Goal: Task Accomplishment & Management: Use online tool/utility

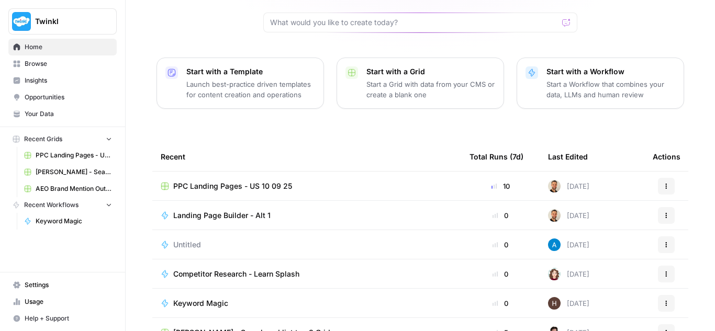
scroll to position [150, 0]
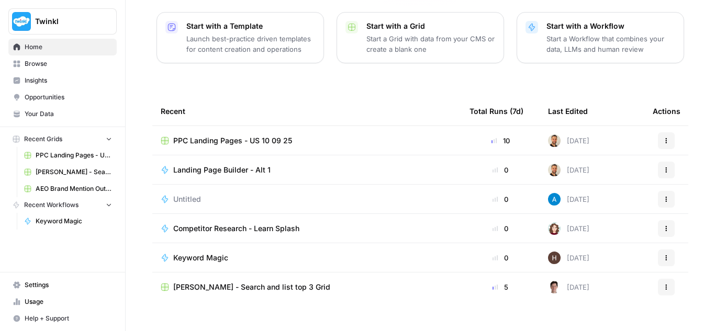
click at [209, 253] on span "Keyword Magic" at bounding box center [200, 258] width 55 height 10
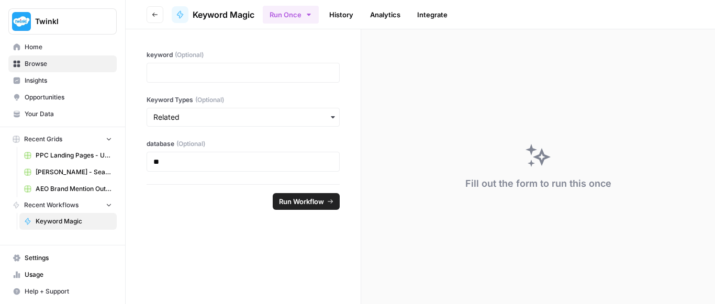
click at [148, 12] on button "Go back" at bounding box center [154, 14] width 17 height 17
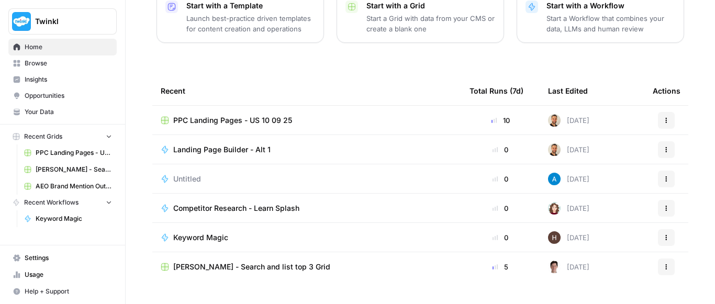
scroll to position [176, 0]
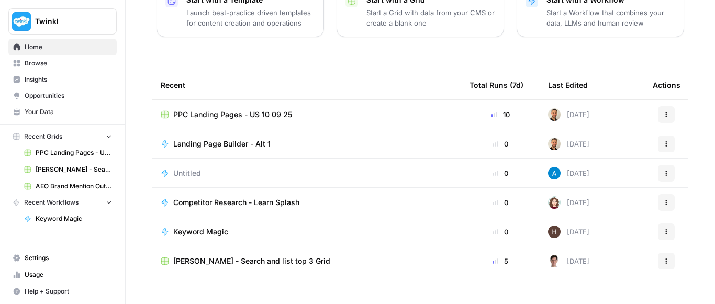
click at [658, 223] on button "Actions" at bounding box center [666, 231] width 17 height 17
click at [688, 200] on div "Emily, let's start your next content workflow Start with a Template Launch best…" at bounding box center [420, 73] width 589 height 498
click at [664, 229] on icon "button" at bounding box center [666, 232] width 6 height 6
click at [218, 227] on span "Keyword Magic" at bounding box center [200, 232] width 55 height 10
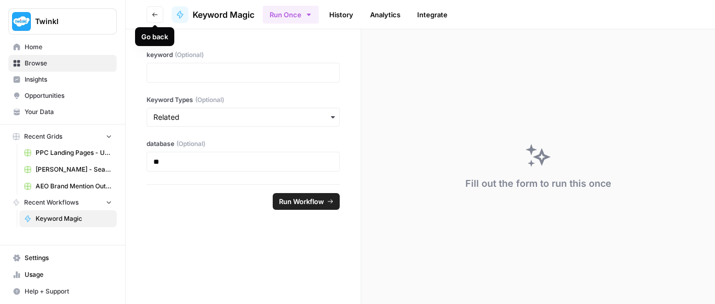
click at [153, 10] on button "Go back" at bounding box center [154, 14] width 17 height 17
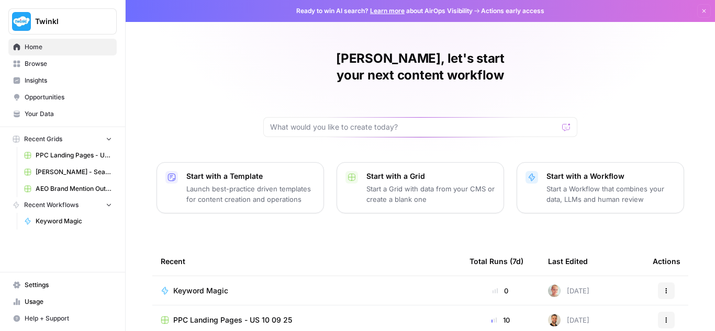
click at [53, 27] on button "Twinkl" at bounding box center [62, 21] width 108 height 26
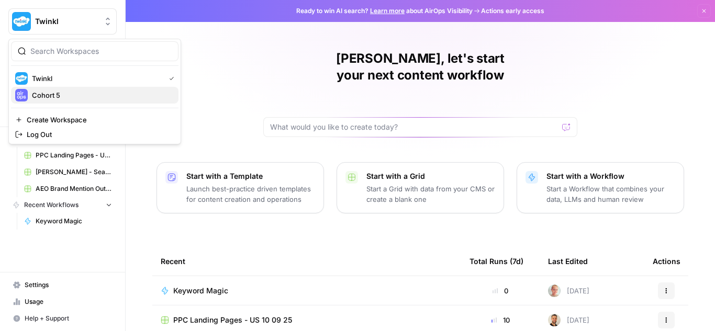
click at [50, 91] on span "Cohort 5" at bounding box center [101, 95] width 138 height 10
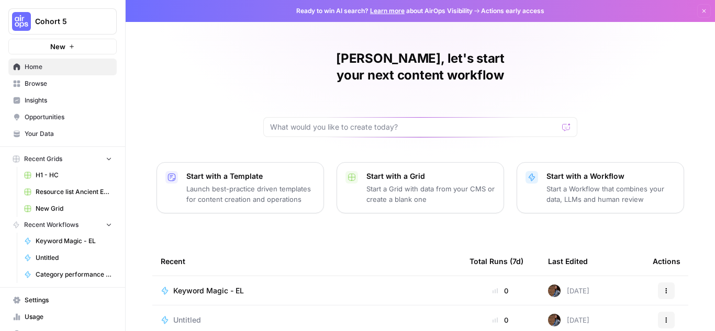
click at [44, 81] on span "Browse" at bounding box center [68, 83] width 87 height 9
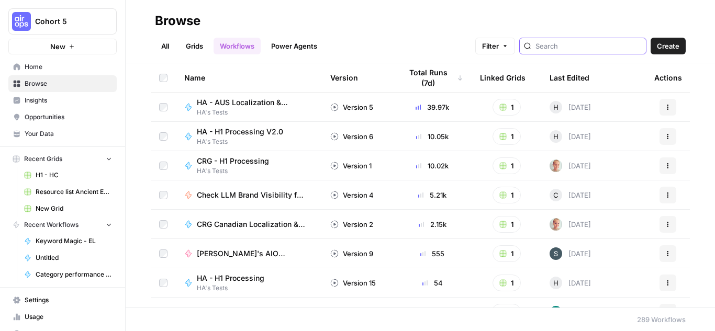
click at [579, 48] on input "search" at bounding box center [588, 46] width 106 height 10
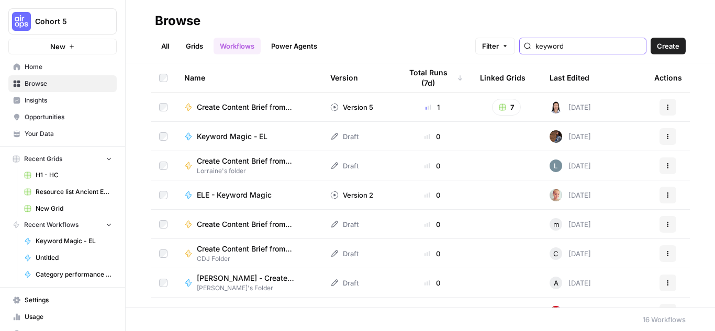
type input "keyword"
click at [229, 195] on span "ELE - Keyword Magic" at bounding box center [234, 195] width 75 height 10
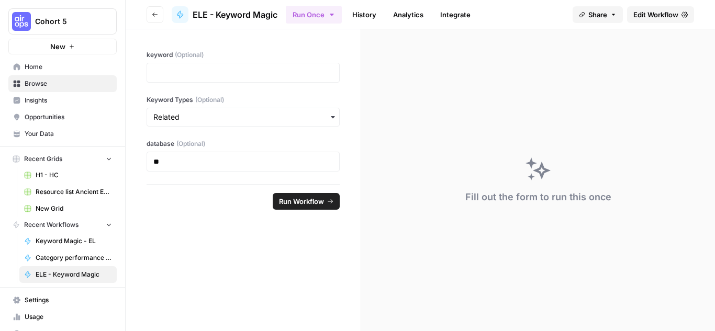
click at [670, 13] on span "Edit Workflow" at bounding box center [655, 14] width 45 height 10
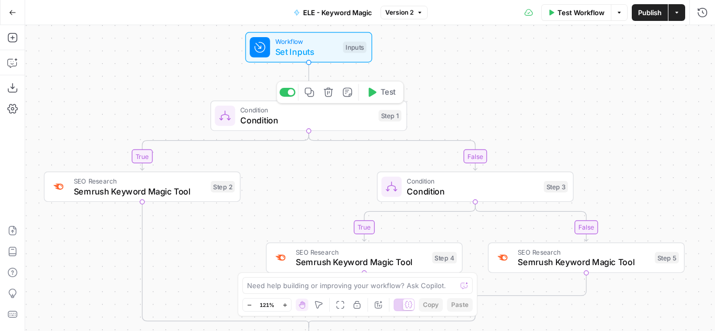
click at [375, 87] on icon "button" at bounding box center [371, 92] width 10 height 10
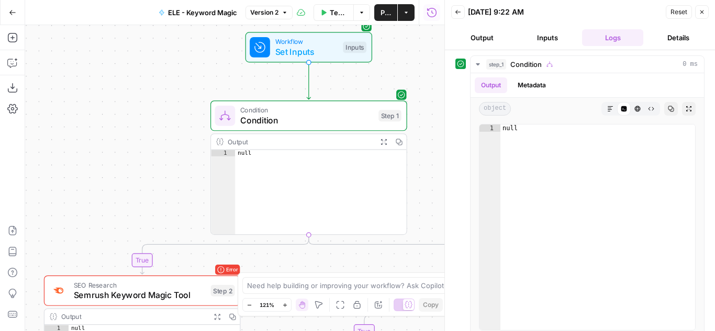
click at [490, 41] on button "Output" at bounding box center [481, 37] width 61 height 17
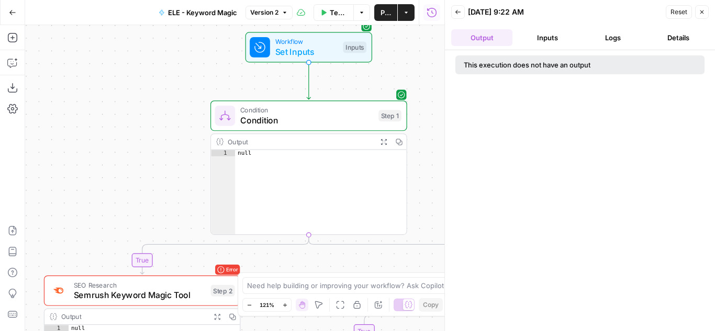
click at [534, 37] on button "Inputs" at bounding box center [546, 37] width 61 height 17
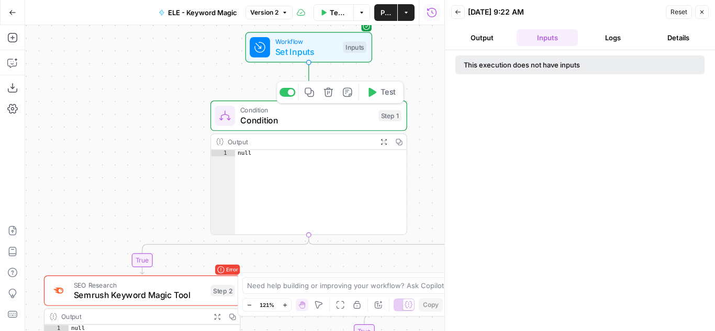
click at [345, 121] on span "Condition" at bounding box center [306, 120] width 133 height 13
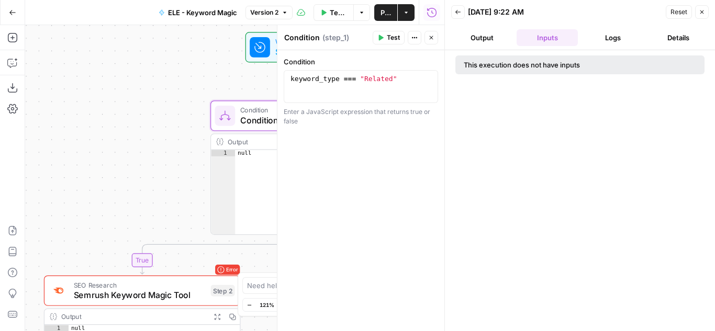
click at [239, 82] on div "true false true false Workflow Set Inputs Inputs Condition Condition Step 1 Out…" at bounding box center [234, 178] width 419 height 306
click at [698, 9] on icon "button" at bounding box center [701, 12] width 6 height 6
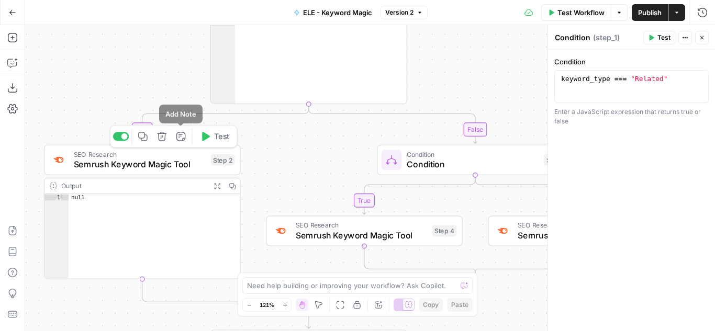
click at [209, 135] on icon "button" at bounding box center [205, 136] width 10 height 10
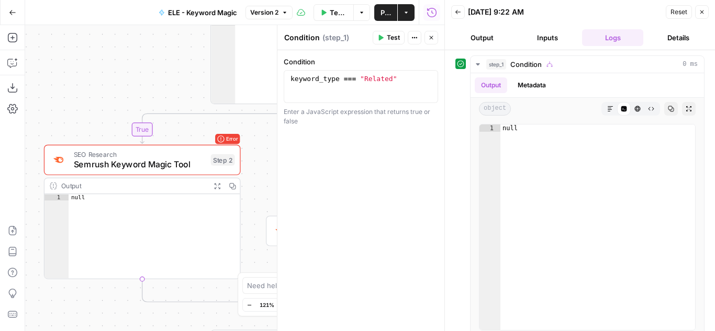
click at [611, 36] on button "Logs" at bounding box center [612, 37] width 61 height 17
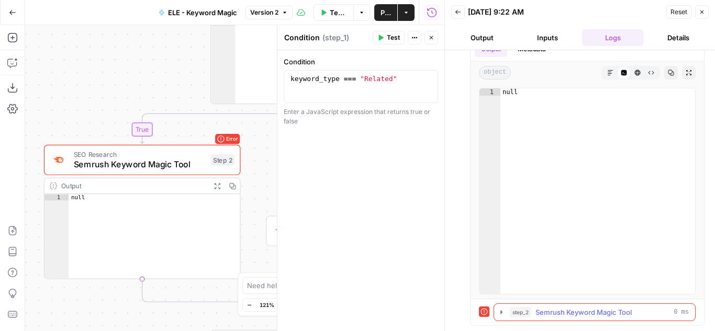
click at [501, 311] on icon "button" at bounding box center [501, 312] width 8 height 8
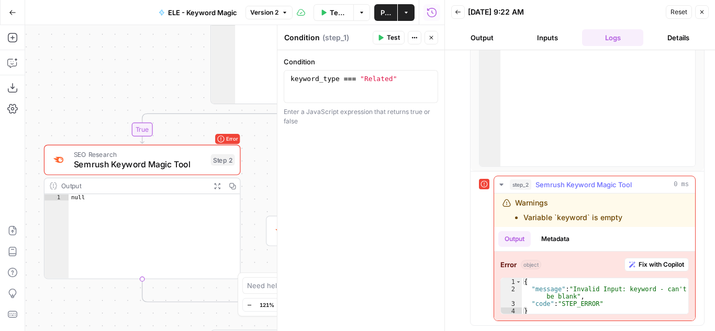
scroll to position [0, 0]
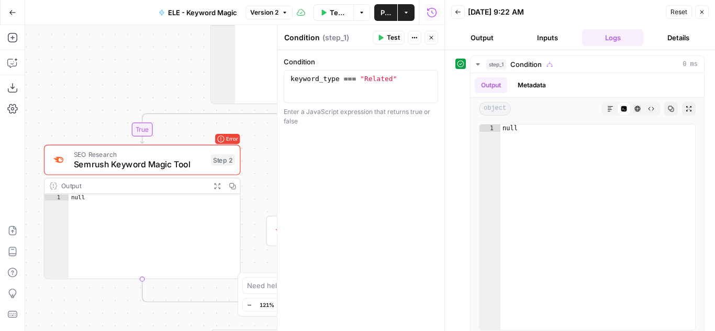
click at [431, 36] on icon "button" at bounding box center [431, 38] width 6 height 6
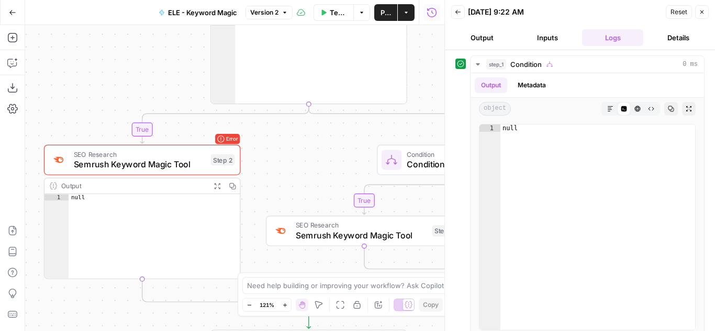
click at [702, 9] on icon "button" at bounding box center [701, 12] width 6 height 6
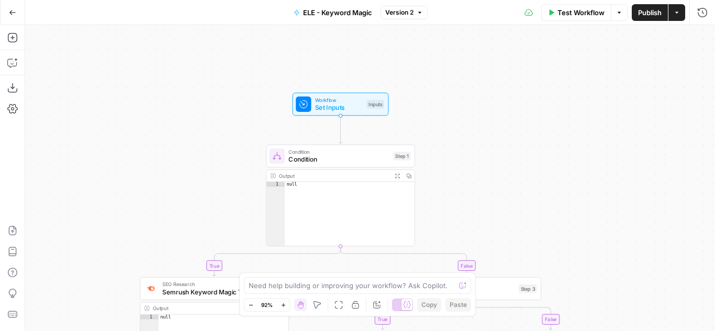
drag, startPoint x: 457, startPoint y: 80, endPoint x: 435, endPoint y: 159, distance: 81.4
click at [460, 174] on div "true false true false Workflow Set Inputs Inputs Condition Condition Step 1 Out…" at bounding box center [370, 178] width 690 height 306
click at [348, 103] on span "Set Inputs" at bounding box center [338, 107] width 48 height 9
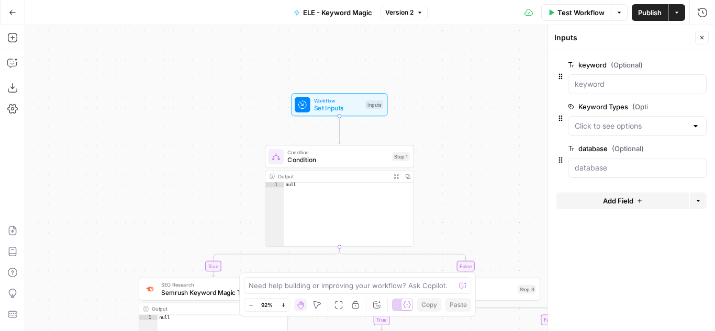
click at [584, 12] on span "Test Workflow" at bounding box center [580, 12] width 47 height 10
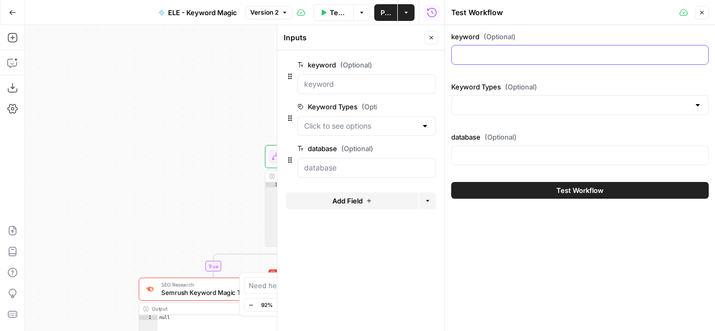
click at [503, 52] on input "keyword (Optional)" at bounding box center [580, 55] width 244 height 10
click at [641, 105] on input "Keyword Types (Optional)" at bounding box center [573, 105] width 231 height 10
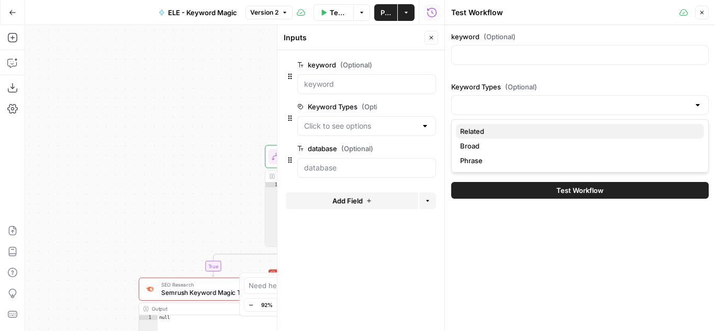
click at [473, 130] on span "Related" at bounding box center [577, 131] width 235 height 10
type input "Related"
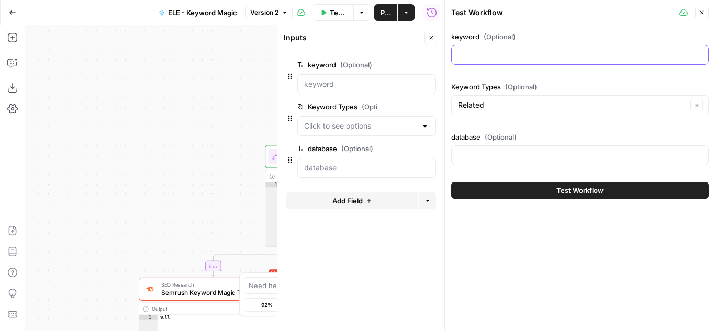
click at [478, 59] on input "keyword (Optional)" at bounding box center [580, 55] width 244 height 10
type input "math worksheets"
click at [592, 195] on span "Test Workflow" at bounding box center [579, 190] width 47 height 10
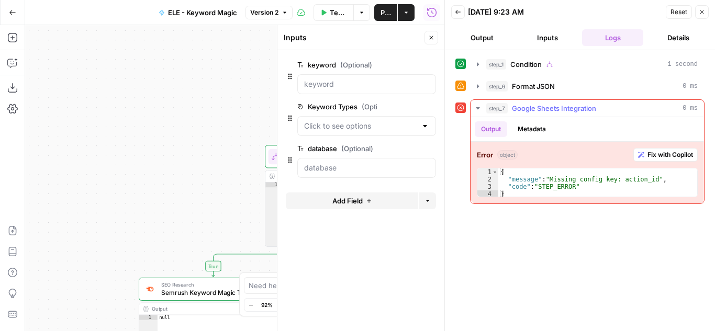
click at [675, 154] on span "Fix with Copilot" at bounding box center [670, 154] width 46 height 9
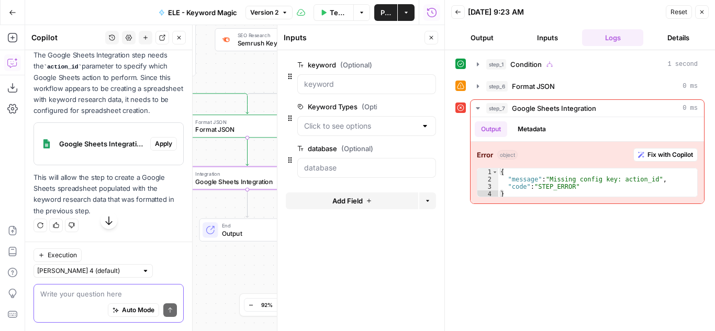
scroll to position [197, 0]
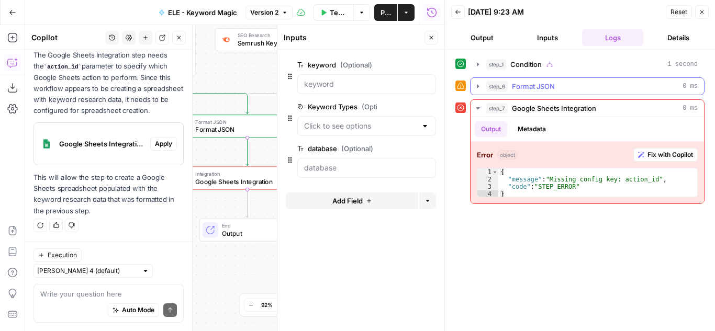
click at [538, 86] on span "Format JSON" at bounding box center [533, 86] width 43 height 10
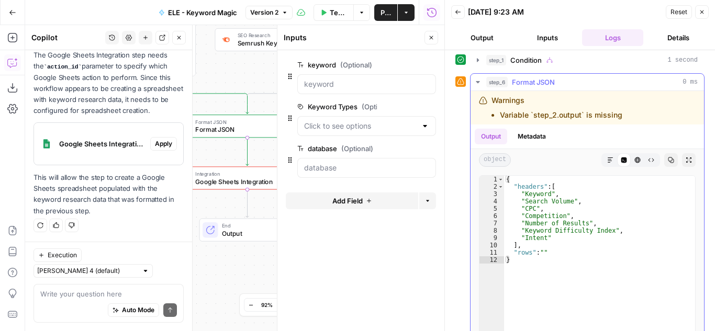
scroll to position [0, 0]
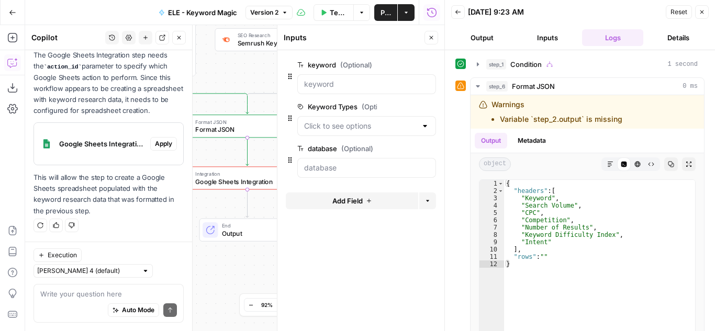
click at [431, 34] on button "Close" at bounding box center [431, 38] width 14 height 14
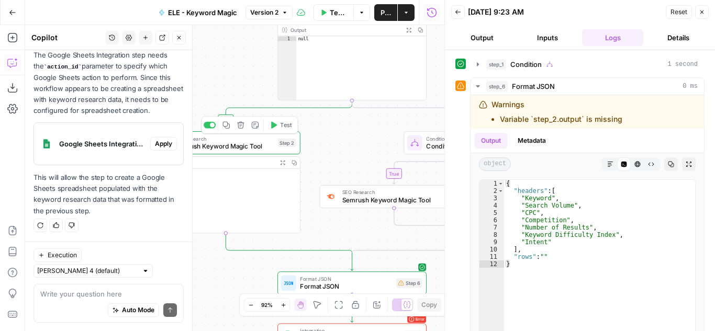
click at [264, 145] on span "Semrush Keyword Magic Tool" at bounding box center [224, 145] width 100 height 9
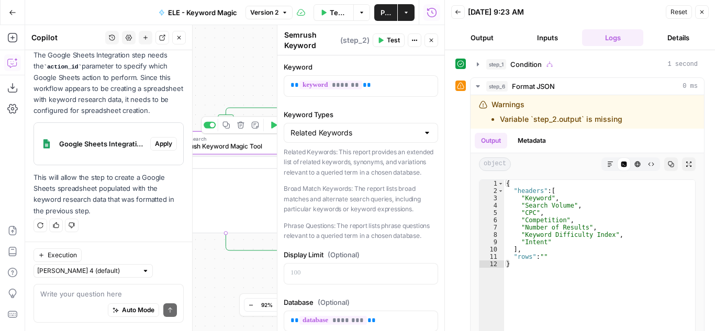
click at [241, 146] on span "Semrush Keyword Magic Tool" at bounding box center [224, 145] width 100 height 9
click at [477, 85] on icon "button" at bounding box center [478, 86] width 4 height 2
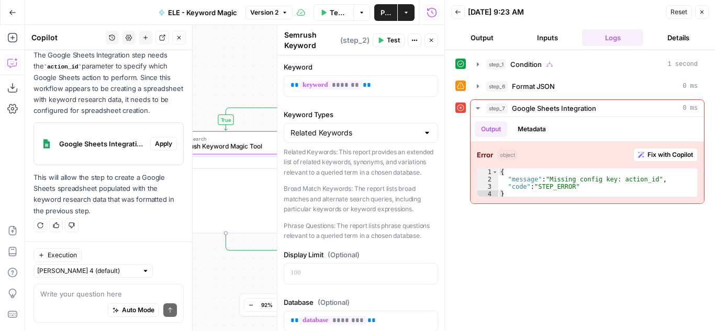
click at [392, 39] on span "Test" at bounding box center [393, 40] width 13 height 9
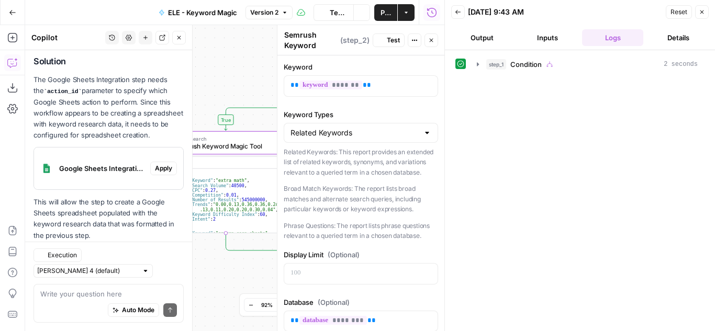
scroll to position [197, 0]
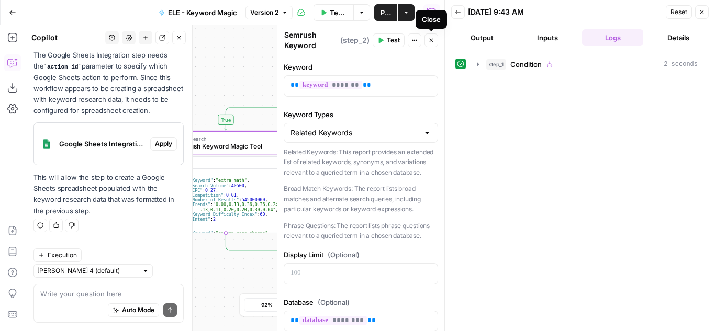
click at [429, 38] on icon "button" at bounding box center [431, 40] width 6 height 6
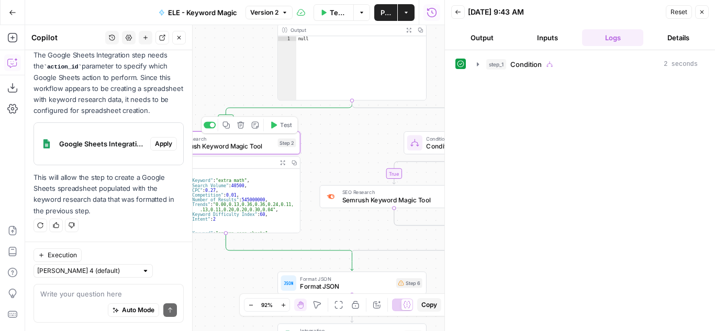
click at [273, 125] on icon "button" at bounding box center [274, 125] width 6 height 7
click at [176, 35] on icon "button" at bounding box center [179, 38] width 6 height 6
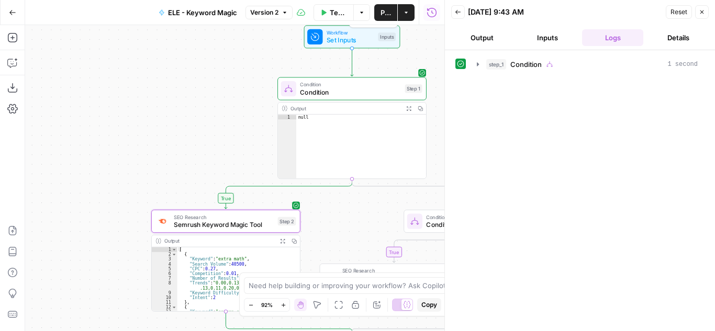
click at [360, 38] on span "Set Inputs" at bounding box center [350, 40] width 48 height 9
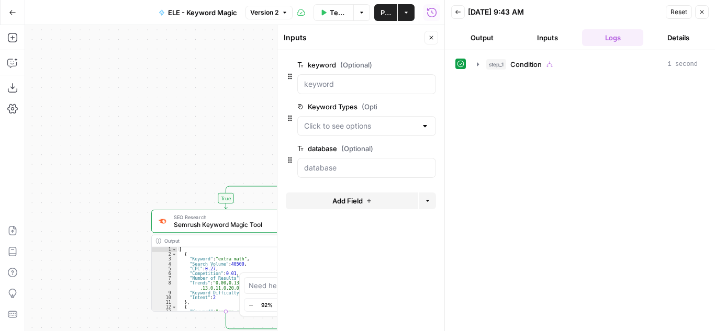
click at [326, 14] on icon "button" at bounding box center [323, 12] width 6 height 6
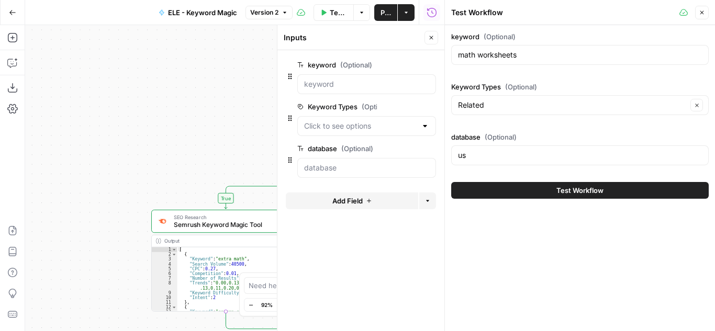
click at [544, 192] on button "Test Workflow" at bounding box center [579, 190] width 257 height 17
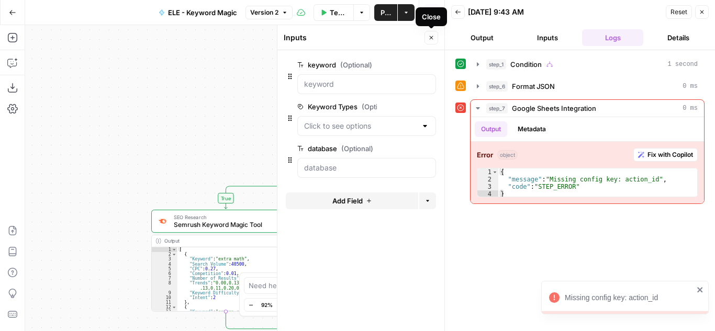
click at [428, 34] on button "Close" at bounding box center [431, 38] width 14 height 14
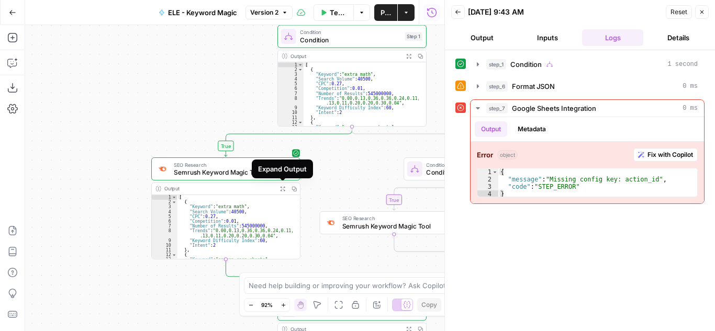
click at [284, 185] on button "Expand Output" at bounding box center [283, 189] width 12 height 12
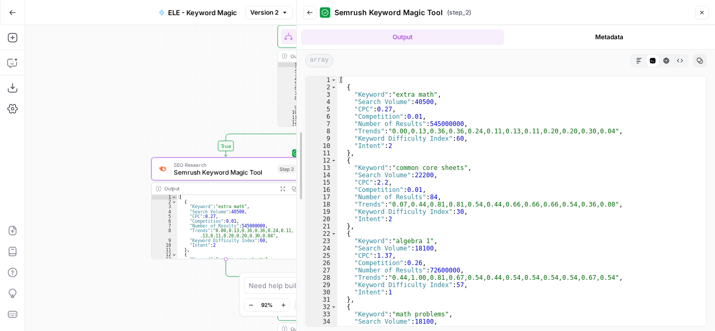
drag, startPoint x: 449, startPoint y: 155, endPoint x: 213, endPoint y: 152, distance: 236.0
click at [213, 152] on body "Cohort 5 New Home Browse Insights Opportunities Your Data Recent Grids H1 - HC …" at bounding box center [357, 165] width 715 height 331
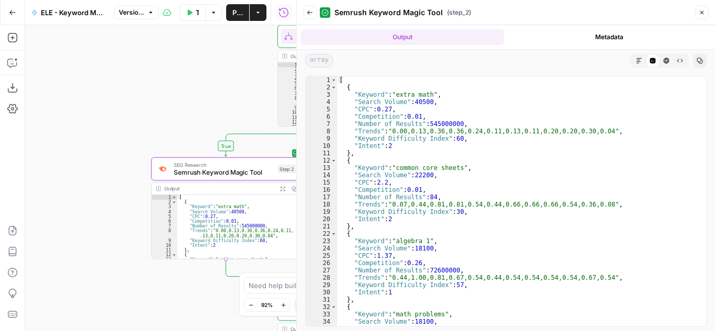
type textarea "*"
click at [346, 81] on div "[ { "Keyword" : "extra math" , "Search Volume" : 40500 , "CPC" : 0.27 , "Compet…" at bounding box center [517, 208] width 361 height 265
click at [307, 9] on button "Back" at bounding box center [310, 13] width 14 height 14
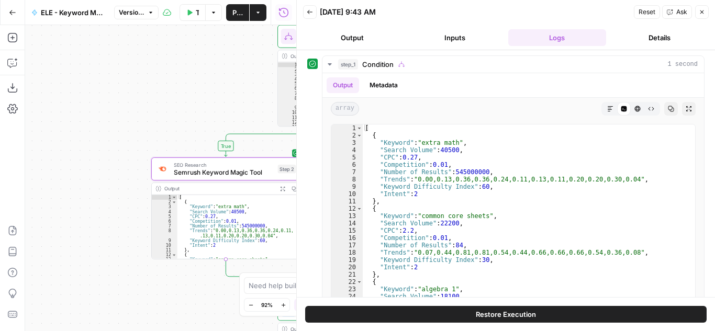
click at [357, 35] on button "Output" at bounding box center [352, 37] width 98 height 17
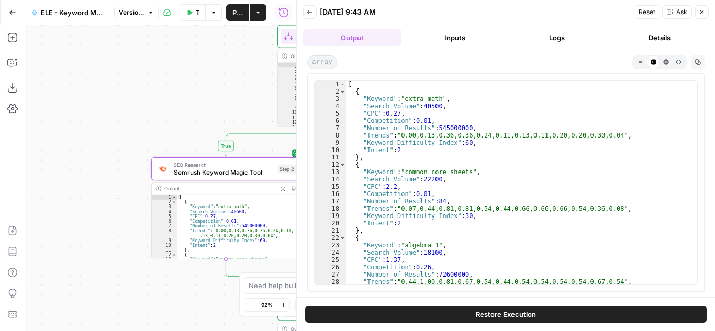
click at [705, 11] on button "Close" at bounding box center [702, 12] width 14 height 14
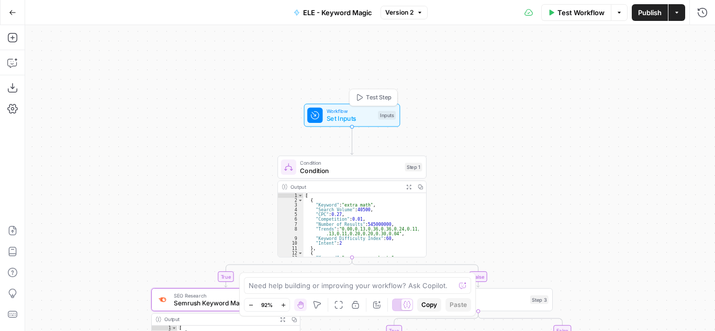
click at [364, 119] on span "Set Inputs" at bounding box center [350, 118] width 48 height 9
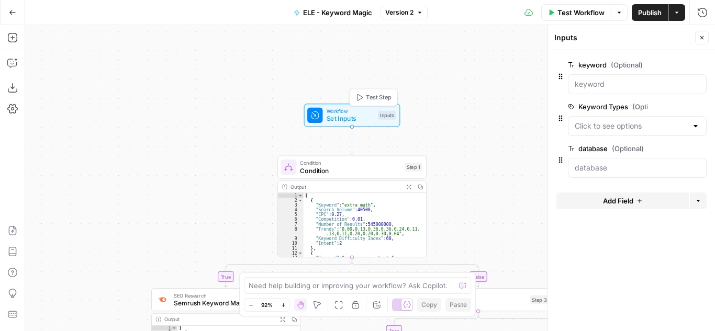
click at [364, 119] on span "Set Inputs" at bounding box center [350, 118] width 48 height 9
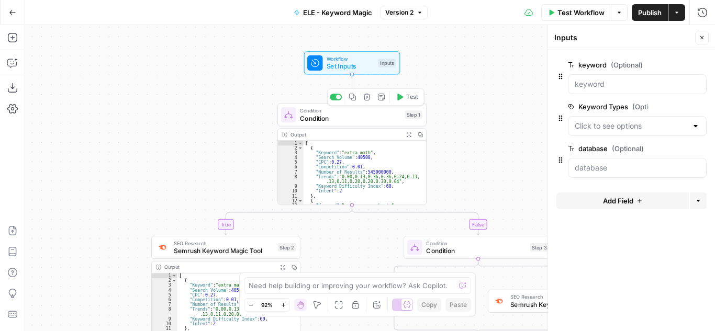
click at [358, 120] on span "Condition" at bounding box center [350, 118] width 101 height 9
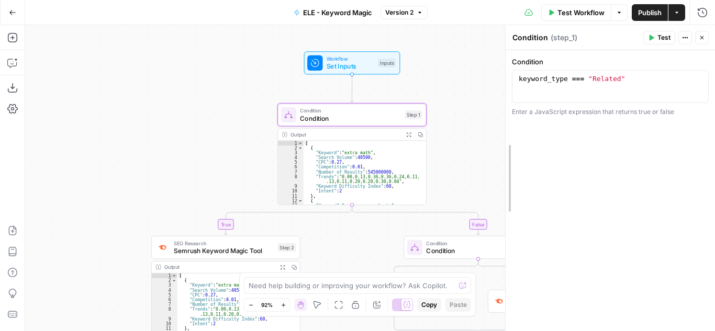
drag, startPoint x: 549, startPoint y: 43, endPoint x: 566, endPoint y: 42, distance: 16.7
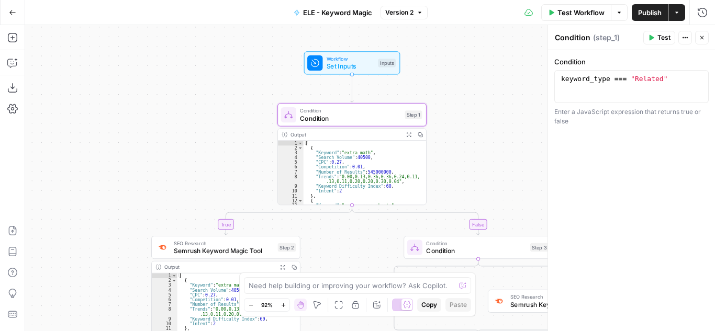
click at [407, 135] on icon "button" at bounding box center [408, 134] width 5 height 5
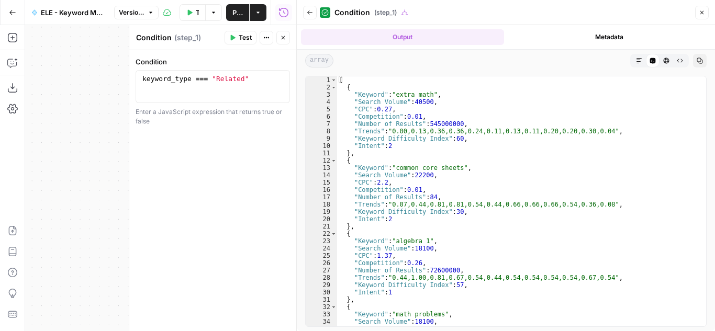
click at [597, 30] on button "Metadata" at bounding box center [609, 37] width 203 height 16
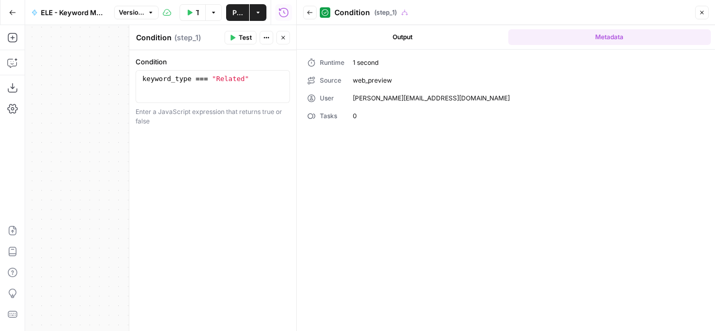
click at [415, 37] on button "Output" at bounding box center [402, 37] width 203 height 16
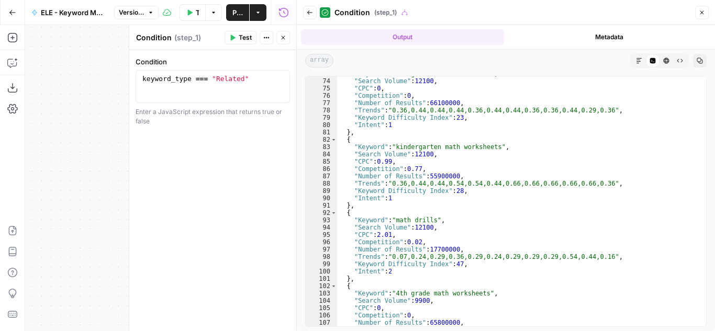
scroll to position [596, 0]
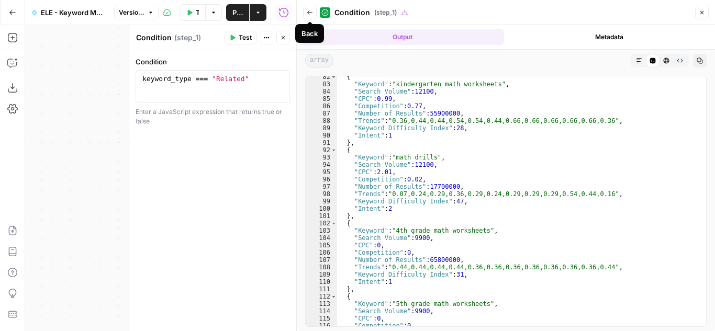
click at [311, 15] on icon "button" at bounding box center [310, 12] width 6 height 6
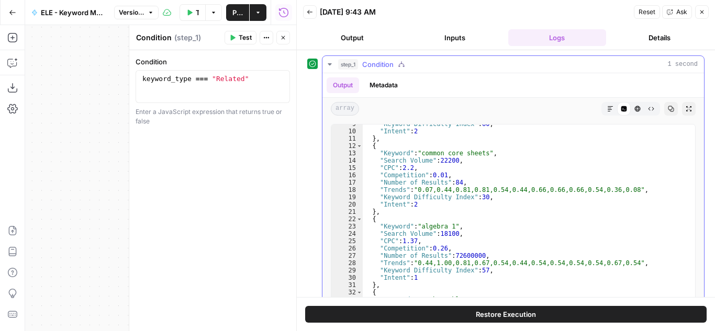
scroll to position [0, 0]
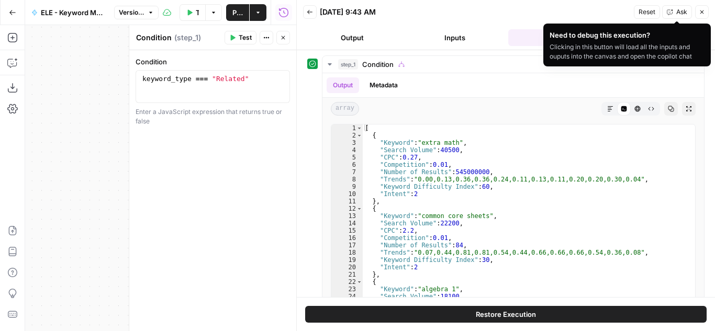
click at [699, 10] on icon "button" at bounding box center [701, 12] width 6 height 6
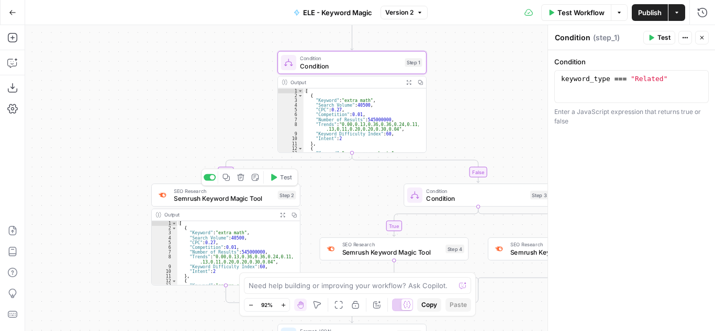
click at [240, 199] on span "Semrush Keyword Magic Tool" at bounding box center [224, 198] width 100 height 9
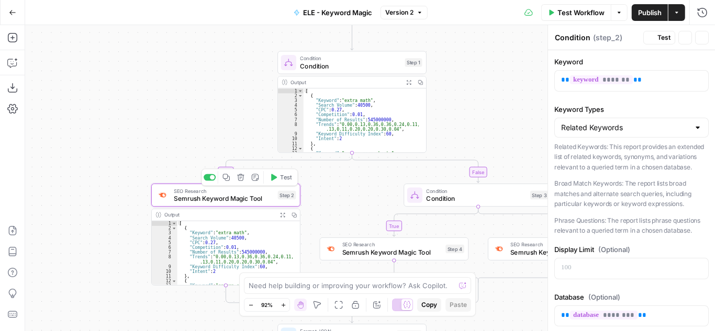
type textarea "Semrush Keyword Magic Tool"
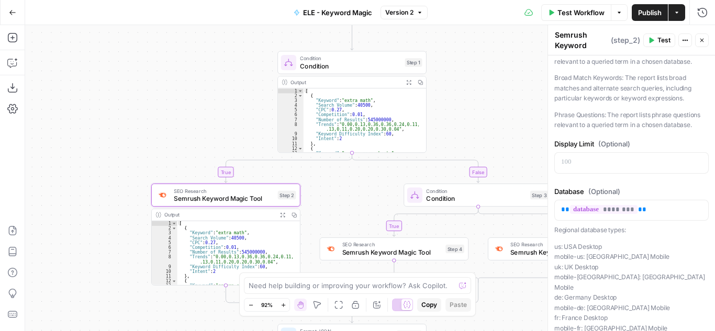
scroll to position [55, 0]
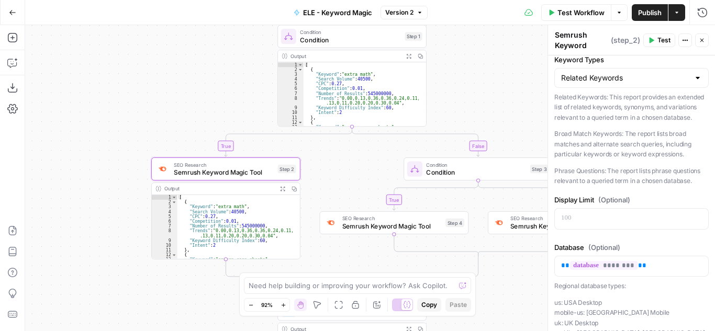
click at [216, 189] on div "Output" at bounding box center [218, 189] width 109 height 8
click at [283, 186] on icon "button" at bounding box center [282, 188] width 5 height 5
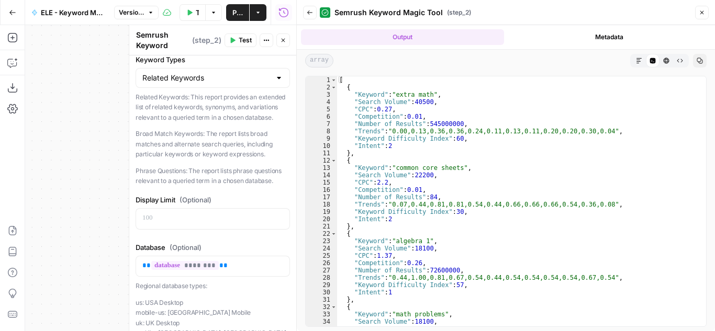
drag, startPoint x: 204, startPoint y: 142, endPoint x: 255, endPoint y: 143, distance: 51.3
click at [255, 143] on p "Broad Match Keywords: The report lists broad matches and alternate search queri…" at bounding box center [213, 144] width 154 height 31
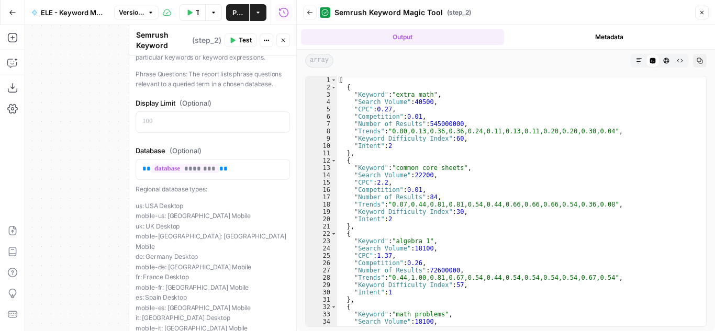
scroll to position [157, 0]
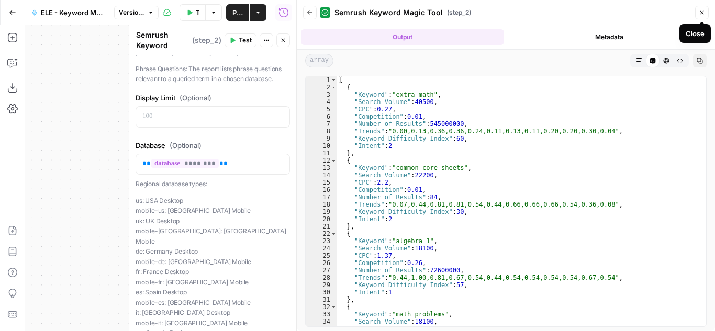
click at [703, 8] on button "Close" at bounding box center [702, 13] width 14 height 14
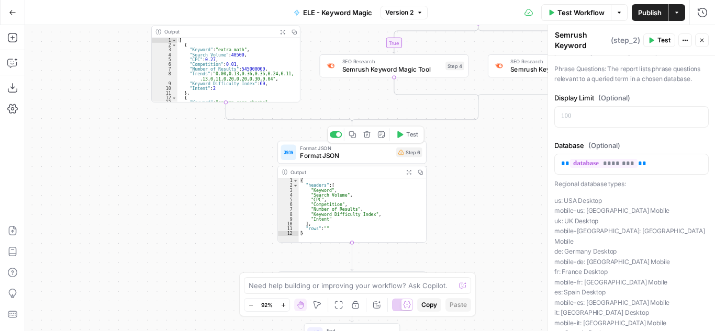
click at [376, 157] on span "Format JSON" at bounding box center [346, 155] width 92 height 9
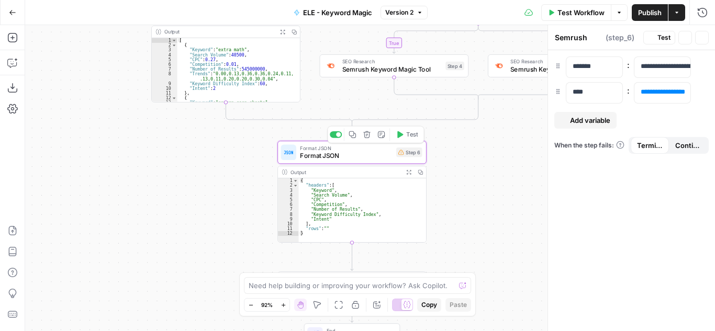
type textarea "Format JSON"
click at [660, 91] on span "**********" at bounding box center [663, 91] width 34 height 7
click at [675, 111] on div "**********" at bounding box center [631, 190] width 167 height 281
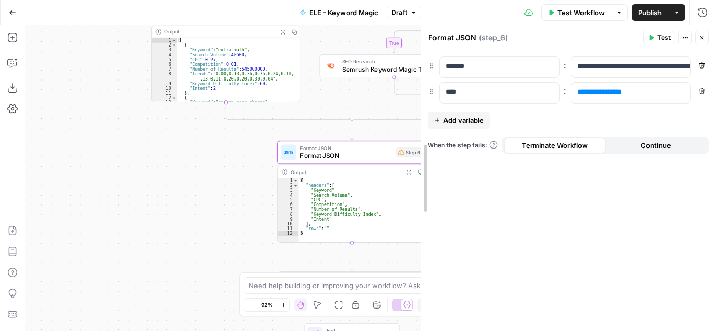
drag, startPoint x: 549, startPoint y: 54, endPoint x: 422, endPoint y: 55, distance: 126.6
click at [680, 92] on icon "button" at bounding box center [680, 91] width 5 height 5
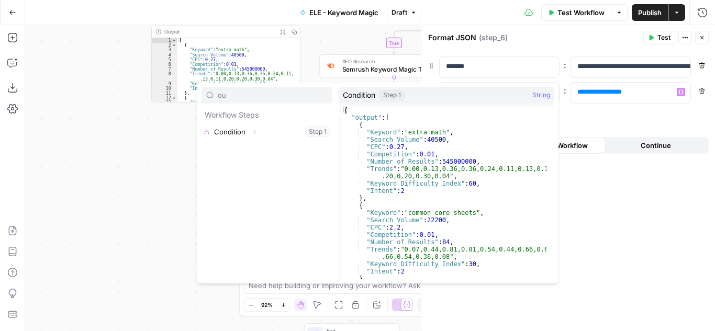
type input "o"
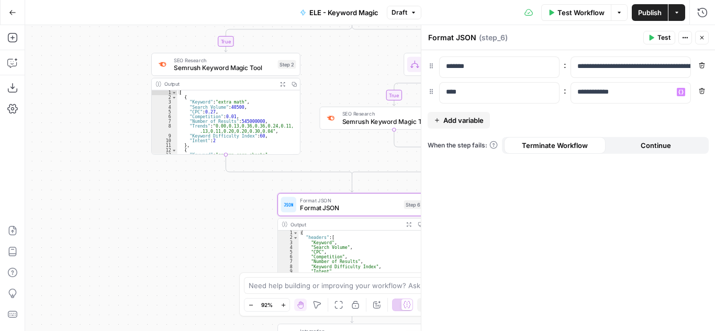
click at [185, 85] on div "Output" at bounding box center [218, 84] width 109 height 8
click at [579, 94] on p "**********" at bounding box center [630, 92] width 107 height 10
click at [613, 108] on div "**********" at bounding box center [568, 190] width 294 height 281
drag, startPoint x: 591, startPoint y: 94, endPoint x: 545, endPoint y: 93, distance: 46.0
click at [545, 93] on div "**********" at bounding box center [567, 92] width 281 height 21
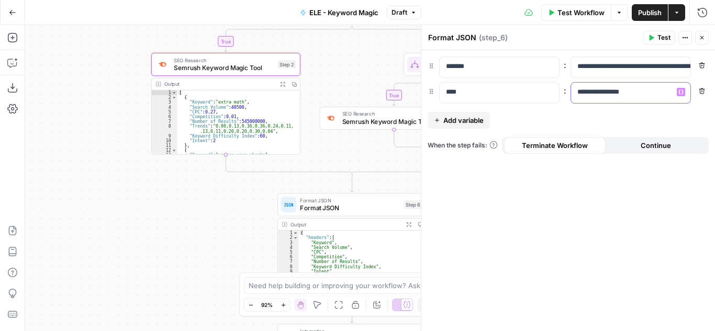
click at [578, 93] on p "**********" at bounding box center [622, 92] width 90 height 10
click at [681, 94] on icon "button" at bounding box center [680, 91] width 5 height 5
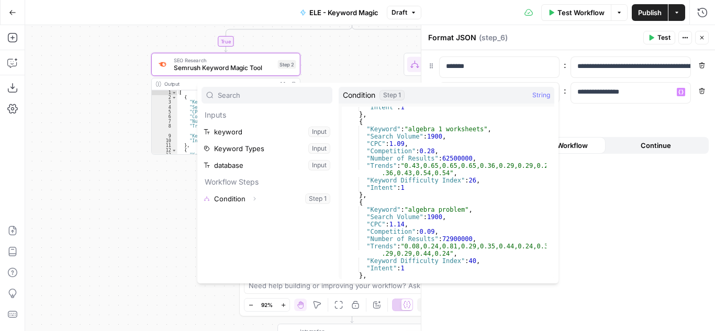
scroll to position [7928, 0]
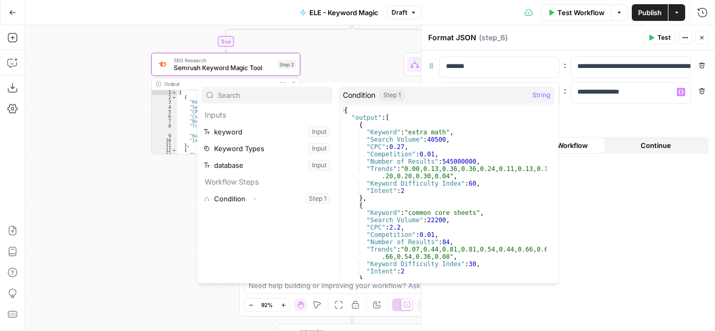
click at [655, 118] on div "**********" at bounding box center [568, 190] width 294 height 281
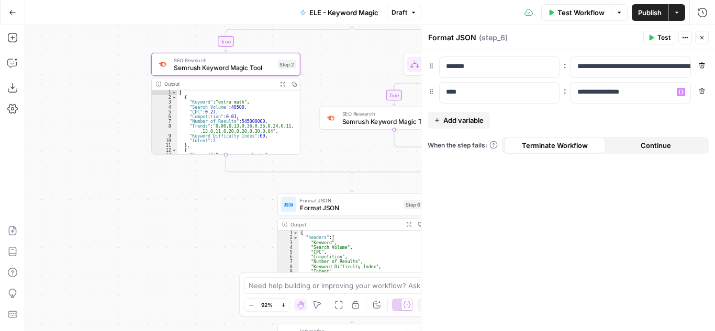
click at [701, 92] on icon "button" at bounding box center [701, 91] width 6 height 6
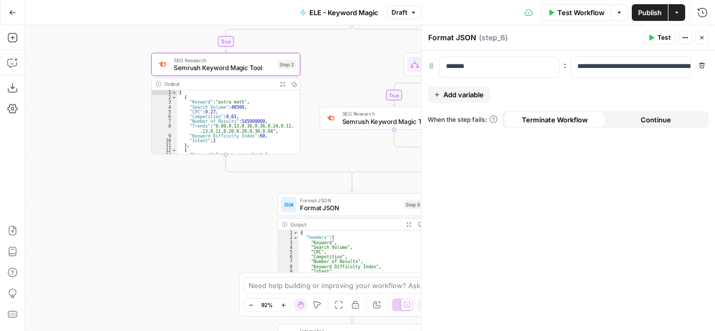
click at [455, 94] on span "Add variable" at bounding box center [463, 94] width 40 height 10
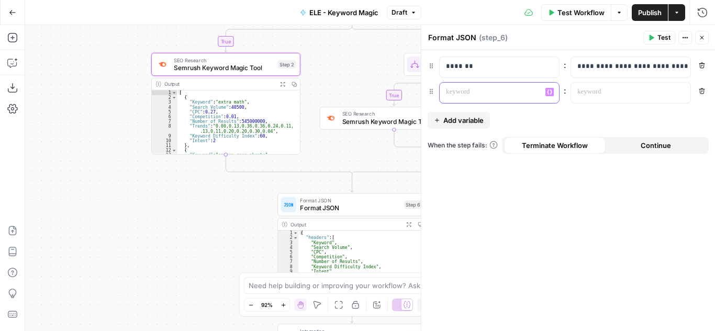
click at [467, 94] on p at bounding box center [491, 92] width 90 height 10
click at [434, 94] on icon "button" at bounding box center [430, 91] width 7 height 7
click at [565, 93] on span ":" at bounding box center [564, 90] width 3 height 13
click at [507, 90] on p at bounding box center [491, 92] width 90 height 10
click at [469, 176] on div "**********" at bounding box center [568, 190] width 294 height 281
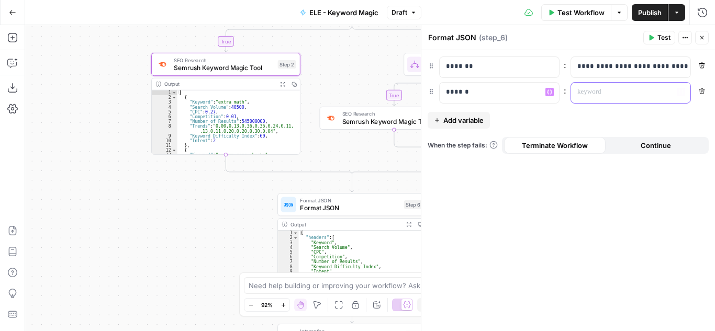
click at [589, 96] on p at bounding box center [622, 92] width 90 height 10
click at [680, 92] on icon "button" at bounding box center [680, 91] width 5 height 5
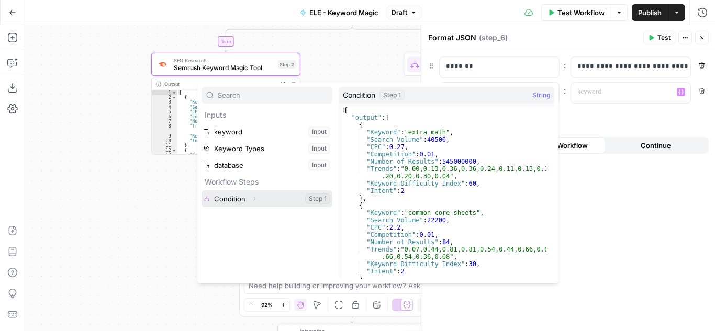
click at [263, 202] on button "Select variable Condition" at bounding box center [266, 198] width 131 height 17
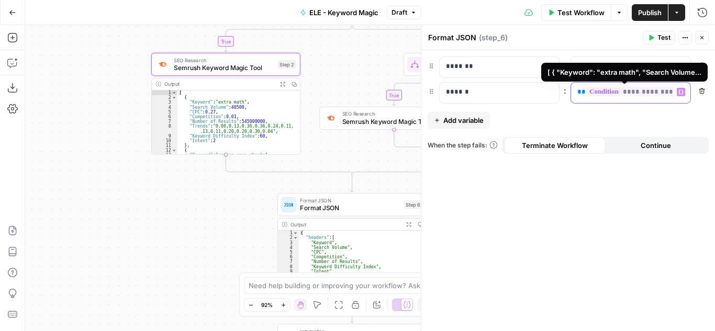
click at [622, 93] on span "**********" at bounding box center [631, 91] width 90 height 9
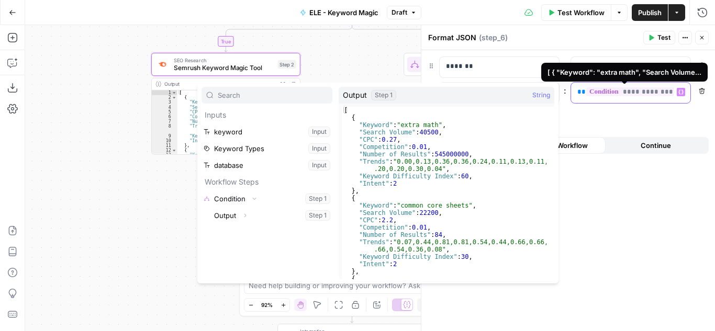
click at [618, 92] on span "**********" at bounding box center [631, 91] width 90 height 9
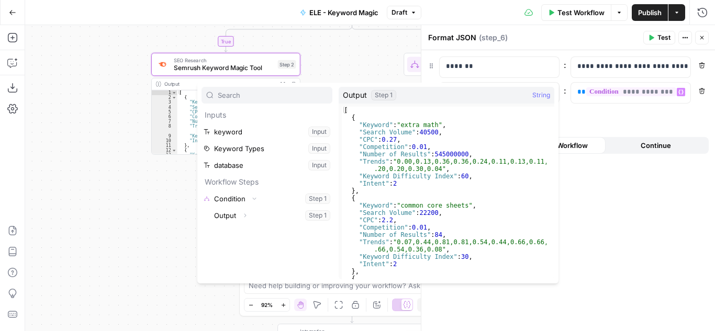
click at [697, 91] on button "Remove" at bounding box center [702, 91] width 14 height 14
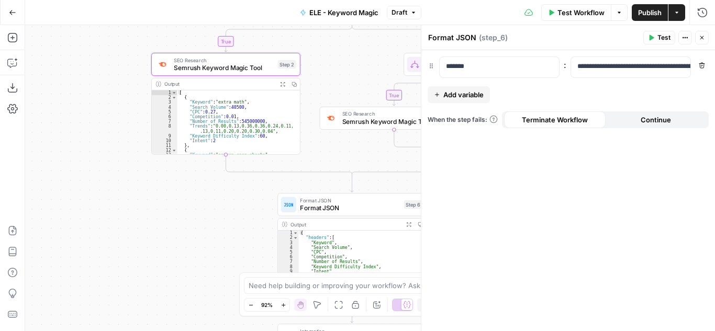
click at [463, 93] on span "Add variable" at bounding box center [463, 94] width 40 height 10
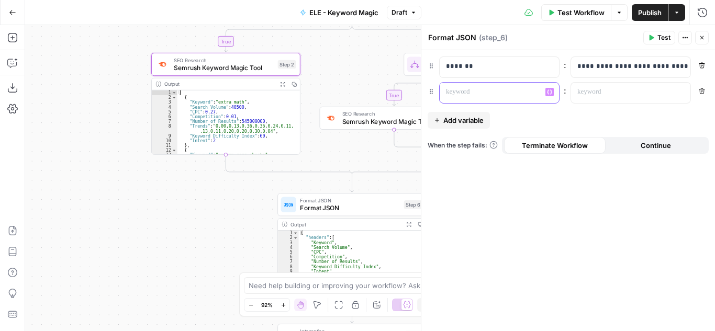
click at [503, 94] on p at bounding box center [491, 92] width 90 height 10
click at [602, 93] on p at bounding box center [622, 92] width 90 height 10
click at [616, 14] on icon "button" at bounding box center [619, 12] width 6 height 6
click at [603, 95] on p at bounding box center [622, 92] width 90 height 10
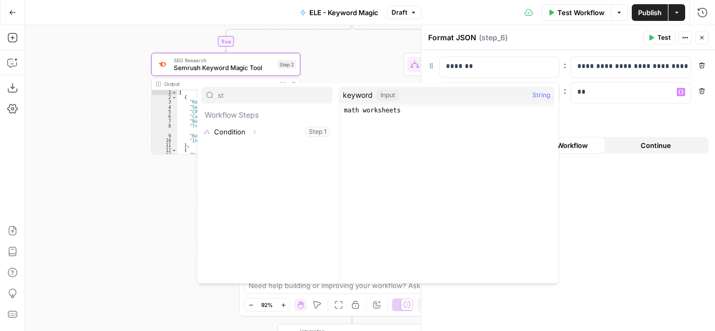
type input "s"
click at [657, 89] on p "**" at bounding box center [622, 92] width 90 height 10
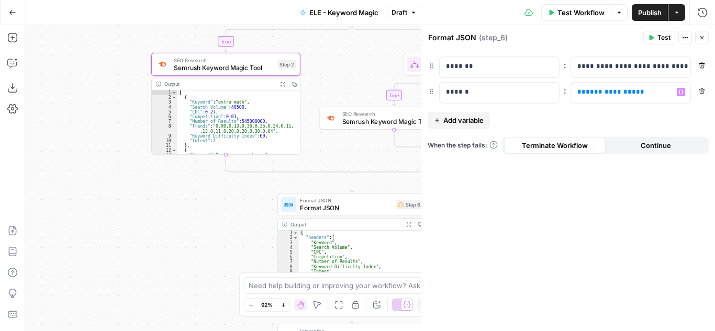
click at [603, 240] on div "**********" at bounding box center [568, 190] width 294 height 281
click at [639, 92] on p "**********" at bounding box center [630, 92] width 107 height 10
click at [685, 92] on div "**********" at bounding box center [630, 93] width 119 height 20
click at [680, 92] on icon "button" at bounding box center [680, 91] width 5 height 5
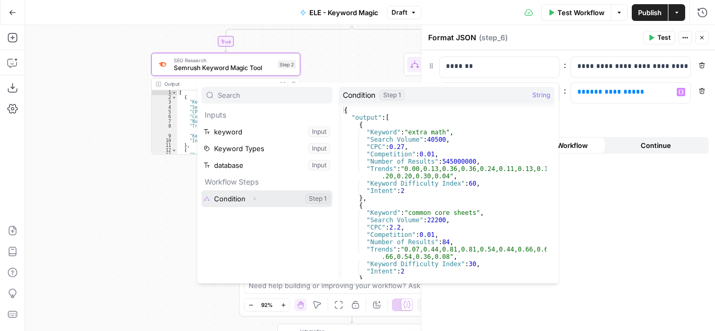
click at [312, 205] on button "Select variable Condition" at bounding box center [266, 198] width 131 height 17
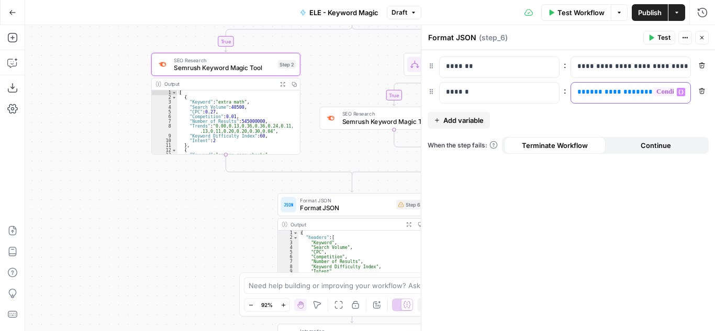
drag, startPoint x: 633, startPoint y: 93, endPoint x: 516, endPoint y: 92, distance: 116.2
click at [516, 92] on div "**********" at bounding box center [567, 92] width 281 height 21
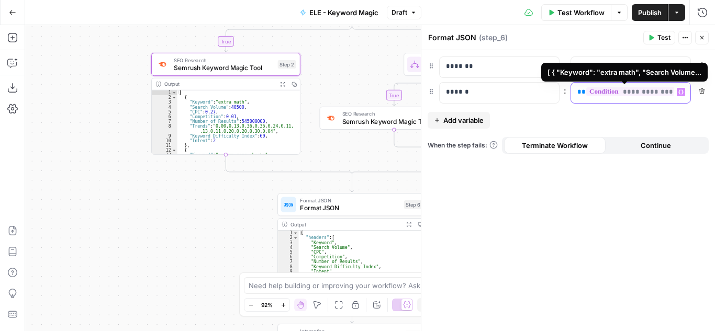
click at [636, 94] on span "**********" at bounding box center [631, 91] width 90 height 9
click at [637, 94] on span "**********" at bounding box center [631, 91] width 90 height 9
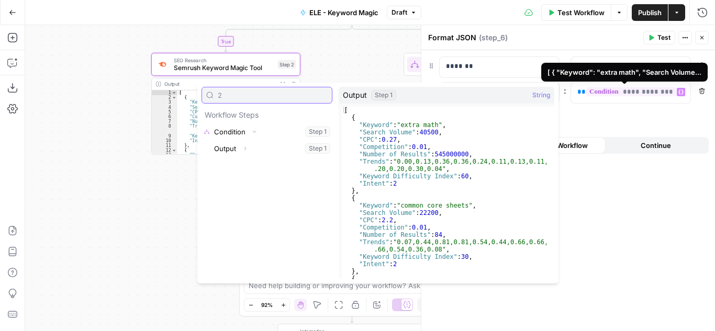
type input "2"
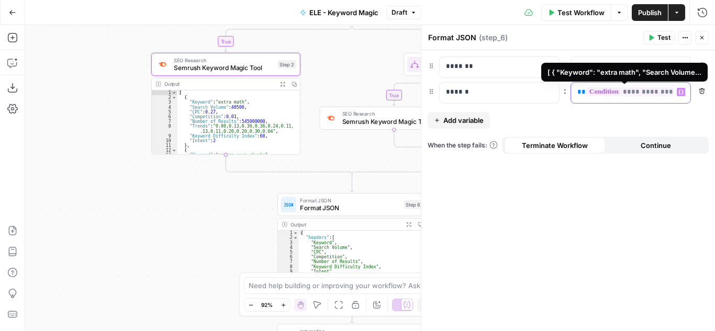
click at [620, 95] on span "**********" at bounding box center [631, 91] width 90 height 9
click at [622, 94] on span "**********" at bounding box center [631, 91] width 90 height 9
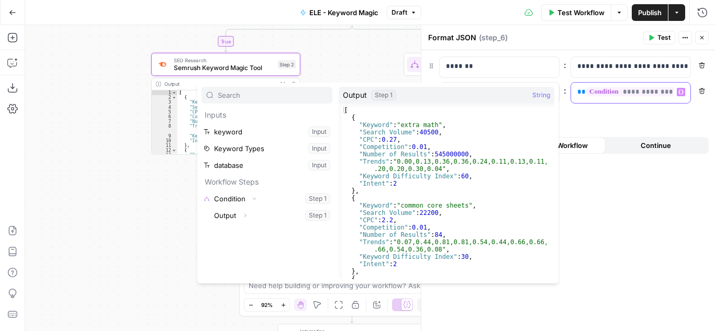
click at [620, 94] on span "**********" at bounding box center [631, 91] width 90 height 9
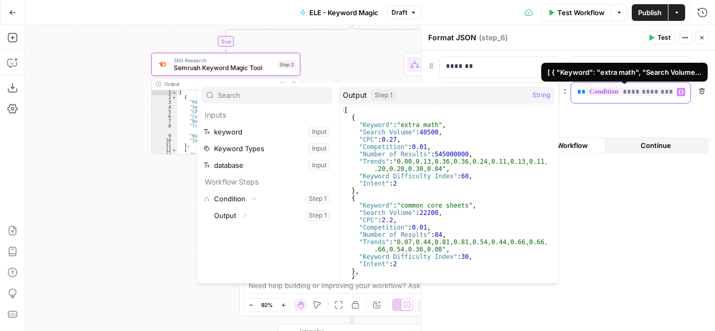
click at [627, 94] on span "**********" at bounding box center [631, 91] width 90 height 9
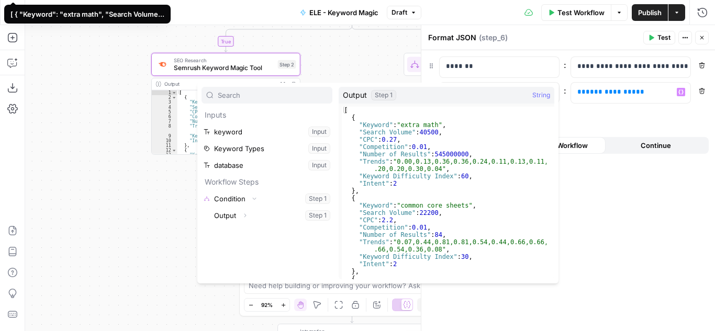
click at [637, 120] on div "**********" at bounding box center [568, 190] width 294 height 281
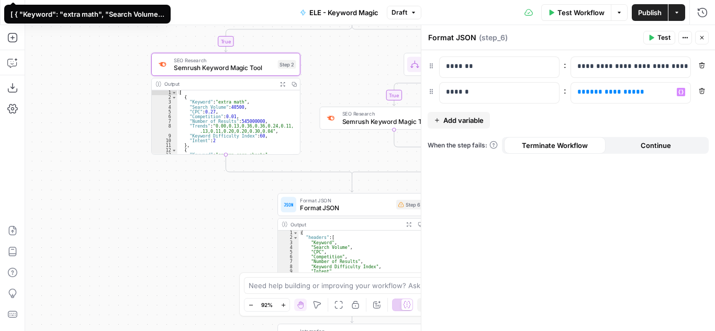
click at [662, 142] on span "Continue" at bounding box center [655, 145] width 30 height 10
click at [662, 37] on span "Test" at bounding box center [663, 37] width 13 height 9
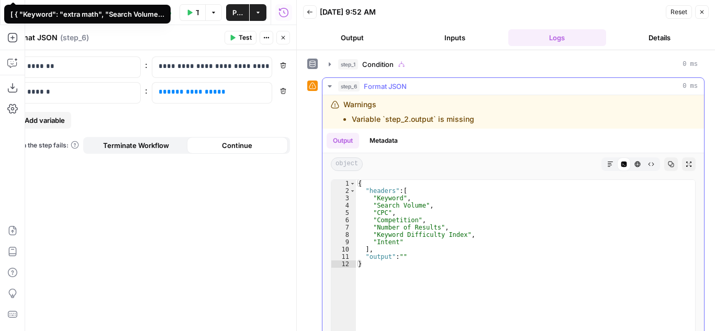
type textarea "**********"
click at [403, 257] on div "{ "headers" : [ "Keyword" , "Search Volume" , "CPC" , "Competition" , "Number o…" at bounding box center [525, 290] width 339 height 220
click at [448, 89] on div "step_6 Format JSON 0 ms" at bounding box center [517, 86] width 359 height 10
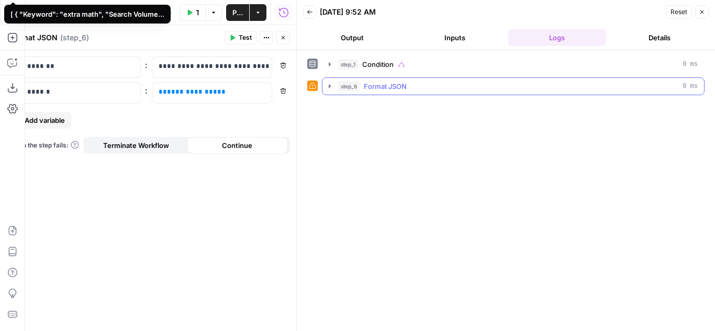
click at [448, 89] on div "step_6 Format JSON 0 ms" at bounding box center [517, 86] width 359 height 10
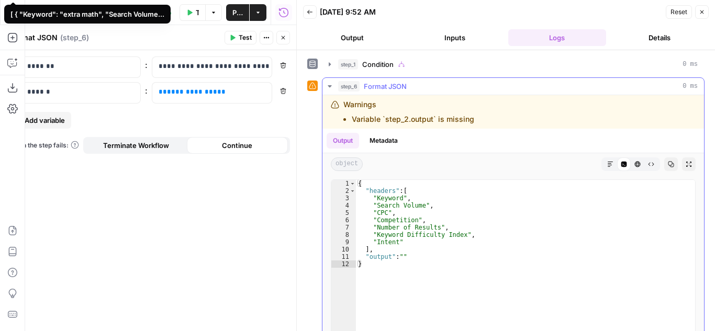
click at [381, 140] on button "Metadata" at bounding box center [383, 141] width 41 height 16
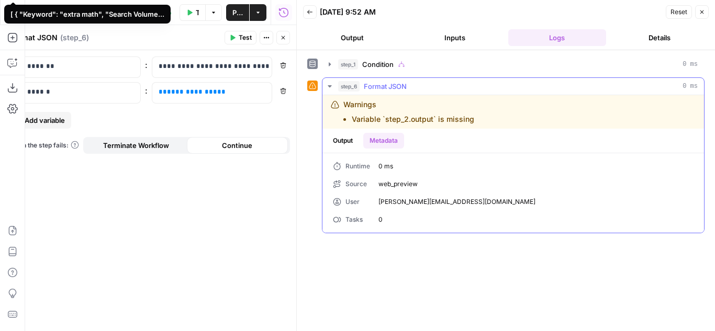
click at [341, 141] on button "Output" at bounding box center [342, 141] width 32 height 16
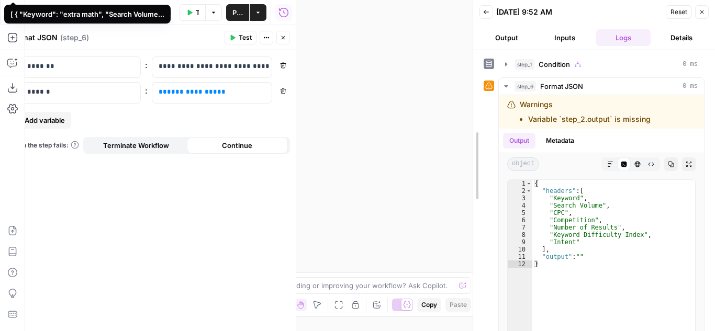
drag, startPoint x: 295, startPoint y: 156, endPoint x: 471, endPoint y: 140, distance: 177.1
click at [471, 140] on div at bounding box center [473, 165] width 10 height 331
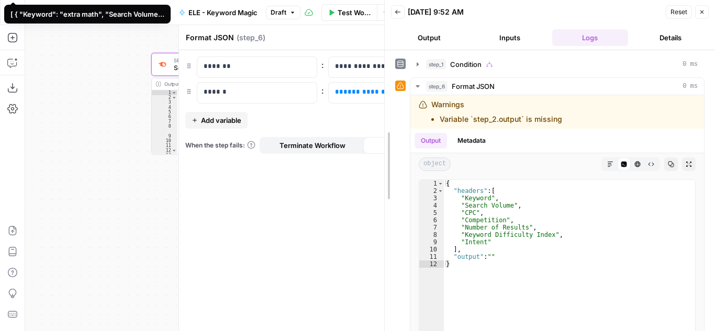
drag, startPoint x: 471, startPoint y: 140, endPoint x: 382, endPoint y: 145, distance: 88.6
click at [382, 145] on div at bounding box center [384, 165] width 10 height 331
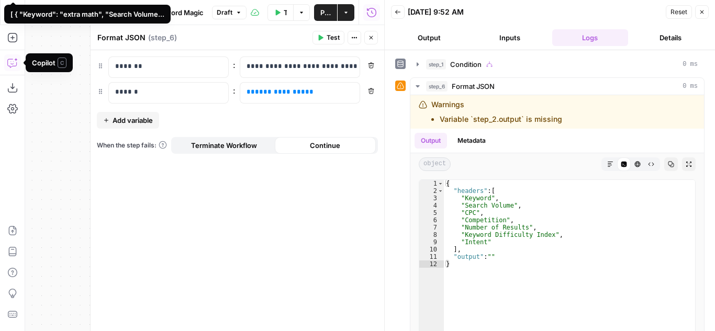
click at [8, 60] on icon "button" at bounding box center [11, 63] width 9 height 8
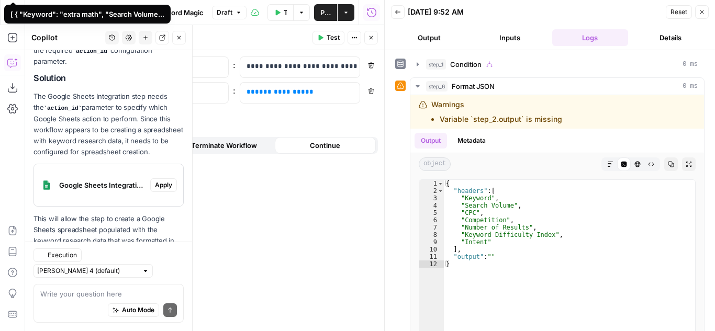
scroll to position [213, 0]
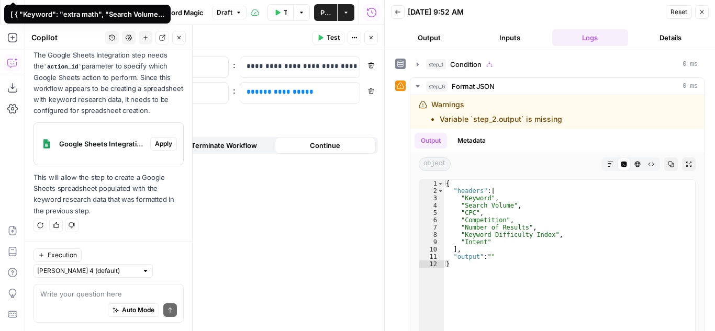
click at [96, 294] on textarea at bounding box center [108, 294] width 137 height 10
type textarea "why is there no step_2.output?"
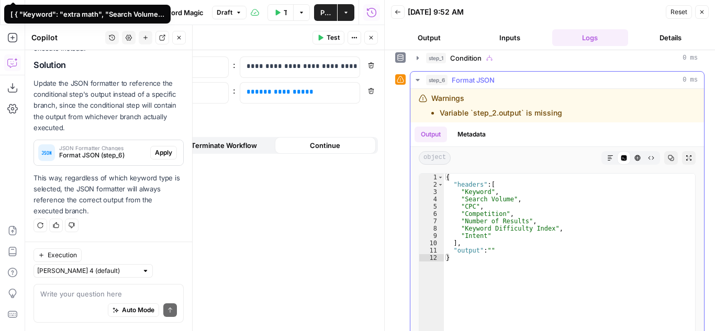
scroll to position [0, 0]
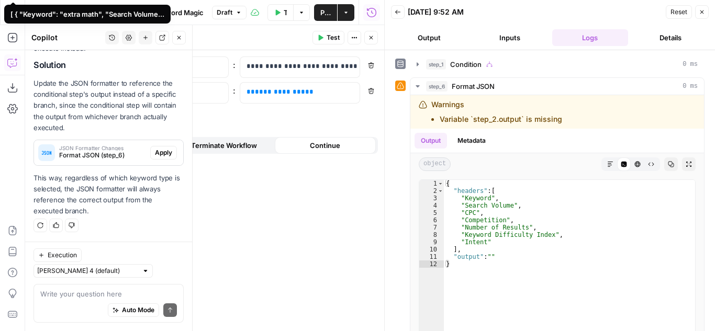
click at [511, 33] on button "Inputs" at bounding box center [509, 37] width 76 height 17
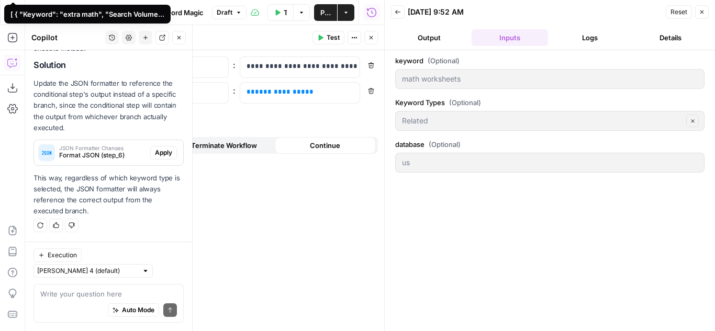
click at [430, 31] on button "Output" at bounding box center [429, 37] width 76 height 17
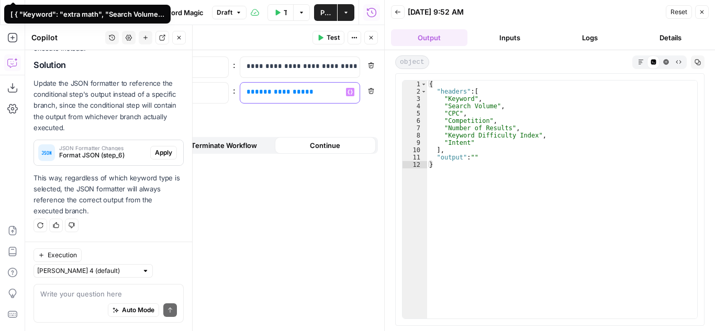
click at [307, 93] on p "**********" at bounding box center [299, 92] width 107 height 10
click at [350, 93] on icon "button" at bounding box center [349, 91] width 5 height 5
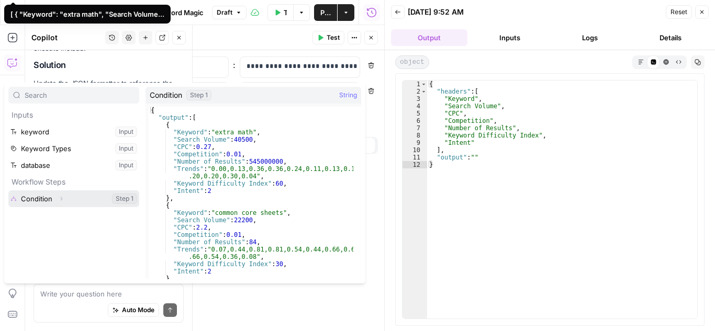
click at [74, 198] on button "Select variable Condition" at bounding box center [73, 198] width 131 height 17
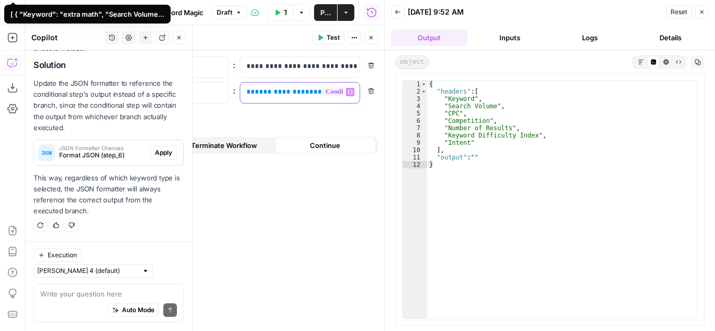
scroll to position [611, 0]
drag, startPoint x: 301, startPoint y: 95, endPoint x: 227, endPoint y: 88, distance: 74.0
click at [227, 88] on div "**********" at bounding box center [237, 92] width 281 height 21
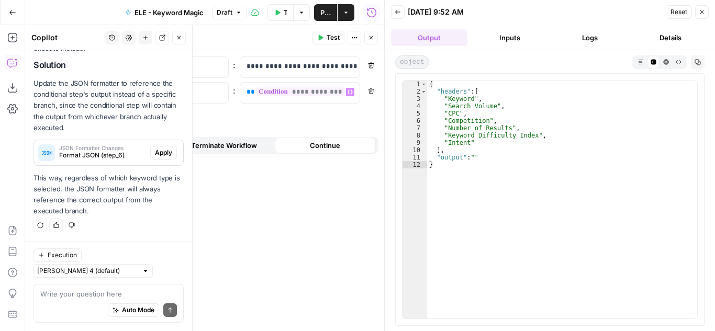
click at [240, 202] on div "**********" at bounding box center [238, 190] width 294 height 281
click at [331, 36] on span "Test" at bounding box center [332, 37] width 13 height 9
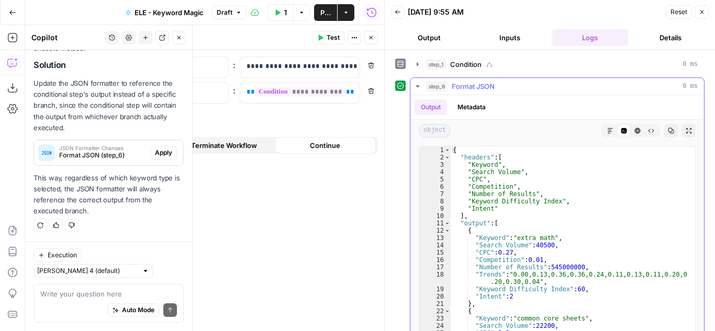
scroll to position [0, 0]
click at [703, 13] on icon "button" at bounding box center [701, 12] width 6 height 6
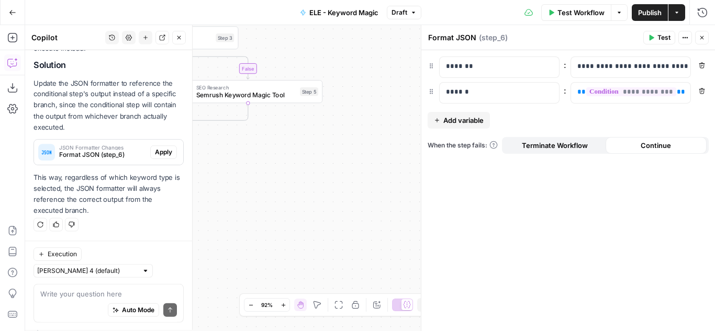
scroll to position [611, 0]
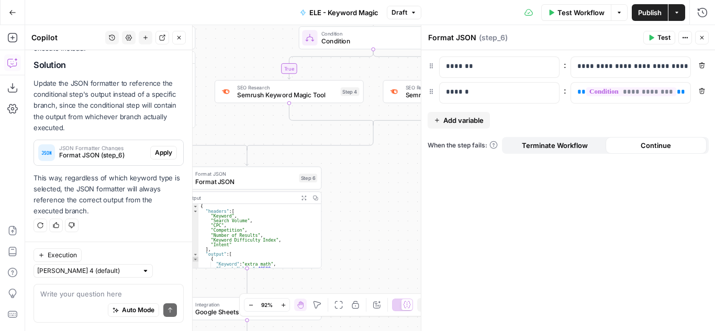
click at [177, 36] on icon "button" at bounding box center [179, 38] width 6 height 6
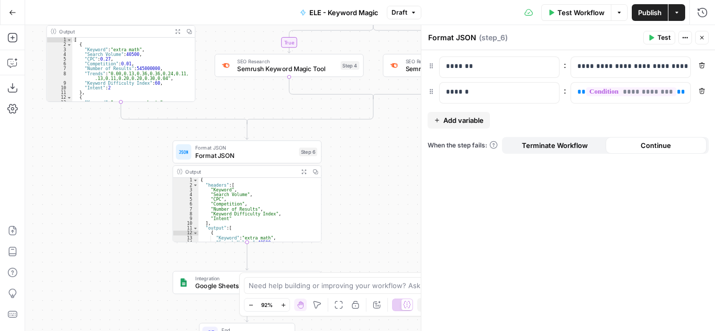
click at [703, 37] on icon "button" at bounding box center [702, 38] width 4 height 4
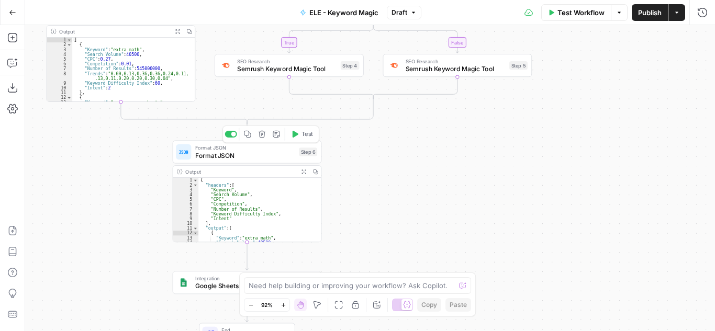
click at [298, 132] on button "Test" at bounding box center [302, 134] width 30 height 13
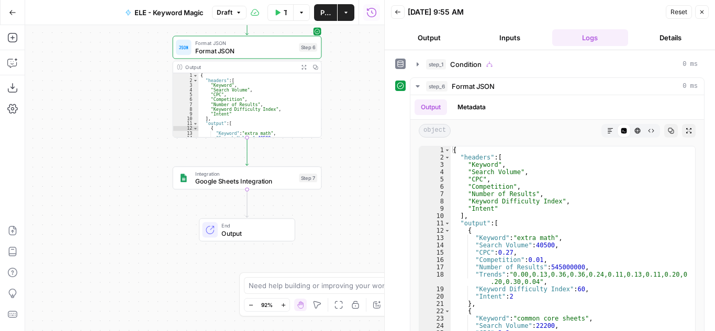
click at [238, 231] on span "Output" at bounding box center [253, 233] width 65 height 9
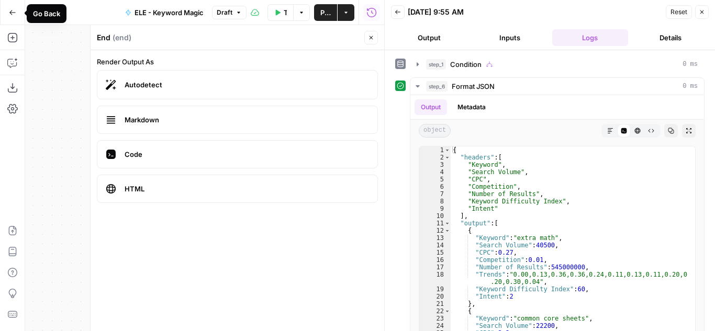
click at [9, 10] on icon "button" at bounding box center [12, 12] width 7 height 7
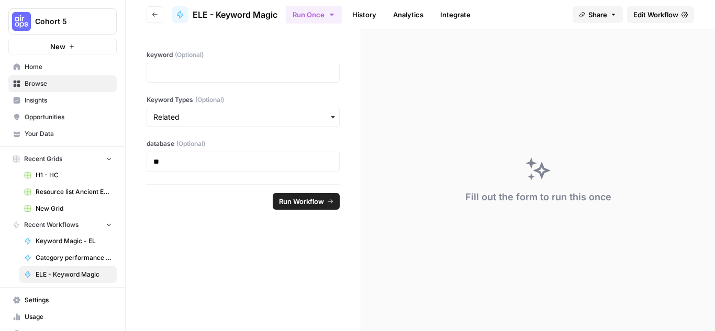
click at [686, 12] on icon at bounding box center [684, 15] width 6 height 6
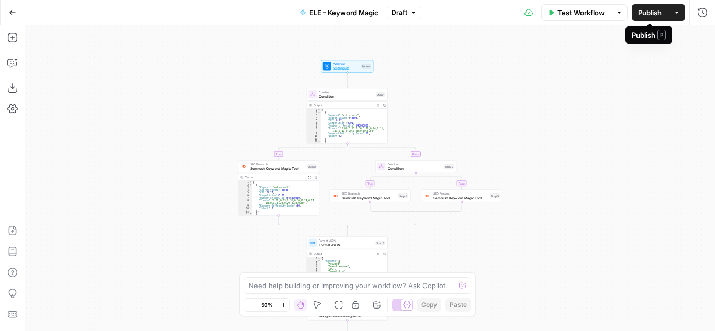
click at [684, 9] on button "Actions" at bounding box center [676, 12] width 17 height 17
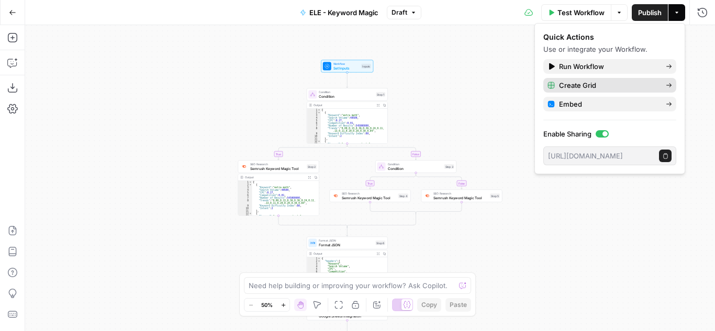
click at [590, 86] on span "Create Grid" at bounding box center [608, 85] width 98 height 10
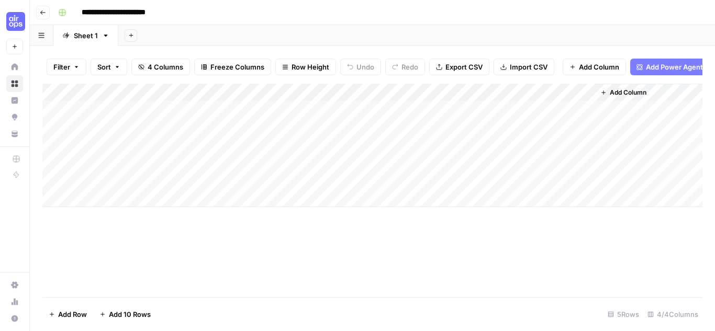
click at [236, 100] on div "Add Column" at bounding box center [372, 145] width 660 height 123
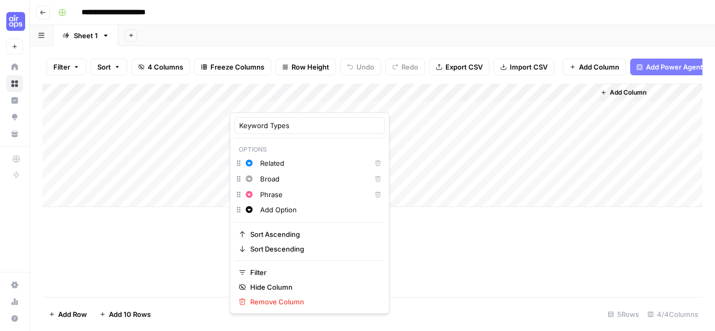
click at [236, 100] on div at bounding box center [277, 102] width 95 height 21
click at [168, 117] on div "Add Column" at bounding box center [372, 145] width 660 height 123
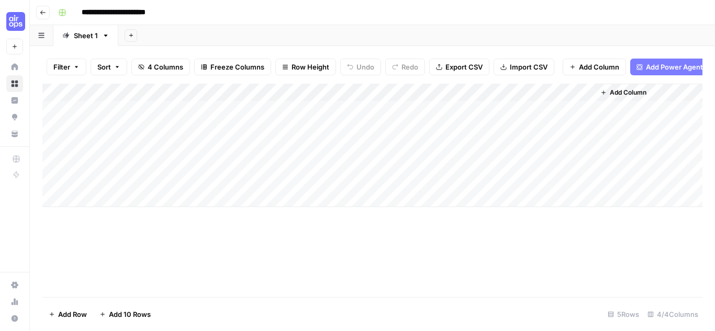
click at [346, 118] on div "Add Column" at bounding box center [372, 145] width 660 height 123
click at [326, 117] on div "Add Column" at bounding box center [372, 145] width 660 height 123
type textarea "**"
click at [346, 137] on div "Add Column" at bounding box center [372, 145] width 660 height 123
click at [195, 114] on div "Add Column" at bounding box center [372, 145] width 660 height 123
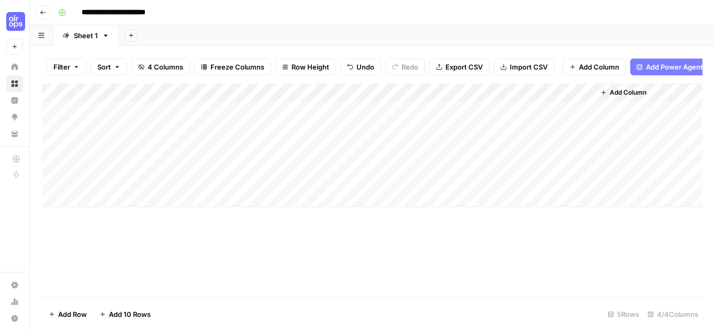
click at [172, 111] on div "Add Column" at bounding box center [372, 145] width 660 height 123
type textarea "**********"
click at [73, 109] on div "Add Column" at bounding box center [372, 145] width 660 height 123
click at [123, 116] on div "Add Column" at bounding box center [372, 145] width 660 height 123
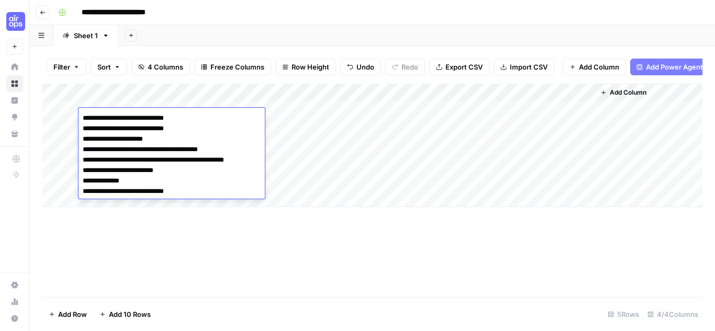
drag, startPoint x: 209, startPoint y: 189, endPoint x: 67, endPoint y: 126, distance: 155.3
click at [67, 126] on body "**********" at bounding box center [357, 165] width 715 height 331
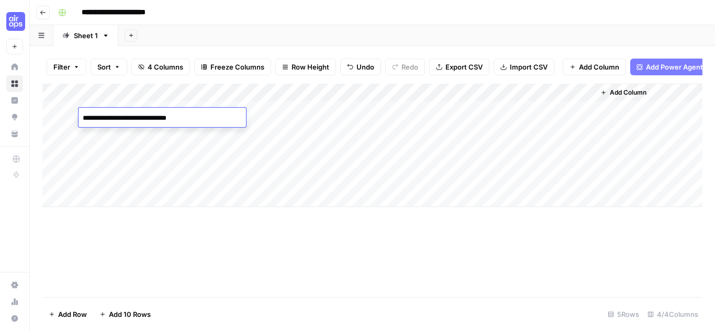
type textarea "**********"
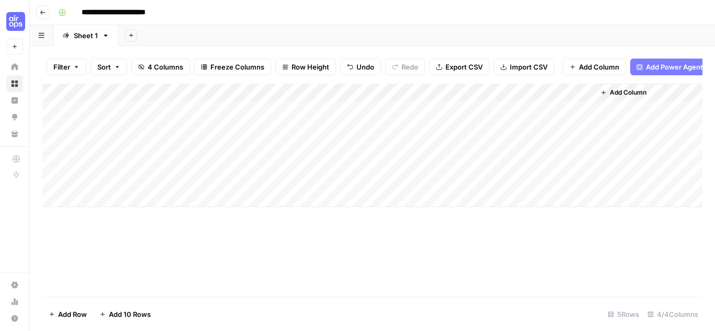
click at [246, 118] on div "Add Column" at bounding box center [372, 145] width 660 height 123
click at [240, 101] on div "Add Column" at bounding box center [372, 145] width 660 height 123
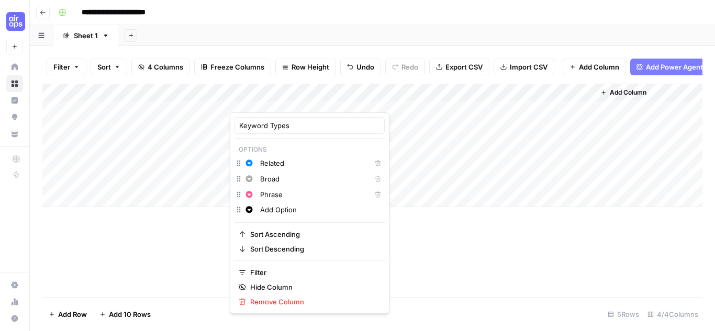
click at [209, 115] on div "Add Column" at bounding box center [372, 145] width 660 height 123
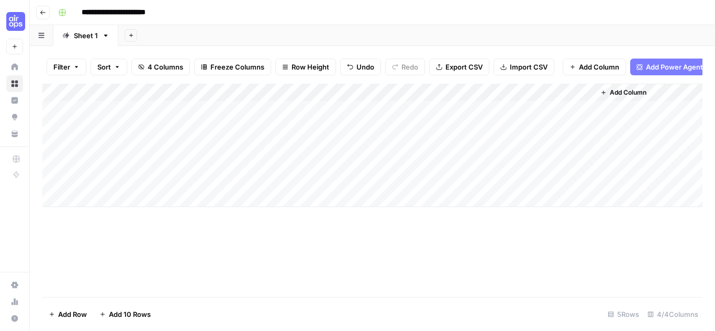
click at [255, 117] on div "Add Column" at bounding box center [372, 145] width 660 height 123
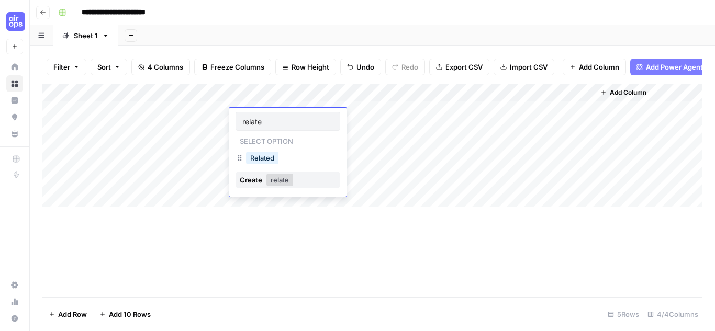
type input "related"
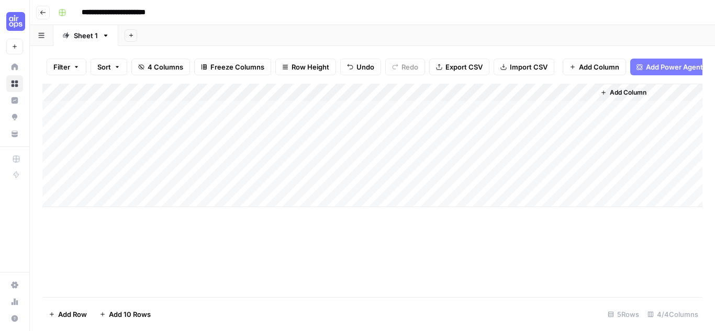
click at [372, 115] on div "Add Column" at bounding box center [372, 145] width 660 height 123
click at [535, 115] on div "Add Column" at bounding box center [372, 145] width 660 height 123
click at [572, 115] on div "Add Column" at bounding box center [372, 145] width 660 height 123
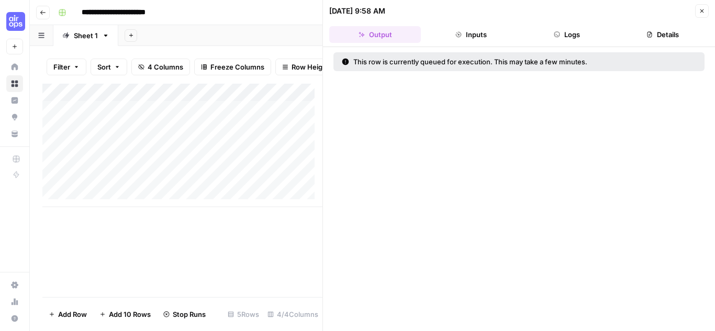
click at [481, 32] on button "Inputs" at bounding box center [471, 34] width 92 height 17
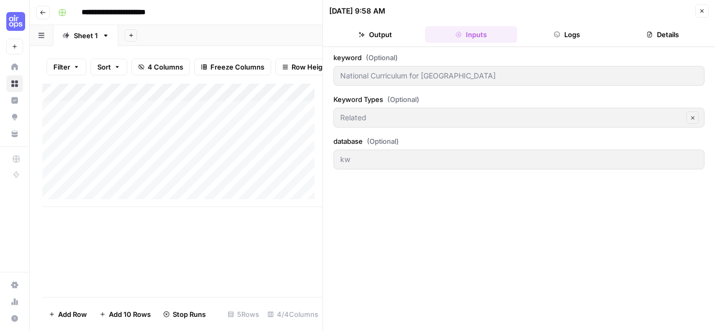
click at [573, 38] on button "Logs" at bounding box center [567, 34] width 92 height 17
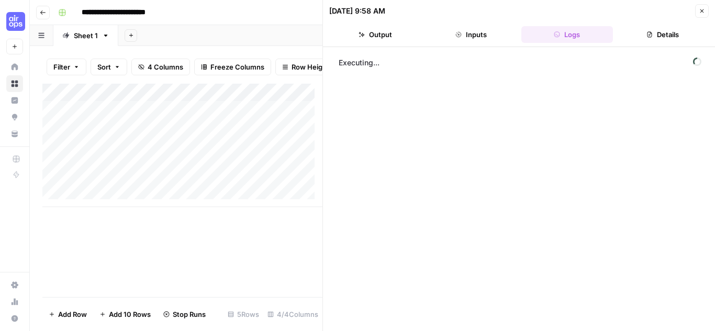
click at [676, 36] on button "Details" at bounding box center [663, 34] width 92 height 17
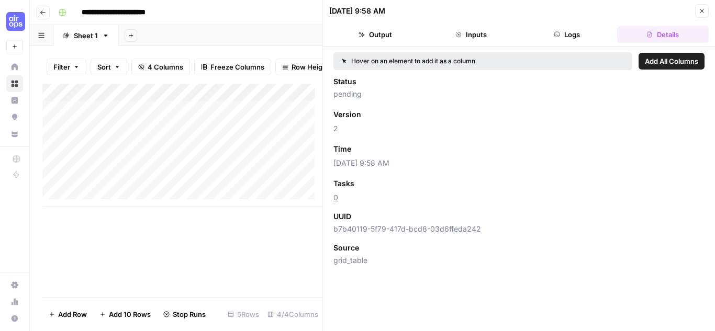
click at [585, 37] on button "Logs" at bounding box center [567, 34] width 92 height 17
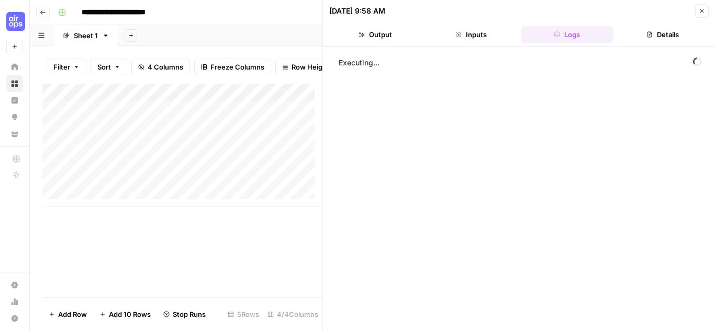
click at [396, 36] on button "Output" at bounding box center [375, 34] width 92 height 17
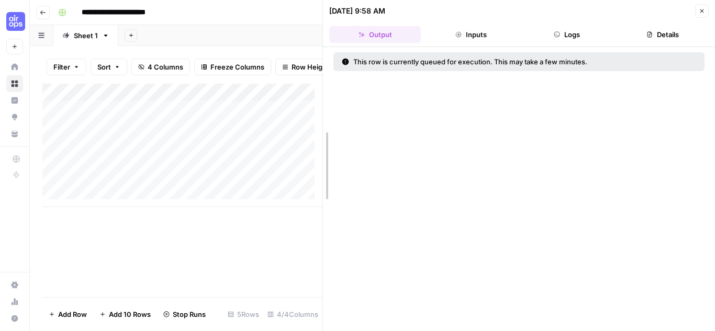
drag, startPoint x: 323, startPoint y: 121, endPoint x: 437, endPoint y: 114, distance: 114.8
drag, startPoint x: 322, startPoint y: 22, endPoint x: 396, endPoint y: 23, distance: 73.3
click at [697, 12] on button "Close" at bounding box center [702, 11] width 14 height 14
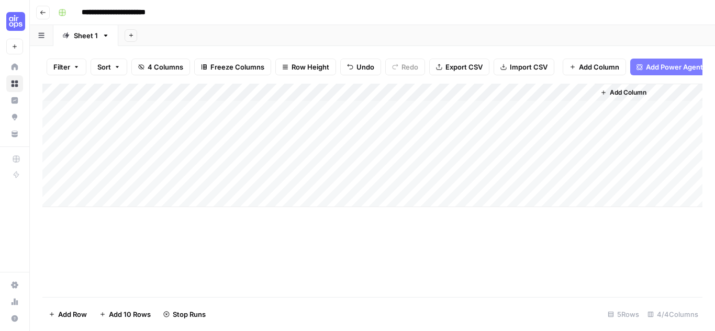
click at [571, 98] on div "Add Column" at bounding box center [372, 145] width 660 height 123
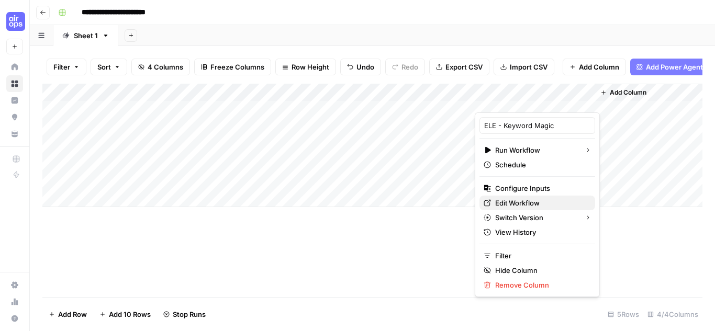
click at [542, 205] on span "Edit Workflow" at bounding box center [541, 203] width 92 height 10
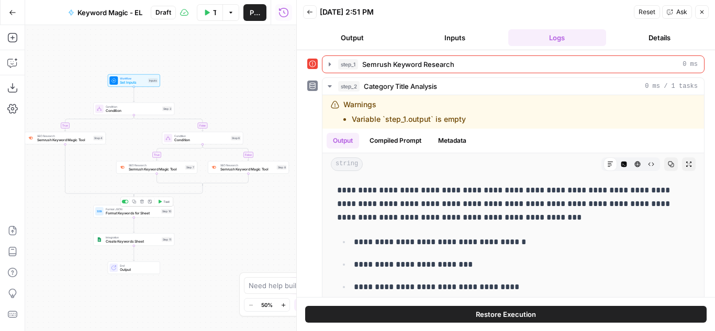
click at [130, 217] on div "Format JSON Format Keywords for Sheet Step 10 Copy step Delete step Add Note Te…" at bounding box center [133, 211] width 81 height 13
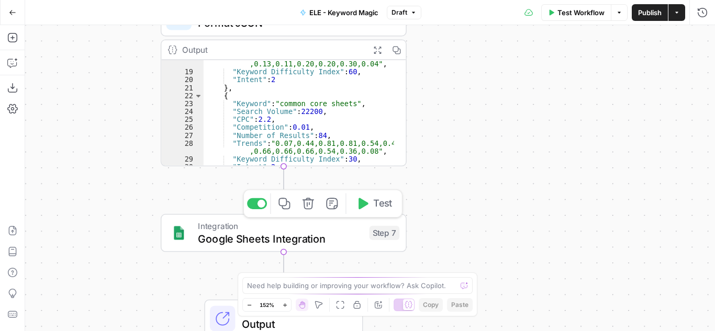
click at [340, 243] on span "Google Sheets Integration" at bounding box center [280, 239] width 165 height 16
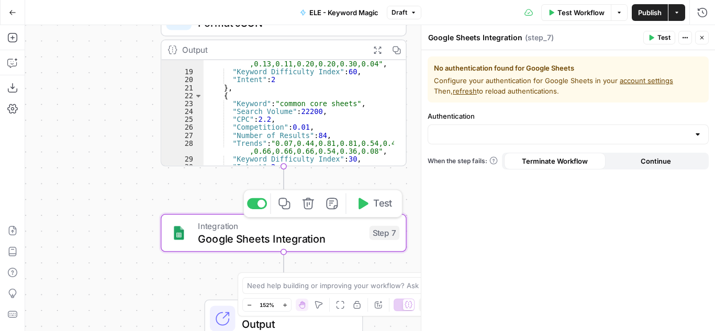
click at [309, 201] on icon "button" at bounding box center [308, 203] width 13 height 13
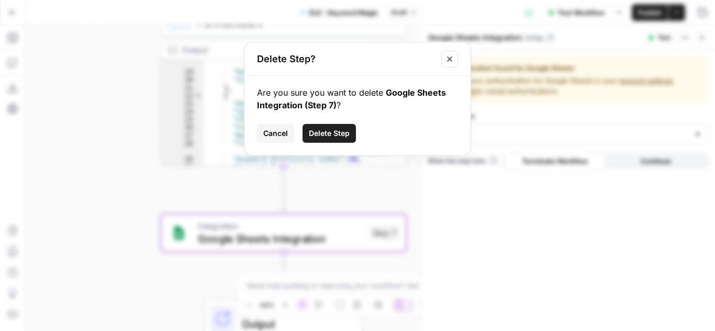
click at [319, 132] on span "Delete Step" at bounding box center [329, 133] width 41 height 10
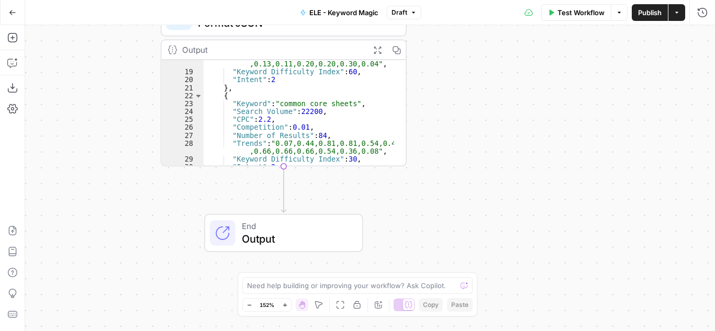
click at [290, 235] on span "Output" at bounding box center [296, 239] width 108 height 16
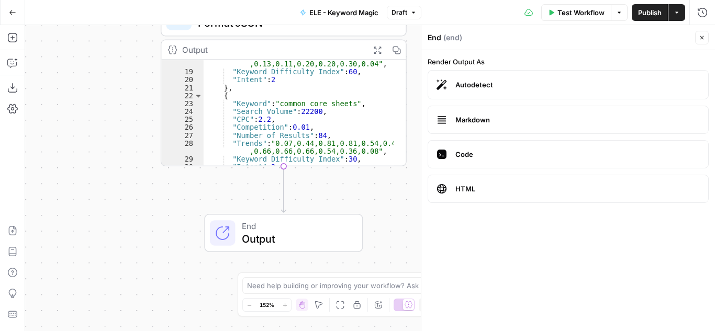
click at [652, 12] on span "Publish" at bounding box center [650, 12] width 24 height 10
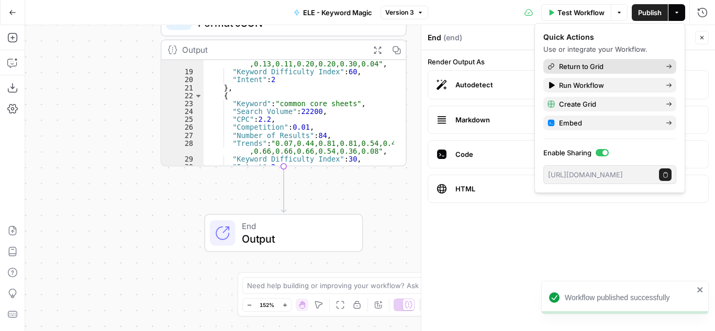
click at [574, 65] on span "Return to Grid" at bounding box center [608, 66] width 98 height 10
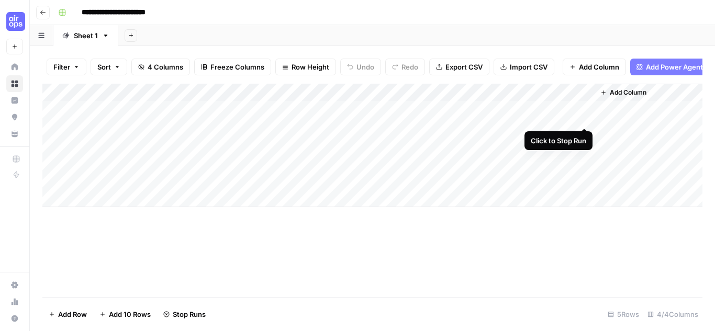
click at [582, 116] on div "Add Column" at bounding box center [372, 145] width 660 height 123
click at [584, 117] on div "Add Column" at bounding box center [372, 145] width 660 height 123
click at [157, 134] on div "Add Column" at bounding box center [372, 145] width 660 height 123
click at [132, 133] on div "Add Column" at bounding box center [372, 145] width 660 height 123
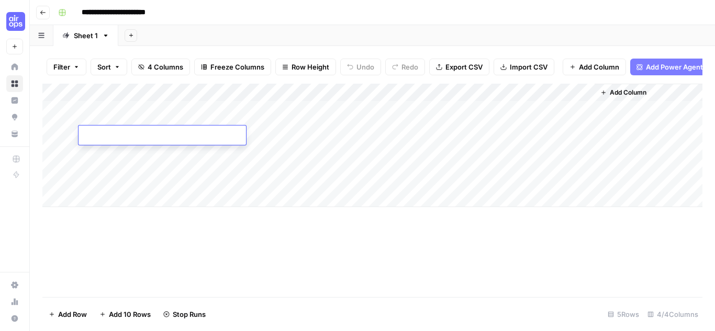
click at [132, 133] on textarea at bounding box center [161, 136] width 167 height 15
type textarea "**********"
click at [264, 140] on div "Add Column" at bounding box center [372, 145] width 660 height 123
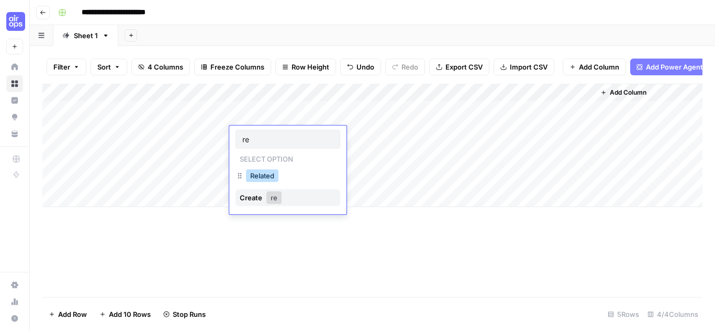
type input "re"
click at [269, 177] on button "Related" at bounding box center [262, 176] width 32 height 13
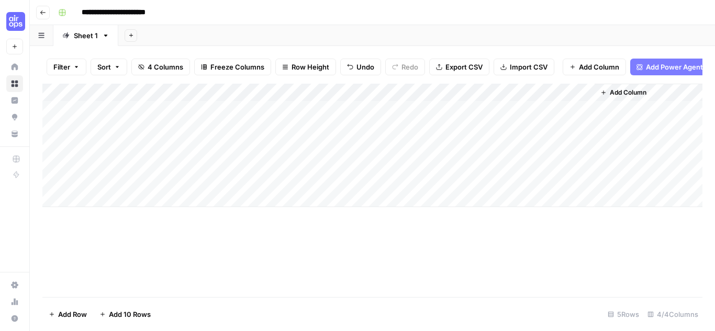
click at [277, 153] on div "Add Column" at bounding box center [372, 145] width 660 height 123
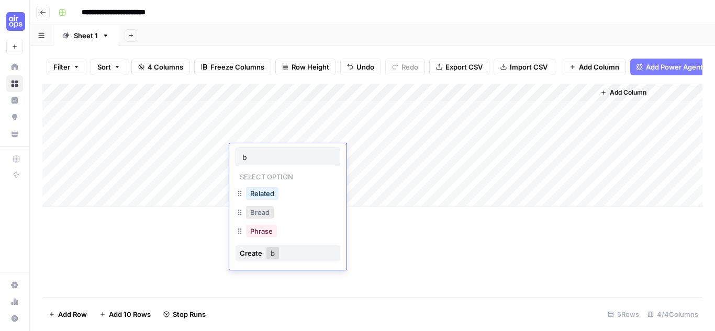
click at [262, 212] on button "Broad" at bounding box center [260, 212] width 28 height 13
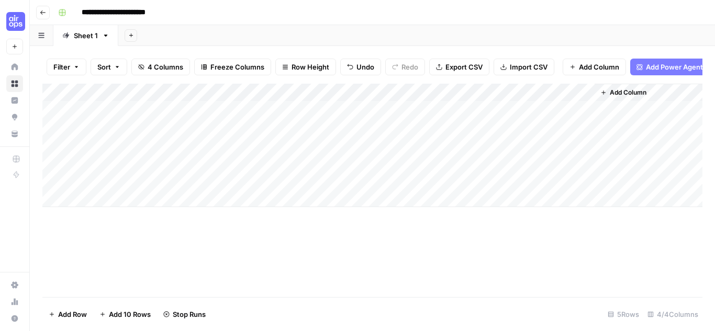
click at [121, 137] on div "Add Column" at bounding box center [372, 145] width 660 height 123
click at [133, 152] on div "Add Column" at bounding box center [372, 145] width 660 height 123
type textarea "**********"
click at [341, 153] on div "Add Column" at bounding box center [372, 145] width 660 height 123
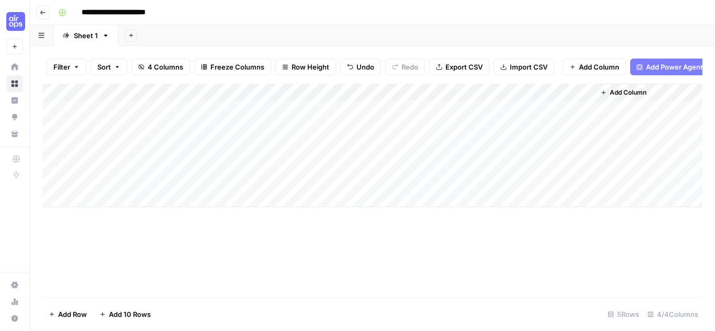
click at [335, 134] on div "Add Column" at bounding box center [372, 145] width 660 height 123
type textarea "**"
click at [383, 181] on div "Add Column" at bounding box center [372, 145] width 660 height 123
click at [533, 135] on div "Add Column" at bounding box center [372, 145] width 660 height 123
click at [532, 152] on div "Add Column" at bounding box center [372, 145] width 660 height 123
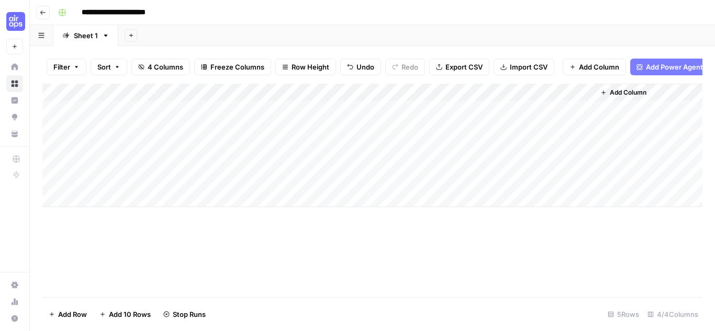
click at [273, 152] on div "Add Column" at bounding box center [372, 145] width 660 height 123
click at [172, 163] on div "Add Column" at bounding box center [372, 145] width 660 height 123
type textarea "**********"
click at [345, 172] on div "Add Column" at bounding box center [372, 145] width 660 height 123
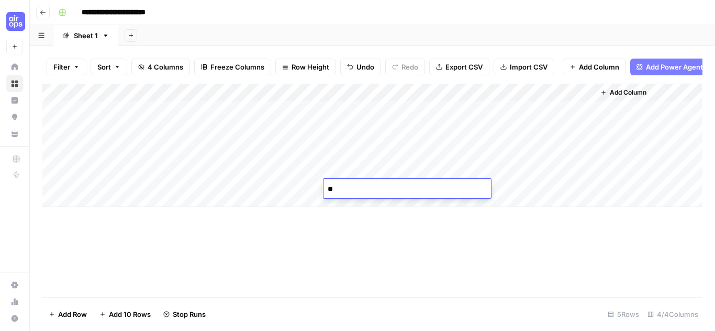
click at [585, 152] on div "Add Column" at bounding box center [372, 145] width 660 height 123
click at [180, 154] on div "Add Column" at bounding box center [372, 145] width 660 height 123
click at [156, 154] on div "Add Column" at bounding box center [372, 145] width 660 height 123
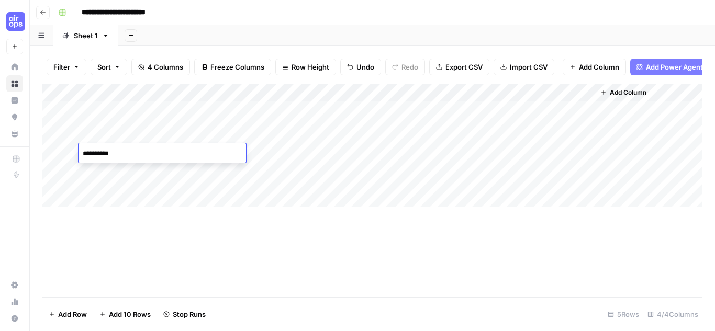
type textarea "**********"
click at [262, 152] on div "Add Column" at bounding box center [372, 145] width 660 height 123
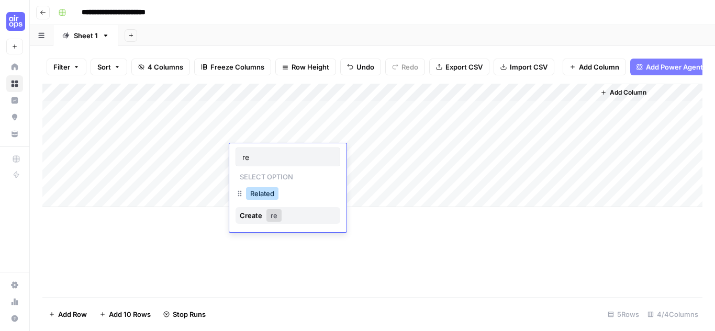
type input "re"
click at [262, 194] on button "Related" at bounding box center [262, 193] width 32 height 13
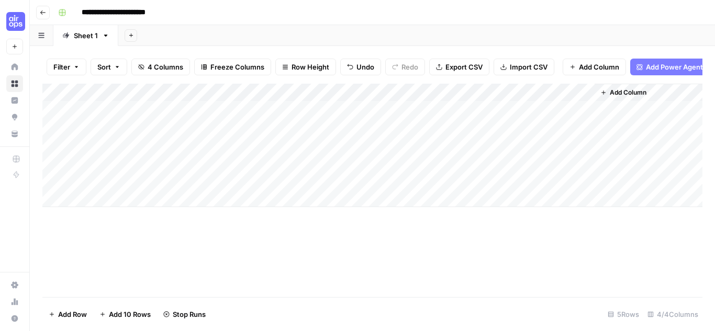
click at [250, 175] on div "Add Column" at bounding box center [372, 145] width 660 height 123
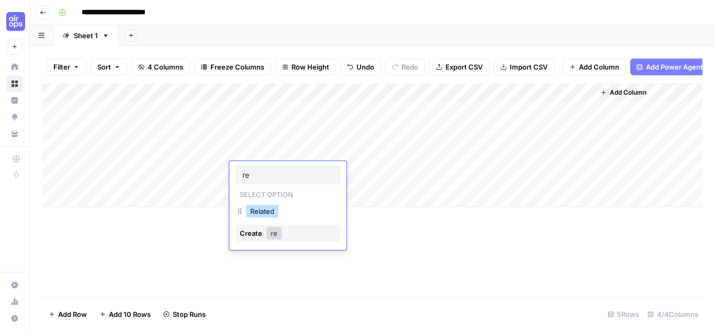
type input "re"
click at [269, 213] on button "Related" at bounding box center [262, 211] width 32 height 13
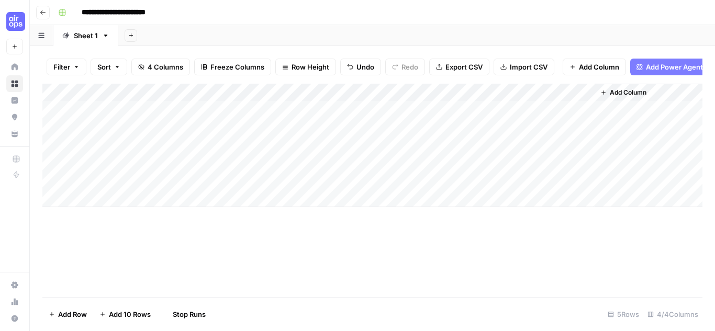
click at [249, 193] on div "Add Column" at bounding box center [372, 145] width 660 height 123
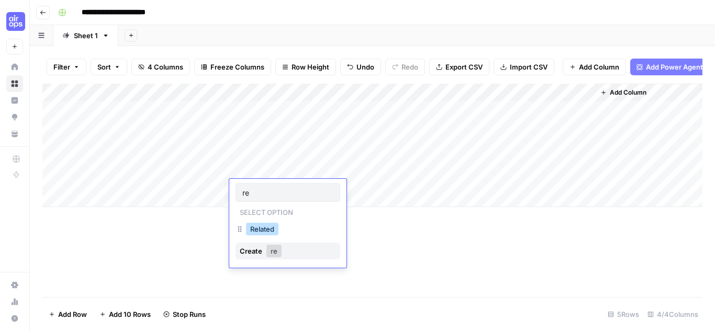
type input "re"
click at [260, 227] on button "Related" at bounding box center [262, 229] width 32 height 13
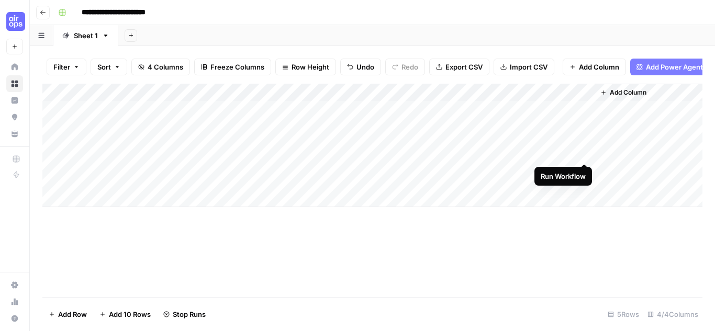
click at [581, 153] on div "Add Column" at bounding box center [372, 145] width 660 height 123
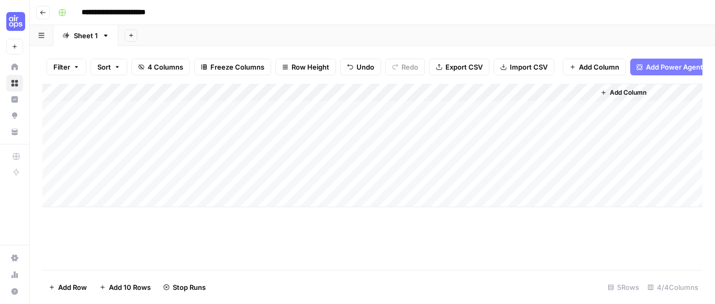
click at [339, 16] on div "**********" at bounding box center [379, 12] width 650 height 17
click at [569, 100] on div "Add Column" at bounding box center [372, 145] width 660 height 123
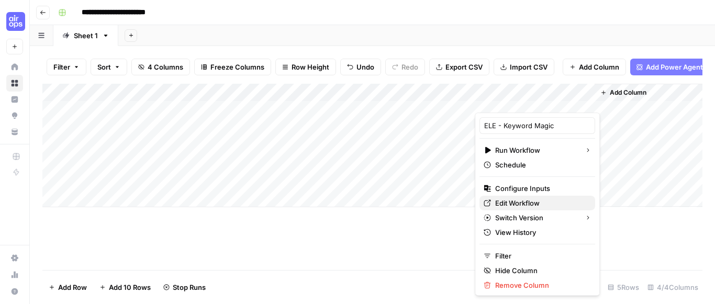
click at [513, 200] on span "Edit Workflow" at bounding box center [541, 203] width 92 height 10
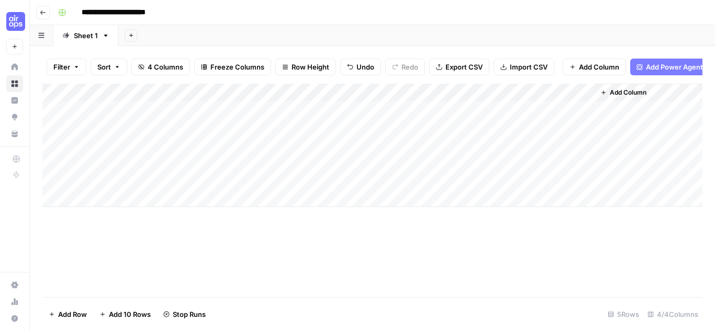
click at [346, 16] on div "**********" at bounding box center [379, 12] width 650 height 17
click at [438, 80] on div "Filter Sort 4 Columns Freeze Columns Row Height Undo Redo Export CSV Import CSV…" at bounding box center [372, 66] width 660 height 33
click at [568, 117] on div "Add Column" at bounding box center [372, 145] width 660 height 123
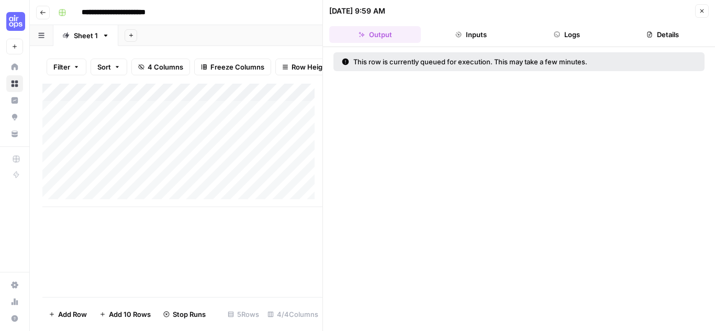
click at [482, 38] on button "Inputs" at bounding box center [471, 34] width 92 height 17
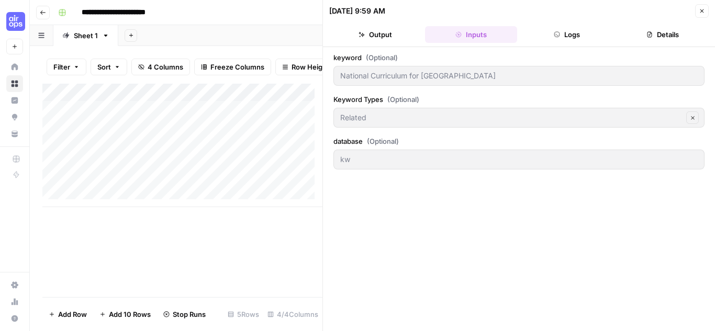
click at [569, 36] on button "Logs" at bounding box center [567, 34] width 92 height 17
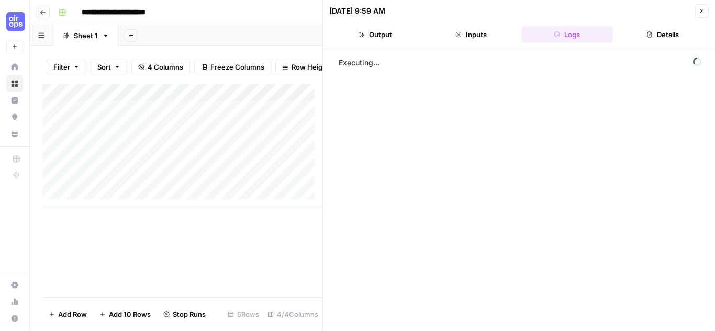
click at [653, 38] on button "Details" at bounding box center [663, 34] width 92 height 17
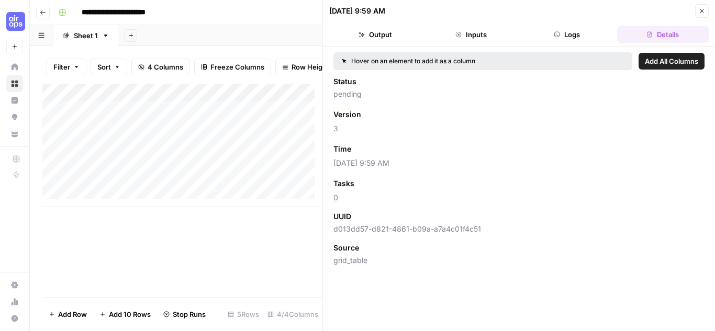
click at [481, 33] on button "Inputs" at bounding box center [471, 34] width 92 height 17
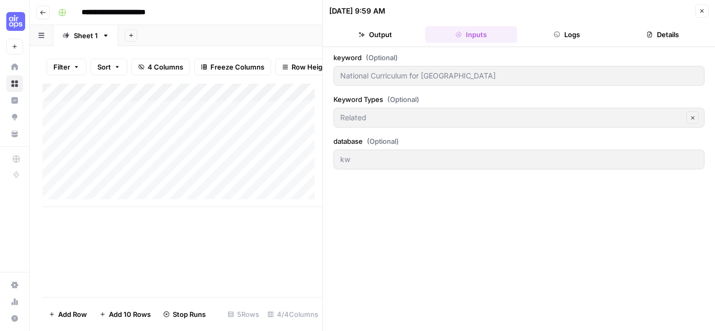
click at [698, 9] on icon "button" at bounding box center [701, 11] width 6 height 6
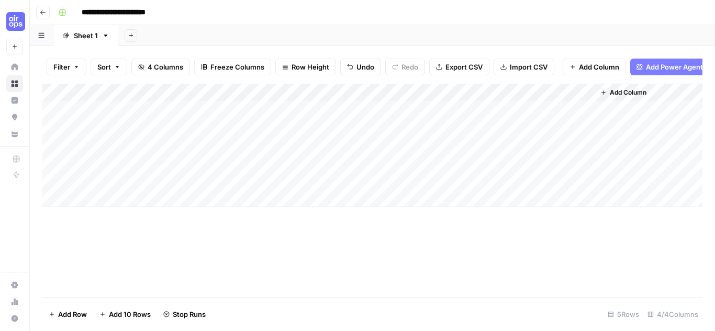
click at [341, 114] on div "Add Column" at bounding box center [372, 145] width 660 height 123
click at [417, 118] on div "Add Column" at bounding box center [372, 145] width 660 height 123
click at [354, 96] on div "Add Column" at bounding box center [372, 145] width 660 height 123
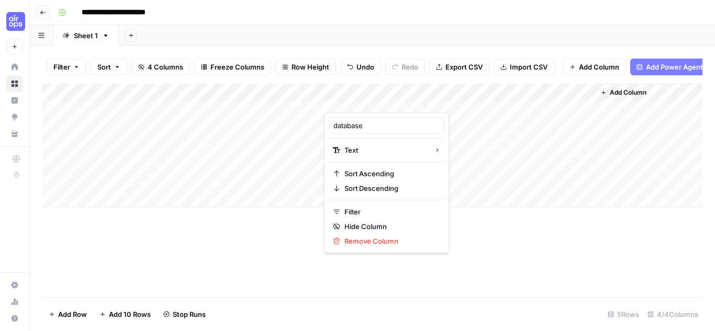
click at [301, 116] on div "Add Column" at bounding box center [372, 145] width 660 height 123
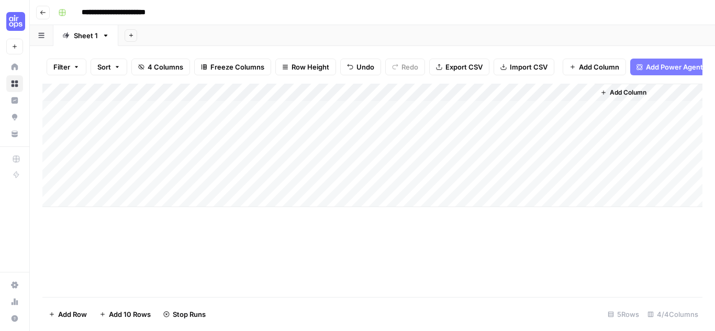
click at [301, 116] on div "Add Column" at bounding box center [372, 145] width 660 height 123
click at [367, 119] on div "Add Column" at bounding box center [372, 145] width 660 height 123
click at [375, 118] on textarea "**" at bounding box center [406, 118] width 167 height 15
drag, startPoint x: 353, startPoint y: 116, endPoint x: 290, endPoint y: 116, distance: 62.8
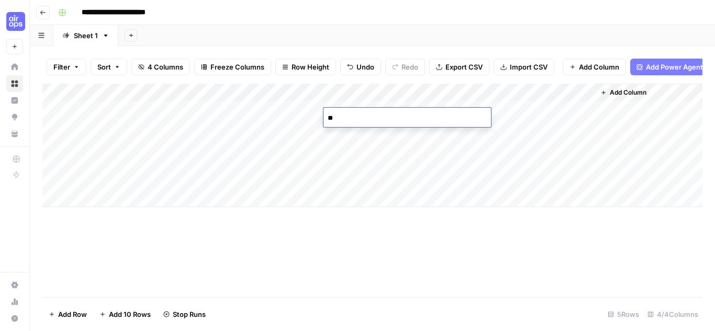
click at [290, 116] on body "**********" at bounding box center [357, 165] width 715 height 331
type textarea "*"
click at [341, 174] on div "Add Column" at bounding box center [372, 145] width 660 height 123
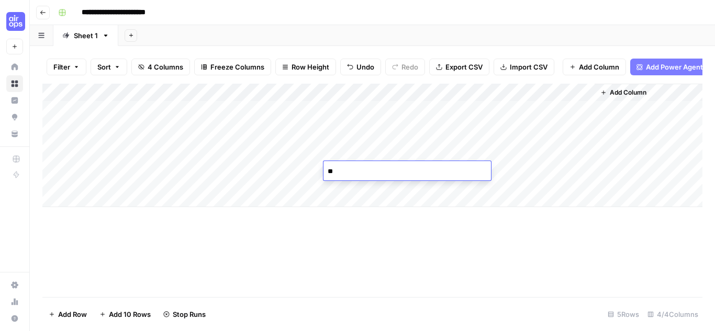
drag, startPoint x: 347, startPoint y: 174, endPoint x: 319, endPoint y: 172, distance: 28.3
click at [319, 172] on body "**********" at bounding box center [357, 165] width 715 height 331
type textarea "**"
click at [358, 170] on div "Add Column" at bounding box center [372, 145] width 660 height 123
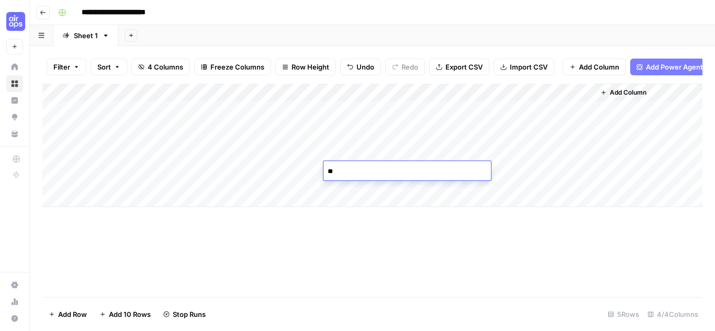
click at [344, 116] on div "Add Column" at bounding box center [372, 145] width 660 height 123
click at [386, 175] on div "Add Column" at bounding box center [372, 145] width 660 height 123
click at [529, 169] on div "Add Column" at bounding box center [372, 145] width 660 height 123
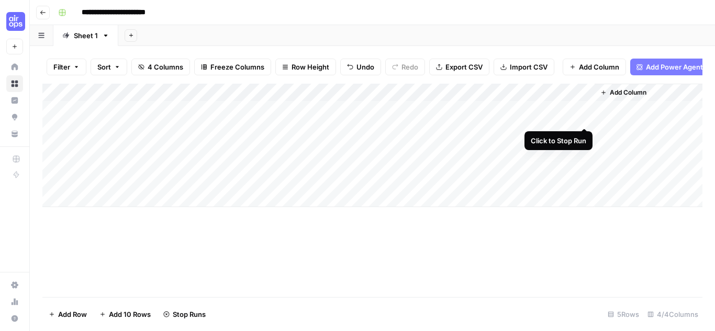
click at [586, 116] on div "Add Column" at bounding box center [372, 145] width 660 height 123
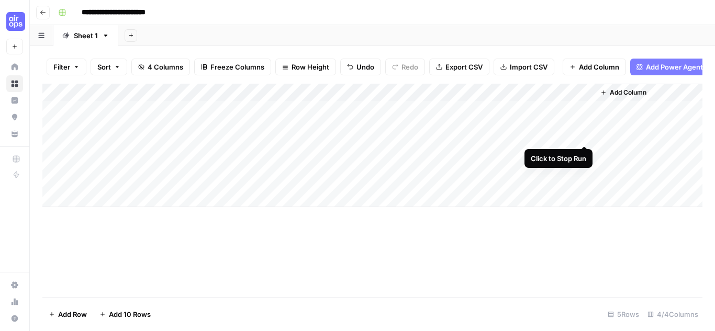
click at [585, 134] on div "Add Column" at bounding box center [372, 145] width 660 height 123
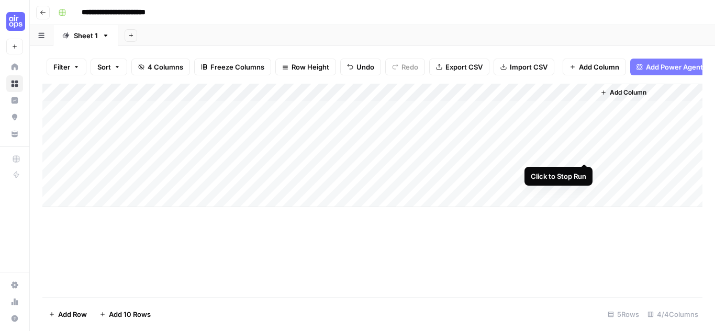
click at [584, 151] on div "Add Column" at bounding box center [372, 145] width 660 height 123
click at [467, 100] on div "Add Column" at bounding box center [372, 145] width 660 height 123
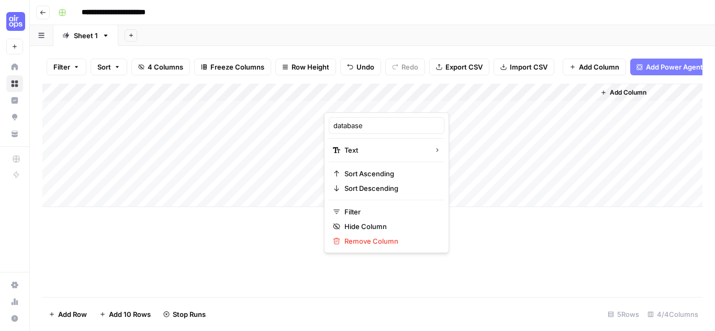
click at [388, 99] on div at bounding box center [399, 102] width 151 height 21
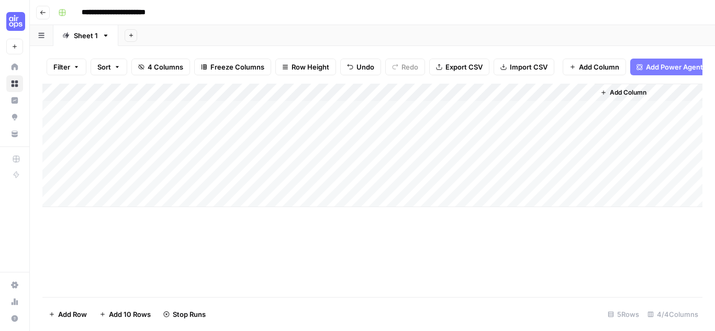
click at [238, 99] on div "Add Column" at bounding box center [372, 145] width 660 height 123
click at [358, 100] on div "Add Column" at bounding box center [372, 145] width 660 height 123
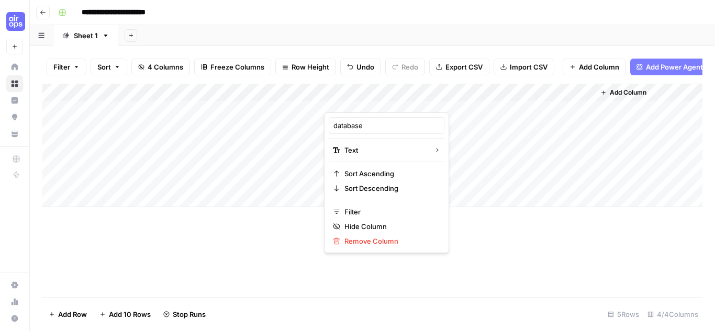
click at [309, 117] on div "Add Column" at bounding box center [372, 145] width 660 height 123
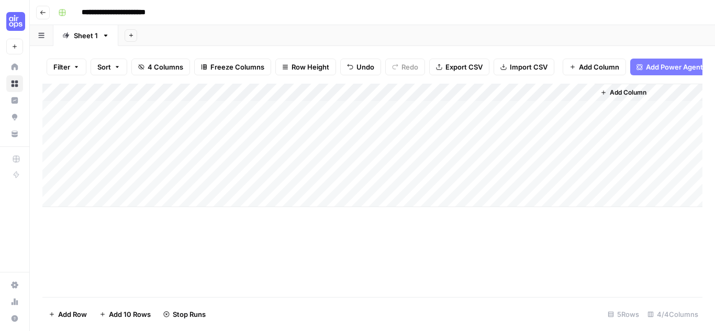
click at [346, 167] on div "Add Column" at bounding box center [372, 145] width 660 height 123
drag, startPoint x: 346, startPoint y: 167, endPoint x: 310, endPoint y: 169, distance: 35.6
click at [310, 169] on body "**********" at bounding box center [357, 165] width 715 height 331
type textarea "**"
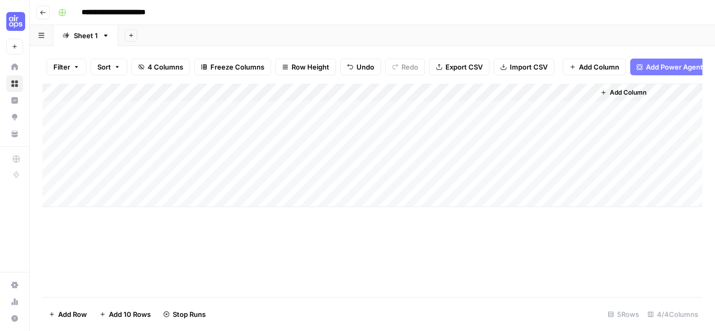
click at [334, 168] on div "Add Column" at bounding box center [372, 145] width 660 height 123
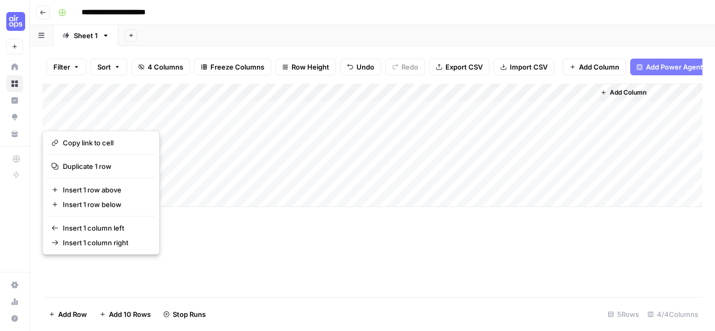
click at [52, 118] on button "button" at bounding box center [60, 117] width 37 height 18
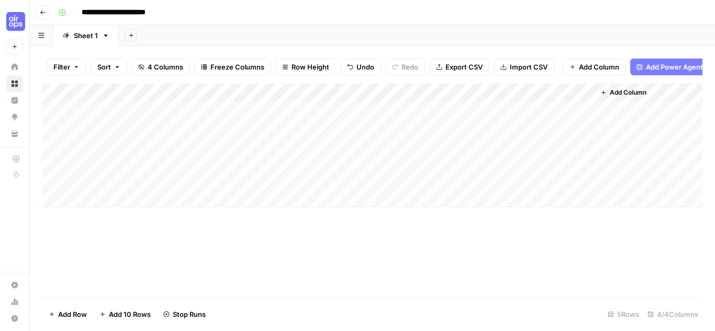
click at [171, 117] on div "Add Column" at bounding box center [372, 145] width 660 height 123
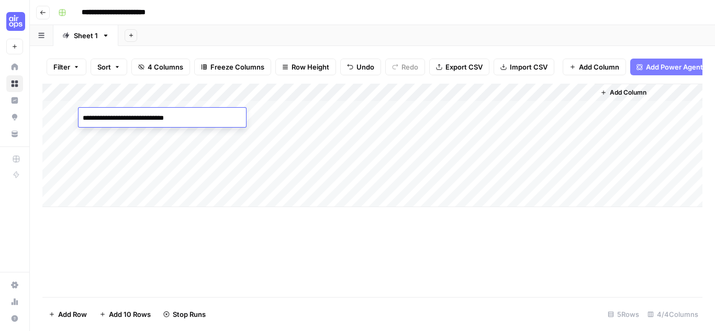
click at [536, 116] on div "Add Column" at bounding box center [372, 145] width 660 height 123
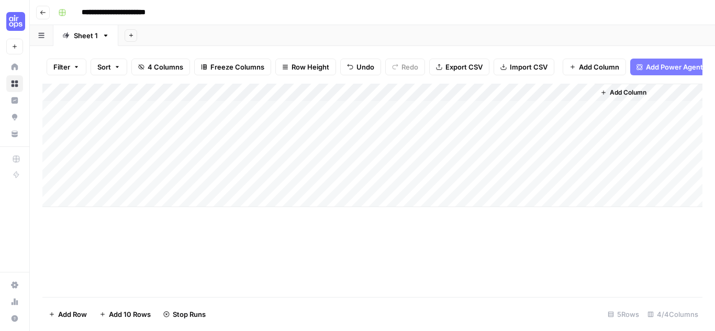
click at [146, 120] on div "Add Column" at bounding box center [372, 145] width 660 height 123
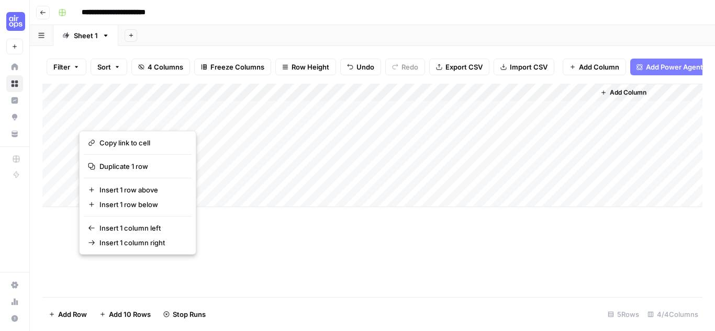
click at [175, 119] on button "button" at bounding box center [154, 117] width 151 height 18
click at [289, 117] on div "Add Column" at bounding box center [372, 145] width 660 height 123
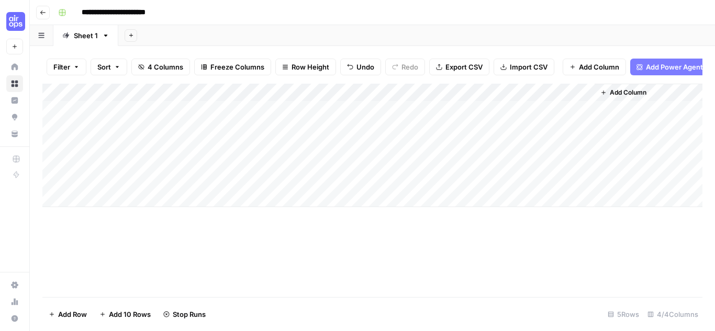
drag, startPoint x: 187, startPoint y: 115, endPoint x: 499, endPoint y: 121, distance: 311.4
click at [499, 121] on div "Add Column" at bounding box center [372, 145] width 660 height 123
click at [175, 129] on div "Add Column" at bounding box center [372, 145] width 660 height 123
click at [546, 137] on div "Add Column" at bounding box center [372, 145] width 660 height 123
drag, startPoint x: 152, startPoint y: 115, endPoint x: 473, endPoint y: 138, distance: 322.0
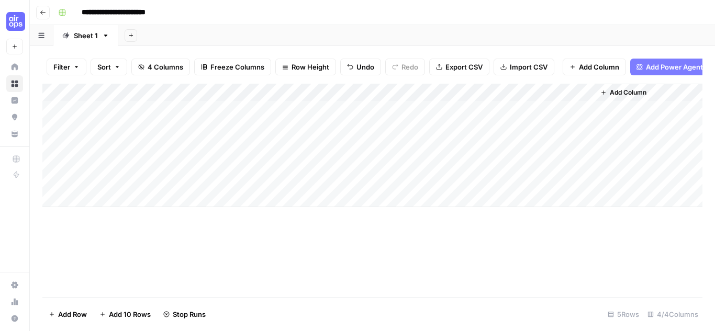
click at [505, 141] on div "Add Column" at bounding box center [372, 145] width 660 height 123
click at [377, 137] on button "button" at bounding box center [399, 135] width 151 height 18
drag, startPoint x: 149, startPoint y: 153, endPoint x: 498, endPoint y: 160, distance: 348.5
click at [498, 160] on div "Add Column" at bounding box center [372, 145] width 660 height 123
drag, startPoint x: 365, startPoint y: 148, endPoint x: 354, endPoint y: 125, distance: 25.8
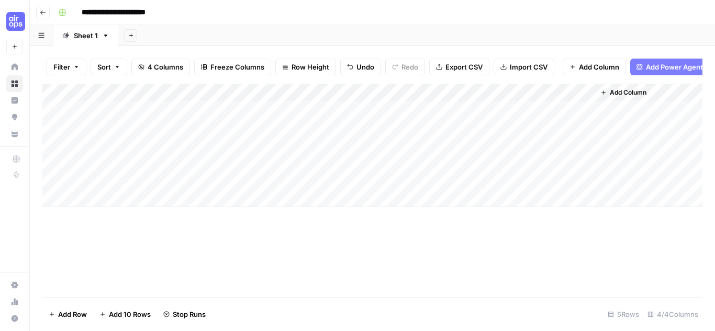
click at [354, 125] on div "Add Column" at bounding box center [372, 145] width 660 height 123
click at [142, 155] on div "Add Column" at bounding box center [372, 145] width 660 height 123
drag, startPoint x: 186, startPoint y: 153, endPoint x: 560, endPoint y: 152, distance: 373.6
click at [560, 152] on div "Add Column" at bounding box center [372, 145] width 660 height 123
click at [571, 153] on div "Add Column" at bounding box center [372, 145] width 660 height 123
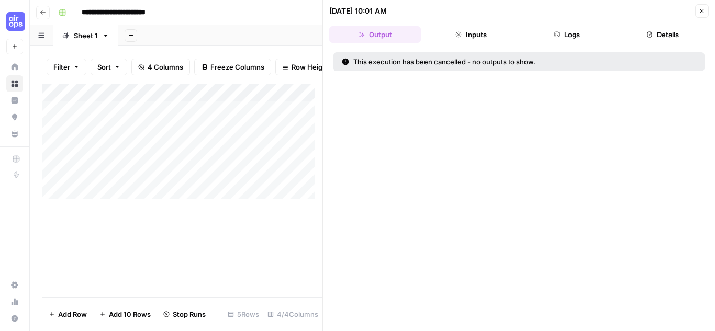
click at [583, 31] on button "Logs" at bounding box center [567, 34] width 92 height 17
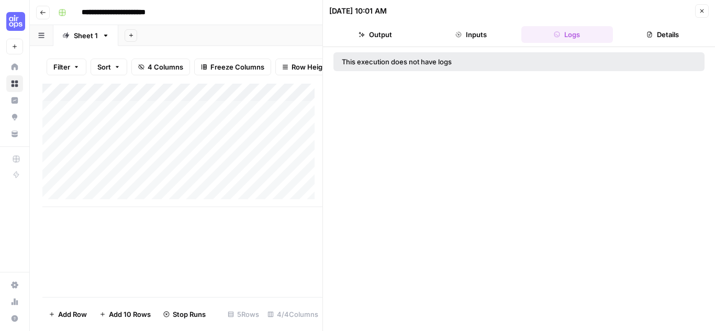
click at [701, 17] on button "Close" at bounding box center [702, 11] width 14 height 14
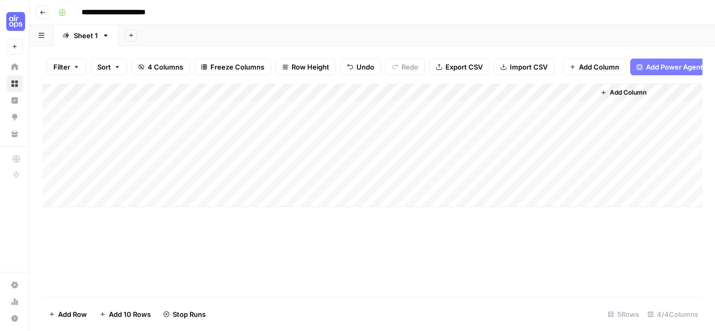
click at [130, 186] on div "Add Column" at bounding box center [372, 145] width 660 height 123
click at [101, 167] on div "Add Column" at bounding box center [372, 145] width 660 height 123
click at [573, 100] on div "Add Column" at bounding box center [372, 145] width 660 height 123
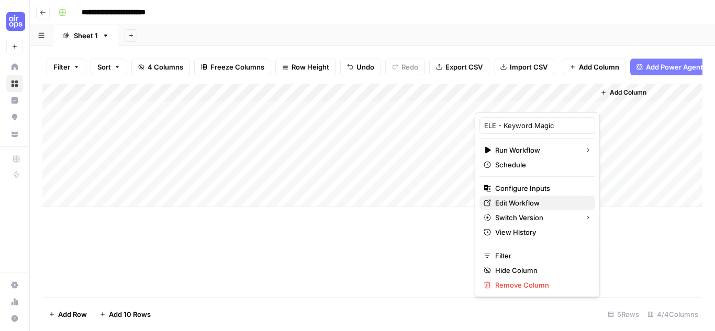
click at [524, 205] on span "Edit Workflow" at bounding box center [541, 203] width 92 height 10
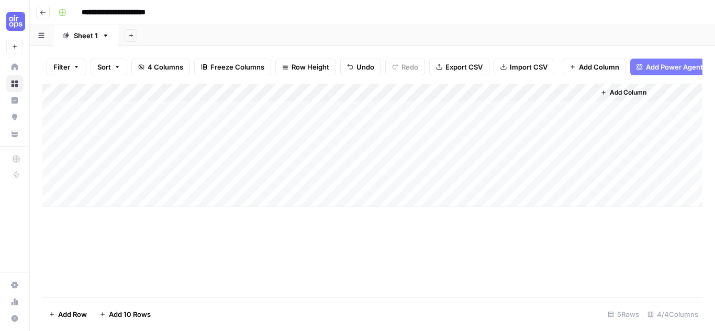
click at [570, 96] on div "Add Column" at bounding box center [372, 145] width 660 height 123
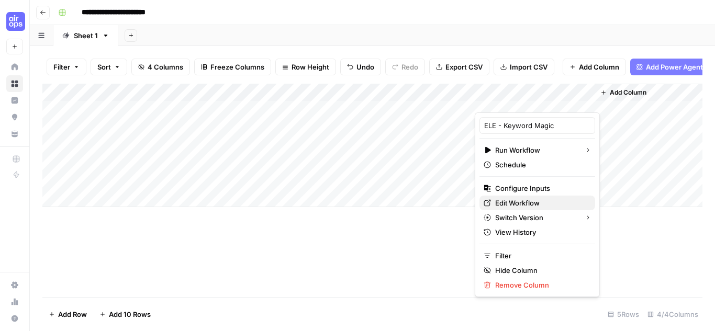
click at [528, 202] on span "Edit Workflow" at bounding box center [541, 203] width 92 height 10
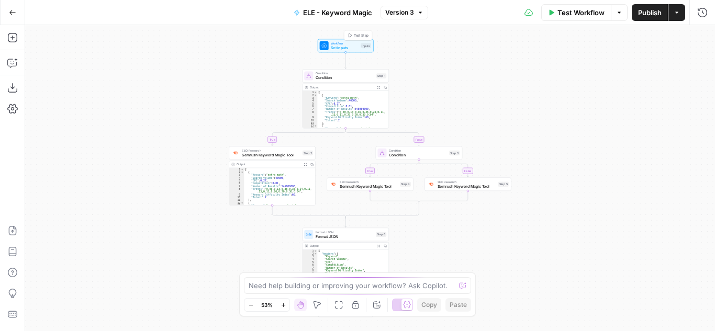
click at [343, 43] on span "Workflow" at bounding box center [345, 43] width 28 height 5
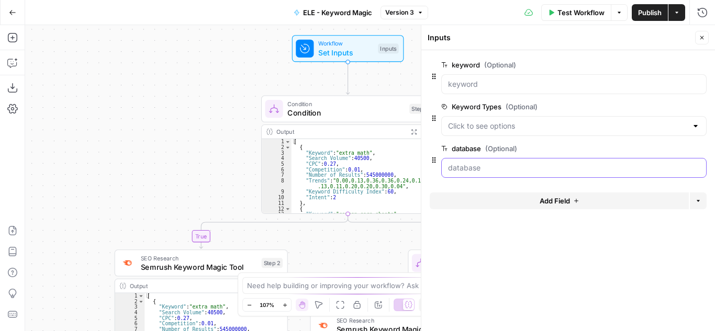
click at [508, 166] on input "database (Optional)" at bounding box center [574, 168] width 252 height 10
click at [564, 12] on span "Test Workflow" at bounding box center [580, 12] width 47 height 10
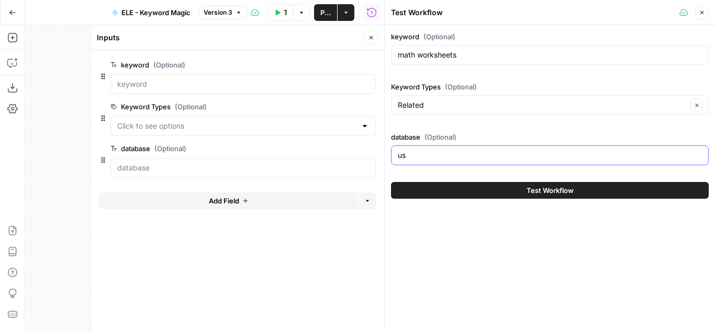
click at [442, 155] on input "us" at bounding box center [550, 155] width 304 height 10
click at [526, 193] on span "Test Workflow" at bounding box center [549, 190] width 47 height 10
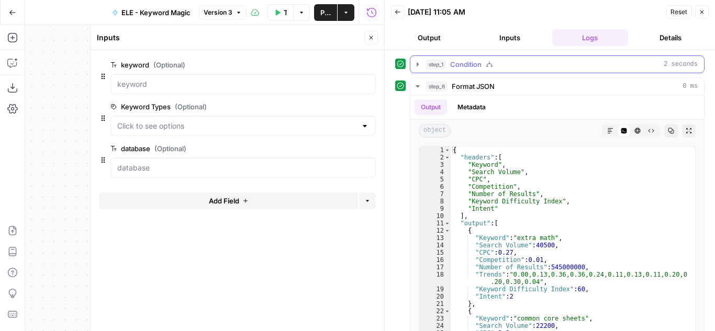
click at [467, 65] on span "Condition" at bounding box center [465, 64] width 31 height 10
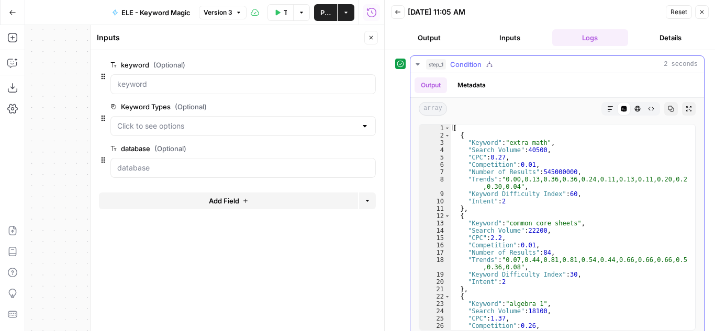
scroll to position [31, 0]
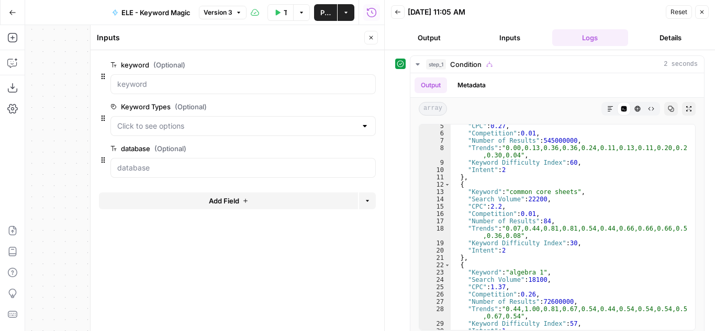
click at [436, 39] on button "Output" at bounding box center [429, 37] width 76 height 17
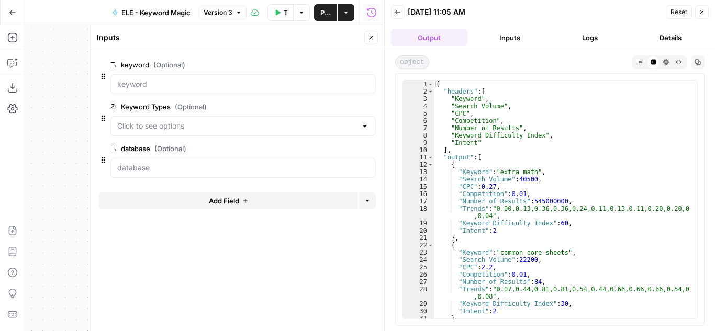
scroll to position [0, 0]
click at [516, 39] on button "Inputs" at bounding box center [509, 37] width 76 height 17
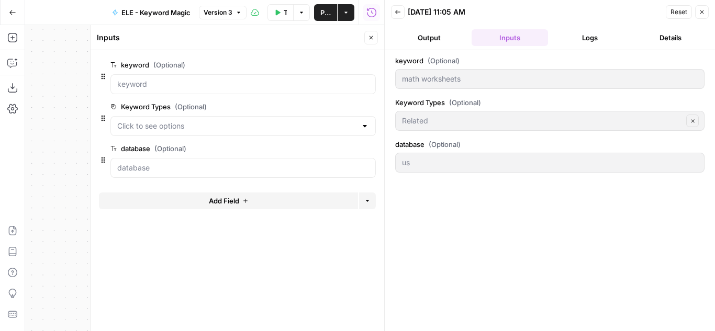
click at [430, 34] on button "Output" at bounding box center [429, 37] width 76 height 17
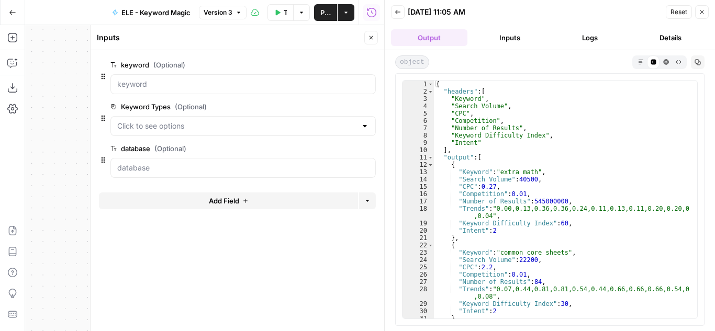
click at [366, 39] on button "Close" at bounding box center [371, 38] width 14 height 14
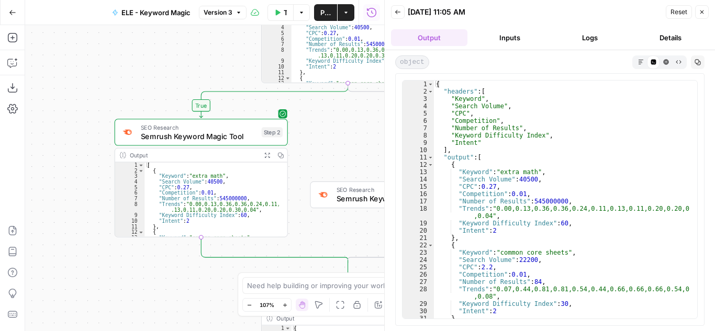
type textarea "**********"
click at [344, 63] on div "[ { "Keyword" : "extra math" , "Search Volume" : 40500 , "CPC" : 0.27 , "Compet…" at bounding box center [358, 50] width 134 height 85
click at [516, 39] on button "Inputs" at bounding box center [509, 37] width 76 height 17
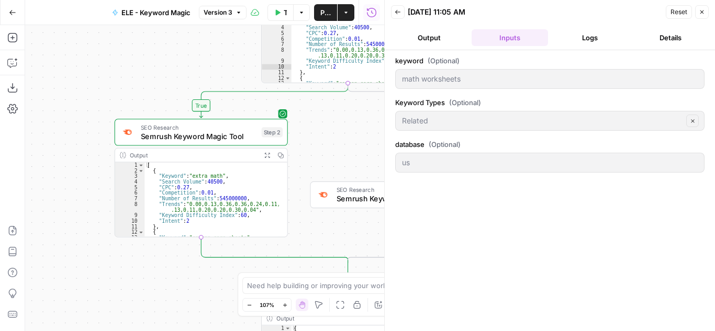
click at [702, 13] on icon "button" at bounding box center [701, 12] width 6 height 6
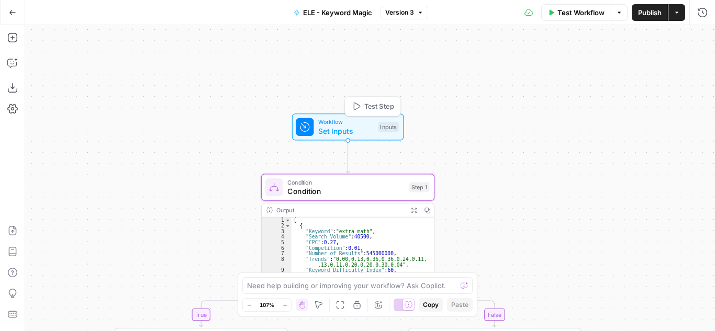
click at [360, 125] on span "Workflow" at bounding box center [345, 122] width 55 height 9
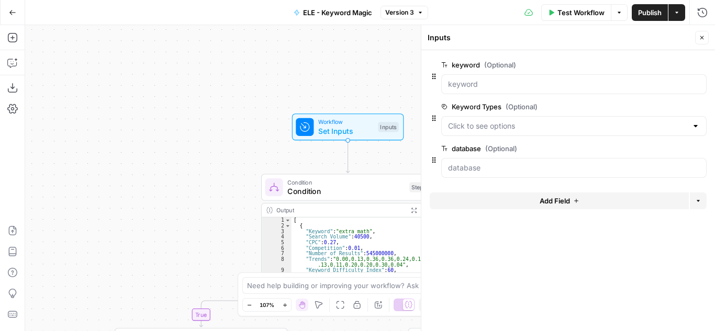
click at [492, 175] on div at bounding box center [573, 168] width 265 height 20
click at [563, 16] on span "Test Workflow" at bounding box center [580, 12] width 47 height 10
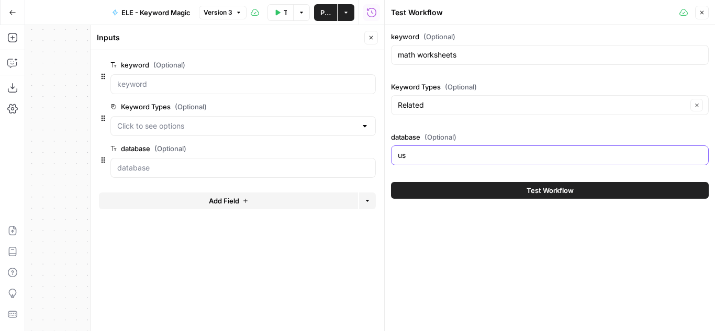
drag, startPoint x: 414, startPoint y: 150, endPoint x: 353, endPoint y: 155, distance: 61.4
click at [353, 155] on body "**********" at bounding box center [357, 165] width 715 height 331
type input "u"
type input "kw"
click at [526, 186] on span "Test Workflow" at bounding box center [549, 190] width 47 height 10
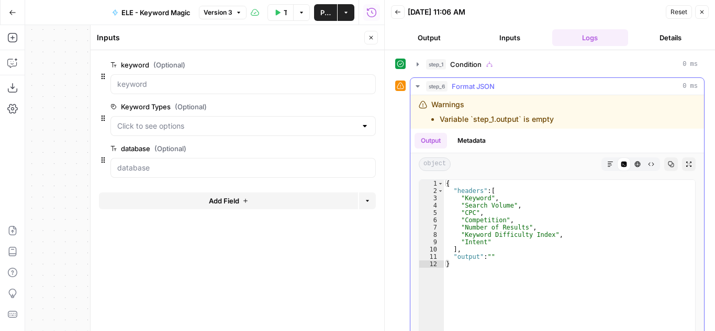
type textarea "**********"
click at [471, 208] on div "{ "headers" : [ "Keyword" , "Search Volume" , "CPC" , "Competition" , "Number o…" at bounding box center [569, 290] width 251 height 220
click at [507, 32] on button "Inputs" at bounding box center [509, 37] width 76 height 17
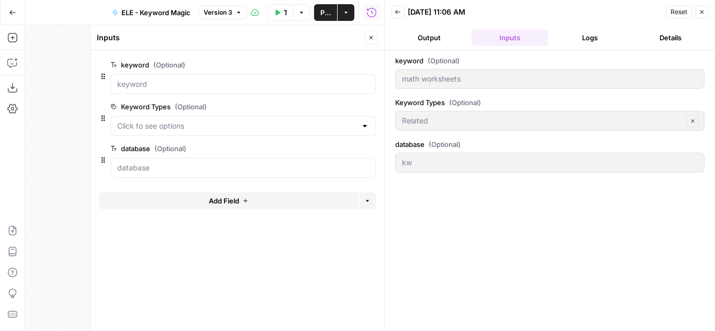
click at [442, 30] on button "Output" at bounding box center [429, 37] width 76 height 17
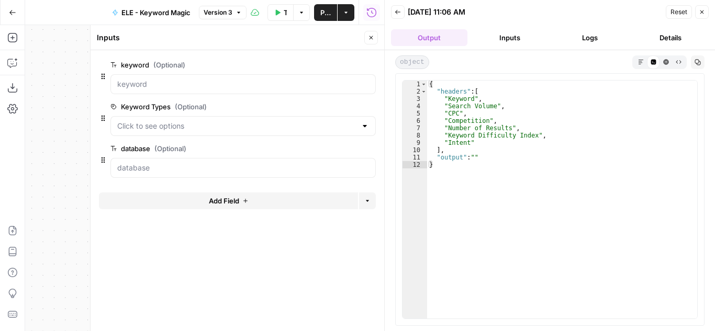
click at [574, 35] on button "Logs" at bounding box center [590, 37] width 76 height 17
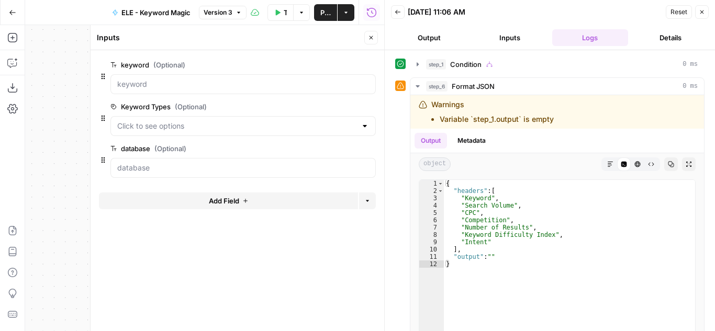
click at [372, 40] on icon "button" at bounding box center [371, 38] width 6 height 6
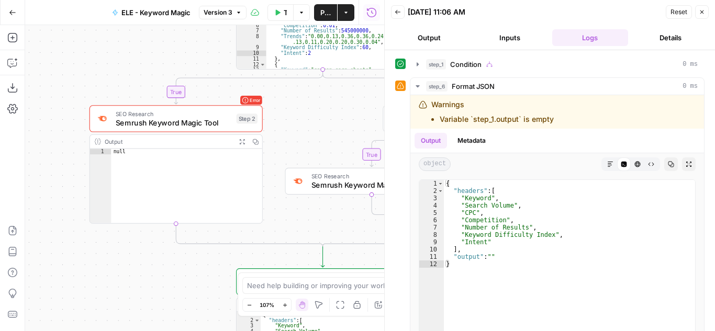
drag, startPoint x: 337, startPoint y: 182, endPoint x: 278, endPoint y: 111, distance: 91.8
click at [307, 116] on div "**********" at bounding box center [204, 178] width 359 height 306
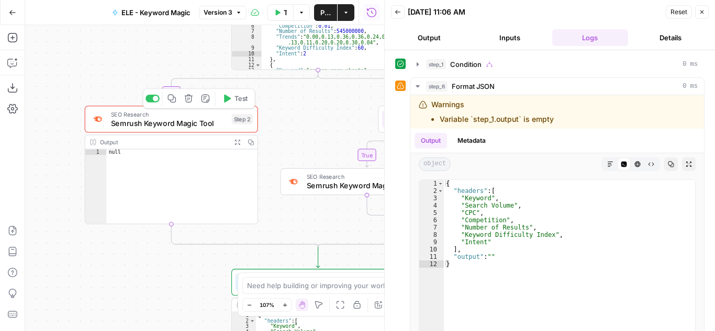
click at [197, 121] on span "Semrush Keyword Magic Tool" at bounding box center [169, 123] width 116 height 11
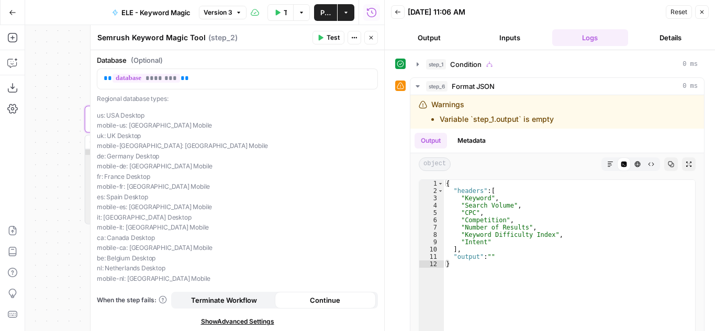
scroll to position [218, 0]
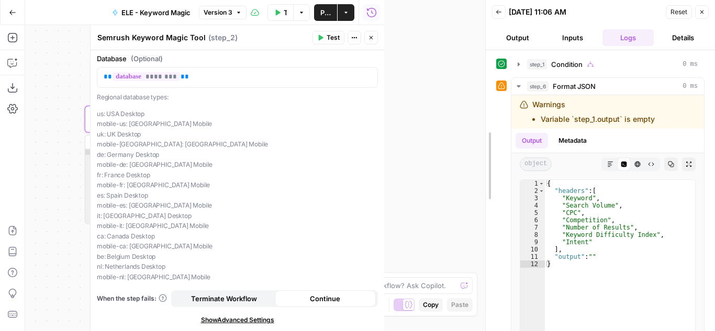
drag, startPoint x: 384, startPoint y: 62, endPoint x: 485, endPoint y: 64, distance: 101.0
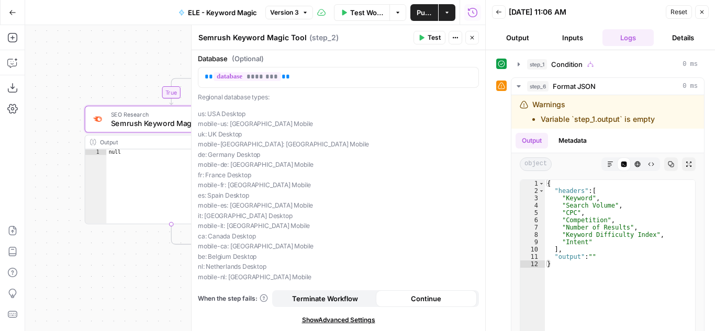
click at [425, 37] on button "Test" at bounding box center [429, 38] width 32 height 14
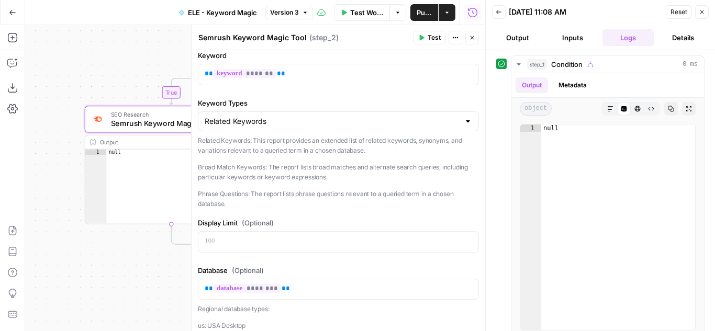
scroll to position [0, 0]
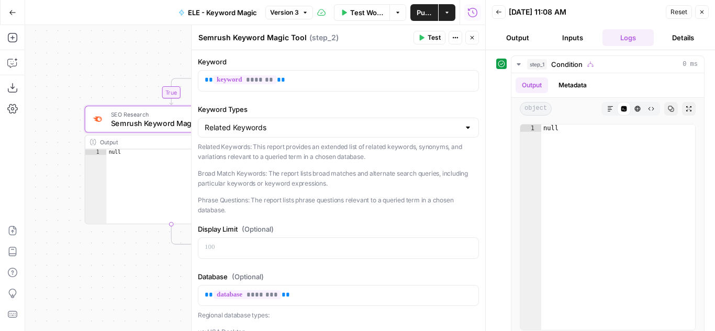
click at [472, 39] on icon "button" at bounding box center [472, 38] width 6 height 6
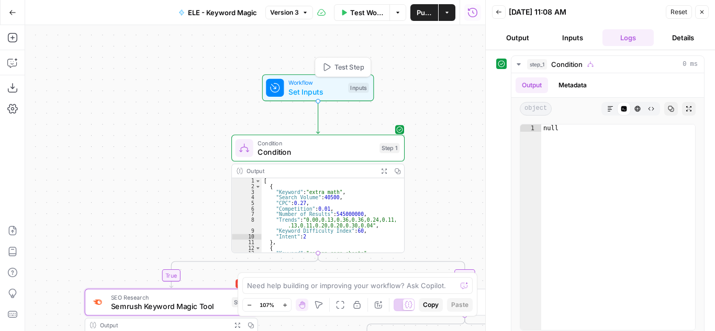
click at [337, 89] on span "Set Inputs" at bounding box center [315, 91] width 55 height 11
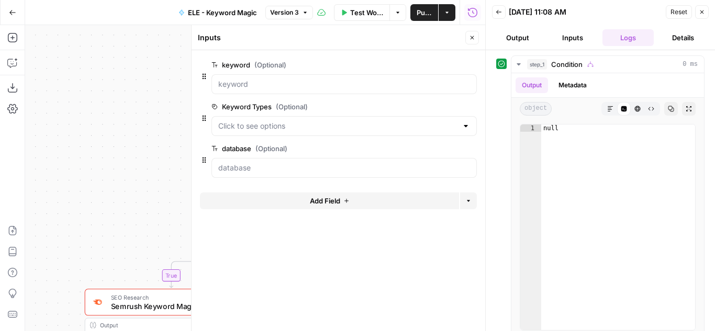
click at [702, 12] on icon "button" at bounding box center [701, 12] width 6 height 6
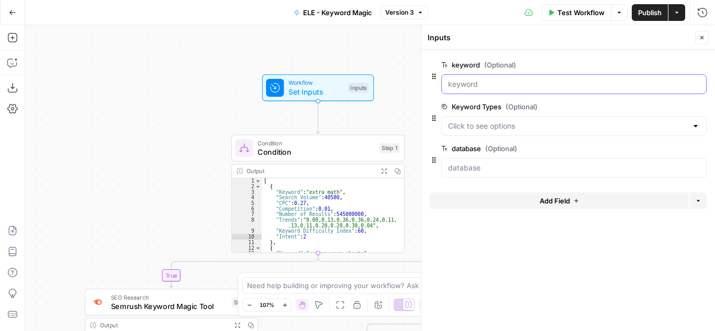
click at [509, 86] on input "keyword (Optional)" at bounding box center [574, 84] width 252 height 10
click at [501, 93] on div at bounding box center [573, 84] width 265 height 20
click at [478, 88] on input "keyword (Optional)" at bounding box center [574, 84] width 252 height 10
click at [477, 84] on input "keyword (Optional)" at bounding box center [574, 84] width 252 height 10
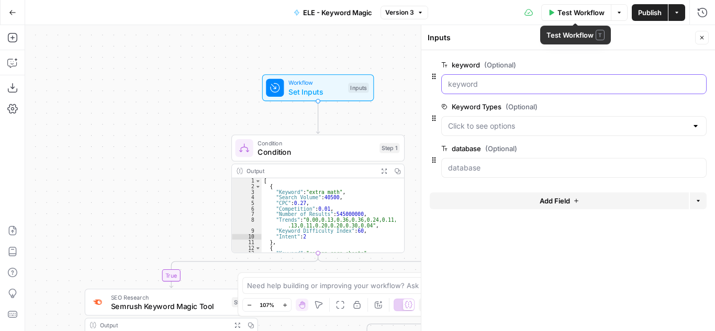
click at [494, 82] on input "keyword (Optional)" at bounding box center [574, 84] width 252 height 10
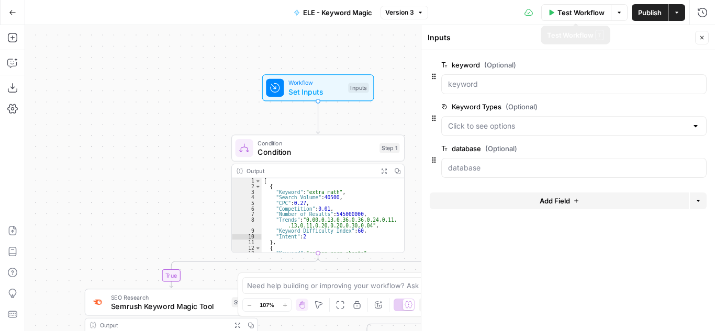
click at [619, 12] on icon "button" at bounding box center [618, 13] width 3 height 2
click at [599, 33] on span "Run Test" at bounding box center [589, 37] width 46 height 10
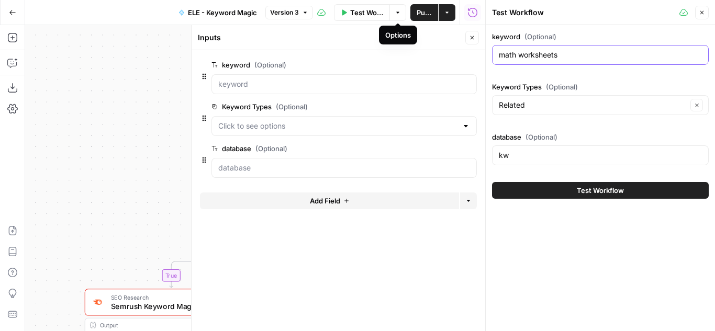
drag, startPoint x: 566, startPoint y: 55, endPoint x: 422, endPoint y: 55, distance: 143.9
click at [422, 55] on body "**********" at bounding box center [357, 165] width 715 height 331
drag, startPoint x: 535, startPoint y: 156, endPoint x: 483, endPoint y: 152, distance: 52.5
click at [485, 152] on div "Test Workflow Close keyword (Optional) math worksheets Keyword Types (Optional)…" at bounding box center [600, 165] width 230 height 331
type input "k"
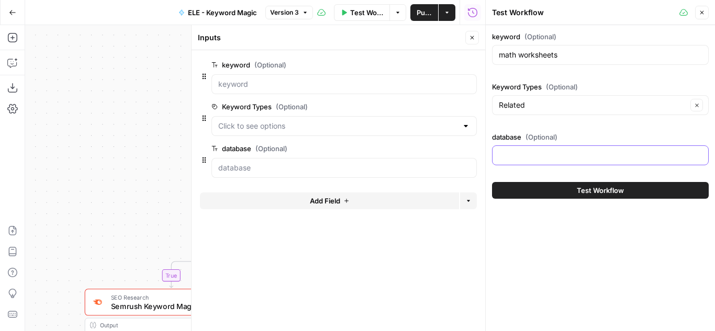
type input "k"
type input "us"
click at [546, 57] on input "math worksheets" at bounding box center [600, 55] width 203 height 10
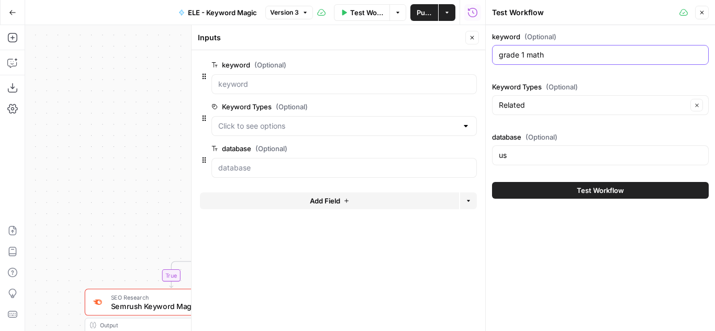
type input "grade 1 math"
click at [571, 189] on button "Test Workflow" at bounding box center [600, 190] width 217 height 17
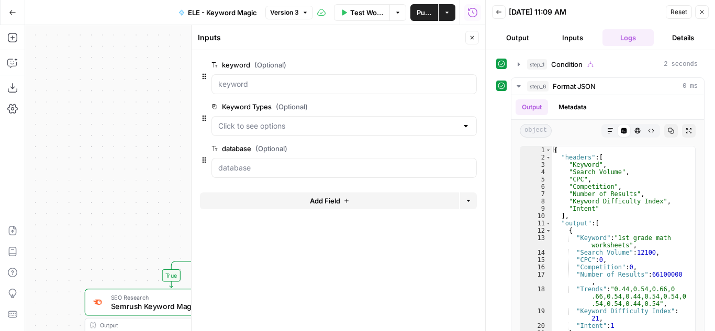
click at [580, 36] on button "Inputs" at bounding box center [572, 37] width 51 height 17
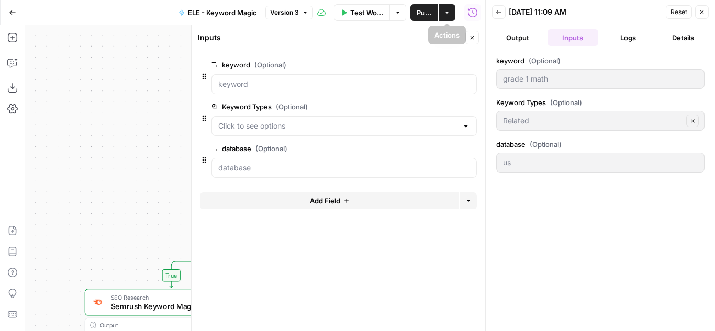
click at [362, 15] on span "Test Workflow" at bounding box center [366, 12] width 33 height 10
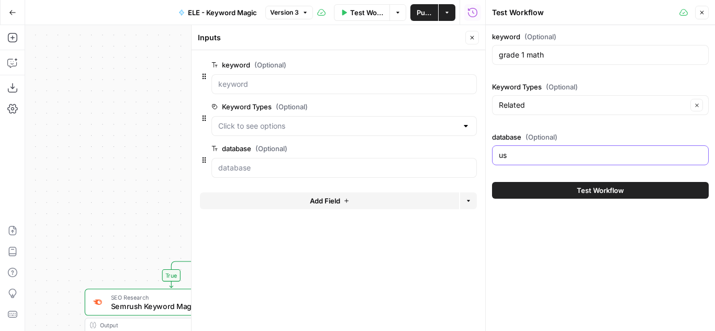
drag, startPoint x: 516, startPoint y: 157, endPoint x: 484, endPoint y: 157, distance: 32.4
click at [485, 157] on div "Test Workflow Close keyword (Optional) grade 1 math Keyword Types (Optional) Re…" at bounding box center [600, 165] width 230 height 331
type input "kw"
click at [594, 195] on span "Test Workflow" at bounding box center [600, 190] width 47 height 10
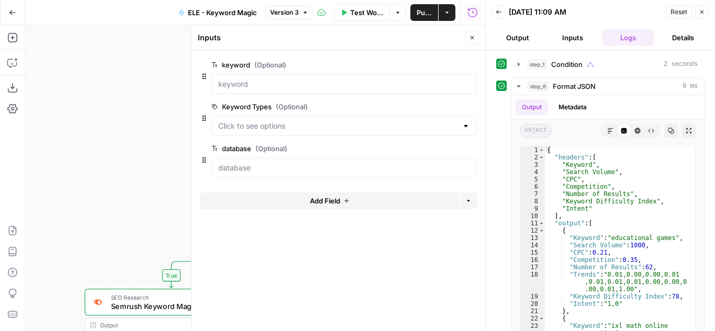
click at [575, 37] on button "Inputs" at bounding box center [572, 37] width 51 height 17
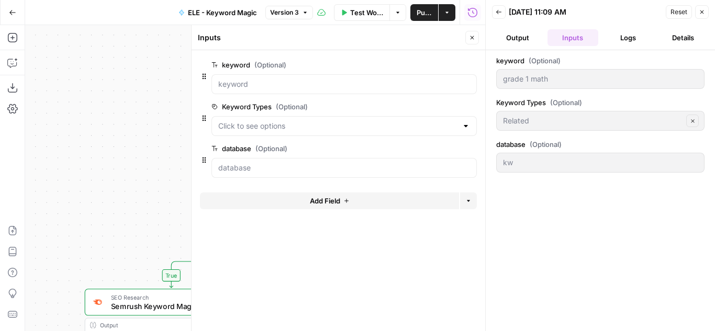
click at [525, 36] on button "Output" at bounding box center [517, 37] width 51 height 17
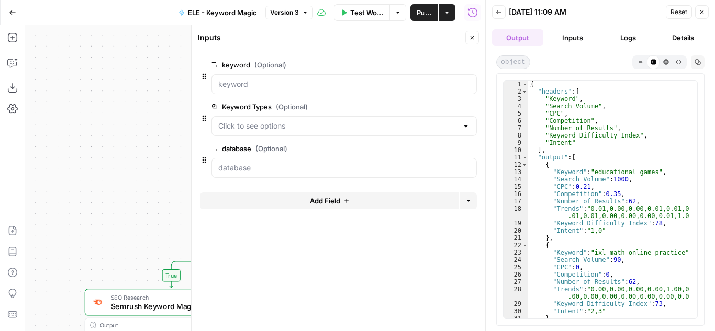
click at [613, 26] on header "Back 09/11/25 at 11:09 AM Reset Close Output Inputs Logs Details" at bounding box center [600, 25] width 229 height 50
click at [623, 36] on button "Logs" at bounding box center [627, 37] width 51 height 17
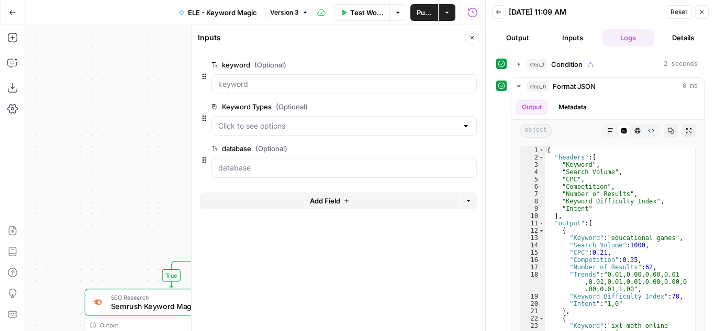
click at [704, 10] on icon "button" at bounding box center [701, 12] width 6 height 6
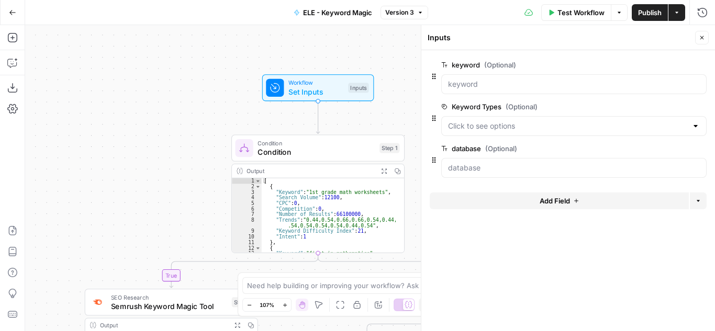
click at [702, 35] on icon "button" at bounding box center [701, 38] width 6 height 6
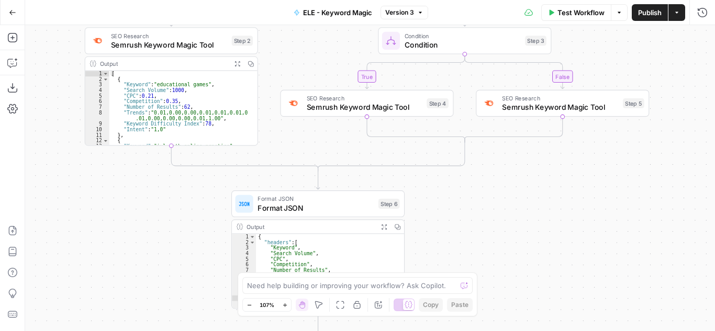
scroll to position [94, 0]
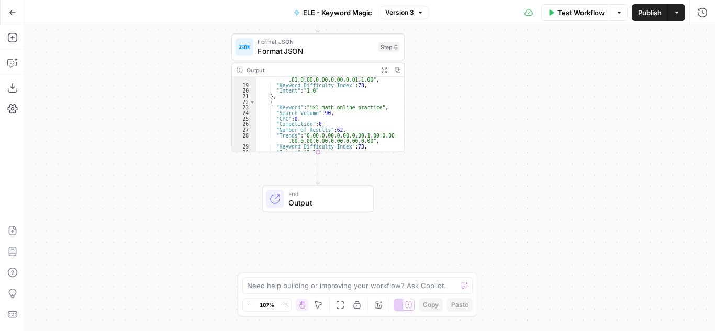
click at [621, 16] on button "Options" at bounding box center [619, 12] width 17 height 17
click at [605, 57] on span "View Last Test" at bounding box center [589, 52] width 46 height 10
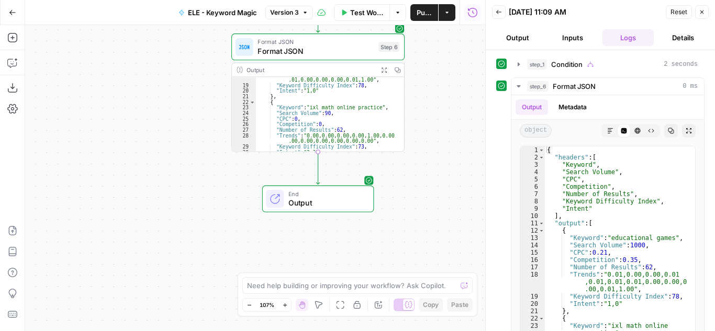
click at [624, 35] on button "Logs" at bounding box center [627, 37] width 51 height 17
click at [687, 39] on button "Details" at bounding box center [683, 37] width 51 height 17
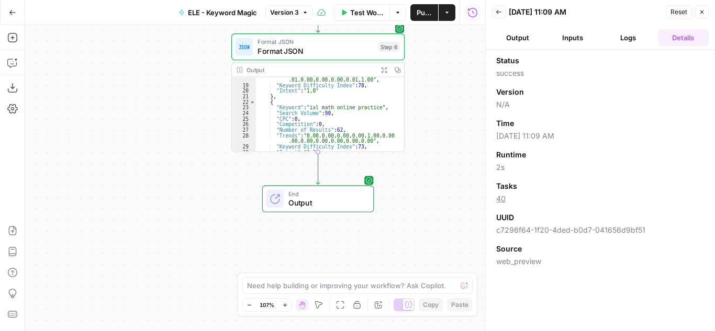
click at [624, 37] on button "Logs" at bounding box center [627, 37] width 51 height 17
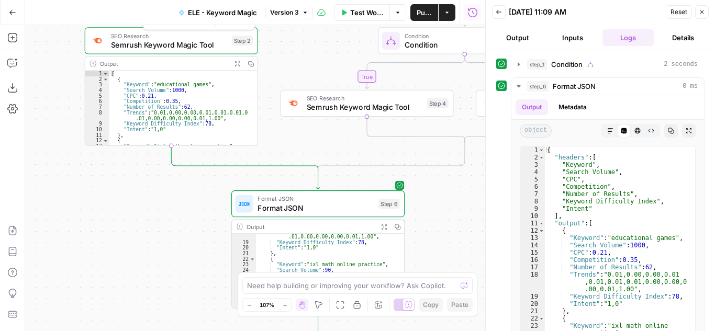
click at [177, 40] on span "Semrush Keyword Magic Tool" at bounding box center [169, 44] width 116 height 11
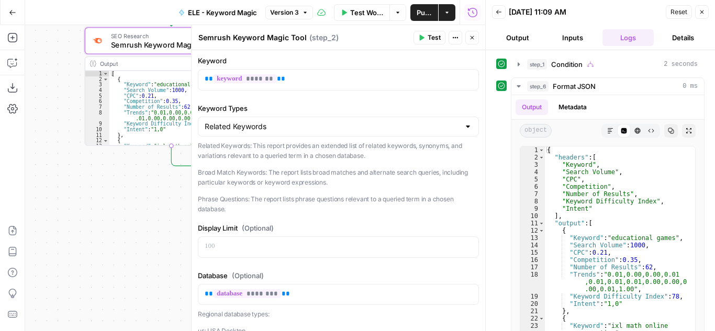
scroll to position [0, 0]
click at [517, 40] on button "Output" at bounding box center [517, 37] width 51 height 17
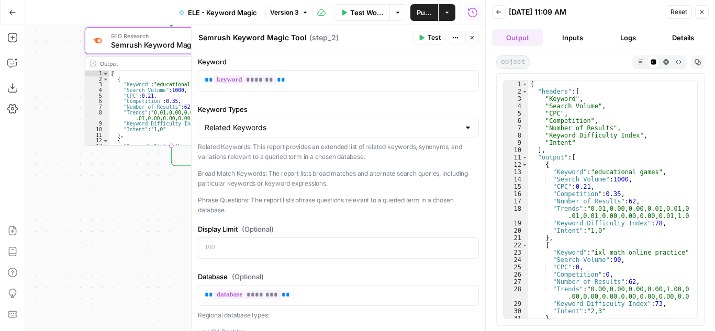
click at [584, 42] on button "Inputs" at bounding box center [572, 37] width 51 height 17
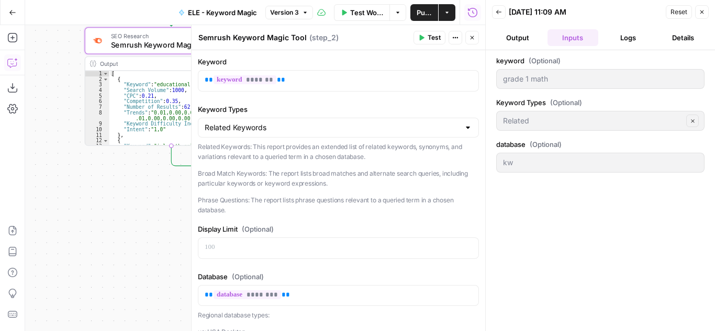
click at [10, 63] on icon "button" at bounding box center [12, 63] width 10 height 10
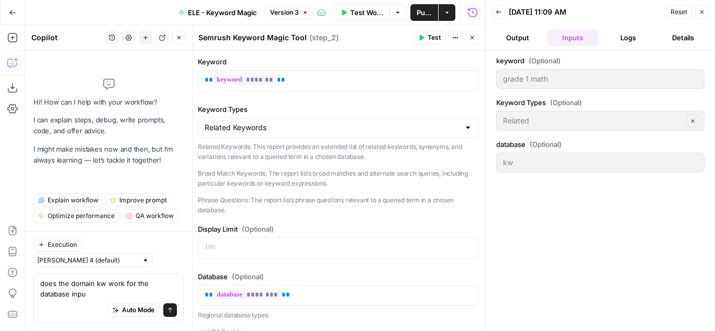
type textarea "does the domain kw work for the database input"
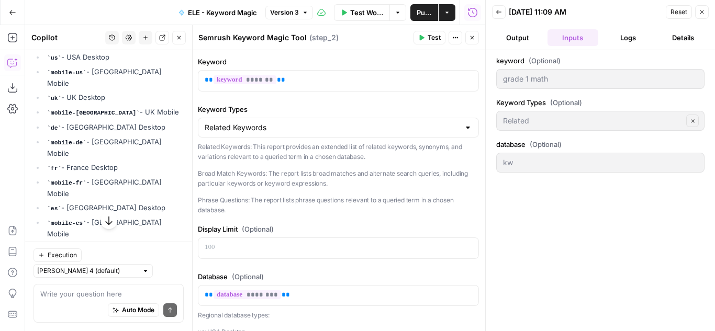
scroll to position [187, 0]
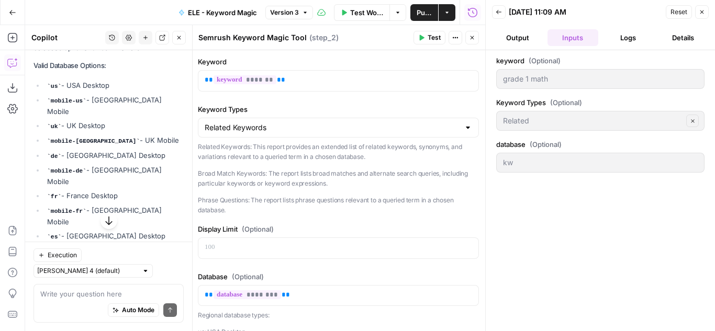
drag, startPoint x: 161, startPoint y: 178, endPoint x: 34, endPoint y: 75, distance: 163.3
click at [34, 75] on div "Looking at your workflow, I can see that you're using "kw" as the database inpu…" at bounding box center [108, 261] width 150 height 560
copy div "Valid Database Options: us - USA Desktop mobile-us - USA Mobile uk - UK Desktop…"
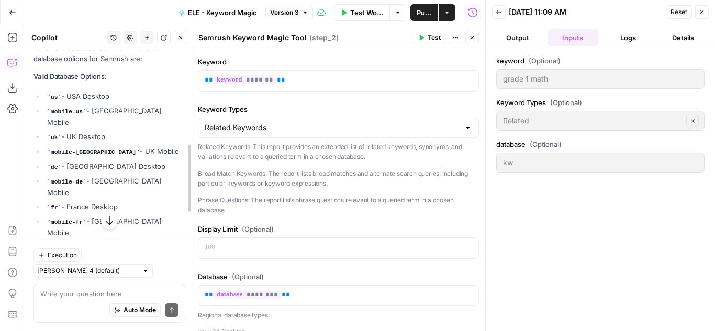
drag, startPoint x: 187, startPoint y: 150, endPoint x: 188, endPoint y: 99, distance: 50.2
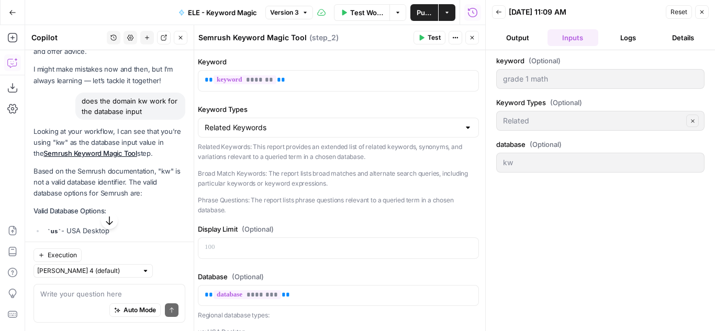
scroll to position [0, 0]
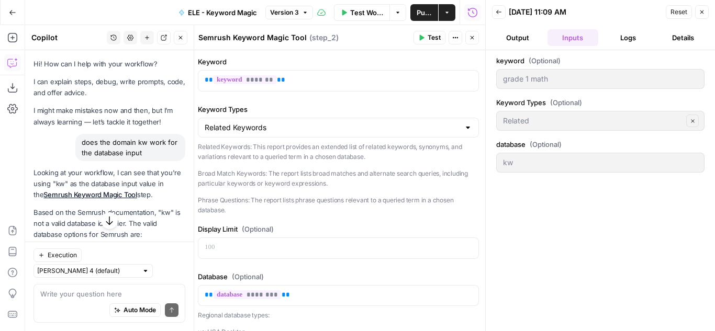
click at [699, 9] on icon "button" at bounding box center [701, 12] width 6 height 6
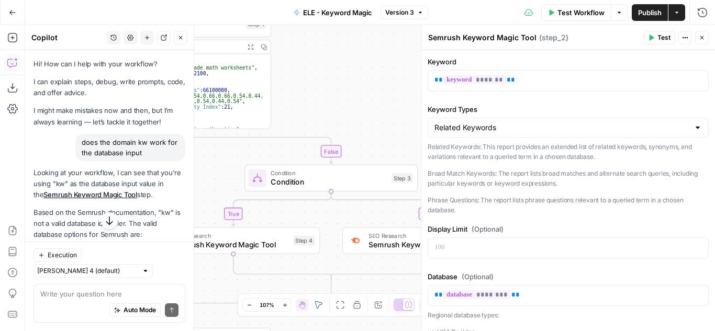
click at [586, 16] on span "Test Workflow" at bounding box center [580, 12] width 47 height 10
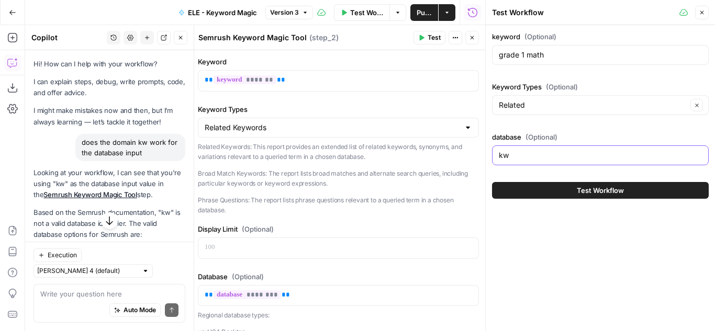
drag, startPoint x: 531, startPoint y: 155, endPoint x: 473, endPoint y: 151, distance: 58.3
click at [473, 151] on body "**********" at bounding box center [357, 165] width 715 height 331
type input "k"
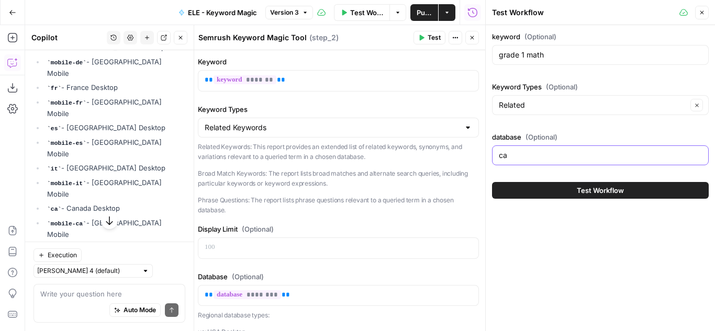
scroll to position [314, 0]
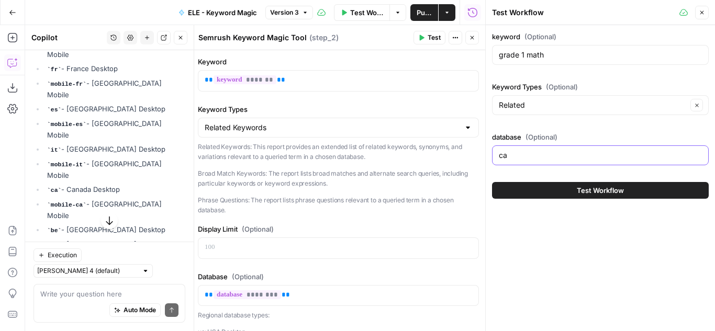
type input "ca"
click at [587, 193] on span "Test Workflow" at bounding box center [600, 190] width 47 height 10
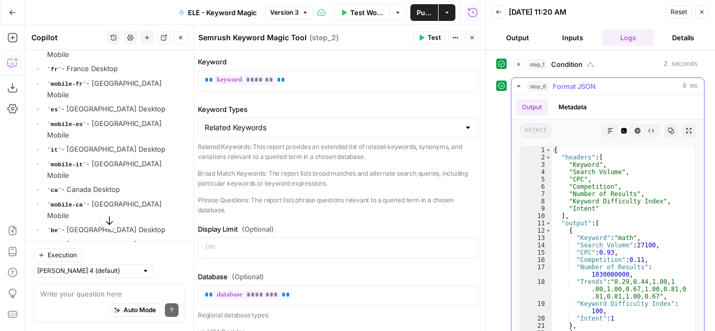
click at [518, 87] on icon "button" at bounding box center [518, 86] width 4 height 2
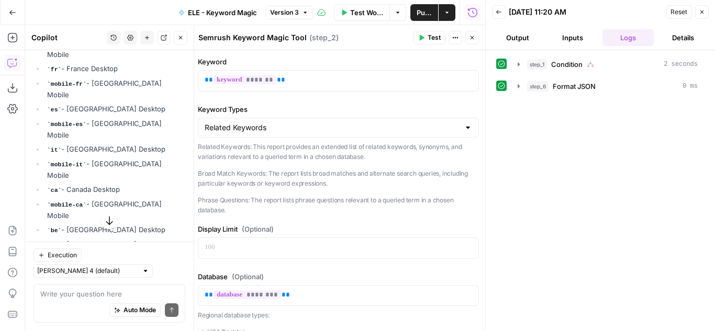
click at [502, 36] on button "Output" at bounding box center [517, 37] width 51 height 17
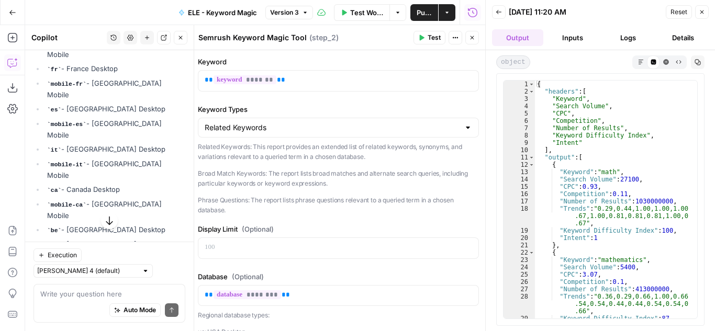
click at [629, 36] on button "Logs" at bounding box center [627, 37] width 51 height 17
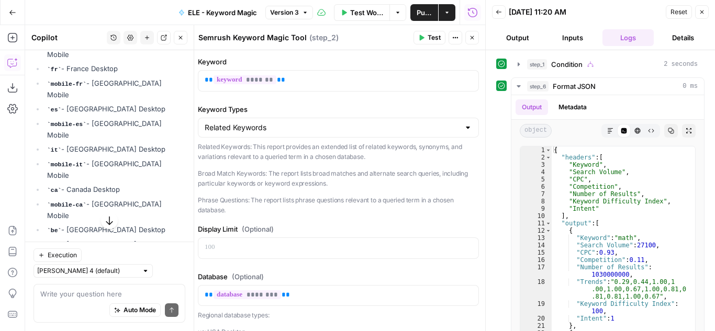
click at [470, 37] on icon "button" at bounding box center [472, 38] width 6 height 6
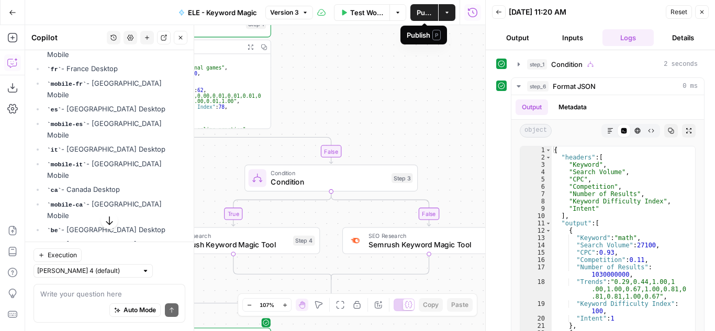
click at [422, 11] on span "Publish" at bounding box center [423, 12] width 15 height 10
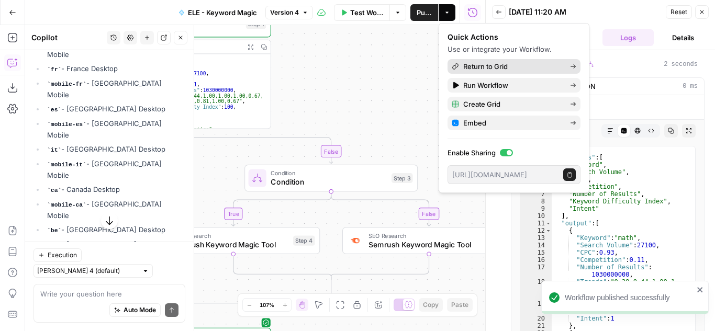
click at [486, 65] on span "Return to Grid" at bounding box center [512, 66] width 98 height 10
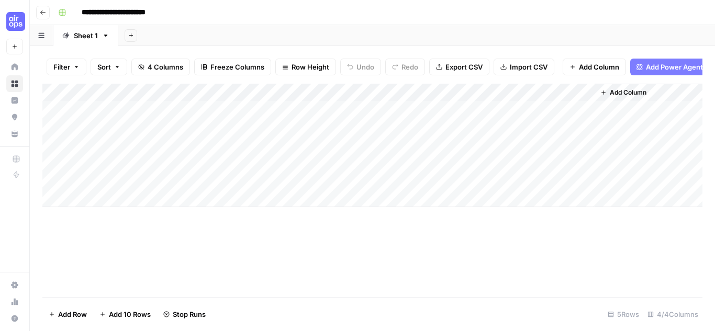
click at [584, 171] on div "Add Column" at bounding box center [372, 145] width 660 height 123
click at [335, 170] on div "Add Column" at bounding box center [372, 145] width 660 height 123
click at [544, 116] on div "Add Column" at bounding box center [372, 145] width 660 height 123
click at [531, 136] on div "Add Column" at bounding box center [372, 145] width 660 height 123
click at [530, 151] on div "Add Column" at bounding box center [372, 145] width 660 height 123
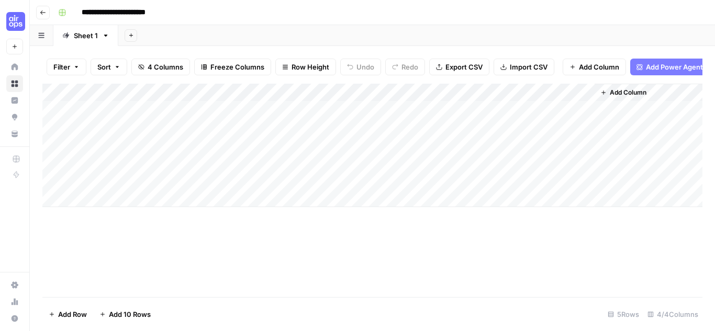
click at [538, 173] on div "Add Column" at bounding box center [372, 145] width 660 height 123
click at [141, 118] on div "Add Column" at bounding box center [372, 145] width 660 height 123
type textarea "*"
click at [153, 124] on textarea "*" at bounding box center [161, 118] width 167 height 15
drag, startPoint x: 118, startPoint y: 122, endPoint x: 69, endPoint y: 124, distance: 49.2
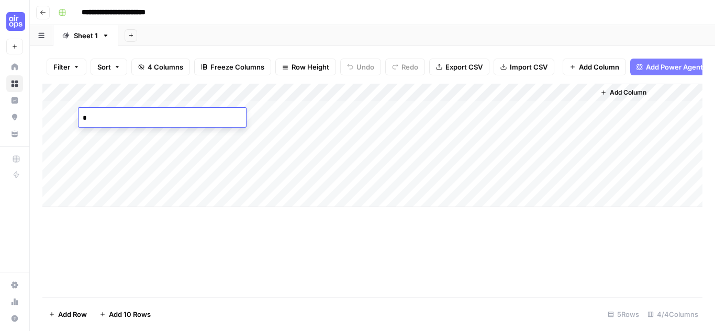
click at [69, 124] on body "**********" at bounding box center [357, 165] width 715 height 331
paste textarea "**********"
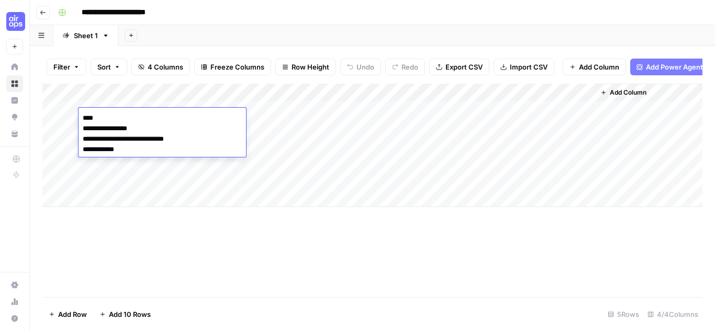
drag, startPoint x: 138, startPoint y: 147, endPoint x: 77, endPoint y: 131, distance: 62.2
click at [77, 131] on body "**********" at bounding box center [357, 165] width 715 height 331
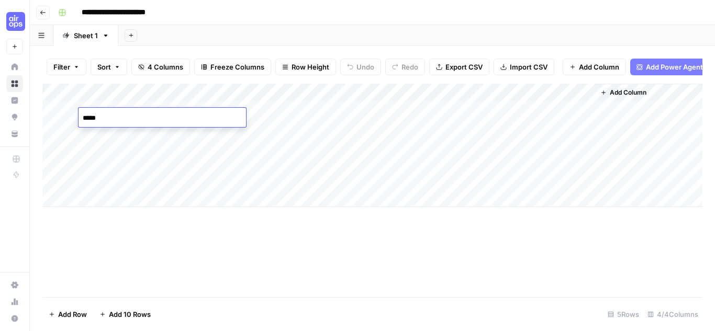
type textarea "****"
click at [250, 120] on div "Add Column" at bounding box center [372, 145] width 660 height 123
click at [266, 118] on div "Add Column" at bounding box center [372, 145] width 660 height 123
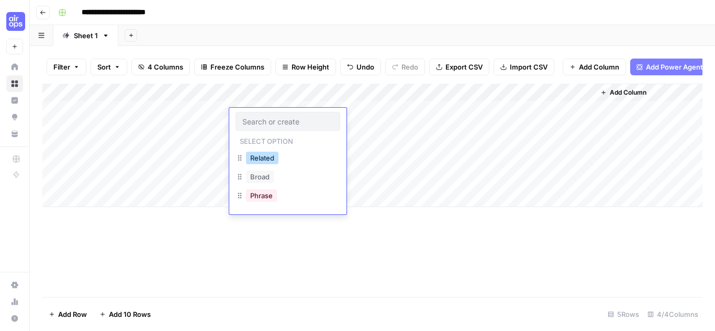
click at [267, 158] on button "Related" at bounding box center [262, 158] width 32 height 13
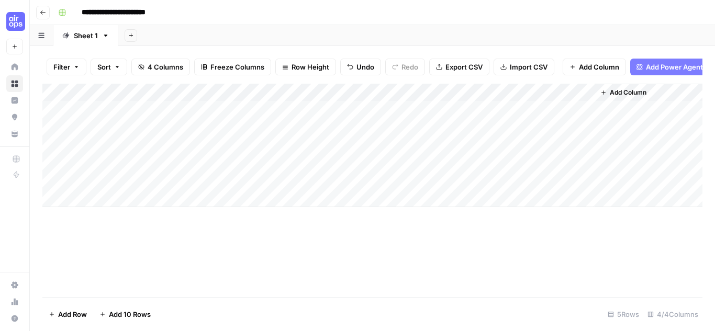
click at [355, 120] on div "Add Column" at bounding box center [372, 145] width 660 height 123
type textarea "**"
click at [584, 116] on div "Add Column" at bounding box center [372, 145] width 660 height 123
click at [185, 136] on div "Add Column" at bounding box center [372, 145] width 660 height 123
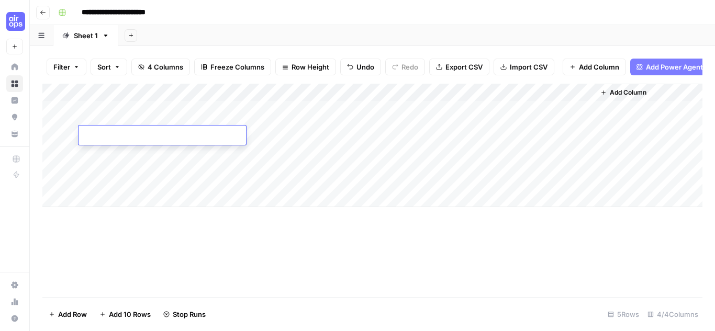
click at [185, 136] on textarea at bounding box center [161, 136] width 167 height 15
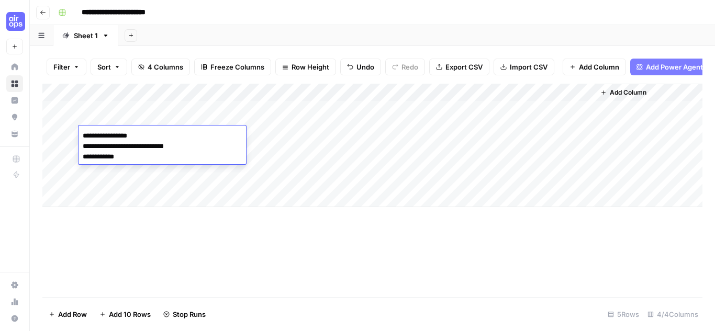
drag, startPoint x: 126, startPoint y: 159, endPoint x: 64, endPoint y: 147, distance: 63.3
click at [64, 147] on body "**********" at bounding box center [357, 165] width 715 height 331
click at [119, 137] on textarea "**********" at bounding box center [161, 147] width 167 height 36
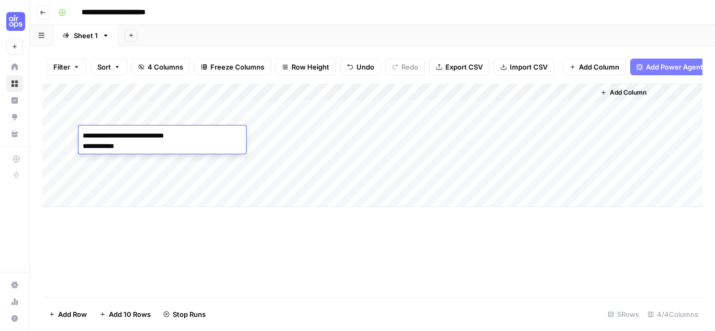
drag, startPoint x: 125, startPoint y: 149, endPoint x: 58, endPoint y: 148, distance: 66.5
click at [58, 148] on body "**********" at bounding box center [357, 165] width 715 height 331
type textarea "**********"
click at [267, 136] on div "Add Column" at bounding box center [372, 145] width 660 height 123
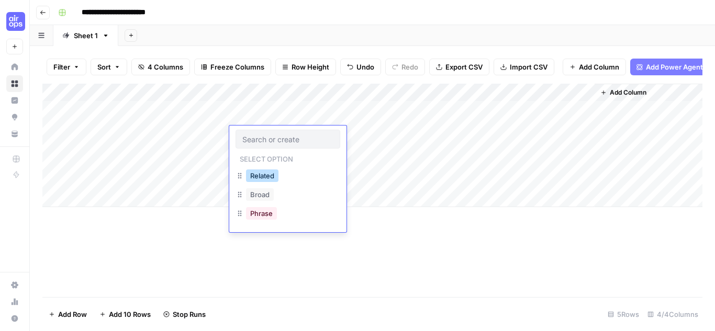
click at [270, 175] on button "Related" at bounding box center [262, 176] width 32 height 13
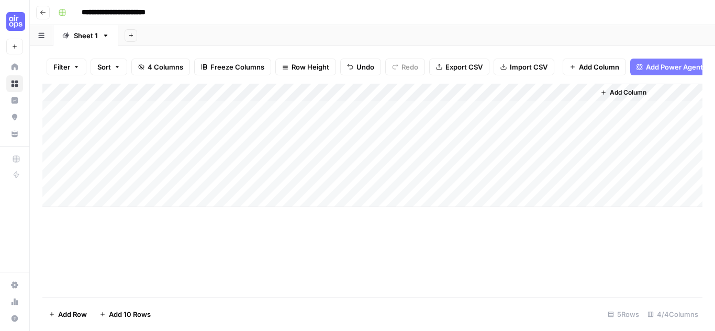
click at [340, 133] on div "Add Column" at bounding box center [372, 145] width 660 height 123
click at [529, 141] on div "Add Column" at bounding box center [372, 145] width 660 height 123
click at [584, 134] on div "Add Column" at bounding box center [372, 145] width 660 height 123
click at [116, 149] on div "Add Column" at bounding box center [372, 145] width 660 height 123
drag, startPoint x: 128, startPoint y: 187, endPoint x: 503, endPoint y: 185, distance: 375.1
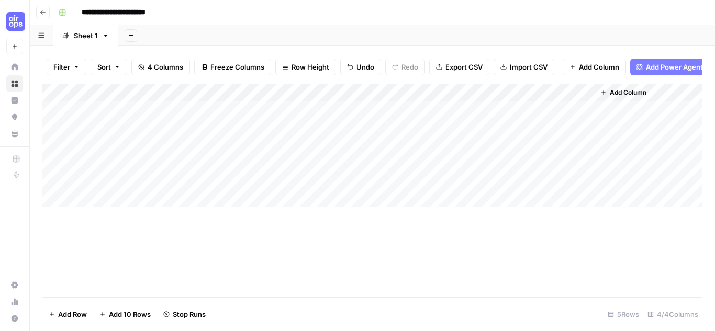
click at [503, 185] on div "Add Column" at bounding box center [372, 145] width 660 height 123
click at [161, 152] on div "Add Column" at bounding box center [372, 145] width 660 height 123
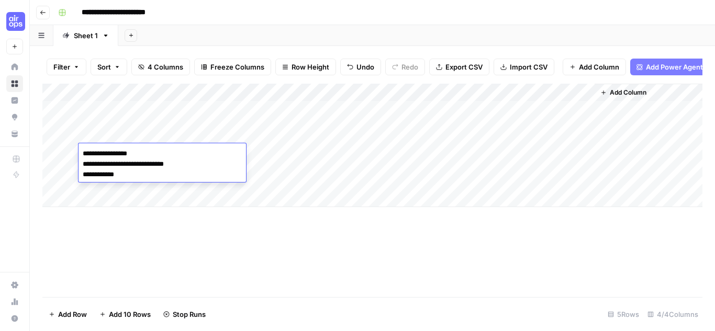
drag, startPoint x: 194, startPoint y: 166, endPoint x: 54, endPoint y: 153, distance: 140.8
click at [54, 153] on body "**********" at bounding box center [357, 165] width 715 height 331
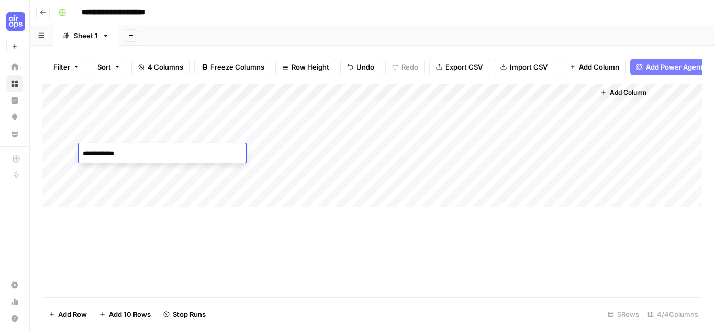
click at [141, 154] on textarea "**********" at bounding box center [161, 153] width 167 height 15
type textarea "**********"
click at [267, 154] on div "Add Column" at bounding box center [372, 145] width 660 height 123
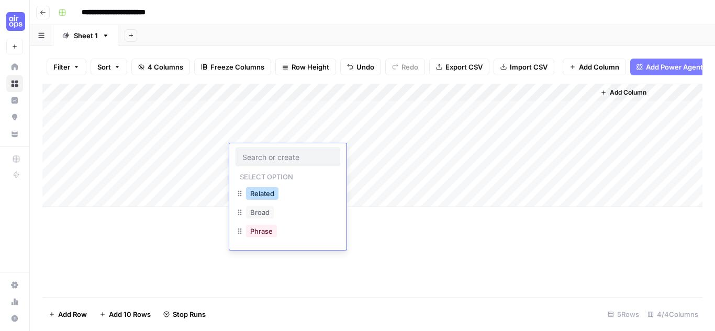
click at [263, 193] on button "Related" at bounding box center [262, 193] width 32 height 13
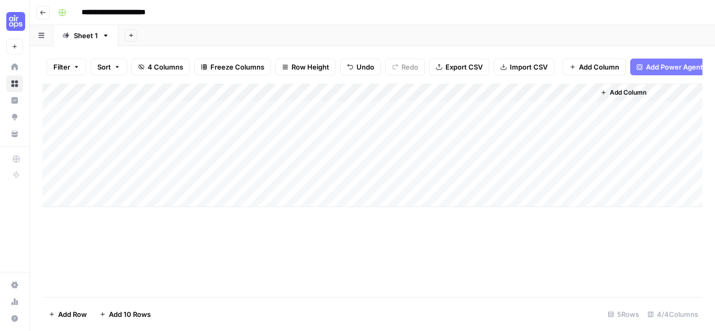
click at [369, 159] on div "Add Column" at bounding box center [372, 145] width 660 height 123
click at [584, 151] on div "Add Column" at bounding box center [372, 145] width 660 height 123
click at [572, 98] on div "Add Column" at bounding box center [372, 145] width 660 height 123
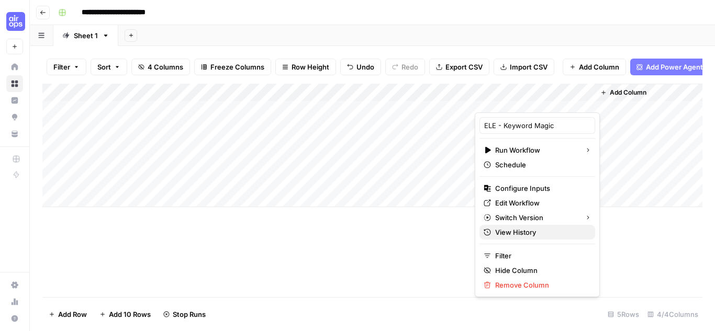
click at [528, 231] on span "View History" at bounding box center [541, 232] width 92 height 10
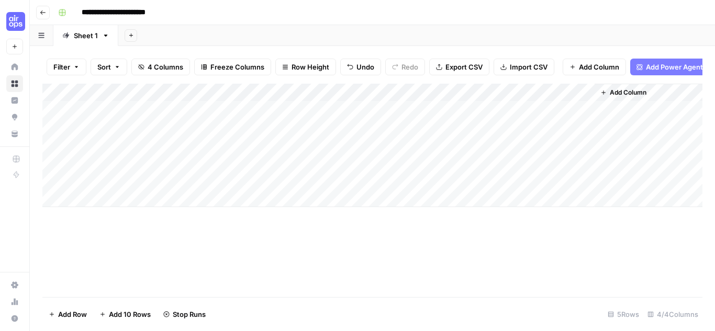
click at [572, 100] on div "Add Column" at bounding box center [372, 145] width 660 height 123
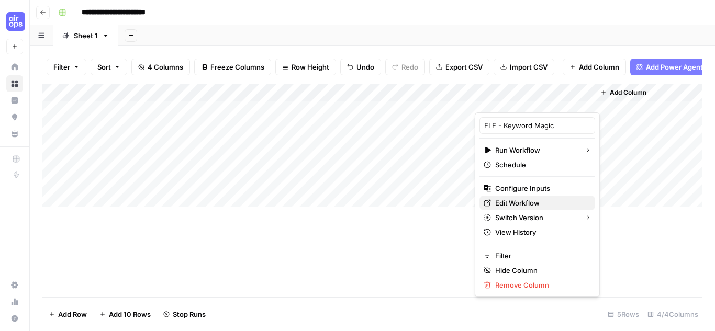
click at [538, 199] on span "Edit Workflow" at bounding box center [541, 203] width 92 height 10
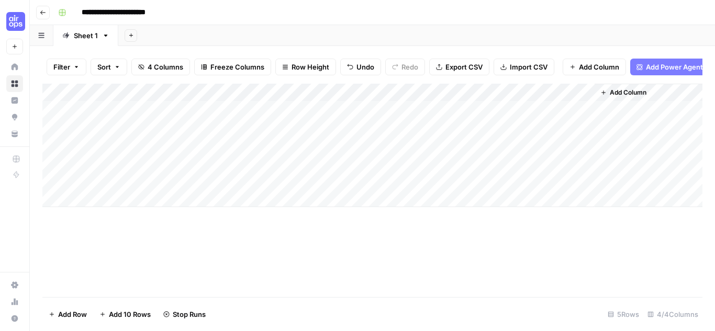
click at [130, 186] on div "Add Column" at bounding box center [372, 145] width 660 height 123
click at [122, 172] on div "Add Column" at bounding box center [372, 145] width 660 height 123
type textarea "***"
click at [127, 153] on div "Add Column" at bounding box center [372, 145] width 660 height 123
click at [136, 171] on div "Add Column" at bounding box center [372, 145] width 660 height 123
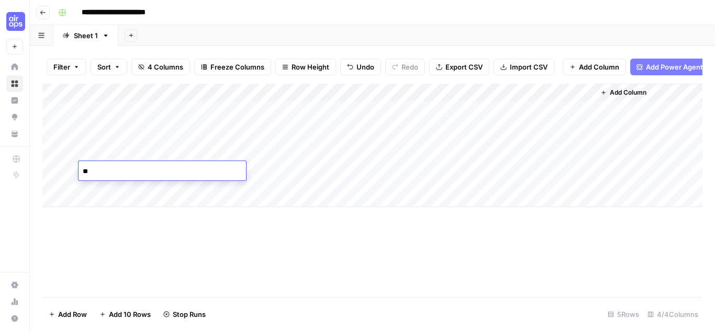
type textarea "*"
click at [168, 207] on div "Add Column" at bounding box center [372, 145] width 660 height 123
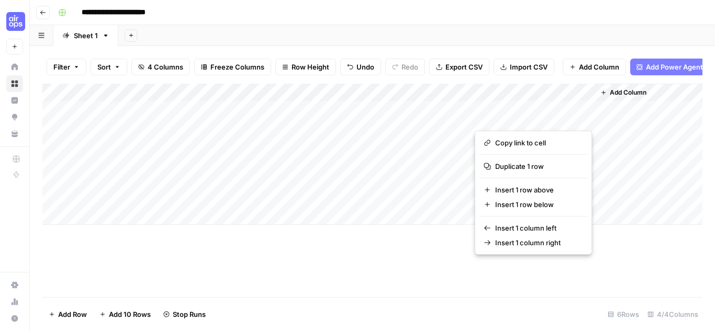
click at [621, 35] on div "Add Sheet" at bounding box center [416, 35] width 596 height 21
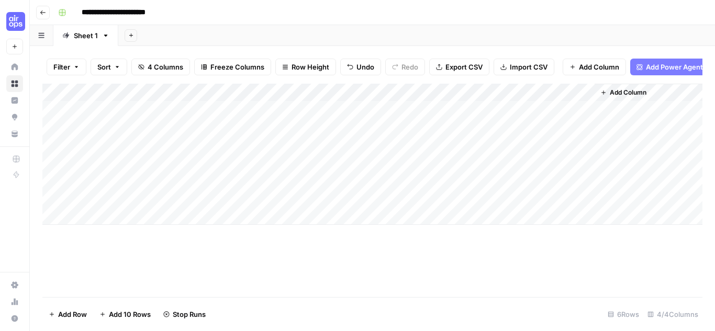
drag, startPoint x: 78, startPoint y: 37, endPoint x: 67, endPoint y: 37, distance: 11.0
click at [67, 37] on icon at bounding box center [65, 35] width 7 height 7
click at [43, 35] on icon "button" at bounding box center [41, 35] width 6 height 5
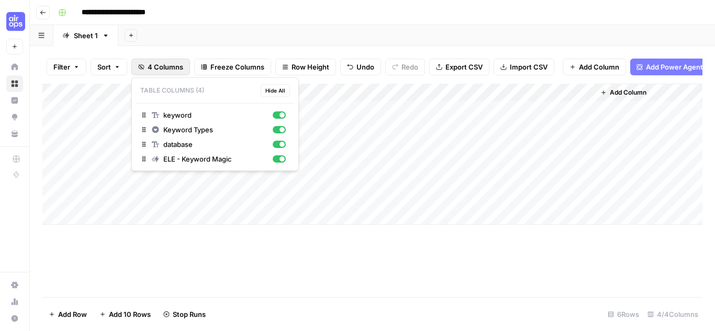
click at [160, 64] on span "4 Columns" at bounding box center [166, 67] width 36 height 10
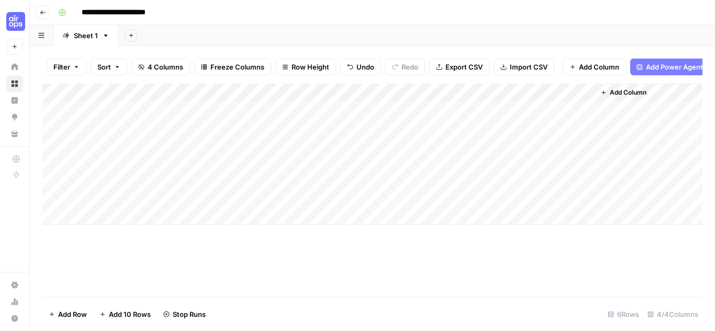
click at [114, 66] on button "Sort" at bounding box center [109, 67] width 37 height 17
click at [148, 188] on div "Add Column" at bounding box center [372, 154] width 660 height 141
type textarea "**********"
click at [258, 189] on div "Add Column" at bounding box center [372, 154] width 660 height 141
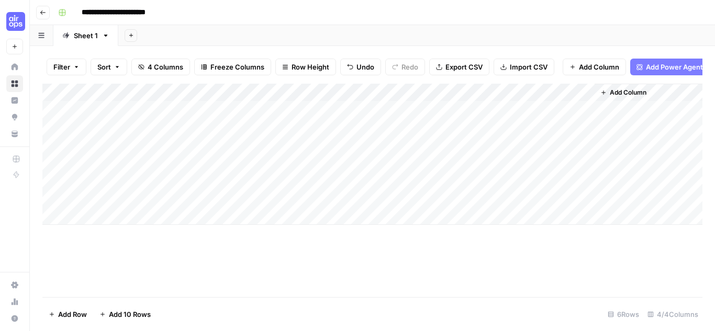
click at [258, 189] on div "Add Column" at bounding box center [372, 154] width 660 height 141
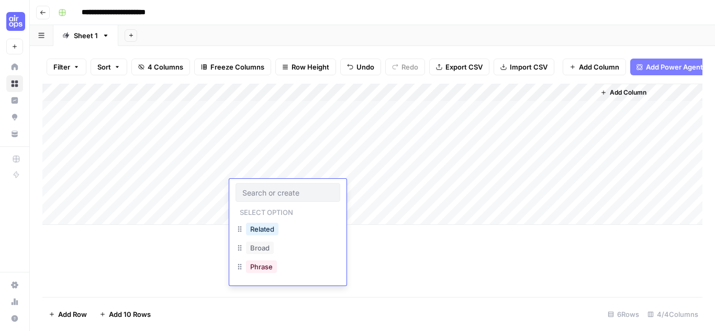
click at [258, 189] on input "text" at bounding box center [287, 192] width 91 height 9
click at [267, 230] on button "Related" at bounding box center [262, 229] width 32 height 13
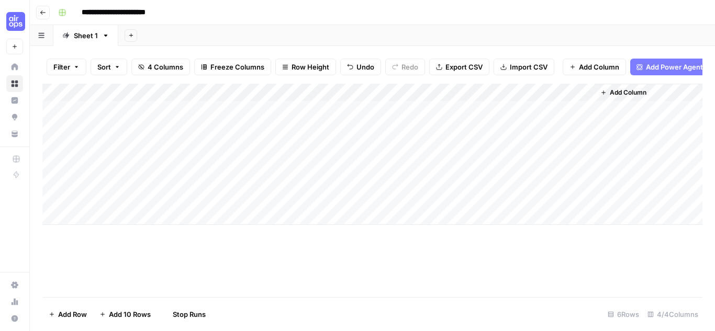
click at [340, 187] on div "Add Column" at bounding box center [372, 154] width 660 height 141
click at [532, 188] on div "Add Column" at bounding box center [372, 154] width 660 height 141
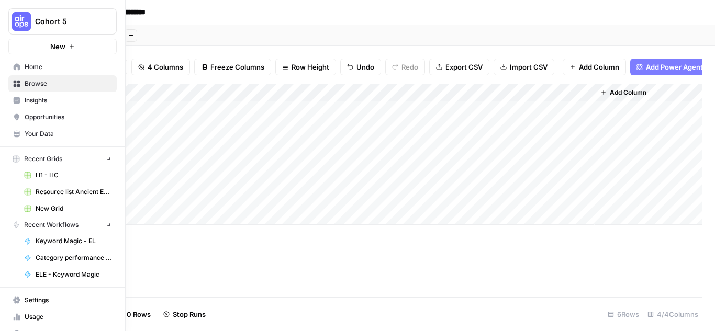
click at [10, 17] on button "Cohort 5" at bounding box center [62, 21] width 108 height 26
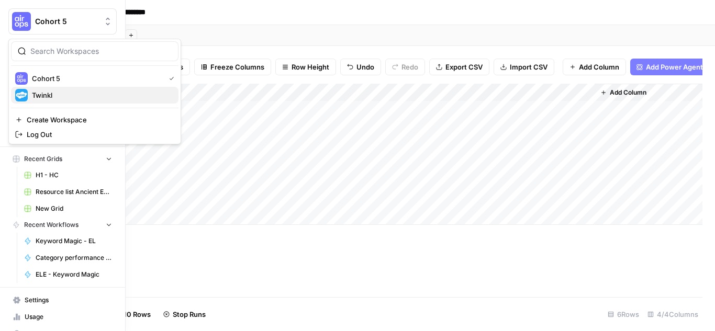
click at [56, 94] on span "Twinkl" at bounding box center [101, 95] width 138 height 10
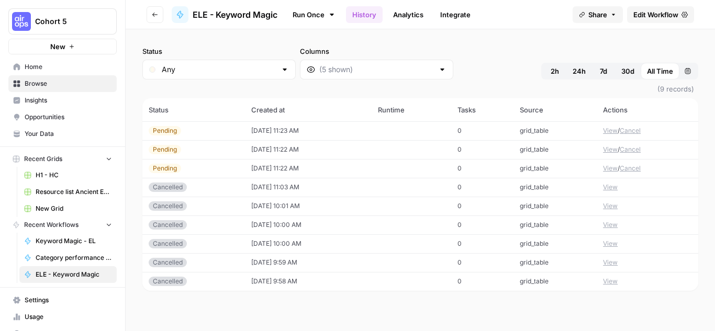
click at [608, 131] on button "View" at bounding box center [610, 130] width 15 height 9
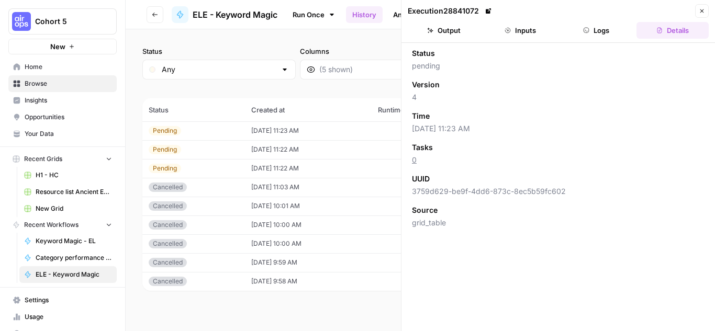
click at [532, 27] on button "Inputs" at bounding box center [520, 30] width 72 height 17
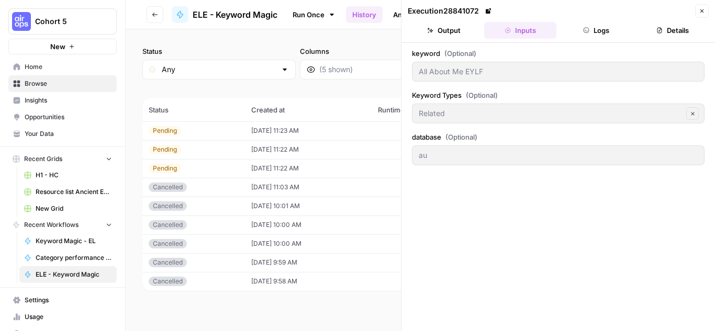
click at [454, 29] on button "Output" at bounding box center [444, 30] width 72 height 17
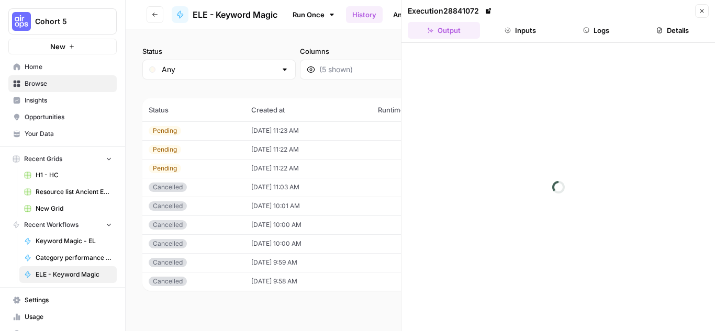
click at [515, 30] on button "Inputs" at bounding box center [520, 30] width 72 height 17
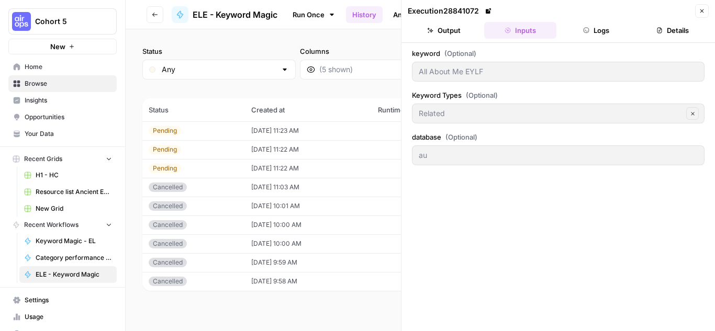
click at [702, 7] on button "Close" at bounding box center [702, 11] width 14 height 14
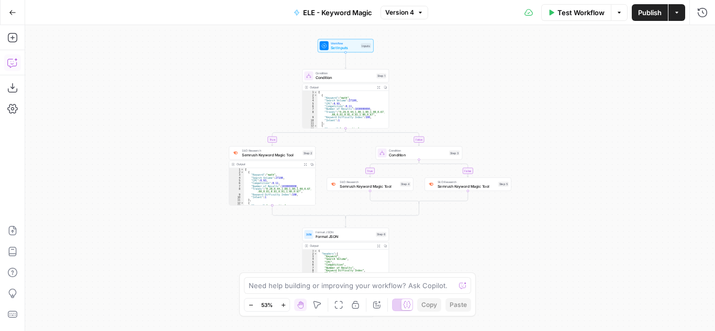
click at [13, 61] on icon "button" at bounding box center [12, 63] width 10 height 10
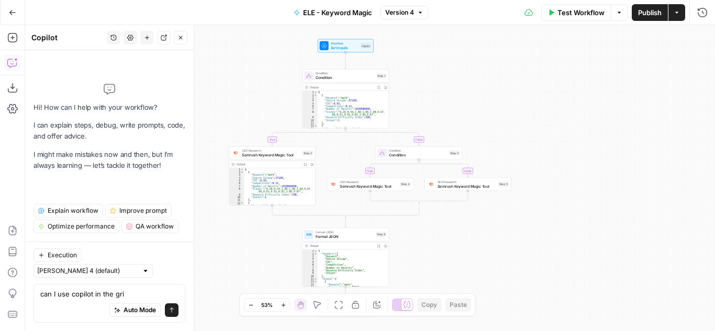
type textarea "can I use copilot in the grid"
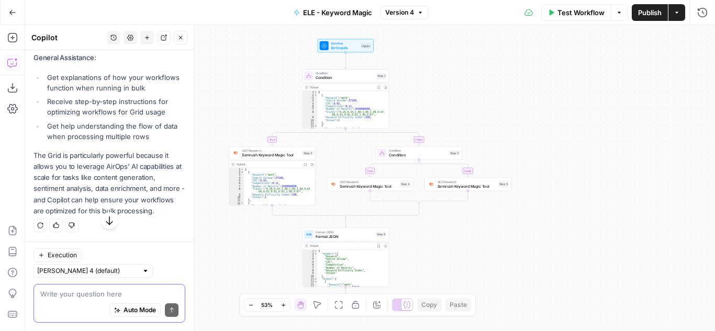
scroll to position [531, 0]
click at [110, 295] on textarea at bounding box center [109, 294] width 138 height 10
type textarea "where can i find copilot in the grid"
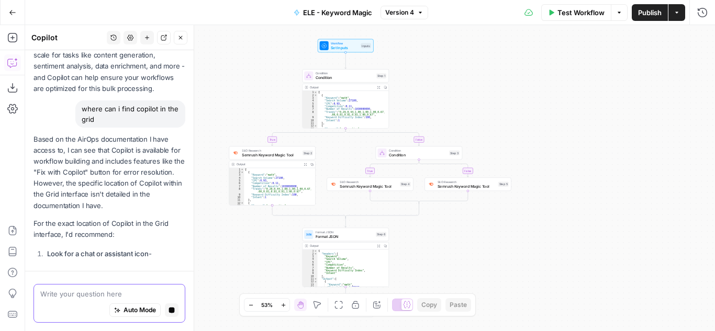
scroll to position [601, 0]
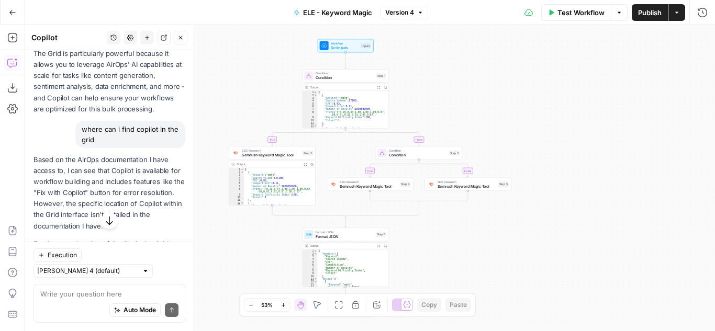
click at [13, 7] on button "Go Back" at bounding box center [12, 12] width 19 height 19
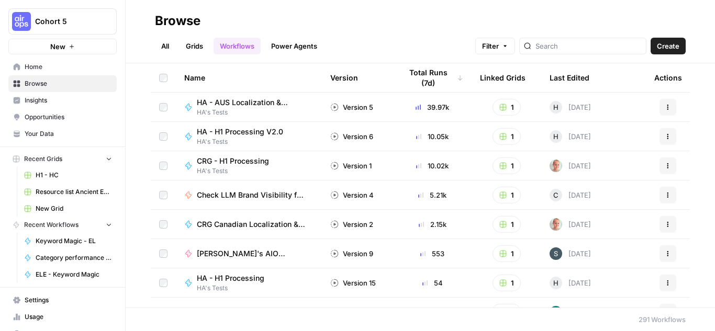
click at [190, 40] on link "Grids" at bounding box center [194, 46] width 30 height 17
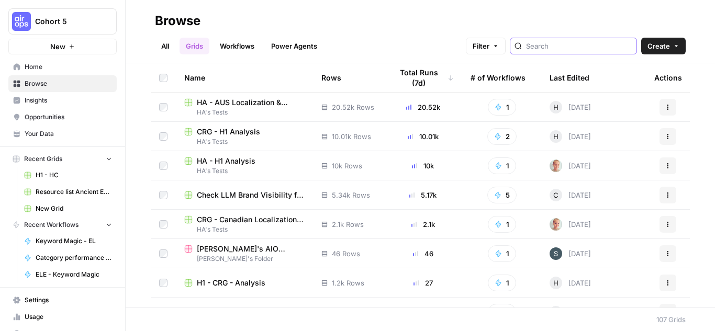
click at [593, 46] on input "search" at bounding box center [579, 46] width 106 height 10
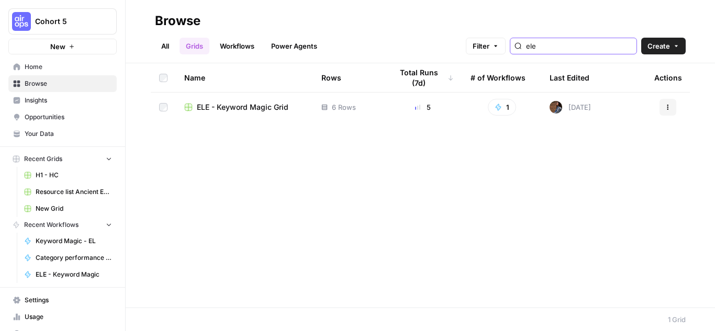
type input "ele"
click at [239, 106] on span "ELE - Keyword Magic Grid" at bounding box center [243, 107] width 92 height 10
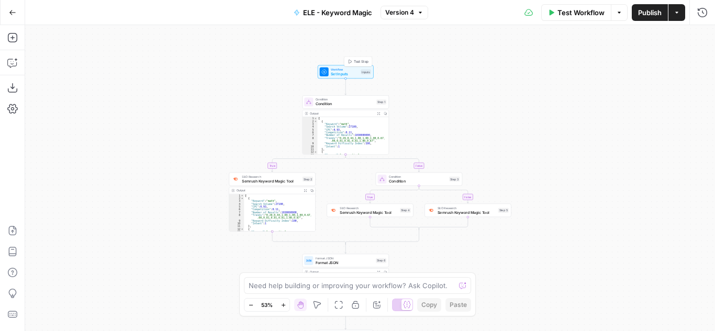
click at [343, 69] on span "Workflow" at bounding box center [345, 69] width 28 height 5
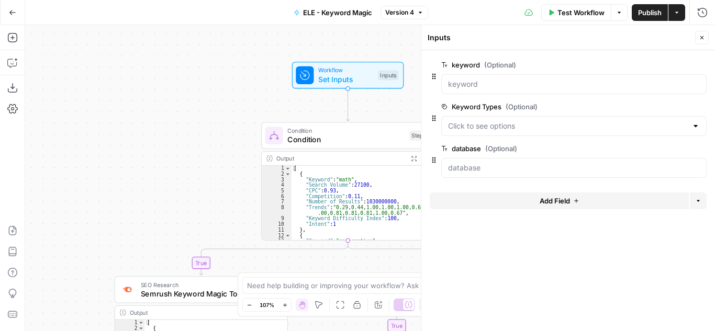
click at [564, 14] on span "Test Workflow" at bounding box center [580, 12] width 47 height 10
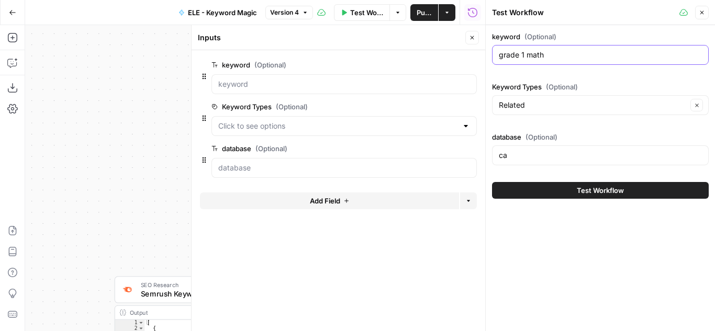
drag, startPoint x: 554, startPoint y: 59, endPoint x: 440, endPoint y: 48, distance: 114.1
click at [440, 48] on body "Cohort 5 New Home Browse Insights Opportunities Your Data Recent Grids H1 - HC …" at bounding box center [357, 165] width 715 height 331
type input "All About Me EYLF"
drag, startPoint x: 521, startPoint y: 153, endPoint x: 495, endPoint y: 155, distance: 25.7
click at [495, 155] on div "ca" at bounding box center [600, 155] width 217 height 20
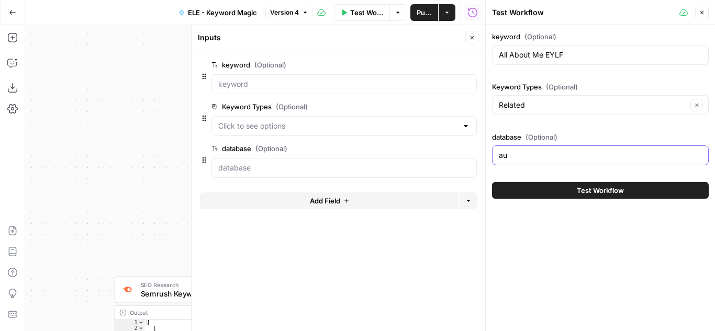
type input "au"
click at [531, 186] on button "Test Workflow" at bounding box center [600, 190] width 217 height 17
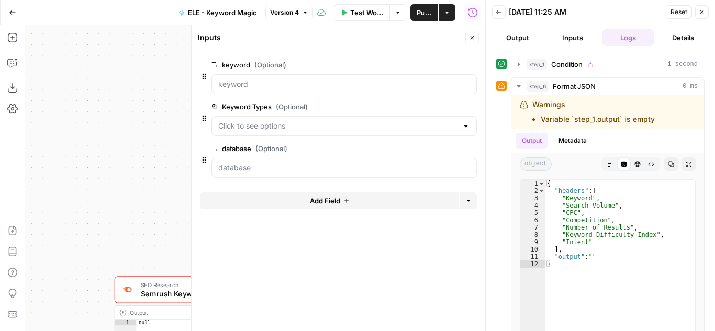
click at [701, 8] on button "Close" at bounding box center [702, 12] width 14 height 14
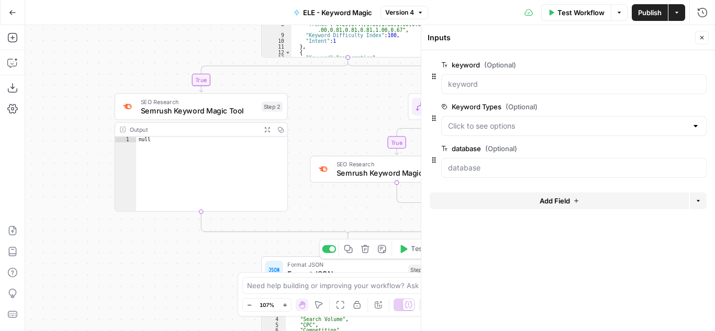
click at [358, 270] on span "Format JSON" at bounding box center [345, 273] width 116 height 11
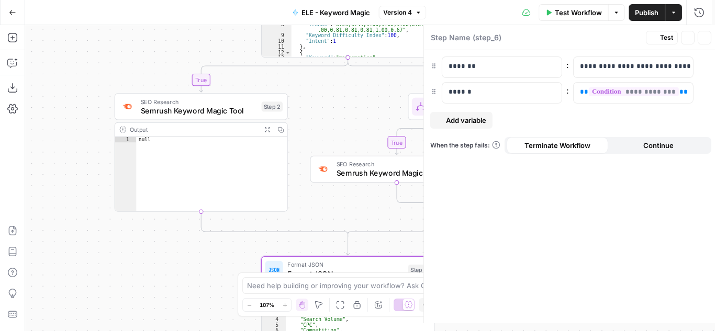
type textarea "Format JSON"
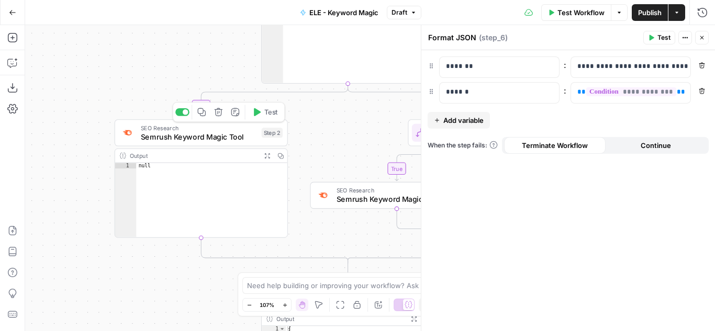
click at [219, 135] on span "Semrush Keyword Magic Tool" at bounding box center [199, 136] width 116 height 11
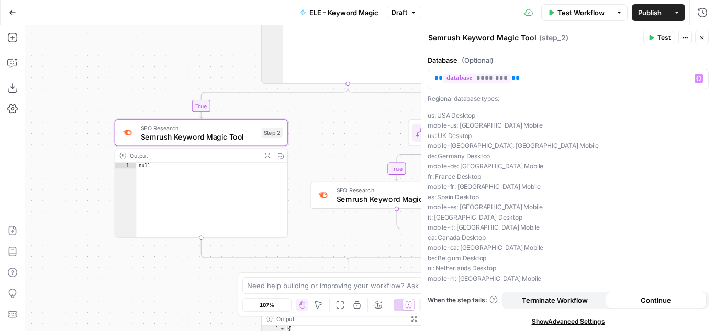
scroll to position [218, 0]
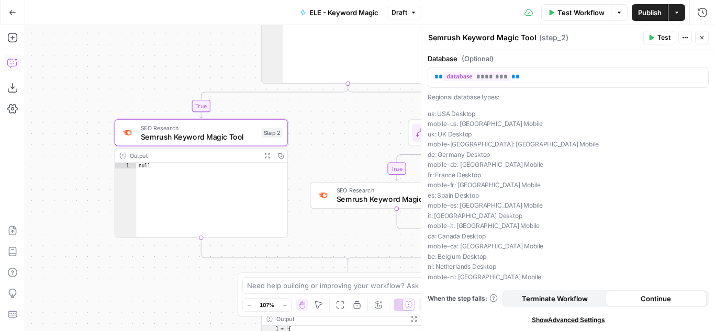
click at [10, 62] on icon "button" at bounding box center [12, 63] width 10 height 10
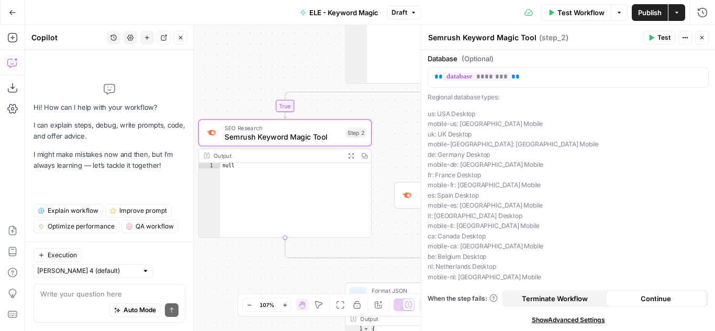
click at [101, 297] on textarea at bounding box center [109, 294] width 138 height 10
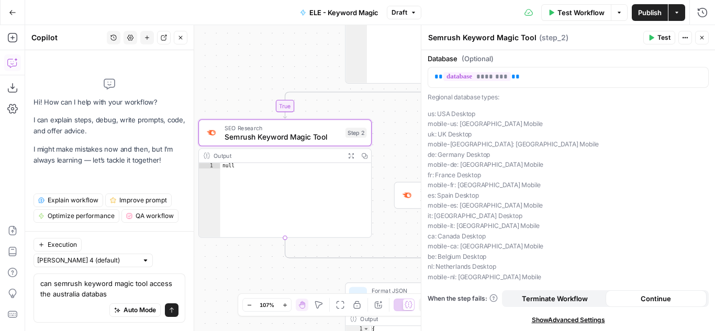
type textarea "can semrush keyword magic tool access the australia database"
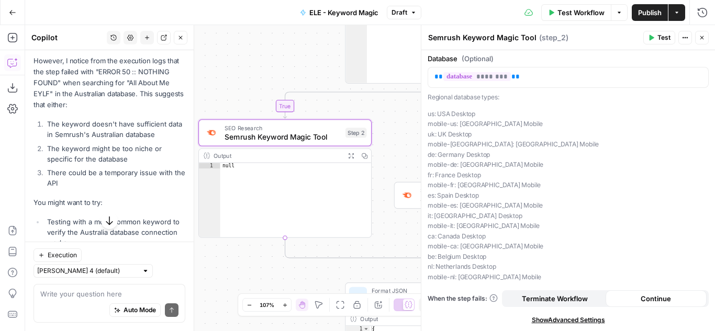
scroll to position [262, 0]
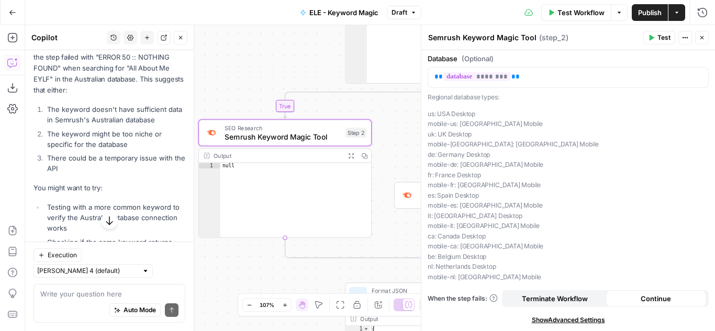
click at [699, 35] on icon "button" at bounding box center [701, 38] width 6 height 6
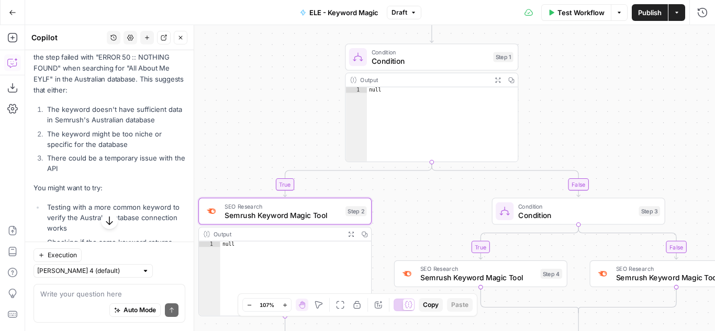
click at [326, 210] on span "Semrush Keyword Magic Tool" at bounding box center [282, 215] width 116 height 11
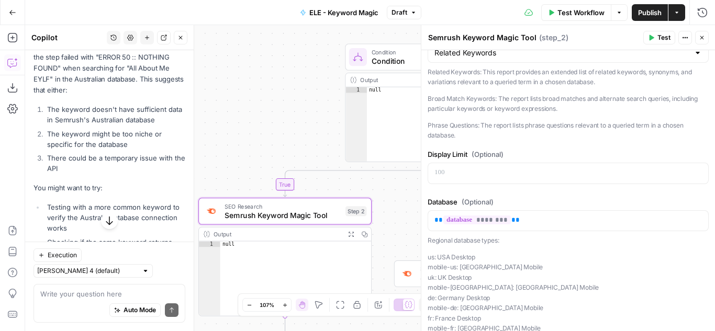
scroll to position [61, 0]
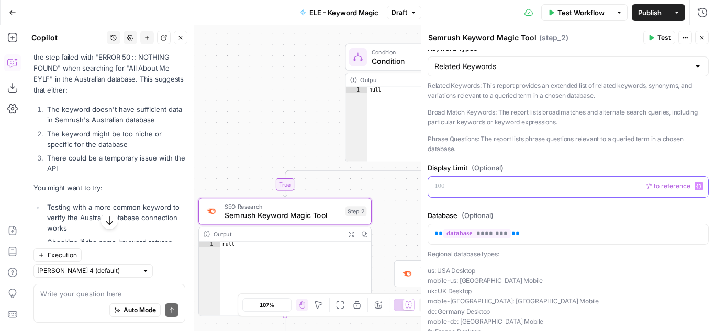
click at [476, 186] on p at bounding box center [567, 186] width 267 height 10
click at [627, 198] on div "Display Limit (Optional) ** Variables Menu" at bounding box center [567, 182] width 281 height 39
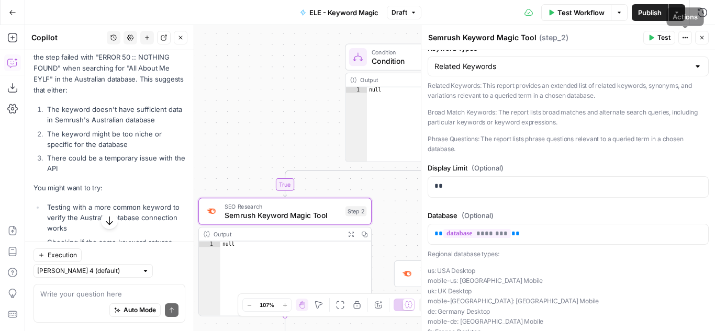
click at [704, 37] on icon "button" at bounding box center [701, 38] width 6 height 6
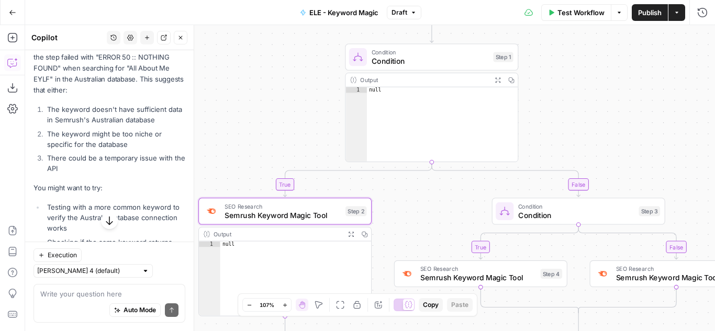
click at [646, 12] on span "Publish" at bounding box center [650, 12] width 24 height 10
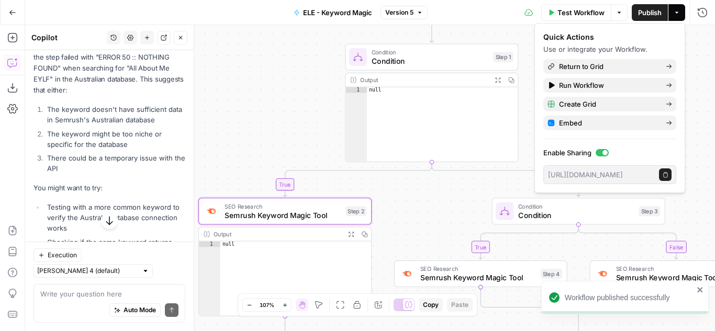
click at [585, 13] on span "Test Workflow" at bounding box center [580, 12] width 47 height 10
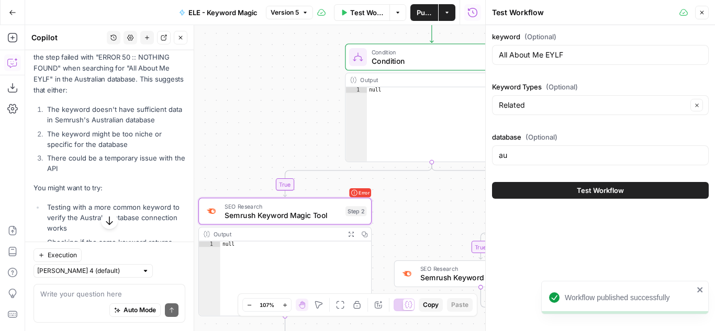
click at [550, 188] on button "Test Workflow" at bounding box center [600, 190] width 217 height 17
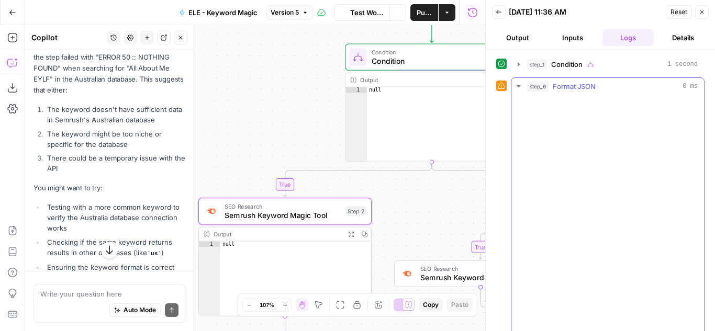
scroll to position [278, 0]
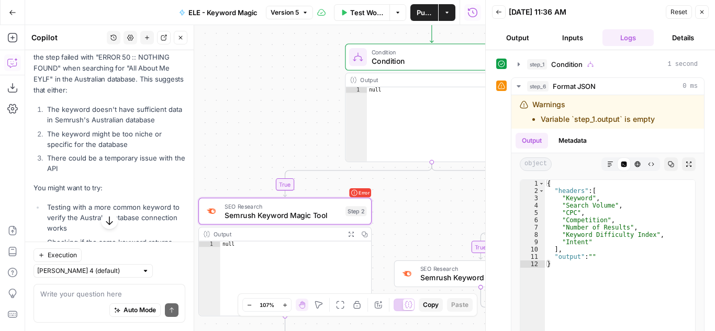
click at [698, 14] on button "Close" at bounding box center [702, 12] width 14 height 14
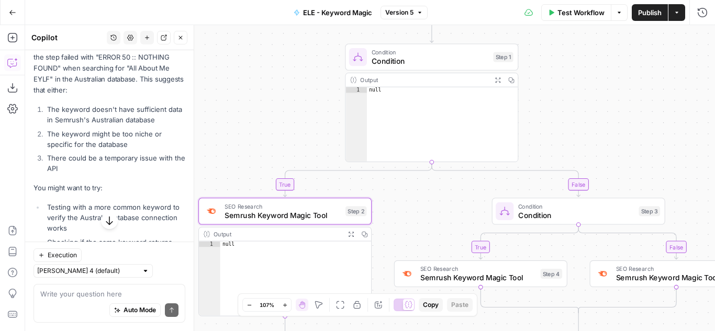
click at [572, 8] on span "Test Workflow" at bounding box center [580, 12] width 47 height 10
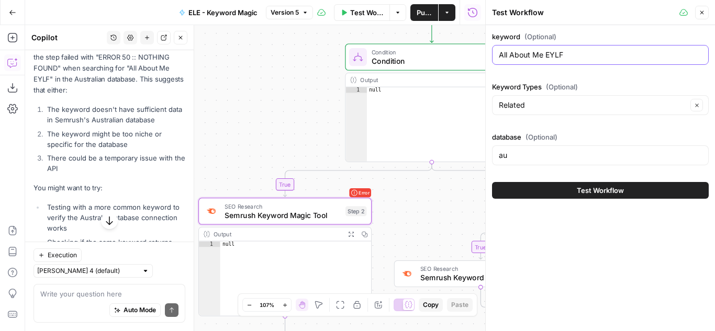
click at [546, 57] on input "All About Me EYLF" at bounding box center [600, 55] width 203 height 10
click at [544, 54] on input "All About Me EYLF" at bounding box center [600, 55] width 203 height 10
drag, startPoint x: 546, startPoint y: 54, endPoint x: 435, endPoint y: 59, distance: 111.6
click at [435, 59] on body "Cohort 5 New Home Browse Insights Opportunities Your Data Recent Grids H1 - HC …" at bounding box center [357, 165] width 715 height 331
type input "All About Me"
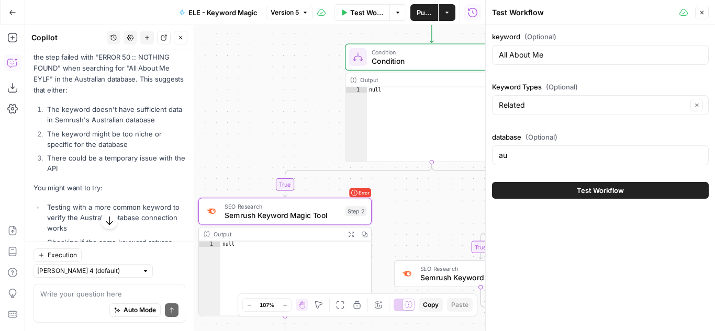
click at [556, 190] on button "Test Workflow" at bounding box center [600, 190] width 217 height 17
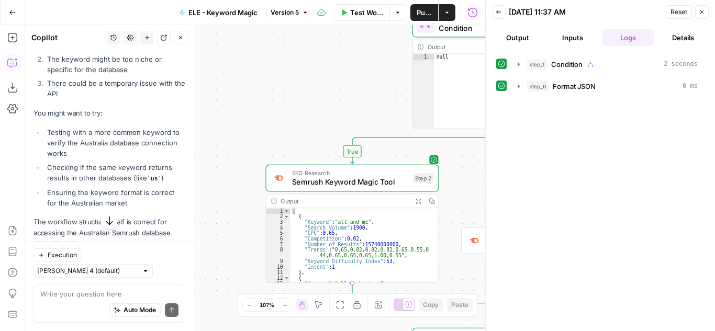
scroll to position [387, 0]
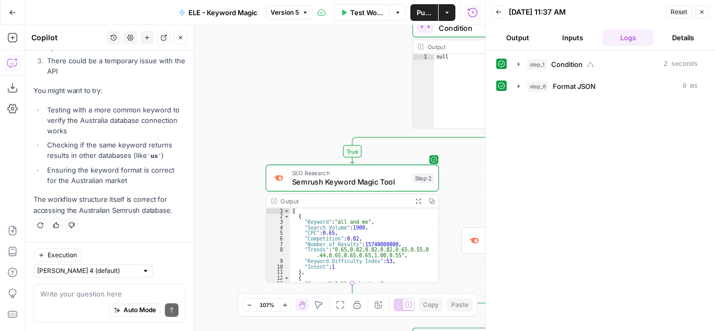
click at [179, 34] on button "Close" at bounding box center [181, 38] width 14 height 14
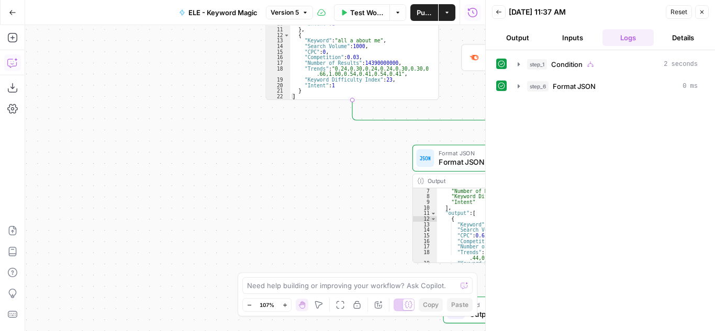
scroll to position [31, 0]
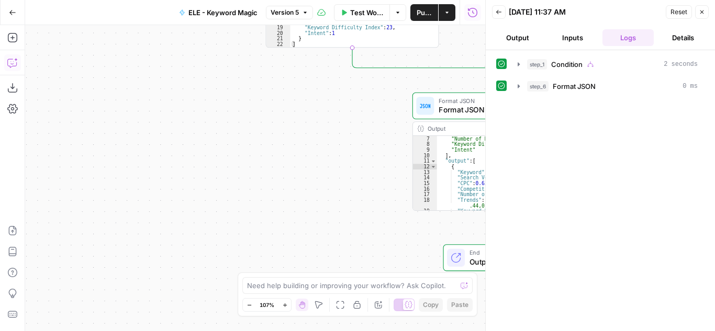
click at [515, 40] on button "Output" at bounding box center [517, 37] width 51 height 17
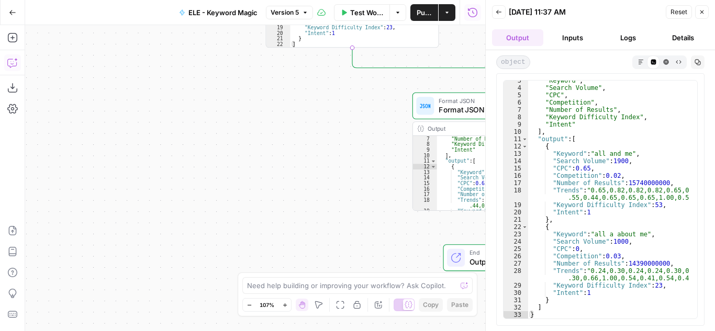
scroll to position [0, 0]
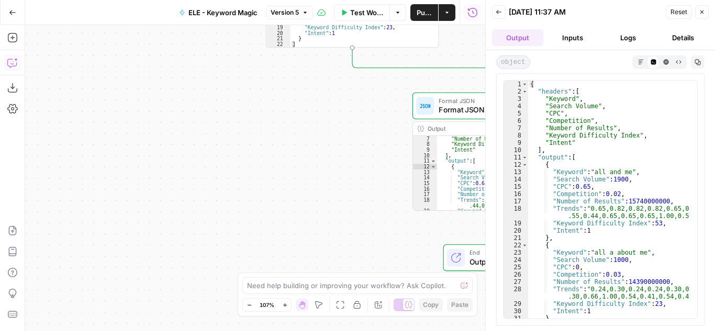
click at [373, 8] on span "Test Workflow" at bounding box center [366, 12] width 33 height 10
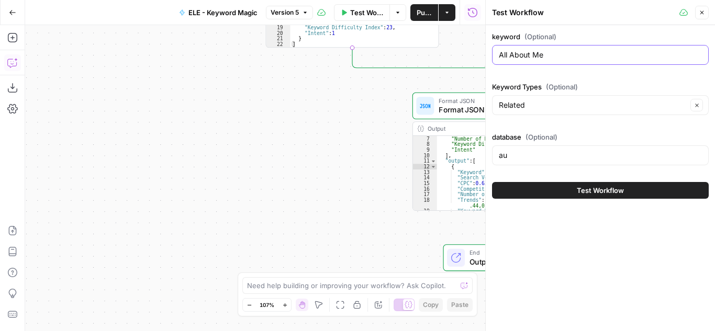
drag, startPoint x: 543, startPoint y: 54, endPoint x: 426, endPoint y: 58, distance: 116.7
click at [426, 58] on body "Cohort 5 New Home Browse Insights Opportunities Your Data Recent Grids H1 - HC …" at bounding box center [357, 165] width 715 height 331
click at [528, 55] on input "All About Me" at bounding box center [600, 55] width 203 height 10
drag, startPoint x: 547, startPoint y: 53, endPoint x: 498, endPoint y: 52, distance: 49.2
click at [498, 52] on div "All About Me" at bounding box center [600, 55] width 217 height 20
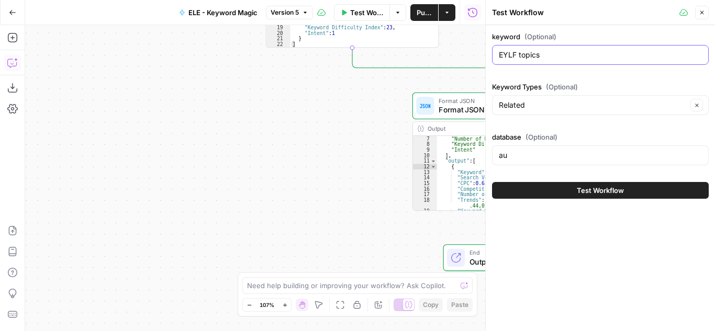
drag, startPoint x: 555, startPoint y: 57, endPoint x: 486, endPoint y: 59, distance: 69.1
click at [486, 59] on div "Test Workflow Close keyword (Optional) EYLF topics Keyword Types (Optional) Rel…" at bounding box center [600, 165] width 230 height 331
type input "Foundation HASS"
click at [627, 191] on button "Test Workflow" at bounding box center [600, 190] width 217 height 17
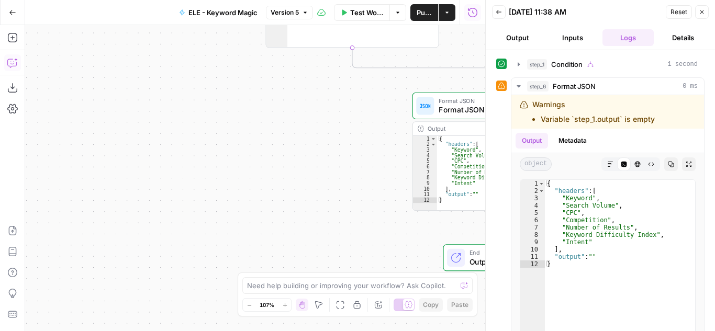
click at [357, 13] on span "Test Workflow" at bounding box center [366, 12] width 33 height 10
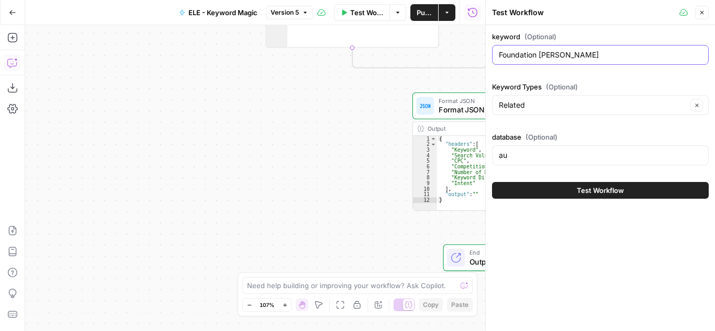
drag, startPoint x: 538, startPoint y: 53, endPoint x: 473, endPoint y: 53, distance: 65.4
click at [473, 53] on body "Cohort 5 New Home Browse Insights Opportunities Your Data Recent Grids H1 - HC …" at bounding box center [357, 165] width 715 height 331
click at [511, 53] on input "Foundation HASS" at bounding box center [600, 55] width 203 height 10
type input "HASS"
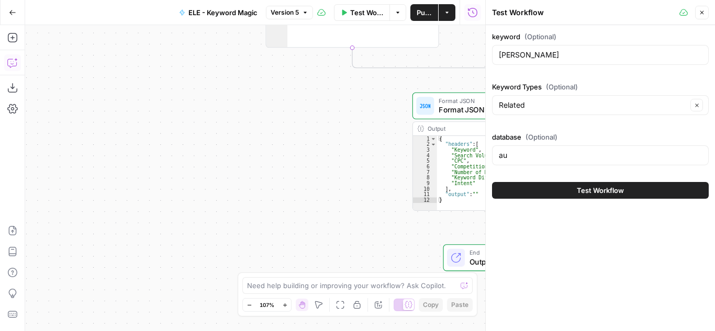
click at [600, 190] on span "Test Workflow" at bounding box center [600, 190] width 47 height 10
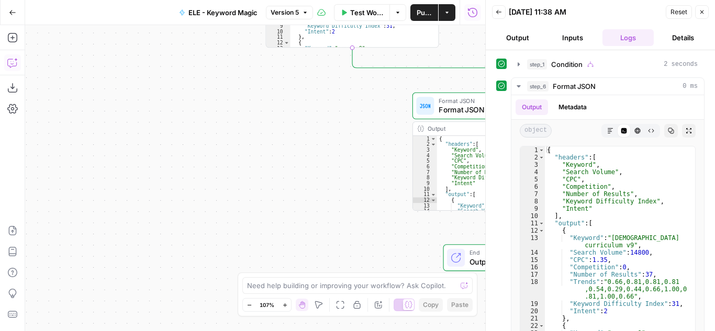
click at [14, 60] on icon "button" at bounding box center [12, 63] width 10 height 10
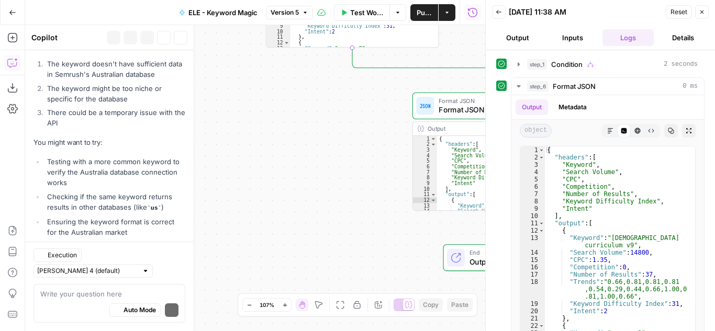
scroll to position [387, 0]
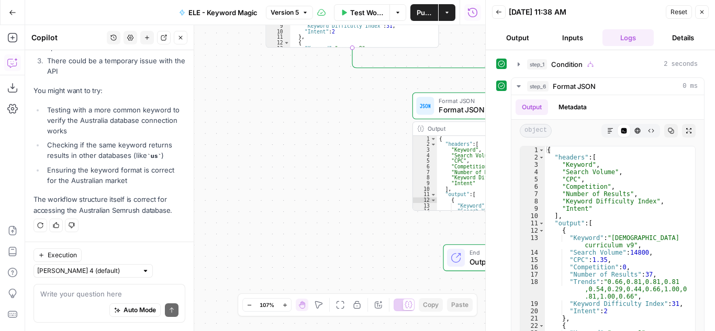
click at [123, 294] on div "Auto Mode will automatically modify and execute the workflow" at bounding box center [126, 283] width 141 height 19
click at [51, 294] on textarea at bounding box center [109, 294] width 138 height 10
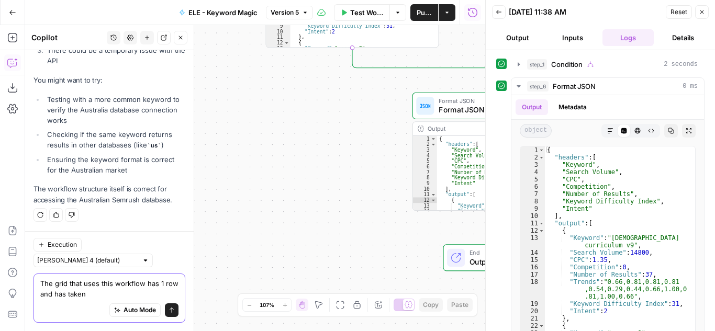
type textarea "The grid that uses this workflow has 1 row and has taken"
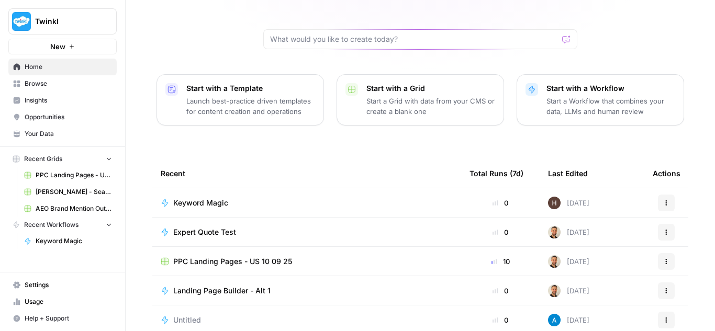
scroll to position [105, 0]
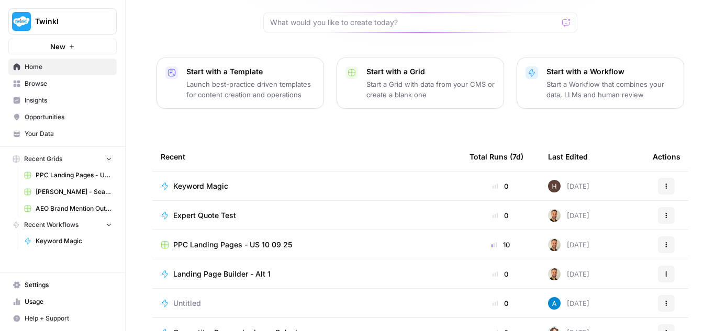
click at [203, 181] on span "Keyword Magic" at bounding box center [200, 186] width 55 height 10
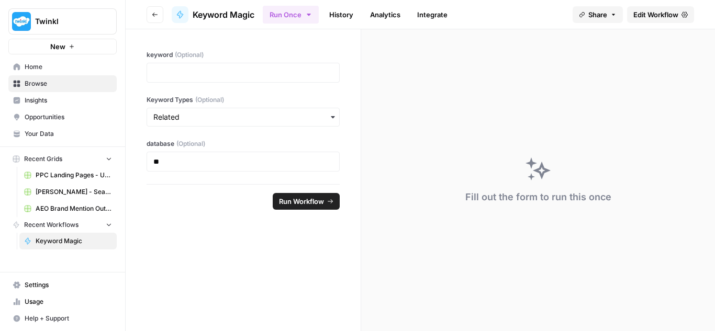
click at [156, 12] on icon "button" at bounding box center [155, 15] width 6 height 6
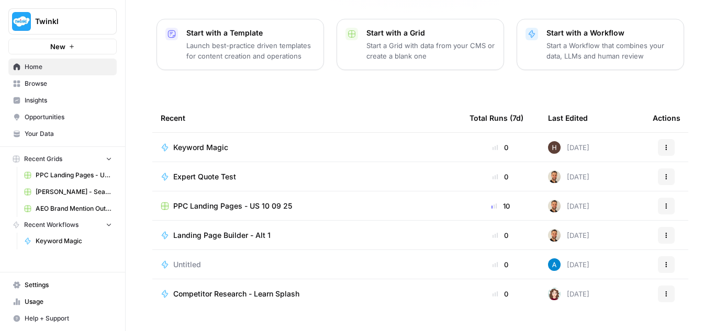
scroll to position [150, 0]
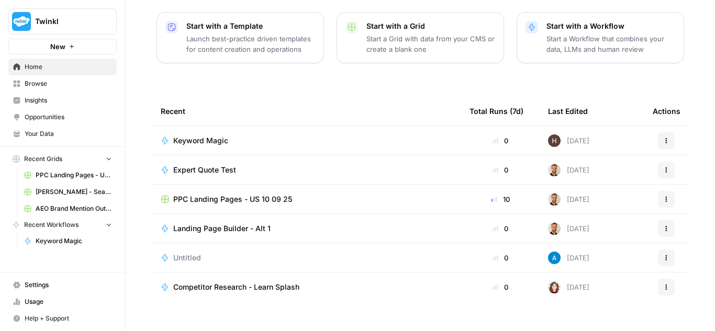
click at [226, 136] on div "Keyword Magic" at bounding box center [204, 141] width 63 height 10
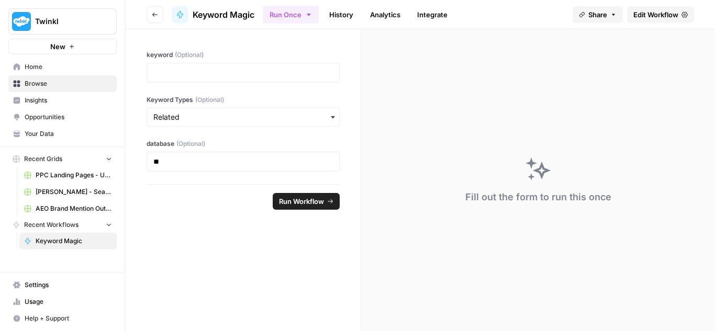
click at [652, 14] on span "Edit Workflow" at bounding box center [655, 14] width 45 height 10
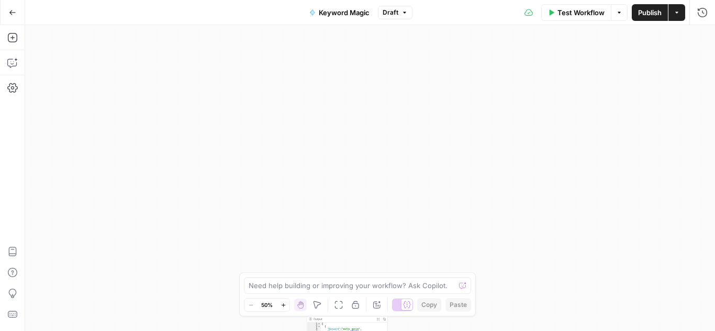
click at [11, 7] on button "Go Back" at bounding box center [12, 12] width 19 height 19
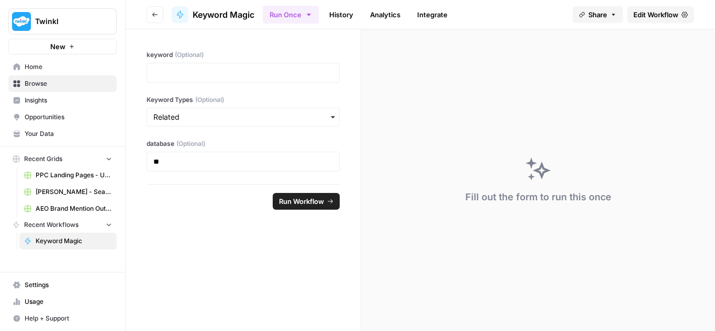
click at [37, 21] on span "Twinkl" at bounding box center [66, 21] width 63 height 10
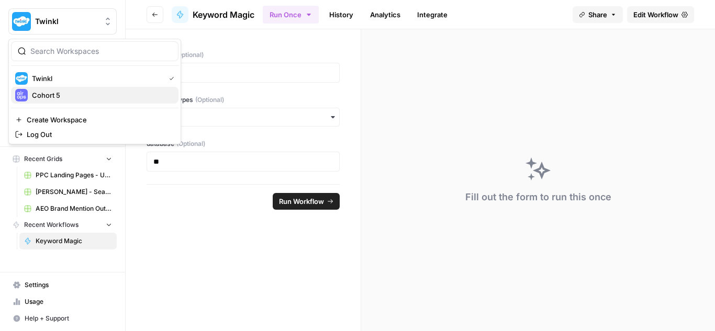
click at [85, 94] on span "Cohort 5" at bounding box center [101, 95] width 138 height 10
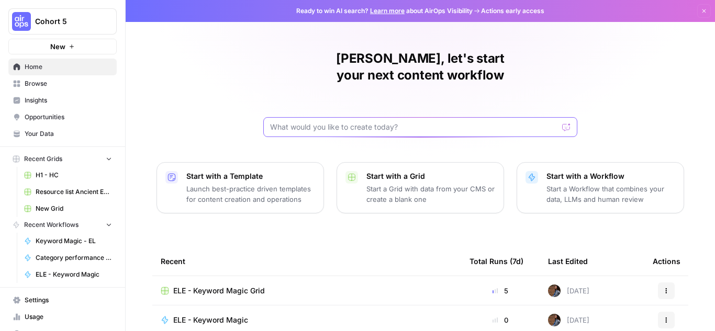
click at [355, 122] on input "text" at bounding box center [414, 127] width 288 height 10
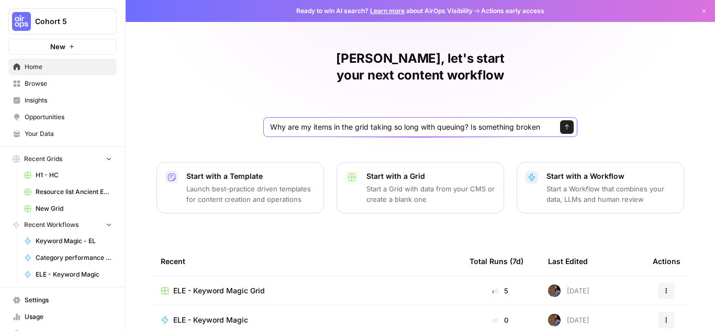
type input "Why are my items in the grid taking so long with queuing? Is something broken?"
click button "Send" at bounding box center [567, 127] width 14 height 14
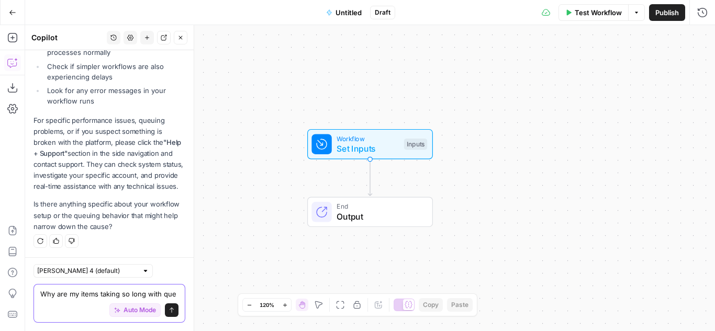
scroll to position [515, 0]
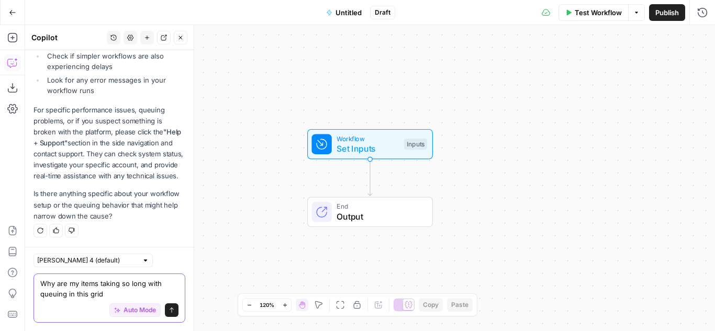
paste textarea "https://app.airops.com/cohort-5-0/grids/31629/sheets/40402"
type textarea "Why are my items taking so long with queuing in this grid https://app.airops.co…"
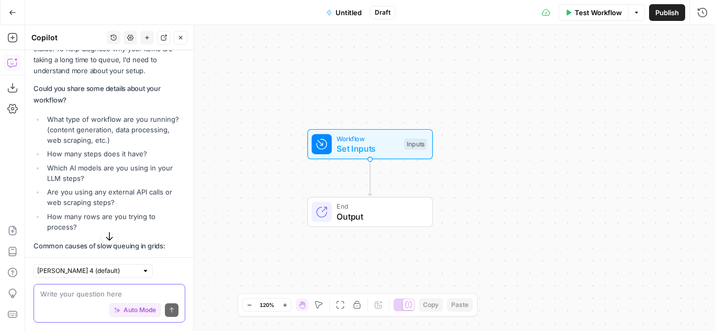
scroll to position [786, 0]
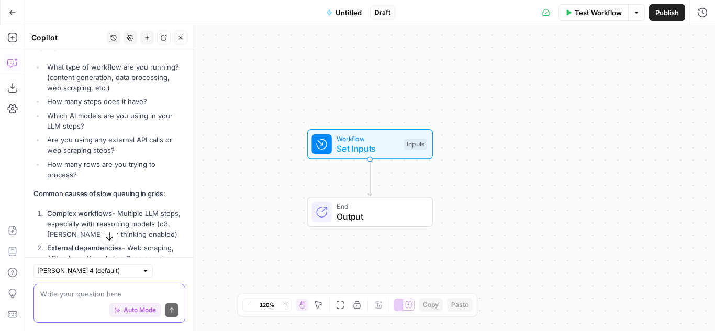
click at [128, 289] on textarea at bounding box center [109, 294] width 138 height 10
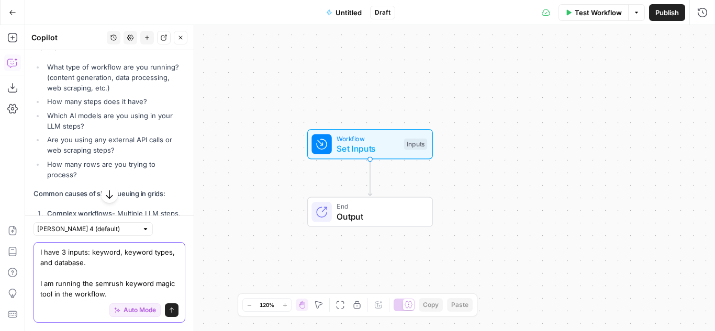
type textarea "I have 3 inputs: keyword, keyword types, and database. I am running the semrush…"
click at [48, 284] on textarea "I have 3 inputs: keyword, keyword types, and database. I am running the semrush…" at bounding box center [109, 273] width 138 height 52
click at [38, 285] on div "I have 3 inputs: keyword, keyword types, and database. I am running the semrush…" at bounding box center [109, 282] width 152 height 81
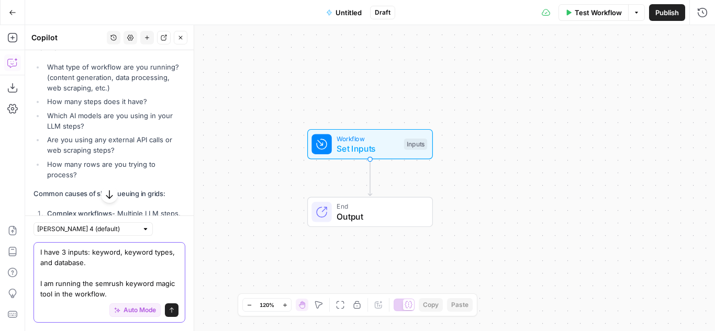
click at [48, 283] on textarea "I have 3 inputs: keyword, keyword types, and database. I am running the semrush…" at bounding box center [109, 273] width 138 height 52
click at [135, 294] on textarea "I have 3 inputs: keyword, keyword types, and database. I am running the semrush…" at bounding box center [109, 273] width 138 height 52
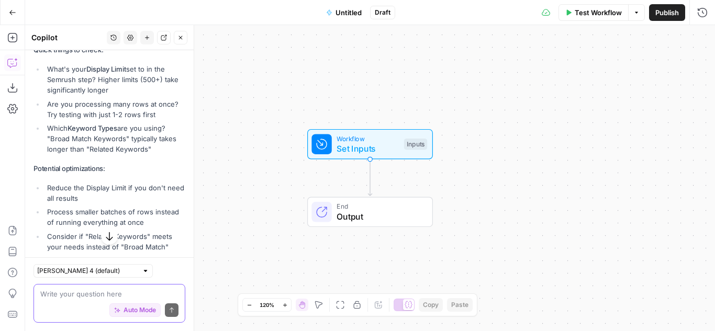
scroll to position [1623, 0]
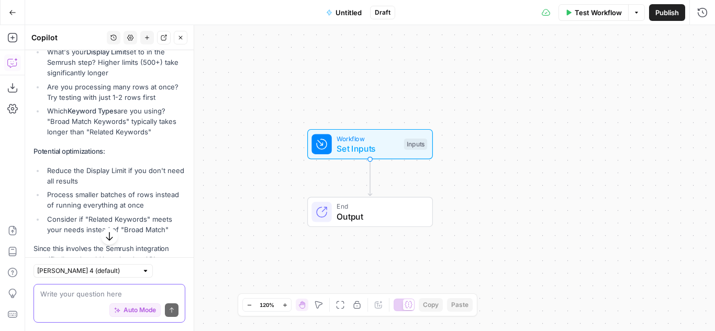
click at [107, 291] on textarea at bounding box center [109, 294] width 138 height 10
type textarea "how do I delete rows in a grid"
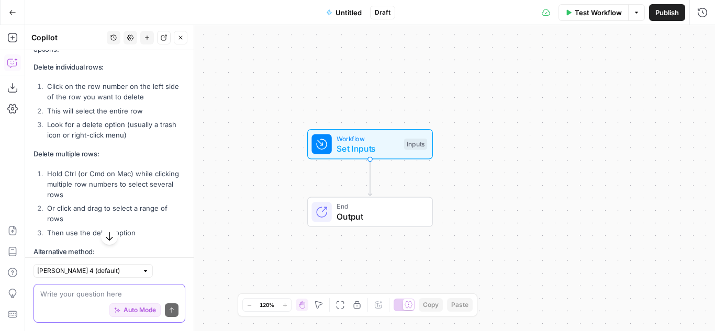
scroll to position [2069, 0]
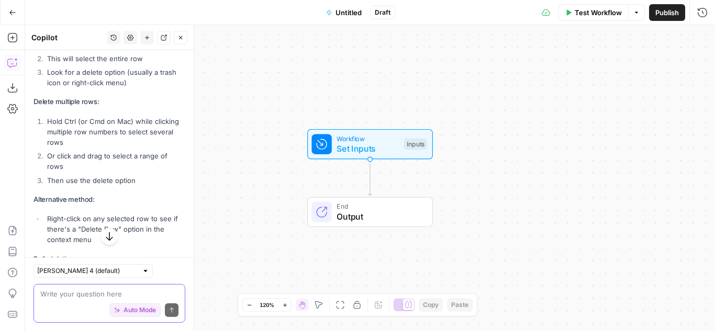
click at [87, 297] on textarea at bounding box center [109, 294] width 138 height 10
type textarea "My grid"
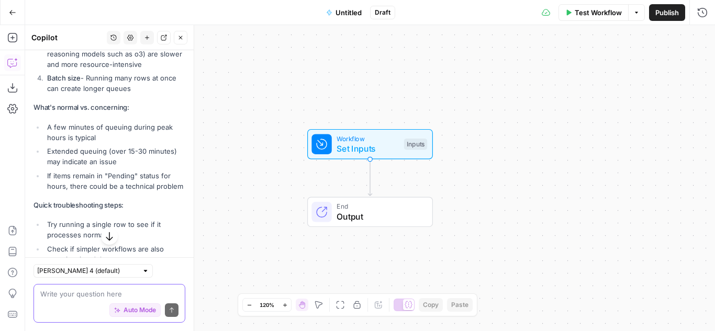
scroll to position [0, 0]
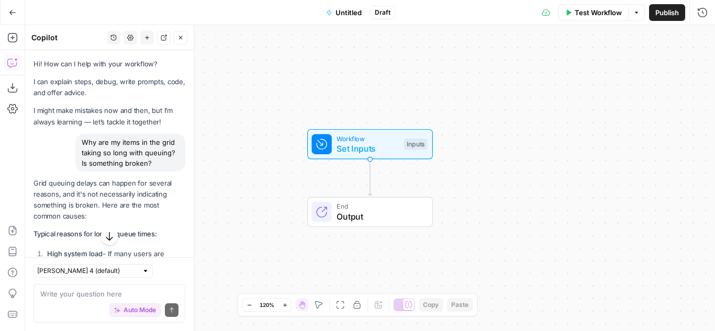
click at [9, 12] on icon "button" at bounding box center [12, 12] width 7 height 7
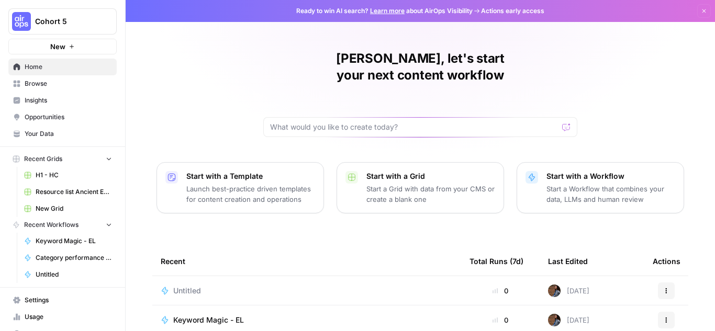
click at [40, 22] on span "Cohort 5" at bounding box center [66, 21] width 63 height 10
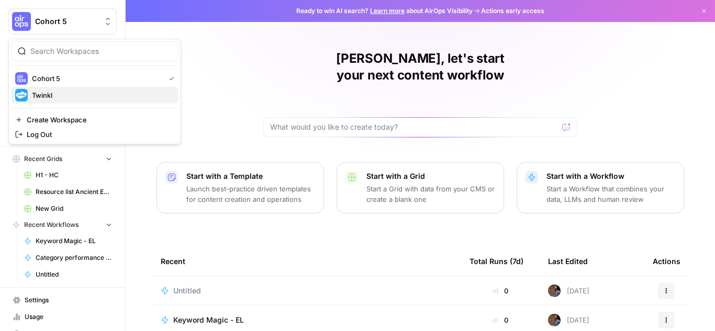
click at [54, 97] on span "Twinkl" at bounding box center [101, 95] width 138 height 10
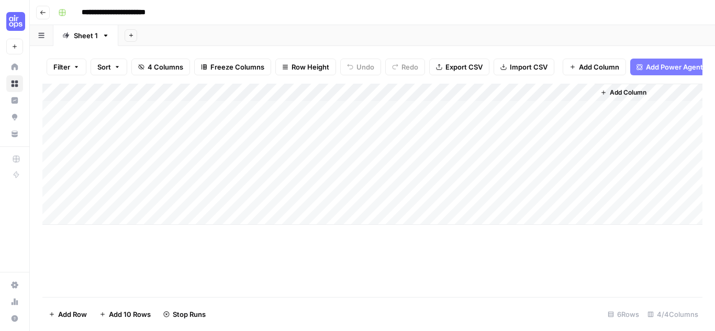
click at [61, 117] on div "Add Column" at bounding box center [372, 154] width 660 height 141
click at [45, 117] on div "Add Column" at bounding box center [372, 154] width 660 height 141
click at [54, 115] on div "Add Column" at bounding box center [372, 154] width 660 height 141
click at [64, 310] on span "Delete 1 Row" at bounding box center [70, 314] width 42 height 10
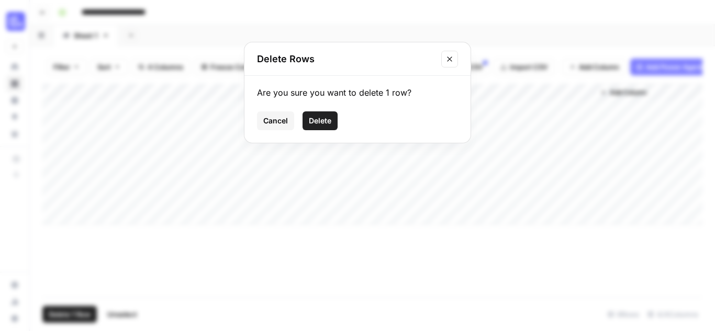
click at [325, 119] on span "Delete" at bounding box center [320, 121] width 22 height 10
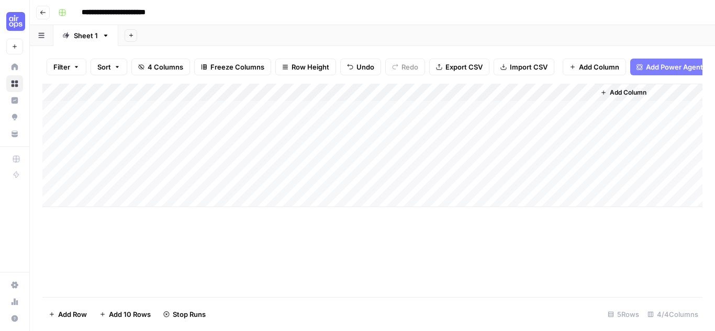
click at [56, 117] on div "Add Column" at bounding box center [372, 145] width 660 height 123
click at [54, 136] on div "Add Column" at bounding box center [372, 145] width 660 height 123
click at [51, 154] on div "Add Column" at bounding box center [372, 145] width 660 height 123
click at [54, 172] on div "Add Column" at bounding box center [372, 145] width 660 height 123
click at [74, 314] on span "Delete 4 Rows" at bounding box center [72, 314] width 47 height 10
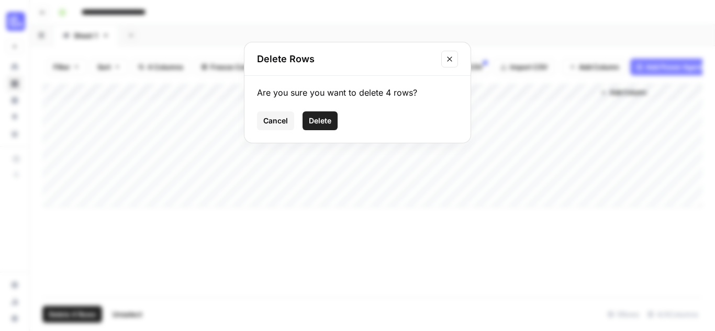
click at [319, 115] on button "Delete" at bounding box center [319, 120] width 35 height 19
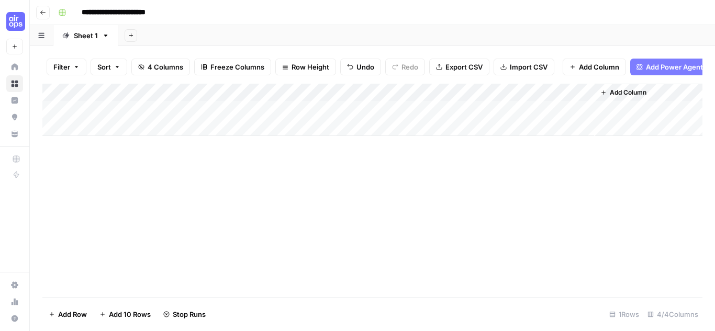
click at [153, 116] on div "Add Column" at bounding box center [372, 110] width 660 height 52
click at [572, 98] on div "Add Column" at bounding box center [372, 110] width 660 height 52
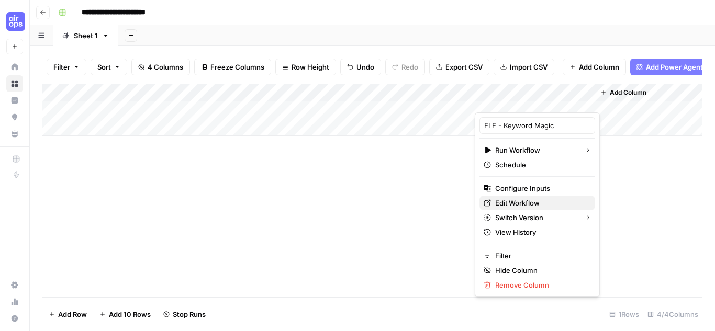
click at [525, 199] on span "Edit Workflow" at bounding box center [541, 203] width 92 height 10
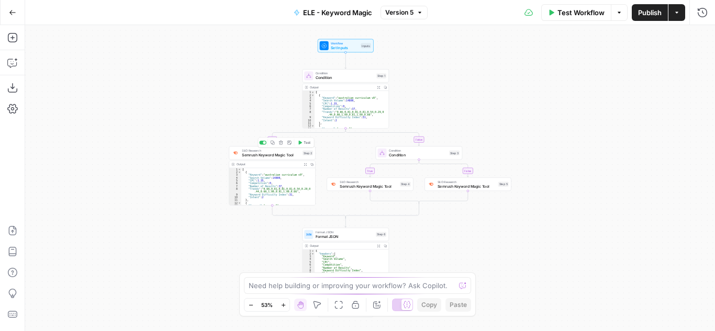
click at [270, 156] on span "Semrush Keyword Magic Tool" at bounding box center [271, 155] width 58 height 6
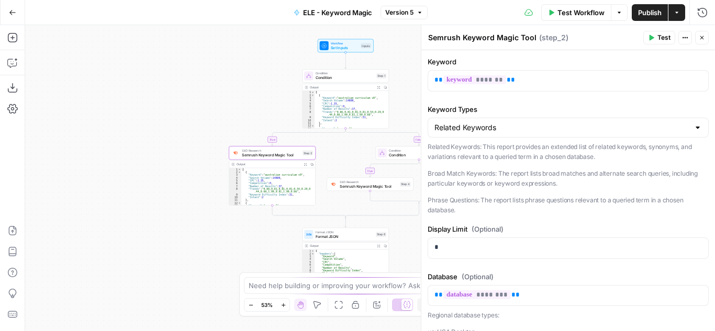
scroll to position [105, 0]
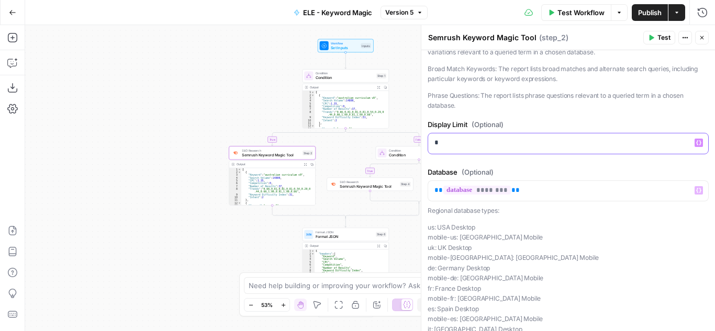
click at [456, 143] on p "*" at bounding box center [563, 143] width 259 height 10
click at [532, 109] on p "Phrase Questions: The report lists phrase questions relevant to a queried term …" at bounding box center [567, 101] width 281 height 20
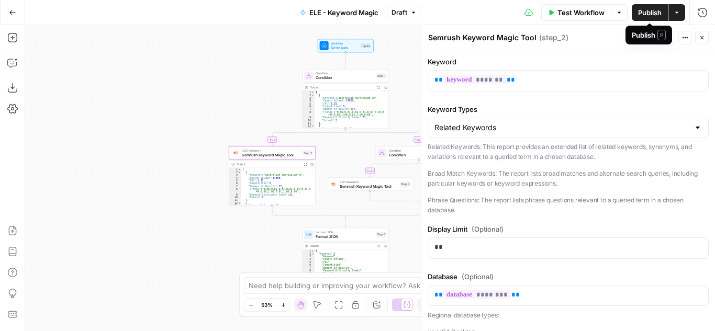
click at [643, 13] on span "Publish" at bounding box center [650, 12] width 24 height 10
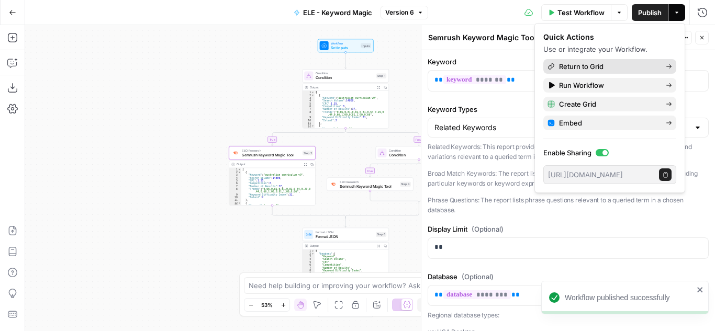
click at [613, 66] on span "Return to Grid" at bounding box center [608, 66] width 98 height 10
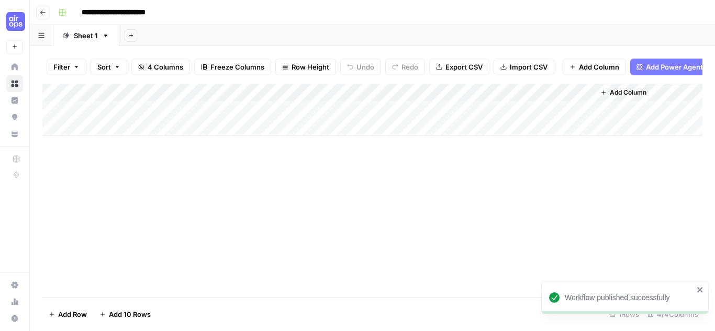
click at [100, 118] on div "Add Column" at bounding box center [372, 110] width 660 height 52
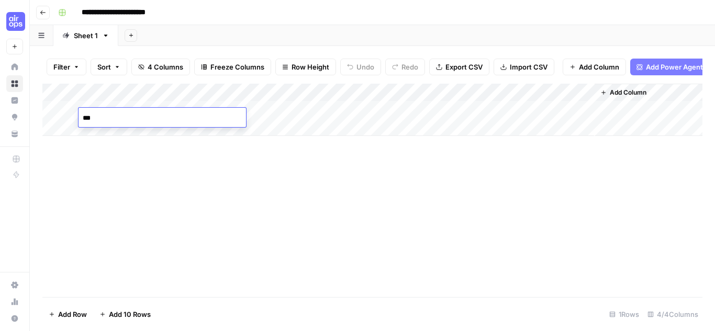
type textarea "****"
click at [273, 118] on div "Add Column" at bounding box center [372, 110] width 660 height 52
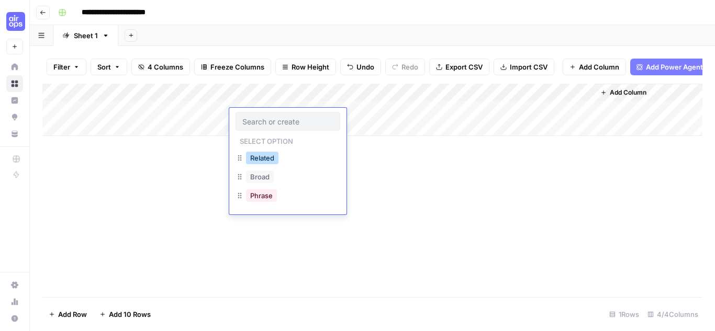
click at [269, 157] on button "Related" at bounding box center [262, 158] width 32 height 13
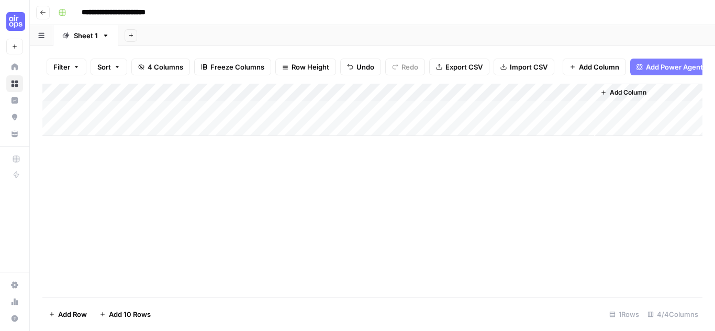
click at [364, 120] on div "Add Column" at bounding box center [372, 110] width 660 height 52
type textarea "*"
type textarea "**"
click at [518, 119] on div "Add Column" at bounding box center [372, 110] width 660 height 52
click at [535, 116] on div "Add Column" at bounding box center [372, 110] width 660 height 52
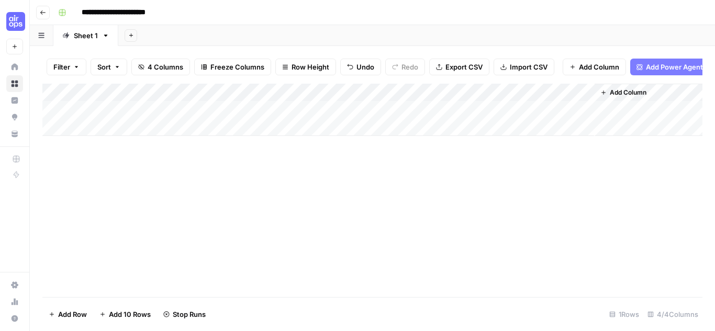
click at [567, 118] on div at bounding box center [534, 117] width 121 height 19
click at [525, 117] on div at bounding box center [534, 117] width 121 height 19
drag, startPoint x: 549, startPoint y: 115, endPoint x: 525, endPoint y: 101, distance: 27.6
drag, startPoint x: 525, startPoint y: 101, endPoint x: 571, endPoint y: 96, distance: 46.4
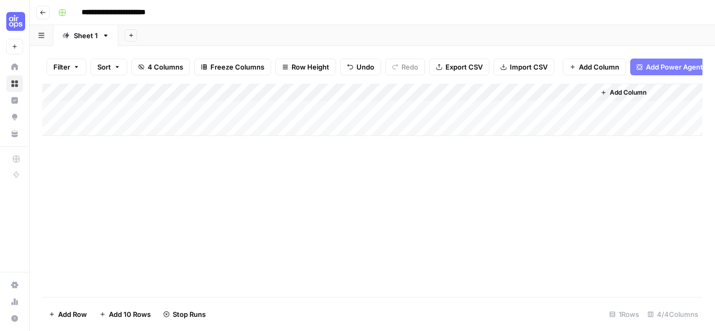
click at [571, 96] on div "Add Column" at bounding box center [372, 110] width 660 height 52
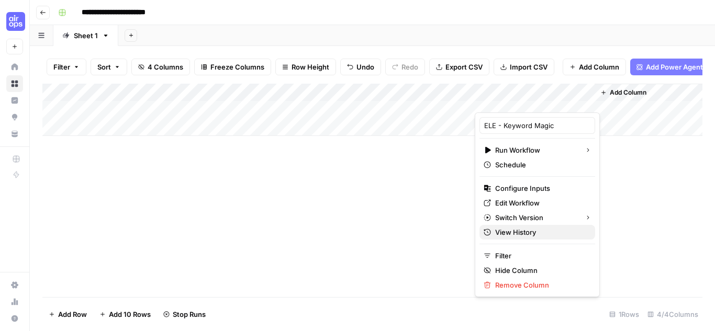
click at [512, 230] on span "View History" at bounding box center [541, 232] width 92 height 10
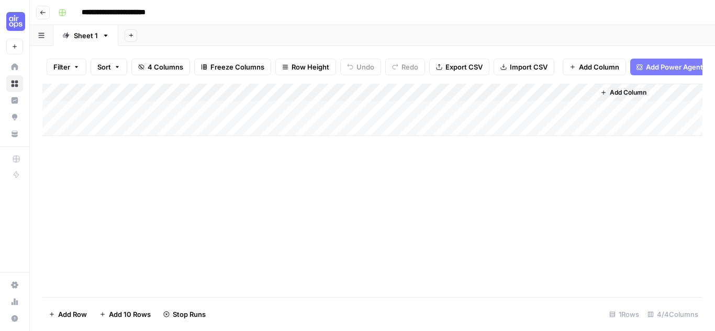
click at [467, 96] on div "Add Column" at bounding box center [372, 110] width 660 height 52
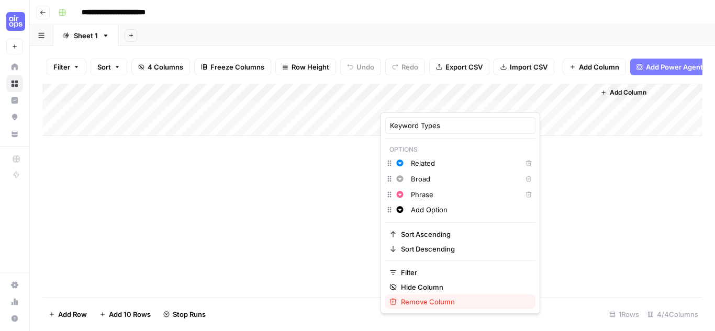
click at [430, 305] on span "Remove Column" at bounding box center [464, 302] width 126 height 10
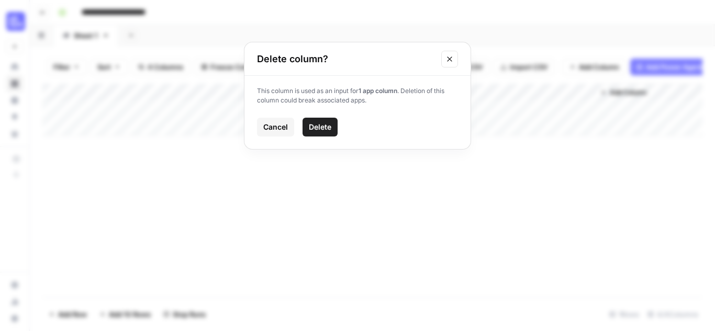
click at [316, 127] on span "Delete" at bounding box center [320, 127] width 22 height 10
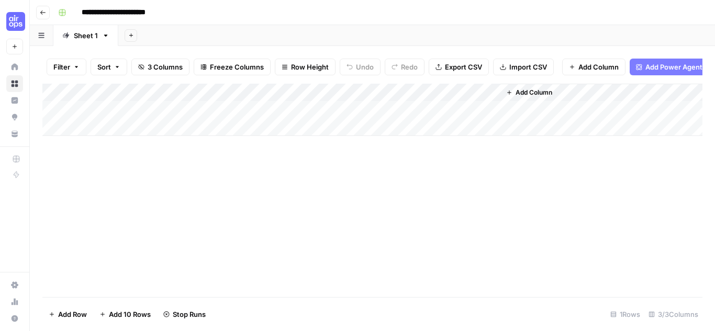
click at [476, 97] on div "Add Column" at bounding box center [372, 110] width 660 height 52
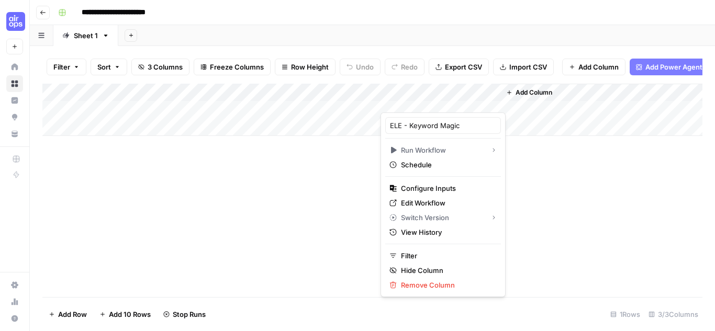
click at [390, 103] on div at bounding box center [440, 102] width 120 height 21
click at [357, 109] on div "Add Column" at bounding box center [372, 110] width 660 height 52
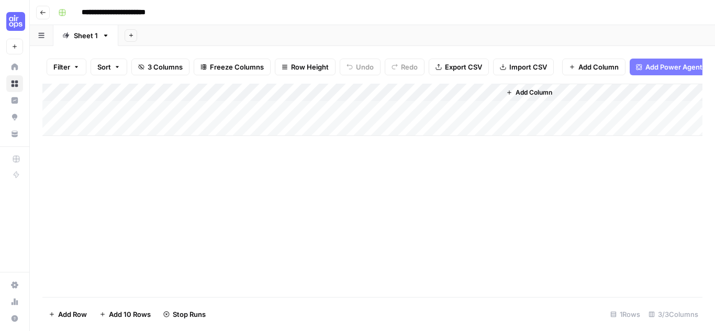
click at [391, 102] on div "Add Column" at bounding box center [372, 110] width 660 height 52
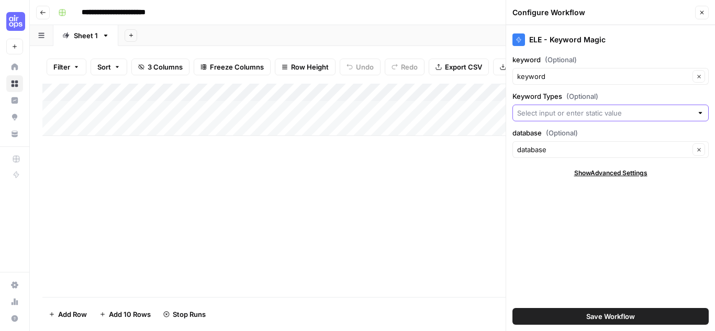
click at [590, 114] on input "Keyword Types (Optional)" at bounding box center [604, 113] width 175 height 10
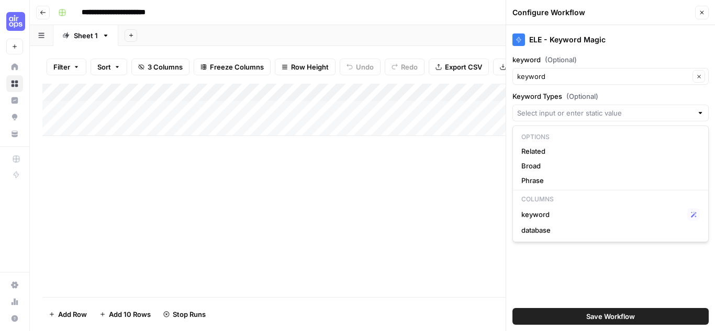
click at [477, 98] on div "Add Column" at bounding box center [372, 110] width 660 height 52
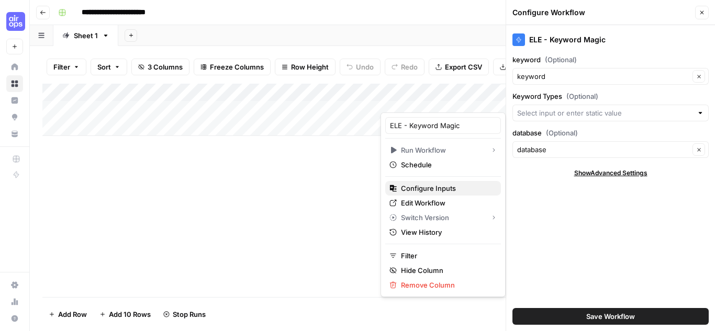
click at [446, 186] on span "Configure Inputs" at bounding box center [447, 188] width 92 height 10
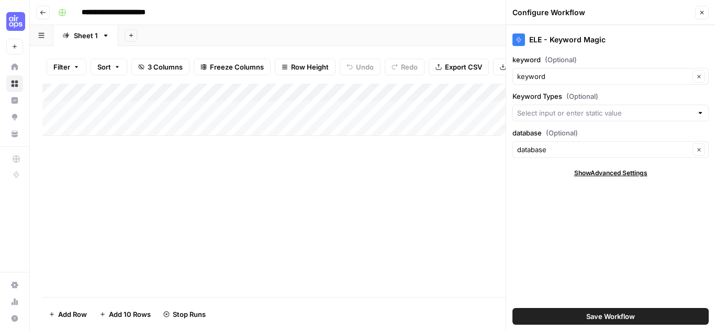
scroll to position [0, 15]
click at [460, 99] on div "Add Column" at bounding box center [372, 110] width 660 height 52
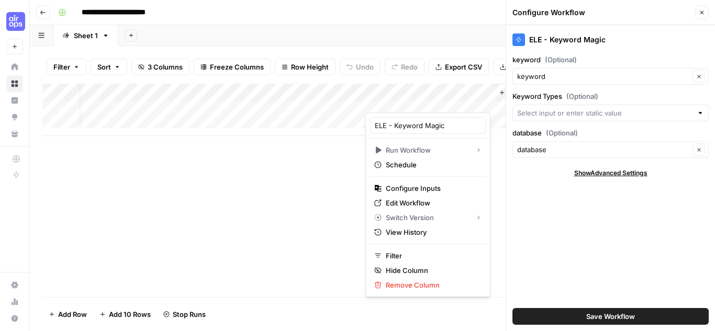
click at [283, 100] on div "Add Column" at bounding box center [372, 110] width 660 height 52
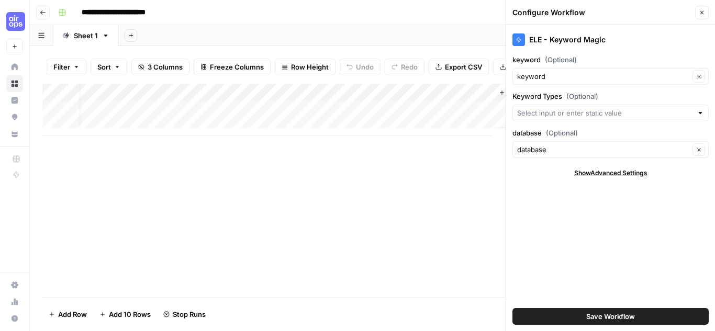
click at [462, 98] on div "Add Column" at bounding box center [372, 110] width 660 height 52
drag, startPoint x: 356, startPoint y: 100, endPoint x: 329, endPoint y: 108, distance: 29.0
drag, startPoint x: 329, startPoint y: 108, endPoint x: 318, endPoint y: 98, distance: 15.2
drag, startPoint x: 318, startPoint y: 98, endPoint x: 171, endPoint y: 96, distance: 147.0
click at [171, 96] on div "Add Column" at bounding box center [372, 110] width 660 height 52
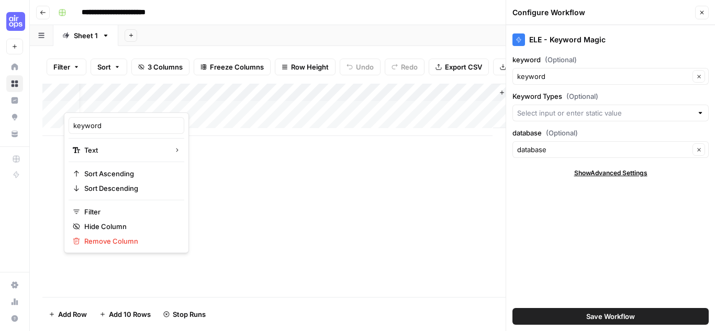
click at [205, 99] on div at bounding box center [139, 102] width 151 height 21
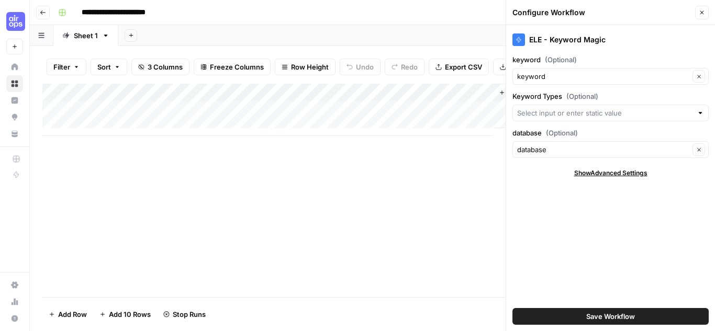
scroll to position [0, 0]
drag, startPoint x: 166, startPoint y: 95, endPoint x: 145, endPoint y: 119, distance: 31.8
click at [178, 118] on div "Add Column" at bounding box center [372, 190] width 660 height 213
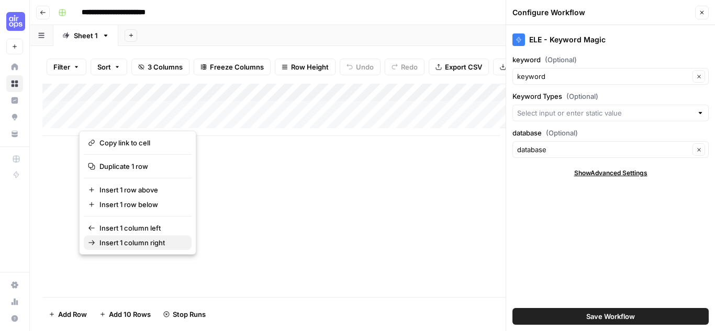
click at [165, 245] on span "Insert 1 column right" at bounding box center [141, 243] width 84 height 10
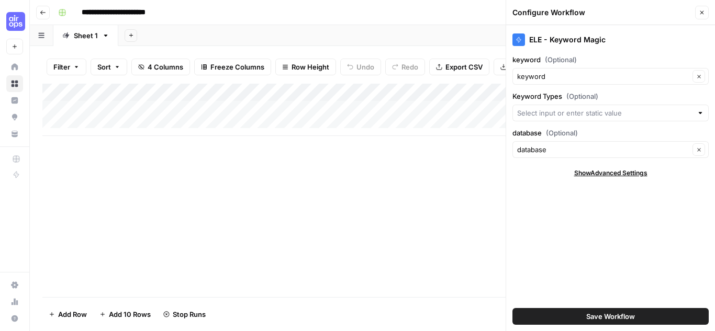
click at [286, 100] on div "Add Column" at bounding box center [372, 110] width 660 height 52
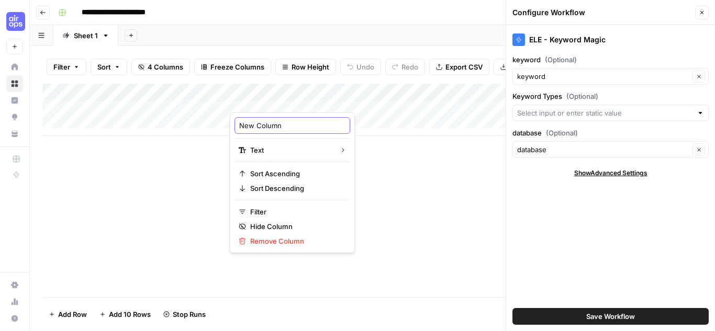
click at [288, 125] on input "New Column" at bounding box center [292, 125] width 106 height 10
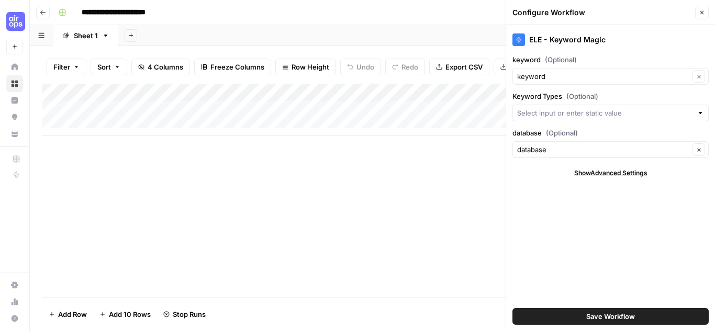
click at [266, 98] on div "Add Column" at bounding box center [372, 110] width 660 height 52
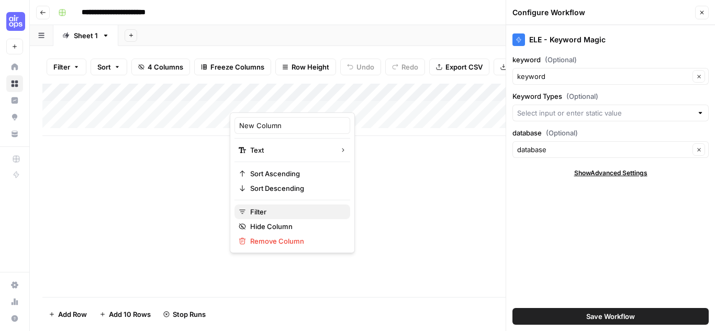
click at [276, 212] on span "Filter" at bounding box center [296, 212] width 92 height 10
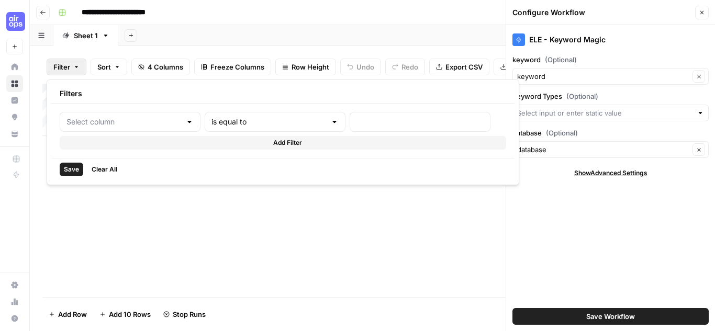
type input "New Column"
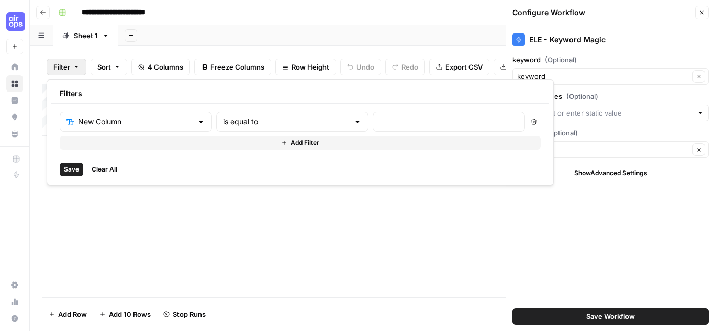
click at [701, 14] on icon "button" at bounding box center [701, 12] width 6 height 6
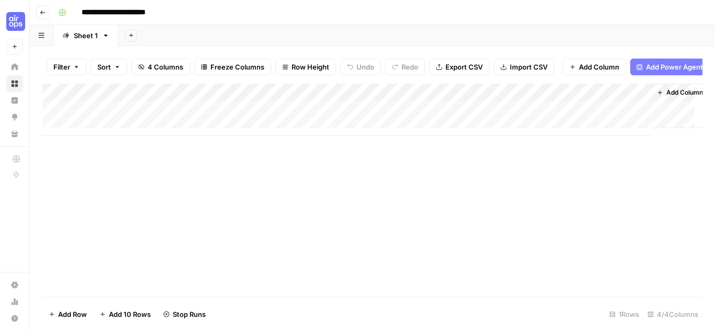
click at [333, 100] on div "Add Column" at bounding box center [372, 110] width 660 height 52
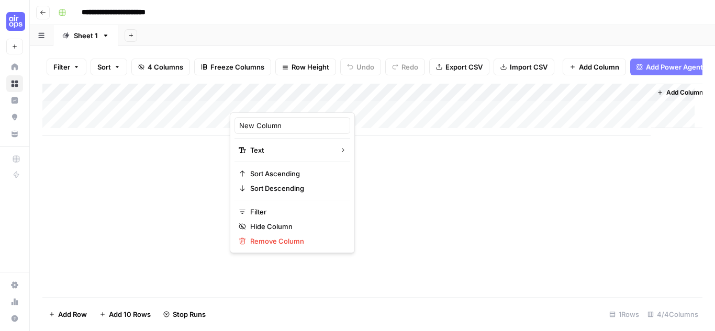
click at [374, 101] on div at bounding box center [305, 102] width 151 height 21
click at [373, 101] on div at bounding box center [305, 102] width 151 height 21
click at [265, 126] on input "New Column" at bounding box center [292, 125] width 106 height 10
drag, startPoint x: 289, startPoint y: 127, endPoint x: 190, endPoint y: 120, distance: 99.1
click at [190, 120] on body "**********" at bounding box center [357, 165] width 715 height 331
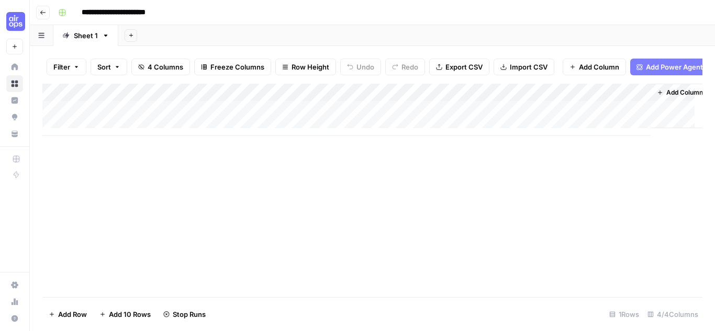
click at [254, 103] on div "Add Column" at bounding box center [372, 110] width 660 height 52
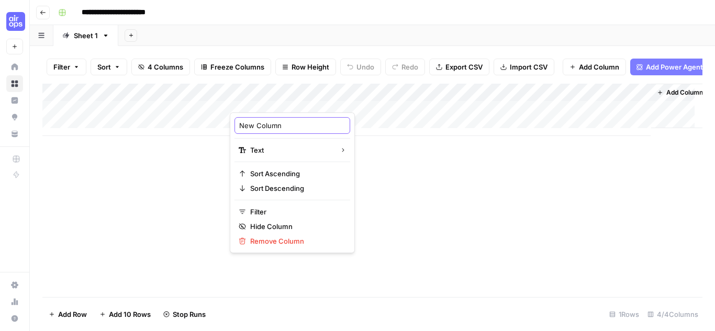
click at [273, 123] on input "New Column" at bounding box center [292, 125] width 106 height 10
type input "Keyword types"
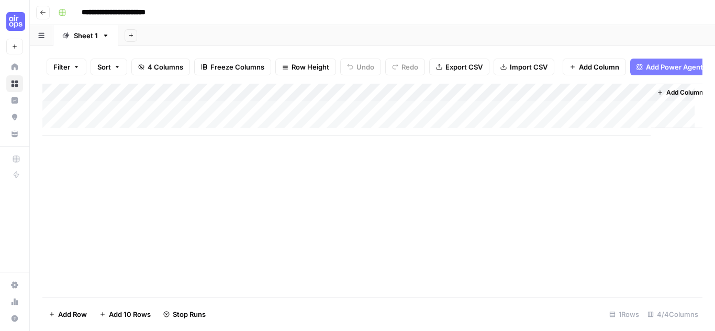
click at [369, 96] on div "Add Column" at bounding box center [372, 110] width 660 height 52
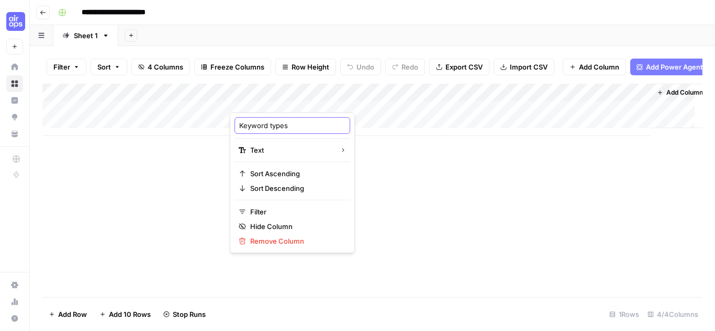
drag, startPoint x: 297, startPoint y: 130, endPoint x: 236, endPoint y: 129, distance: 60.2
click at [236, 129] on div "Keyword types" at bounding box center [292, 125] width 116 height 17
click at [209, 122] on div "Add Column" at bounding box center [372, 110] width 660 height 52
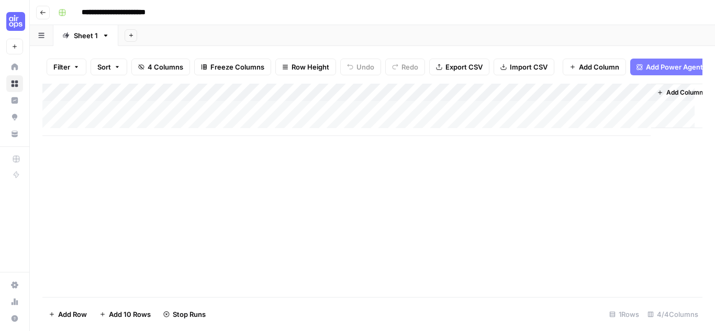
drag, startPoint x: 281, startPoint y: 99, endPoint x: 274, endPoint y: 99, distance: 7.3
click at [274, 99] on div "Add Column" at bounding box center [372, 110] width 660 height 52
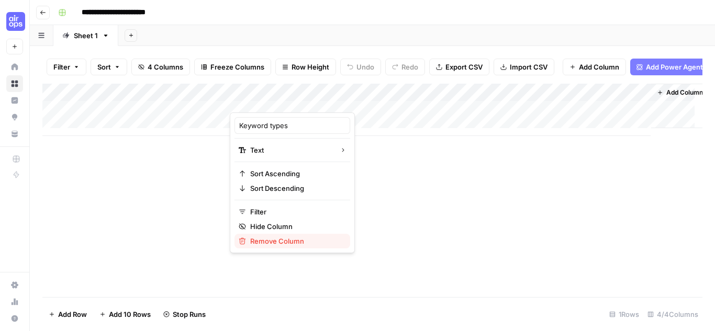
click at [292, 238] on span "Remove Column" at bounding box center [296, 241] width 92 height 10
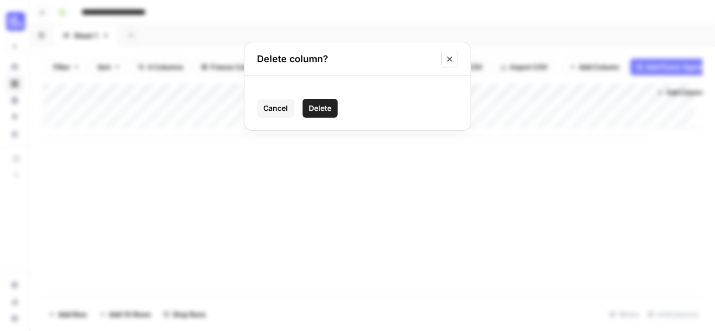
click at [325, 112] on span "Delete" at bounding box center [320, 108] width 22 height 10
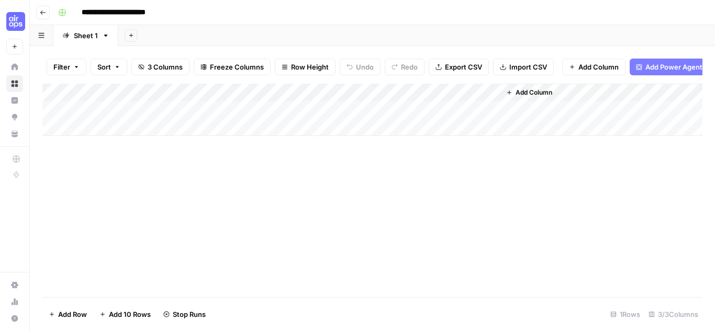
click at [524, 97] on span "Add Column" at bounding box center [533, 92] width 37 height 9
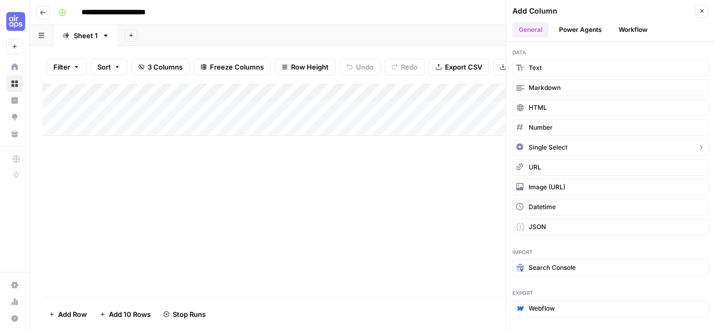
click at [540, 149] on span "Single Select" at bounding box center [547, 147] width 39 height 9
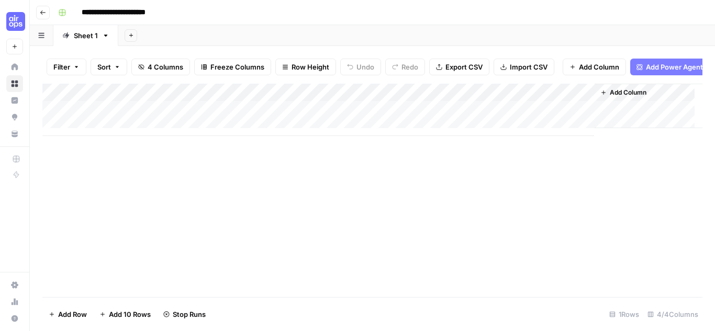
drag, startPoint x: 521, startPoint y: 99, endPoint x: 290, endPoint y: 96, distance: 231.3
click at [290, 96] on div "Add Column" at bounding box center [372, 110] width 660 height 52
click at [317, 97] on div "Add Column" at bounding box center [372, 110] width 660 height 52
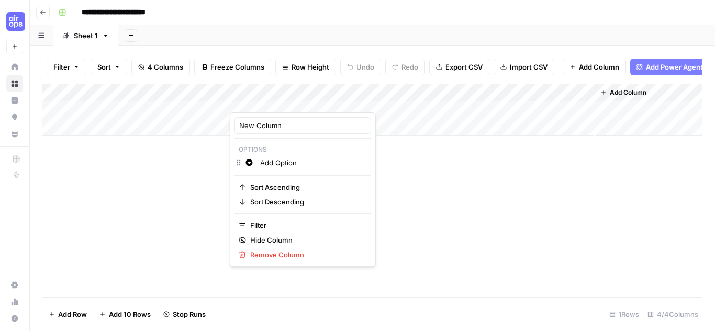
click at [265, 161] on input "Add Option" at bounding box center [313, 162] width 106 height 10
drag, startPoint x: 298, startPoint y: 163, endPoint x: 262, endPoint y: 160, distance: 35.7
click at [262, 160] on input "Add Option" at bounding box center [313, 162] width 106 height 10
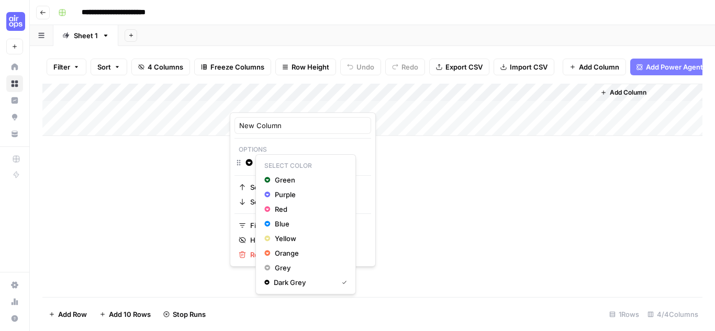
click at [249, 161] on icon "button" at bounding box center [249, 162] width 7 height 7
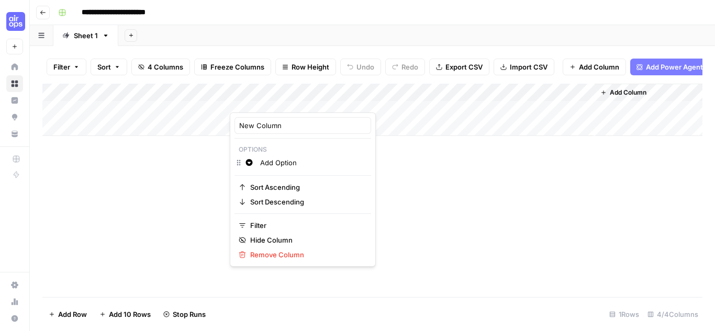
click at [291, 159] on input "Add Option" at bounding box center [313, 162] width 106 height 10
drag, startPoint x: 299, startPoint y: 161, endPoint x: 259, endPoint y: 162, distance: 39.8
click at [259, 162] on div "Add Option" at bounding box center [312, 163] width 111 height 12
type input "Keyword types"
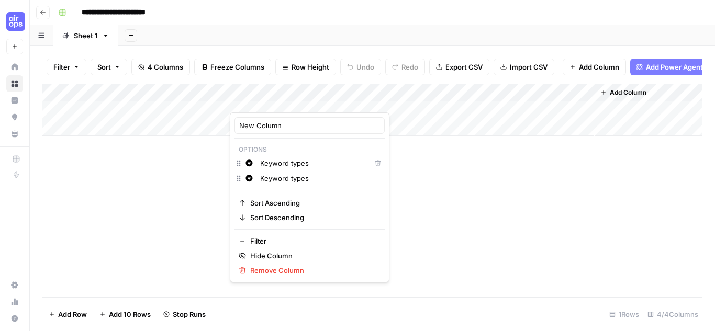
click at [281, 145] on p "Options" at bounding box center [309, 150] width 150 height 14
click at [287, 163] on input "Keyword types" at bounding box center [313, 163] width 106 height 10
click at [311, 146] on p "Options" at bounding box center [309, 150] width 150 height 14
click at [336, 178] on input "Keyword types" at bounding box center [320, 178] width 120 height 10
click at [341, 149] on p "Options" at bounding box center [309, 150] width 150 height 14
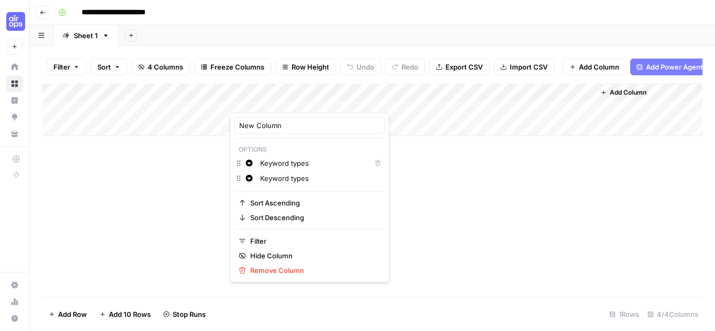
drag, startPoint x: 352, startPoint y: 176, endPoint x: 262, endPoint y: 175, distance: 90.0
click at [262, 175] on input "Keyword types" at bounding box center [320, 178] width 120 height 10
click at [265, 122] on input "New Column" at bounding box center [309, 125] width 141 height 10
drag, startPoint x: 278, startPoint y: 125, endPoint x: 220, endPoint y: 123, distance: 58.1
click at [220, 123] on body "**********" at bounding box center [357, 165] width 715 height 331
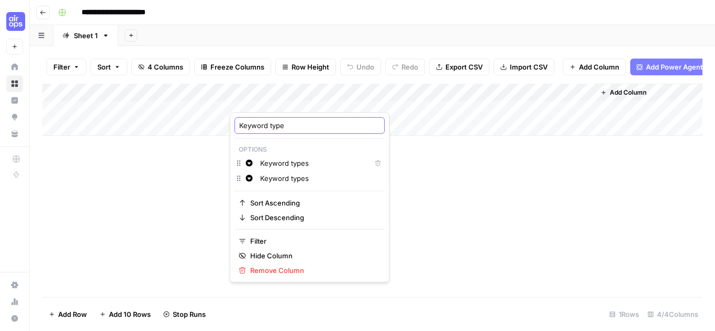
type input "Keyword types"
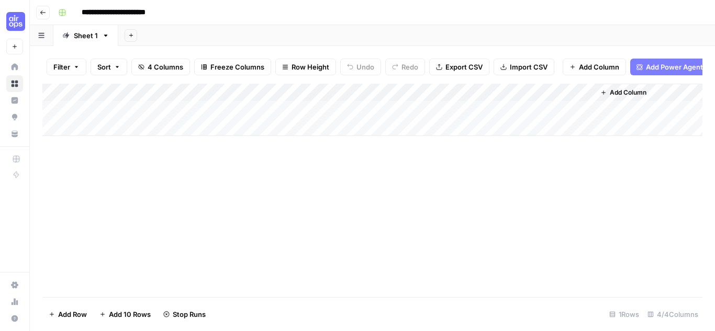
click at [266, 98] on div "Add Column" at bounding box center [372, 110] width 660 height 52
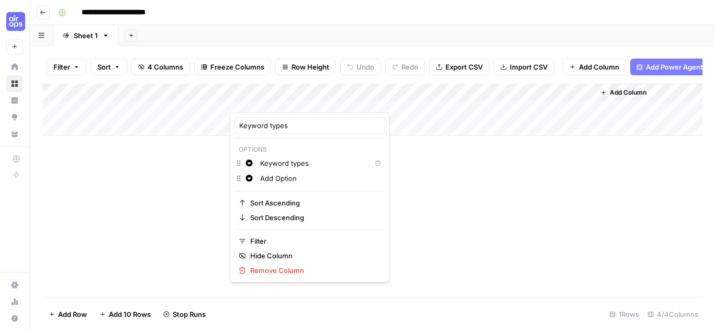
click at [284, 162] on input "Keyword types" at bounding box center [313, 163] width 106 height 10
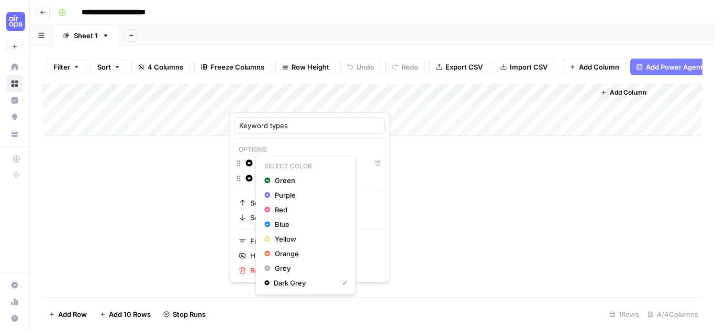
drag, startPoint x: 309, startPoint y: 163, endPoint x: 254, endPoint y: 157, distance: 55.2
click at [254, 157] on div "Change color Keyword types Delete" at bounding box center [309, 164] width 150 height 16
click at [278, 165] on p "Select Color" at bounding box center [305, 167] width 91 height 14
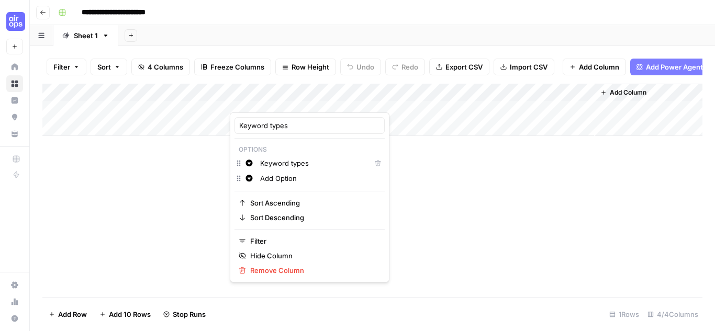
click at [267, 145] on p "Options" at bounding box center [309, 150] width 150 height 14
click at [281, 164] on input "Keyword types" at bounding box center [313, 163] width 106 height 10
click at [297, 164] on input "Keyword types" at bounding box center [313, 163] width 106 height 10
type input "Related"
click at [297, 177] on input "Add Option" at bounding box center [320, 178] width 120 height 10
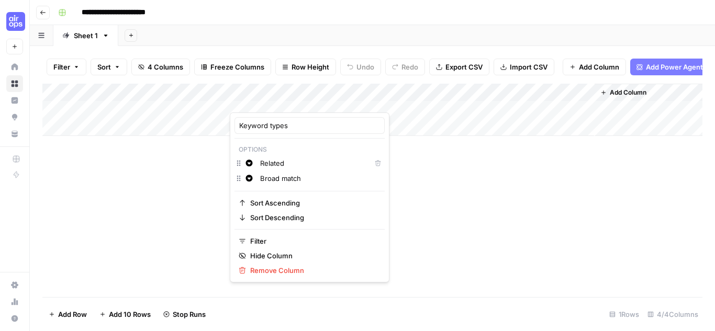
click at [326, 179] on input "Broad match" at bounding box center [320, 178] width 120 height 10
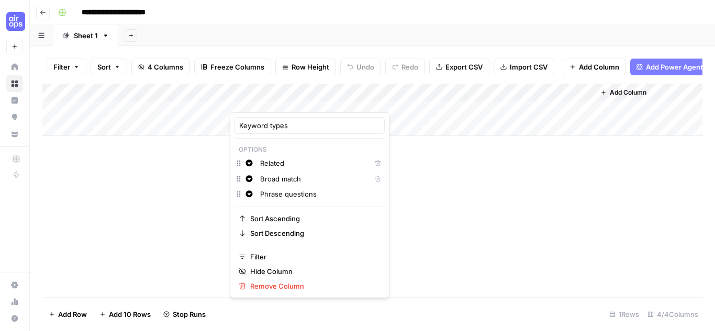
type input "Phrase questions"
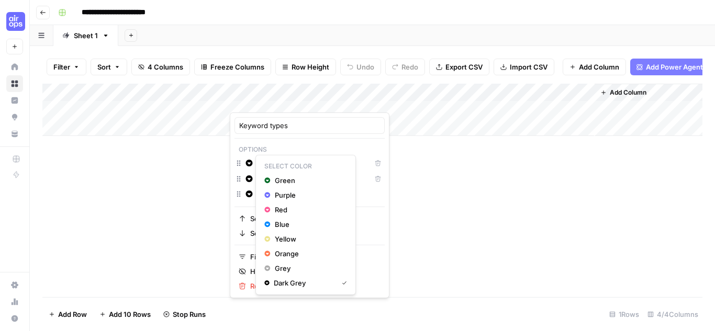
click at [250, 163] on icon "button" at bounding box center [248, 163] width 7 height 7
click at [294, 192] on span "Purple" at bounding box center [309, 195] width 68 height 10
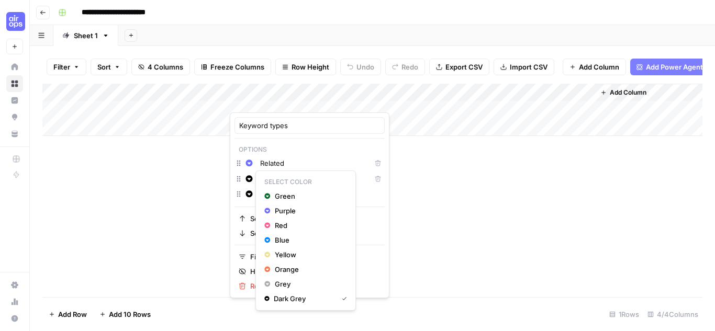
click at [248, 184] on button "Change color" at bounding box center [249, 179] width 13 height 13
click at [279, 240] on span "Blue" at bounding box center [309, 240] width 68 height 10
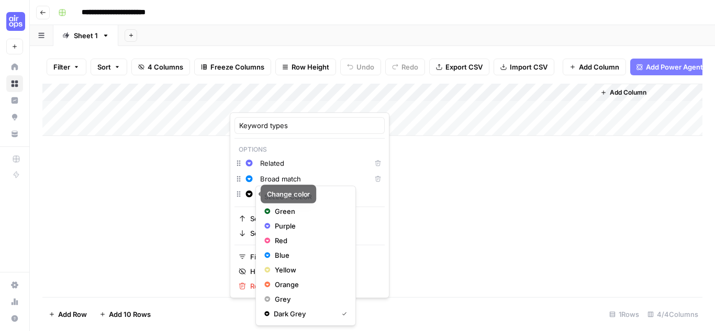
click at [253, 193] on button "Change color" at bounding box center [249, 194] width 13 height 13
click at [282, 210] on span "Green" at bounding box center [309, 211] width 68 height 10
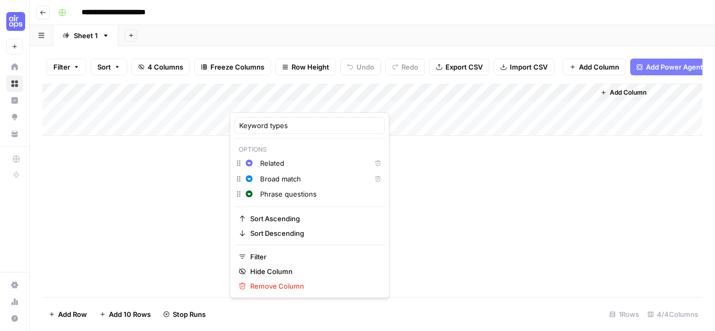
click at [404, 119] on div "Add Column" at bounding box center [372, 110] width 660 height 52
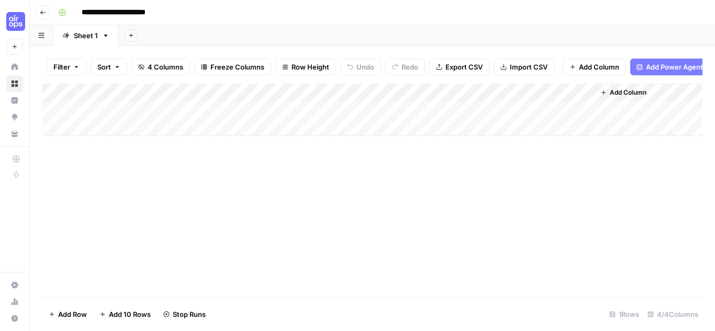
click at [249, 119] on div "Add Column" at bounding box center [372, 110] width 660 height 52
click at [221, 116] on div "Add Column" at bounding box center [372, 110] width 660 height 52
click at [261, 102] on div "Add Column" at bounding box center [372, 110] width 660 height 52
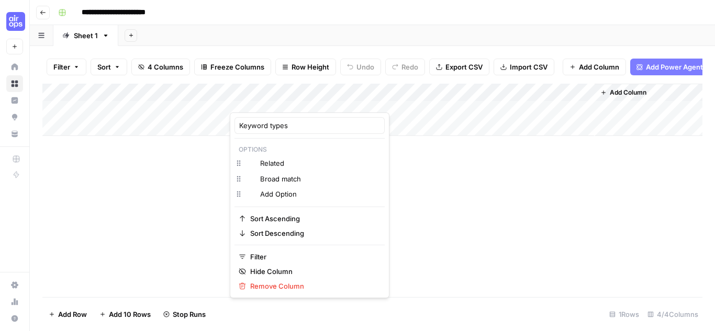
click at [261, 102] on div at bounding box center [277, 102] width 95 height 21
click at [287, 197] on input "Add Option" at bounding box center [320, 194] width 120 height 10
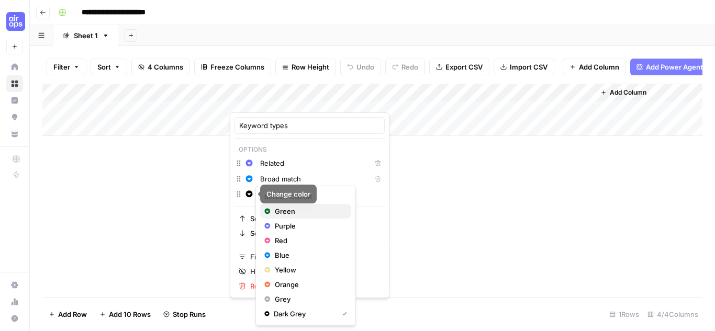
click at [280, 210] on span "Green" at bounding box center [309, 211] width 68 height 10
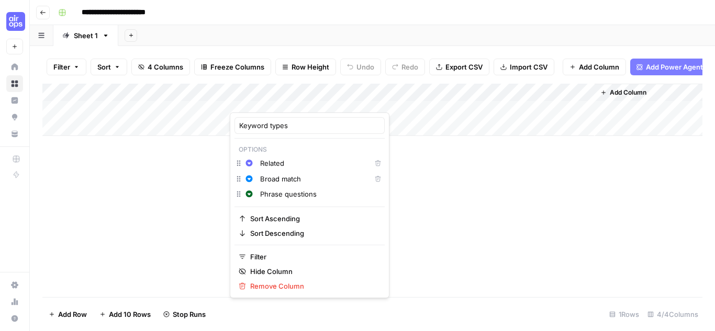
click at [265, 208] on div "Keyword types Options Change color Related Delete Change color Broad match Dele…" at bounding box center [310, 205] width 160 height 186
click at [369, 117] on div "Keyword types Options Change color Related Delete Change color Broad match Dele…" at bounding box center [310, 205] width 160 height 186
click at [267, 103] on div at bounding box center [277, 102] width 95 height 21
click at [235, 99] on div at bounding box center [277, 102] width 95 height 21
click at [301, 190] on input "Phrase questions" at bounding box center [320, 194] width 120 height 10
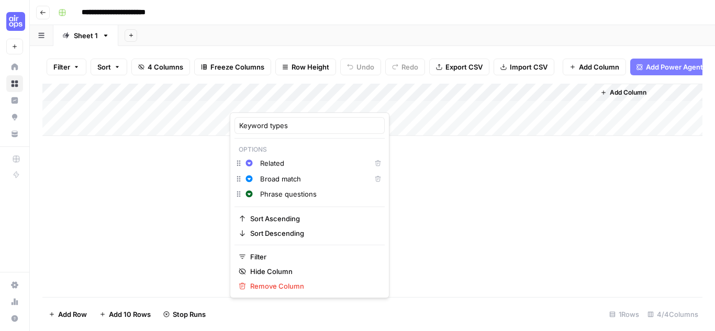
type input "Phrase questions"
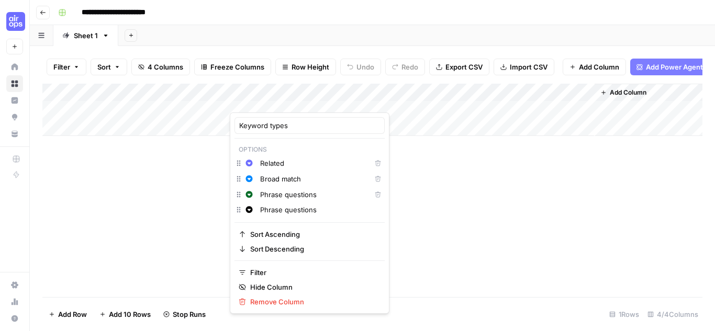
click at [277, 52] on div "Filter Sort 4 Columns Freeze Columns Row Height Undo Redo Export CSV Import CSV…" at bounding box center [372, 66] width 660 height 33
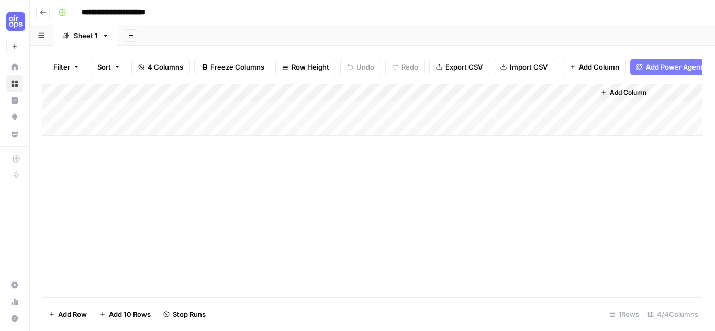
click at [266, 116] on div "Add Column" at bounding box center [372, 110] width 660 height 52
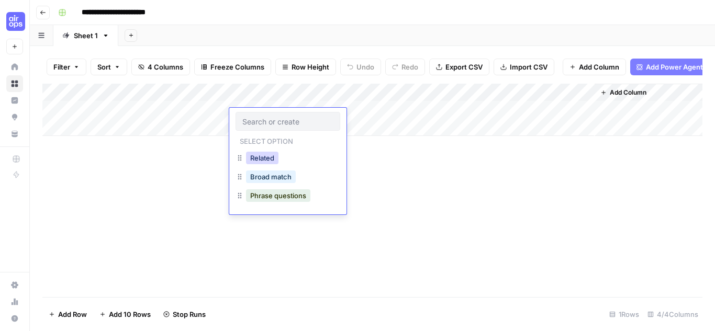
click at [268, 160] on button "Related" at bounding box center [262, 158] width 32 height 13
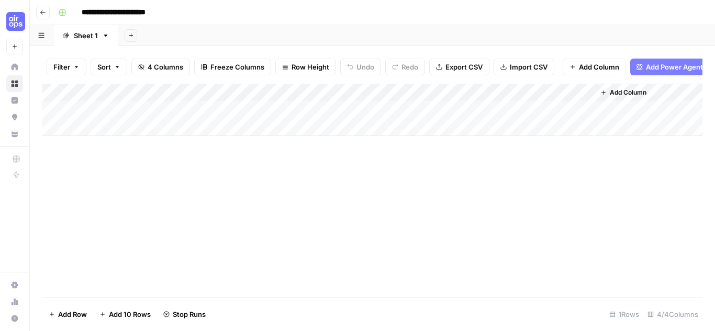
click at [584, 100] on div "Add Column" at bounding box center [372, 110] width 660 height 52
click at [517, 116] on div "Add Column" at bounding box center [372, 110] width 660 height 52
click at [586, 116] on div "Add Column" at bounding box center [372, 110] width 660 height 52
click at [513, 116] on div "Add Column" at bounding box center [372, 110] width 660 height 52
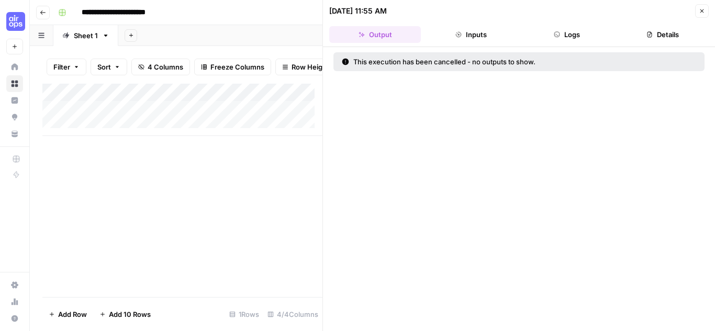
click at [474, 35] on button "Inputs" at bounding box center [471, 34] width 92 height 17
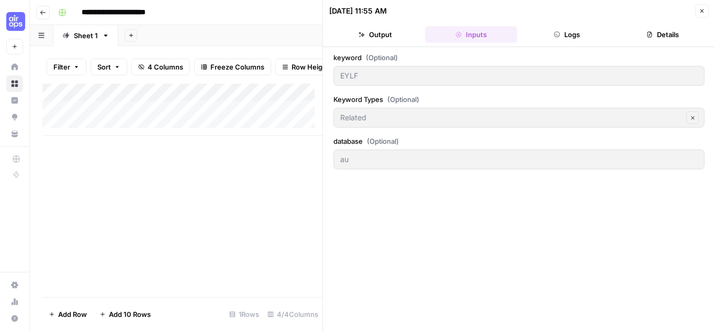
click at [546, 33] on button "Logs" at bounding box center [567, 34] width 92 height 17
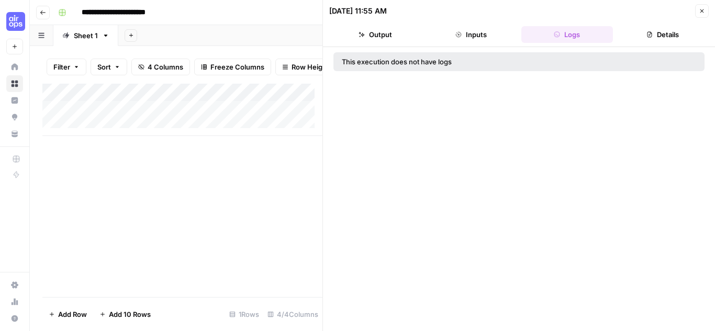
click at [659, 27] on button "Details" at bounding box center [663, 34] width 92 height 17
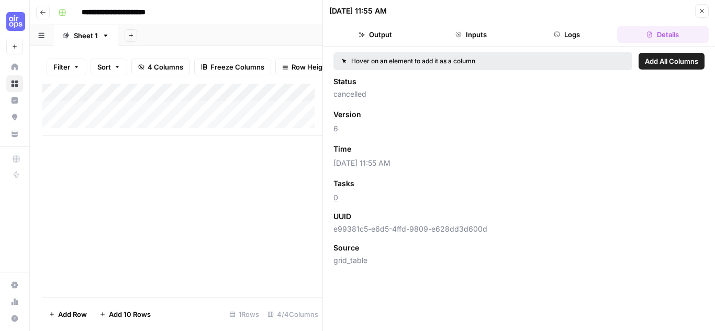
click at [397, 39] on button "Output" at bounding box center [375, 34] width 92 height 17
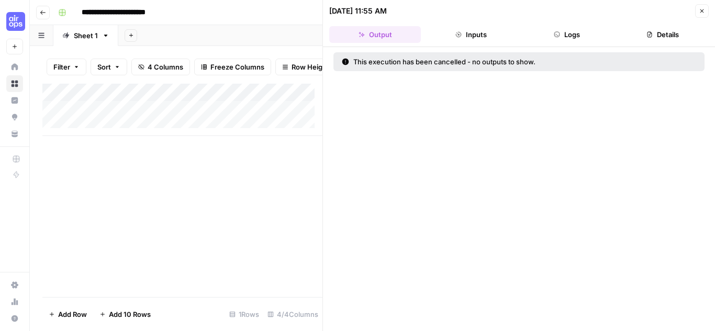
click at [708, 13] on button "Close" at bounding box center [702, 11] width 14 height 14
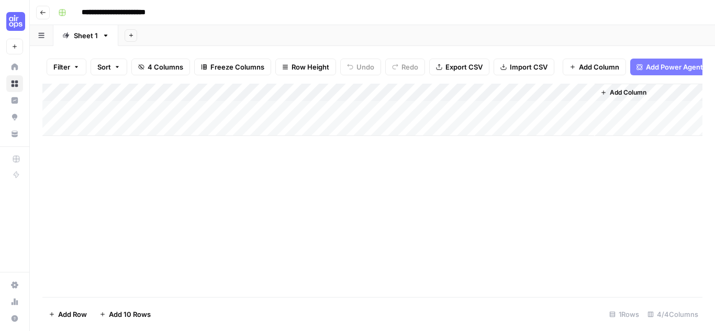
click at [432, 115] on div "Add Column" at bounding box center [372, 110] width 660 height 52
click at [501, 116] on div "Add Column" at bounding box center [372, 110] width 660 height 52
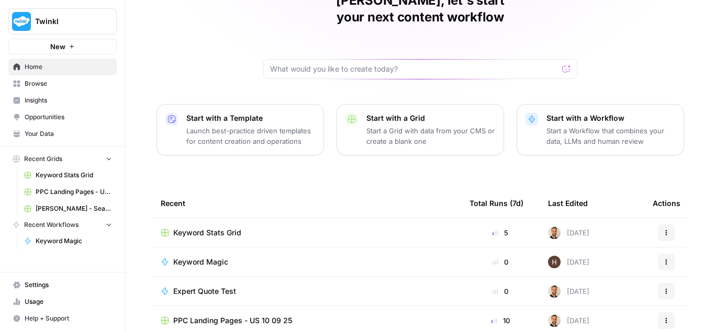
scroll to position [105, 0]
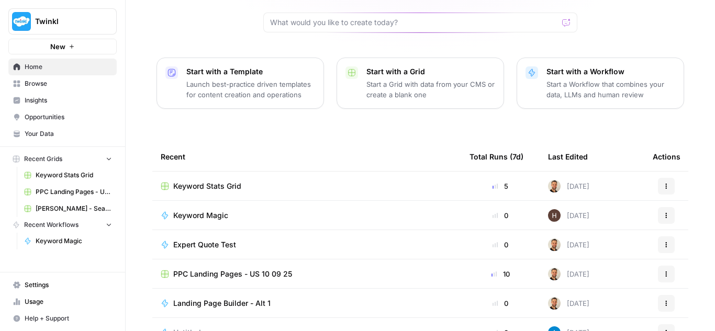
click at [201, 210] on span "Keyword Magic" at bounding box center [200, 215] width 55 height 10
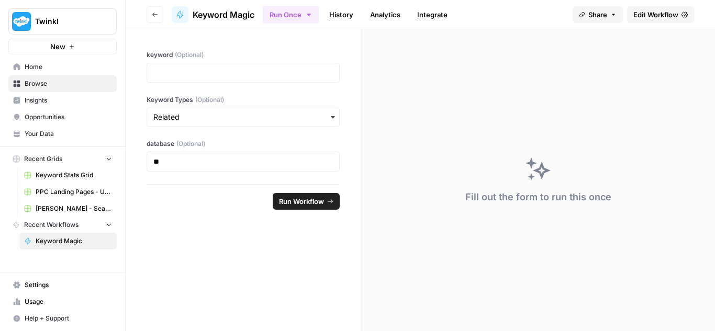
click at [674, 18] on span "Edit Workflow" at bounding box center [655, 14] width 45 height 10
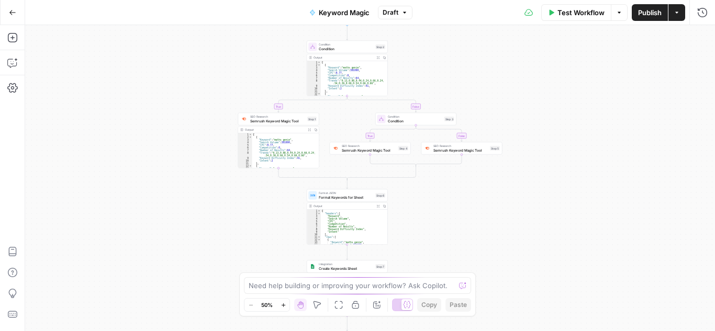
click at [354, 53] on div "Condition Condition Step 2 Copy step Delete step Add Note Test Output Expand Ou…" at bounding box center [347, 68] width 81 height 55
click at [352, 50] on span "Condition" at bounding box center [346, 48] width 54 height 5
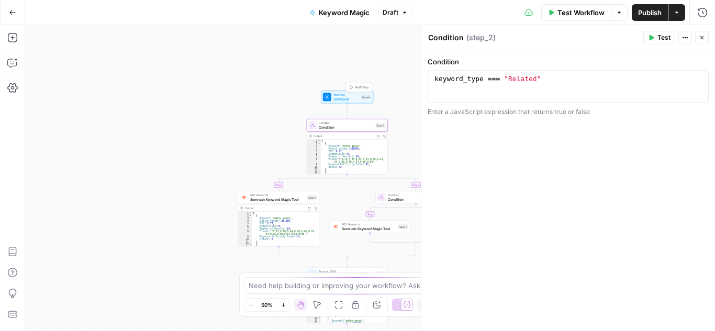
click at [346, 93] on span "Workflow" at bounding box center [346, 95] width 26 height 4
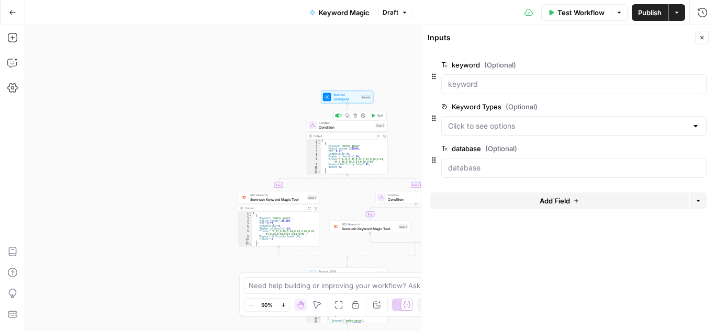
click at [353, 129] on span "Condition" at bounding box center [346, 127] width 54 height 5
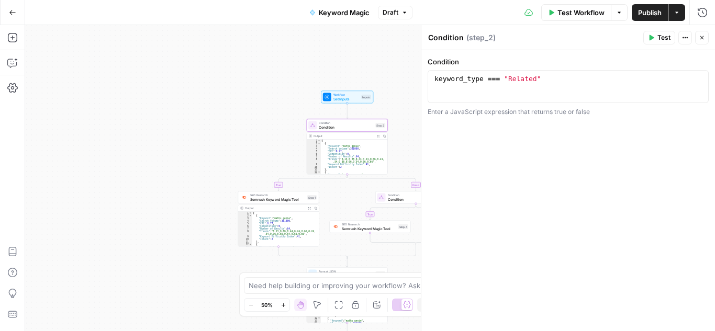
type textarea "**********"
click at [268, 226] on div "[ { "Keyword" : "maths genie" , "Search Volume" : 301000 , "CPC" : 0.77 , "Comp…" at bounding box center [283, 232] width 63 height 40
click at [276, 200] on span "Semrush Keyword Magic Tool" at bounding box center [277, 199] width 55 height 5
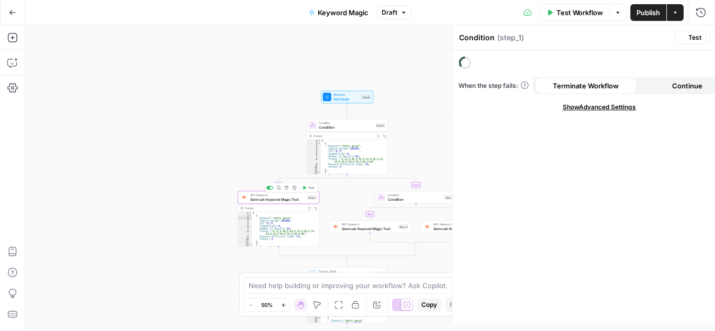
type textarea "Semrush Keyword Magic Tool"
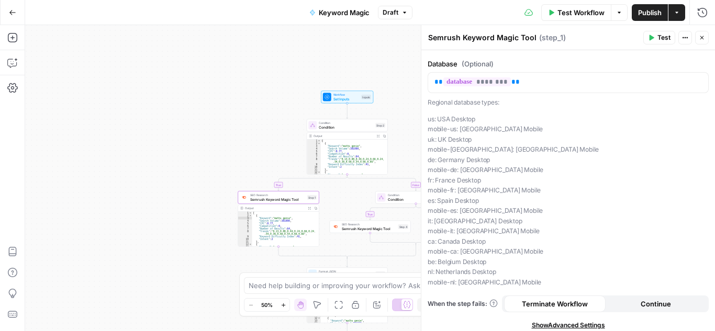
scroll to position [218, 0]
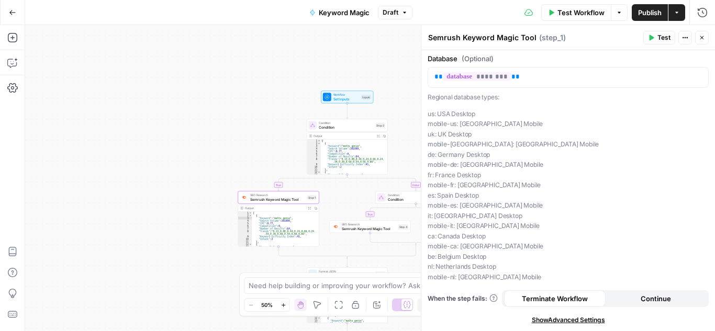
click at [13, 9] on icon "button" at bounding box center [12, 12] width 7 height 7
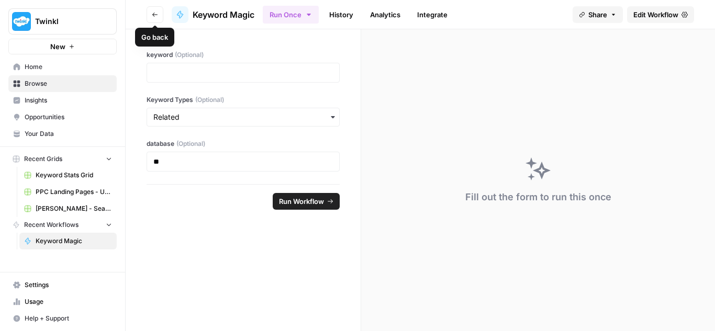
click at [150, 13] on button "Go back" at bounding box center [154, 14] width 17 height 17
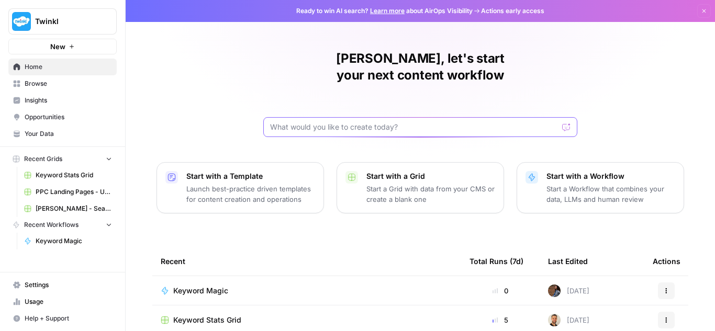
click at [325, 122] on input "text" at bounding box center [414, 127] width 288 height 10
type input "keyword magic"
click at [563, 124] on icon "submit" at bounding box center [566, 127] width 6 height 6
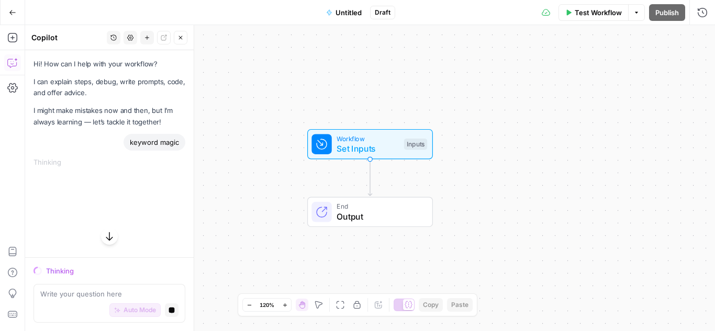
click at [6, 8] on button "Go Back" at bounding box center [12, 12] width 19 height 19
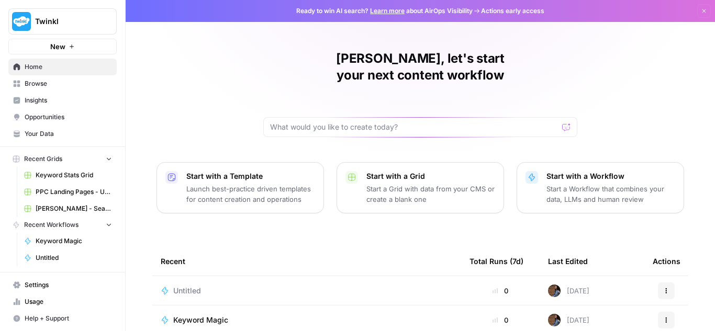
click at [37, 86] on span "Browse" at bounding box center [68, 83] width 87 height 9
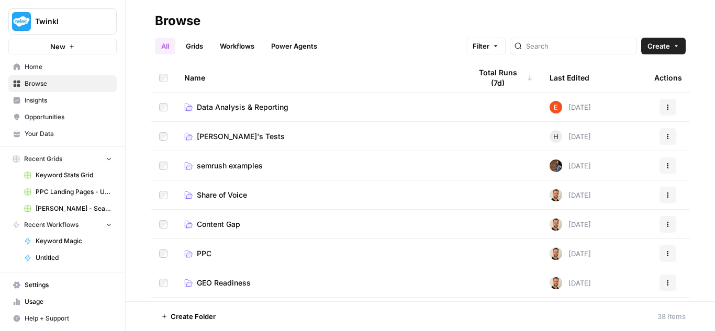
click at [198, 45] on link "Grids" at bounding box center [194, 46] width 30 height 17
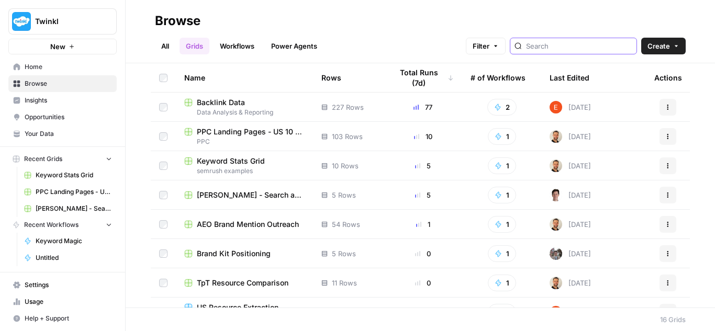
click at [572, 48] on input "search" at bounding box center [579, 46] width 106 height 10
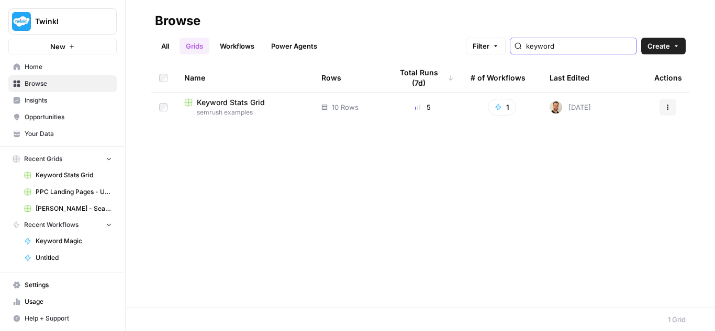
type input "keyword"
click at [245, 104] on span "Keyword Stats Grid" at bounding box center [231, 102] width 68 height 10
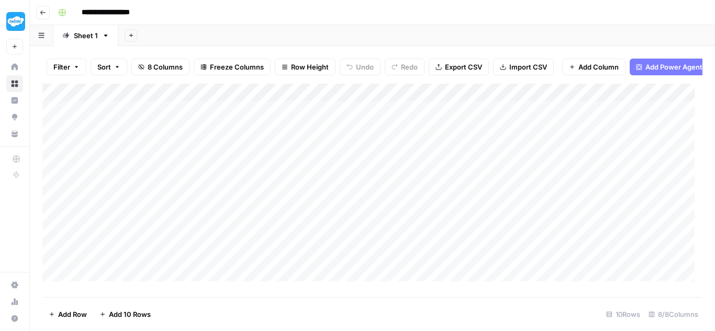
click at [339, 97] on div "Add Column" at bounding box center [372, 187] width 660 height 206
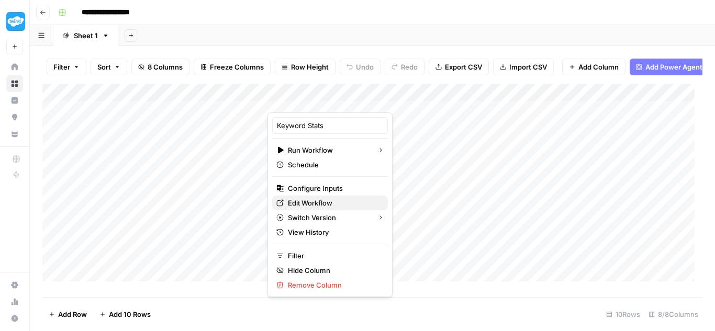
click at [332, 201] on span "Edit Workflow" at bounding box center [334, 203] width 92 height 10
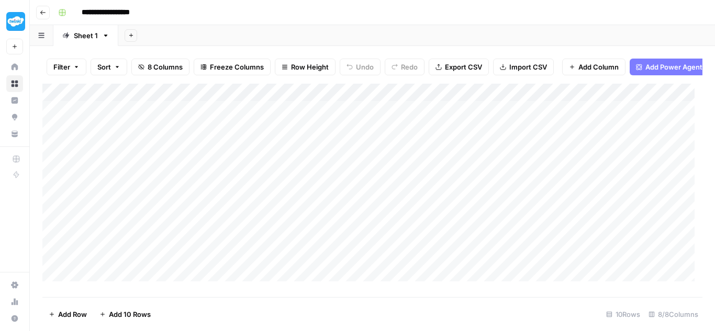
click at [338, 96] on div "Add Column" at bounding box center [372, 187] width 660 height 206
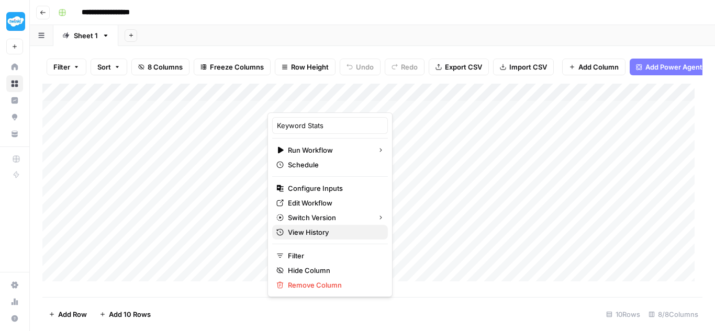
click at [338, 232] on span "View History" at bounding box center [334, 232] width 92 height 10
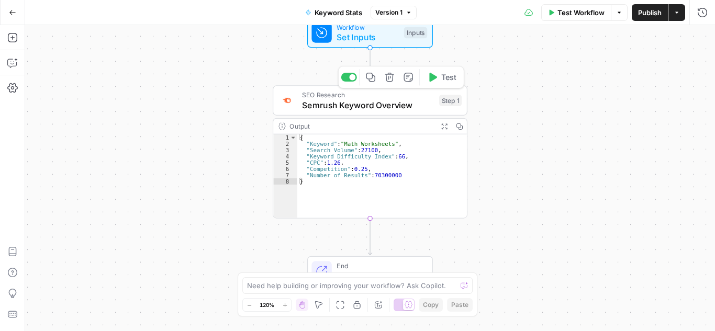
click at [387, 102] on span "Semrush Keyword Overview" at bounding box center [368, 105] width 132 height 13
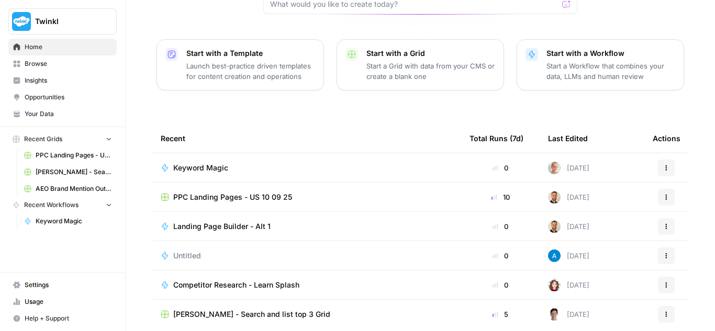
scroll to position [150, 0]
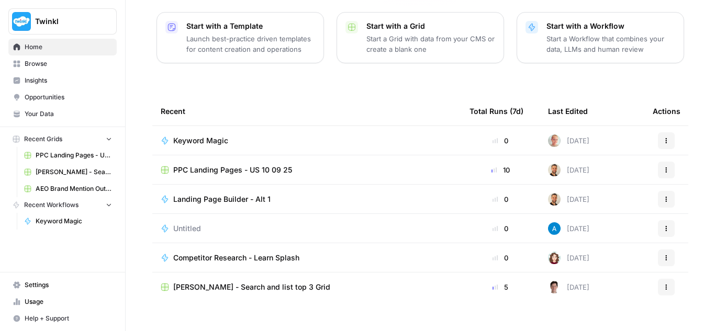
click at [209, 136] on span "Keyword Magic" at bounding box center [200, 141] width 55 height 10
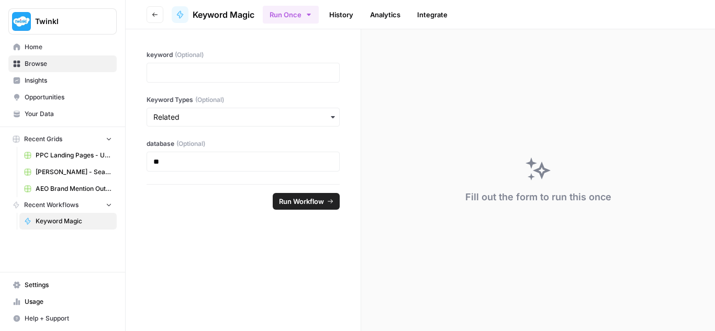
click at [57, 64] on span "Browse" at bounding box center [68, 63] width 87 height 9
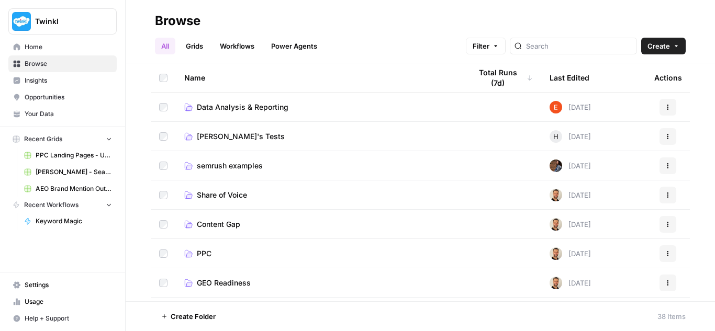
click at [250, 44] on link "Workflows" at bounding box center [236, 46] width 47 height 17
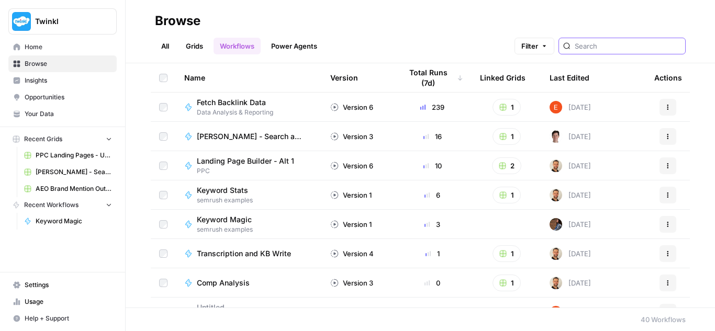
click at [603, 50] on input "search" at bounding box center [627, 46] width 106 height 10
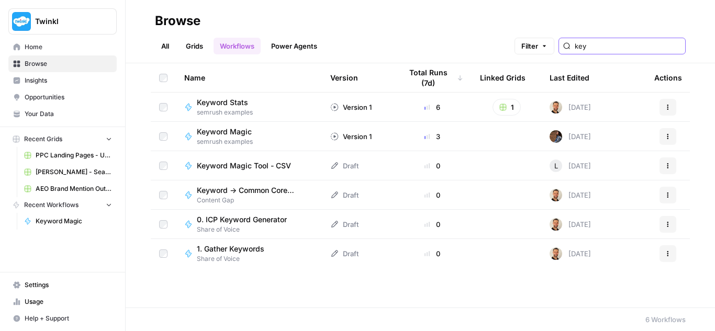
click at [665, 135] on icon "button" at bounding box center [667, 136] width 6 height 6
type input "key"
click at [703, 200] on div "Name Version Total Runs (7d) Linked Grids Last Edited Actions Keyword Stats sem…" at bounding box center [420, 185] width 589 height 244
click at [215, 128] on span "Keyword Magic" at bounding box center [224, 132] width 55 height 10
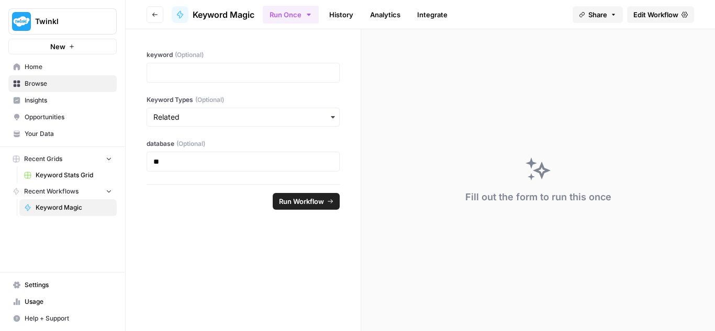
click at [657, 13] on span "Edit Workflow" at bounding box center [655, 14] width 45 height 10
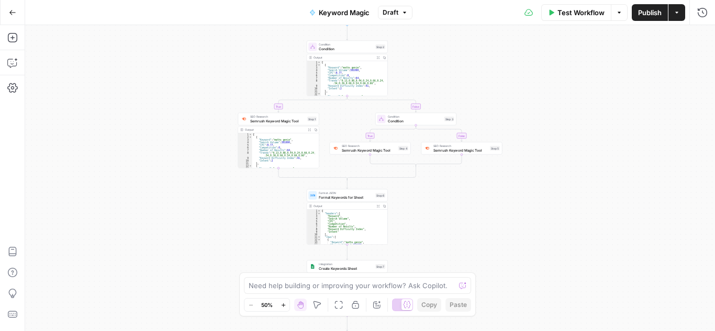
click at [413, 74] on div "true false true false Workflow Set Inputs Inputs Condition Condition Step 2 Out…" at bounding box center [370, 178] width 690 height 306
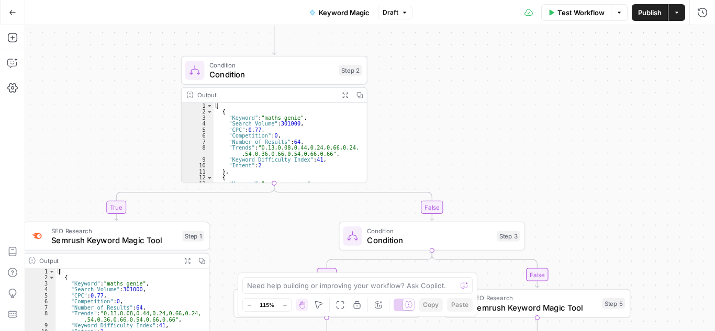
drag, startPoint x: 407, startPoint y: 67, endPoint x: 406, endPoint y: 127, distance: 59.1
click at [406, 127] on div "true false true false Workflow Set Inputs Inputs Condition Condition Step 2 Out…" at bounding box center [370, 178] width 690 height 306
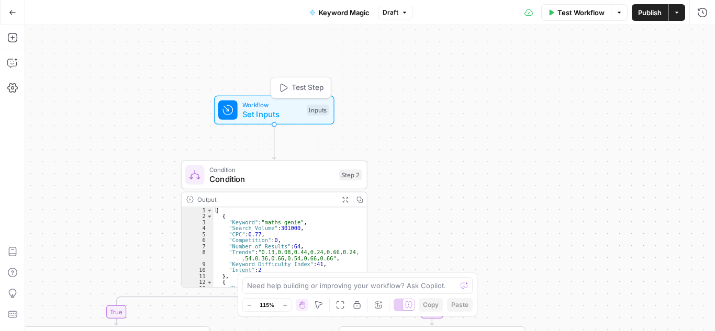
click at [290, 108] on span "Set Inputs" at bounding box center [272, 114] width 60 height 12
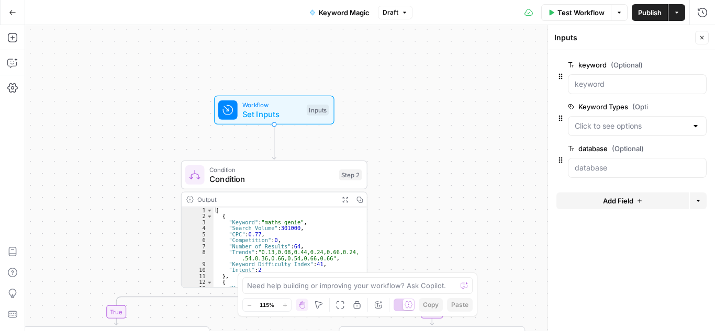
click at [616, 11] on icon "button" at bounding box center [619, 12] width 6 height 6
click at [607, 36] on span "Run Test" at bounding box center [589, 37] width 46 height 10
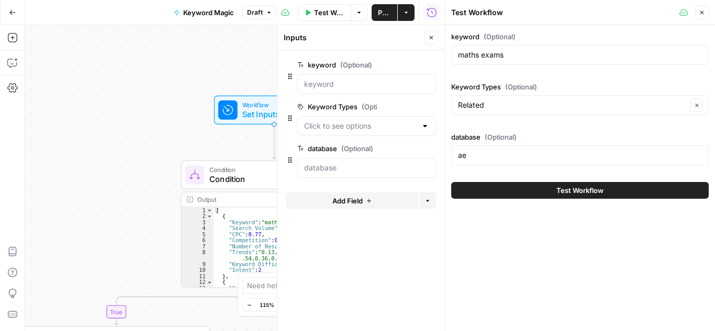
click at [559, 98] on div "Related Clear" at bounding box center [579, 105] width 257 height 20
type input "Related"
click at [470, 76] on div "keyword (Optional) maths exams Keyword Types (Optional) Related Clear database …" at bounding box center [579, 100] width 257 height 138
click at [428, 8] on icon "button" at bounding box center [431, 12] width 10 height 10
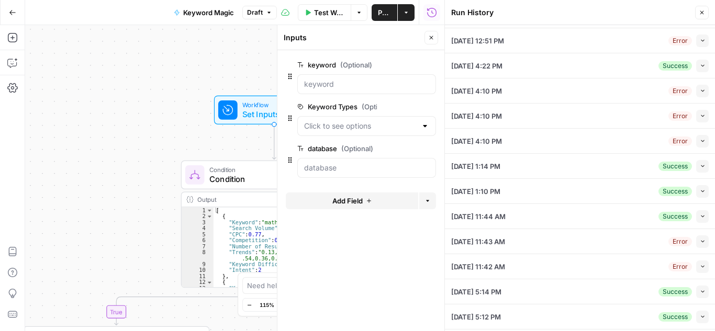
scroll to position [196, 0]
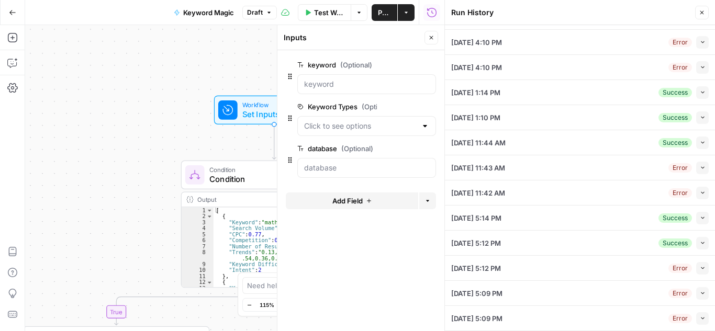
click at [699, 242] on icon "button" at bounding box center [702, 243] width 6 height 6
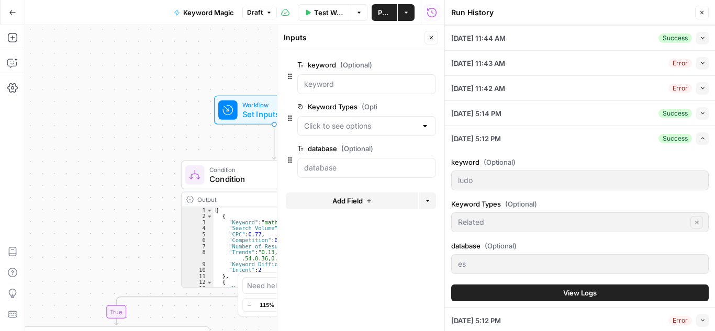
scroll to position [353, 0]
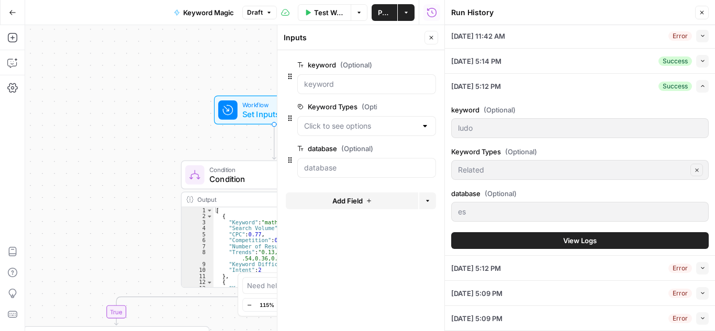
click at [638, 241] on button "View Logs" at bounding box center [579, 240] width 257 height 17
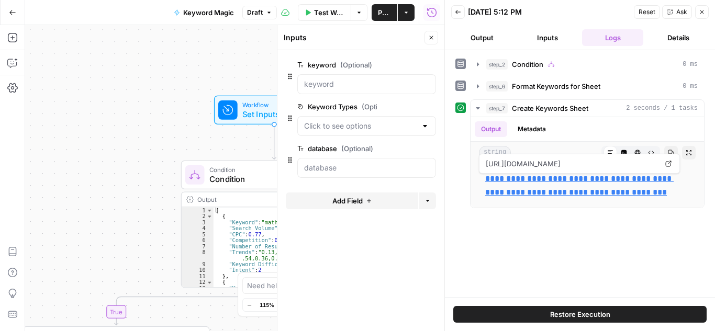
click at [702, 8] on button "Close" at bounding box center [702, 12] width 14 height 14
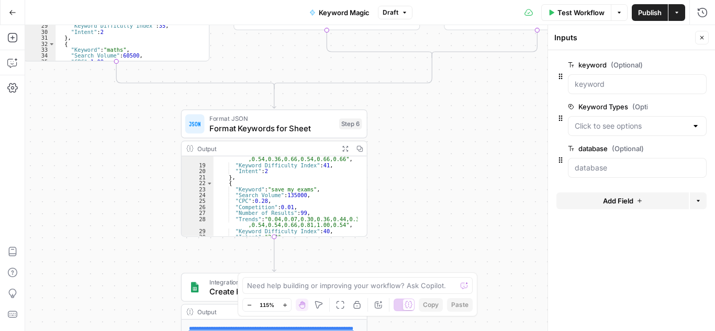
scroll to position [94, 0]
click at [12, 59] on icon "button" at bounding box center [12, 63] width 10 height 10
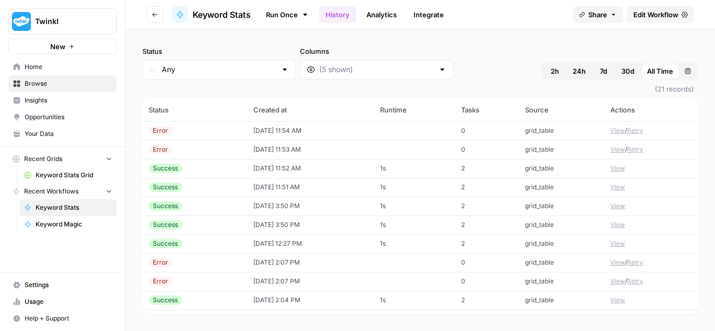
click at [613, 168] on button "View" at bounding box center [617, 168] width 15 height 9
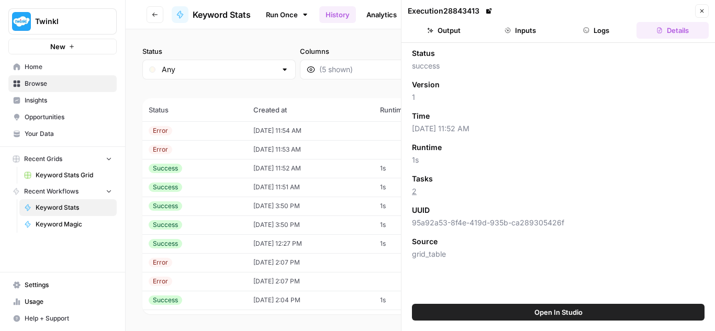
click at [531, 35] on button "Inputs" at bounding box center [520, 30] width 72 height 17
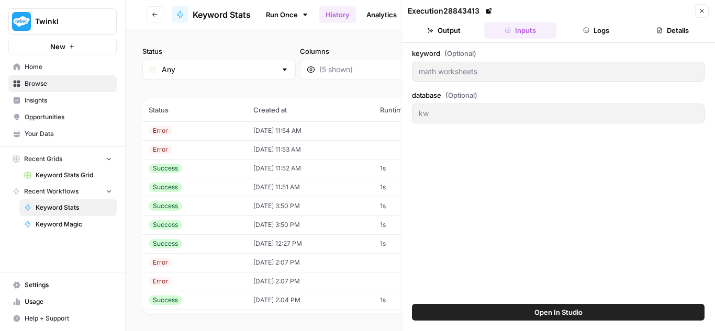
click at [585, 28] on icon "button" at bounding box center [586, 30] width 6 height 6
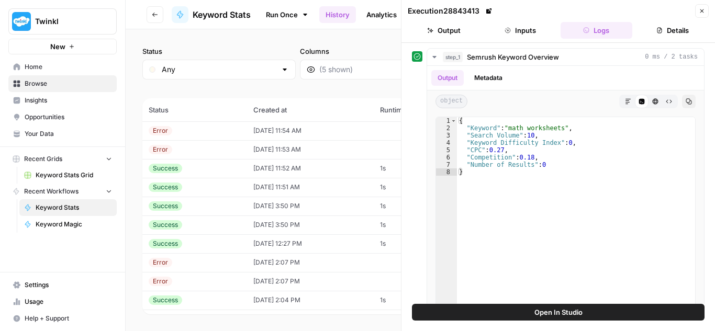
click at [503, 20] on header "Execution 28843413 Close Output Inputs Logs Details" at bounding box center [557, 21] width 313 height 43
click at [554, 310] on span "Open In Studio" at bounding box center [558, 312] width 48 height 10
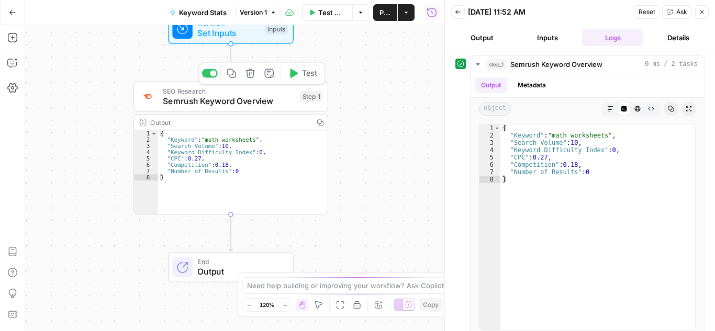
click at [276, 95] on span "Semrush Keyword Overview" at bounding box center [229, 101] width 132 height 13
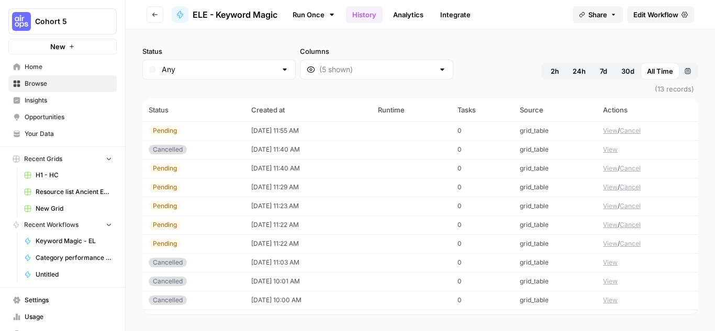
click at [230, 13] on span "ELE - Keyword Magic" at bounding box center [235, 14] width 85 height 13
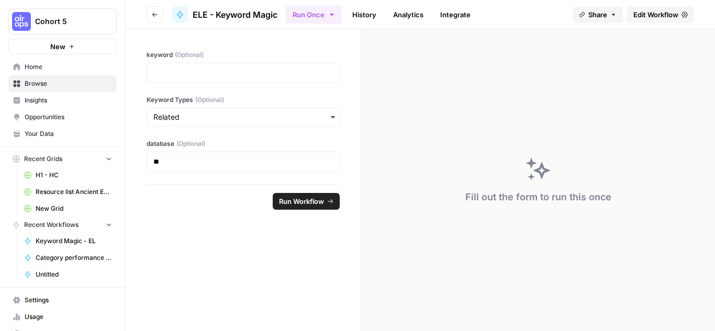
click at [254, 16] on span "ELE - Keyword Magic" at bounding box center [235, 14] width 85 height 13
drag, startPoint x: 247, startPoint y: 14, endPoint x: 238, endPoint y: 14, distance: 9.4
click at [238, 14] on span "ELE - Keyword Magic" at bounding box center [235, 14] width 85 height 13
click at [675, 13] on span "Edit Workflow" at bounding box center [655, 14] width 45 height 10
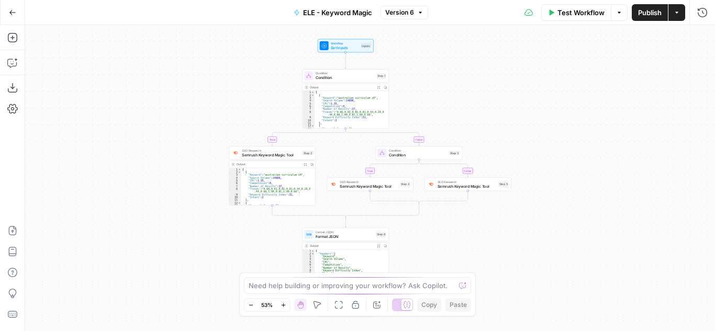
click at [335, 9] on span "ELE - Keyword Magic" at bounding box center [337, 12] width 69 height 10
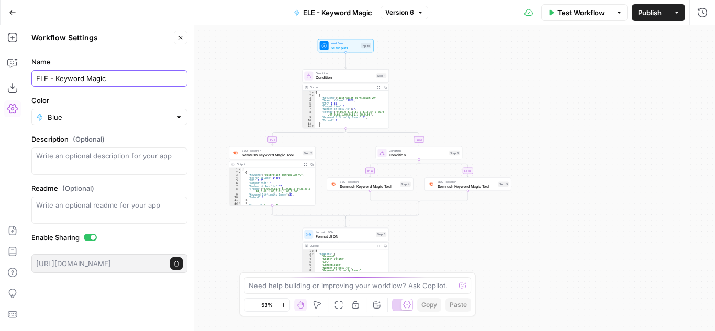
click at [119, 74] on input "ELE - Keyword Magic" at bounding box center [109, 78] width 146 height 10
type input "ELE - Keyword Magic Tool (conditions)"
click at [154, 53] on form "Name ELE - Keyword Magic Tool (conditions) Color Blue Description (Optional) Re…" at bounding box center [109, 164] width 168 height 229
click at [183, 33] on button "Close" at bounding box center [181, 38] width 14 height 14
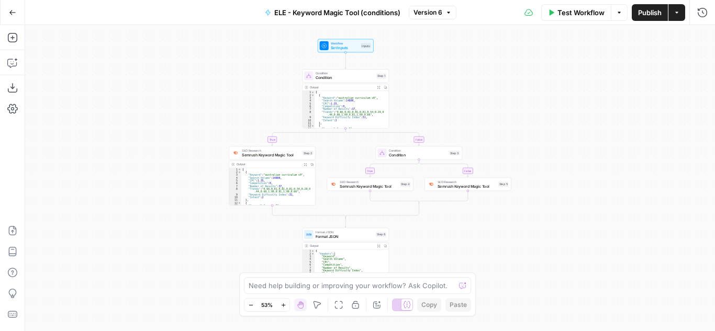
click at [3, 9] on button "Go Back" at bounding box center [12, 12] width 19 height 19
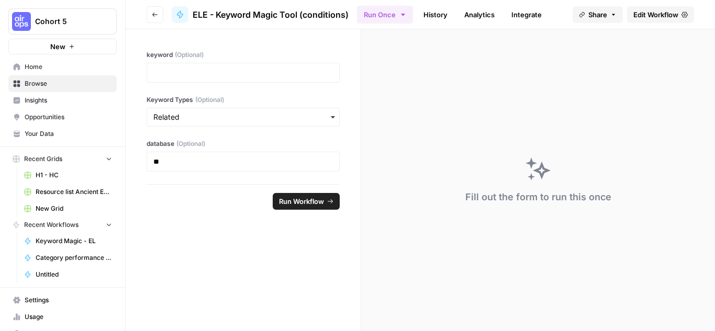
click at [323, 8] on span "ELE - Keyword Magic Tool (conditions)" at bounding box center [271, 14] width 156 height 13
click at [620, 14] on button "Share" at bounding box center [597, 14] width 50 height 17
click at [608, 12] on button "Share" at bounding box center [597, 14] width 50 height 17
click at [145, 12] on header "Go back ELE - Keyword Magic Tool (conditions) Run Once History Analytics Integr…" at bounding box center [420, 14] width 589 height 29
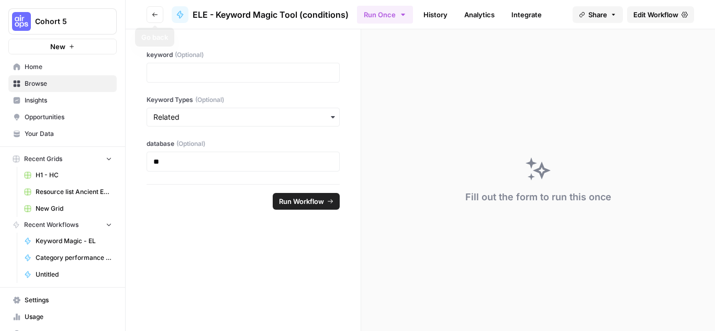
click at [153, 12] on icon "button" at bounding box center [155, 15] width 6 height 6
click at [235, 12] on span "ELE - Keyword Magic Tool (conditions)" at bounding box center [271, 14] width 156 height 13
click at [155, 17] on icon "button" at bounding box center [155, 15] width 6 height 6
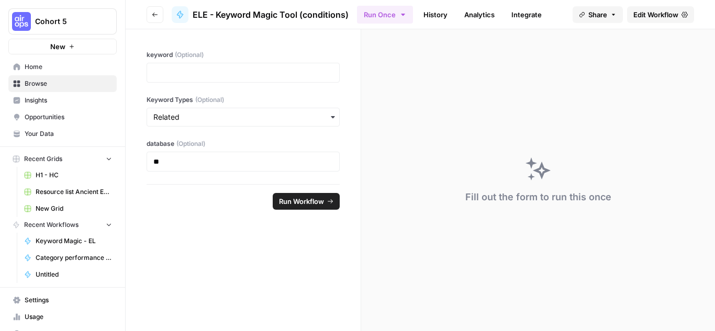
click at [35, 84] on span "Browse" at bounding box center [68, 83] width 87 height 9
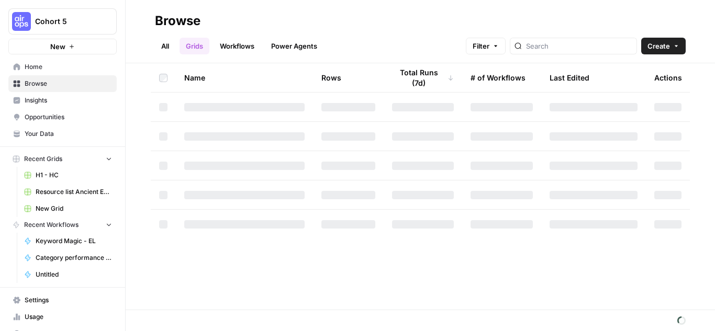
click at [226, 41] on link "Workflows" at bounding box center [236, 46] width 47 height 17
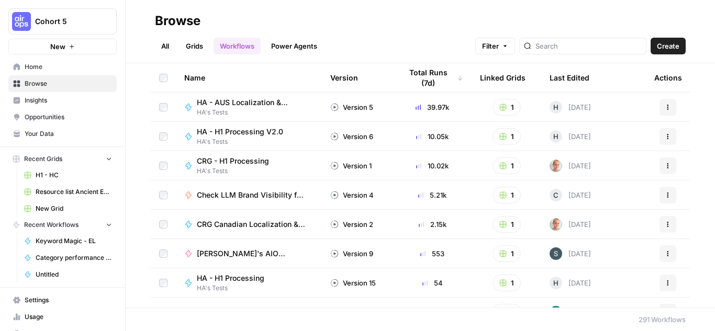
click at [166, 46] on link "All" at bounding box center [165, 46] width 20 height 17
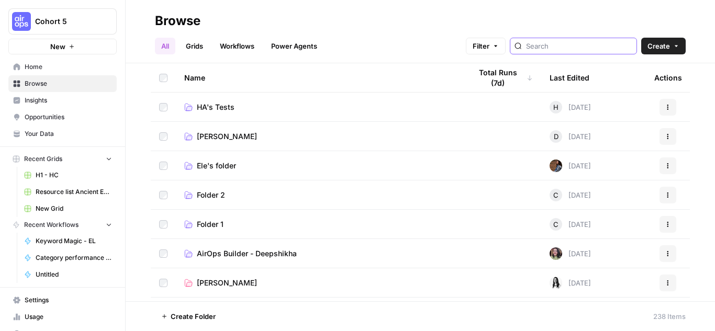
click at [564, 45] on input "search" at bounding box center [579, 46] width 106 height 10
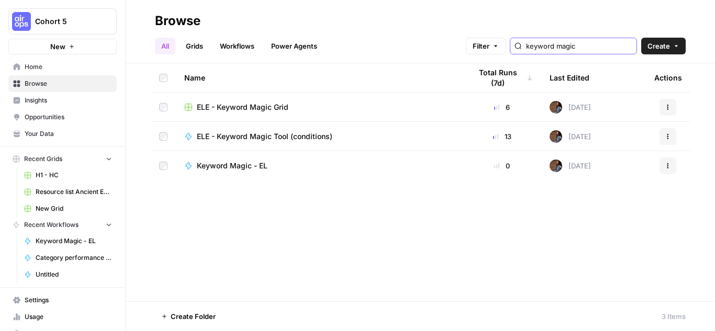
click at [666, 136] on icon "button" at bounding box center [667, 136] width 6 height 6
type input "keyword magic"
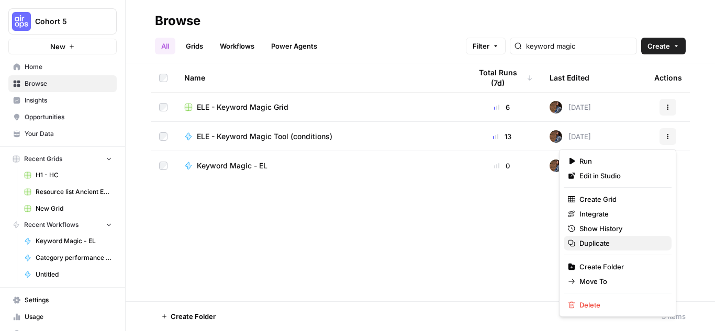
click at [615, 241] on span "Duplicate" at bounding box center [621, 243] width 84 height 10
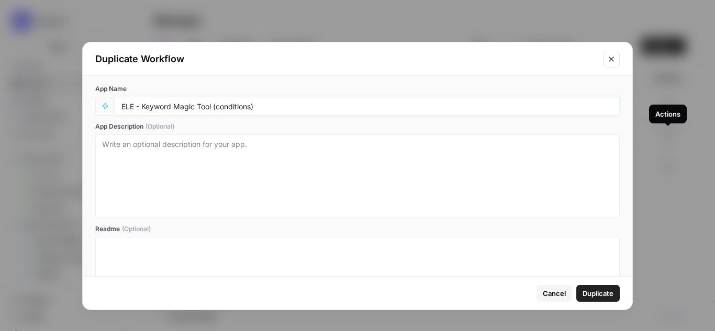
drag, startPoint x: 214, startPoint y: 106, endPoint x: 454, endPoint y: 114, distance: 240.3
click at [454, 114] on div "ELE - Keyword Magic Tool (conditions)" at bounding box center [367, 106] width 505 height 19
type input "ELE - Keyword Magic Tool (related)"
click at [601, 294] on span "Duplicate" at bounding box center [597, 293] width 31 height 10
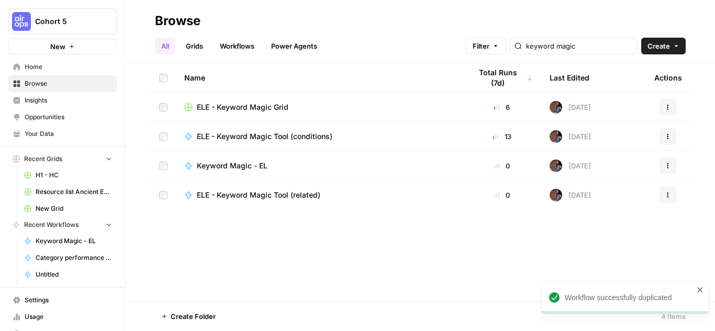
click at [304, 197] on span "ELE - Keyword Magic Tool (related)" at bounding box center [258, 195] width 123 height 10
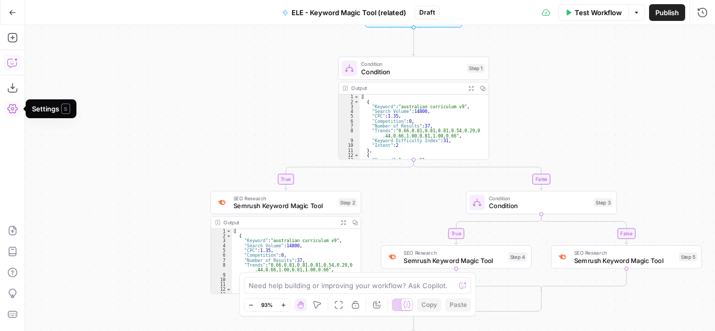
click at [12, 60] on icon "button" at bounding box center [12, 63] width 10 height 10
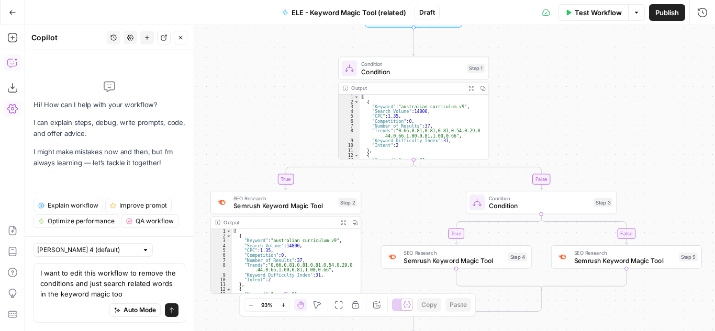
type textarea "I want to edit this workflow to remove the conditions and just search related w…"
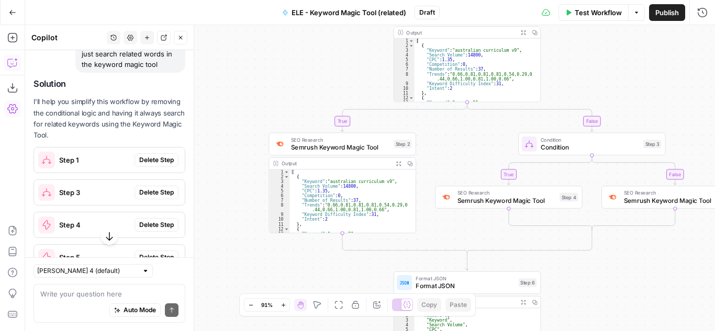
scroll to position [96, 0]
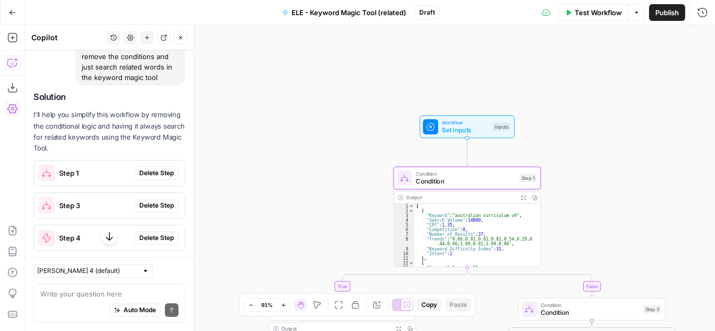
click at [147, 178] on span "Delete Step" at bounding box center [156, 172] width 35 height 9
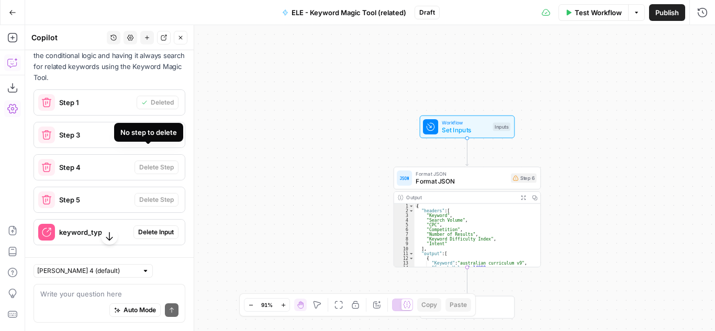
scroll to position [201, 0]
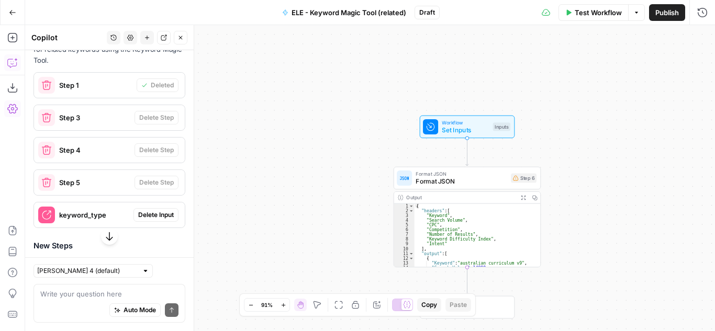
click at [97, 123] on span "Step 3" at bounding box center [94, 117] width 71 height 10
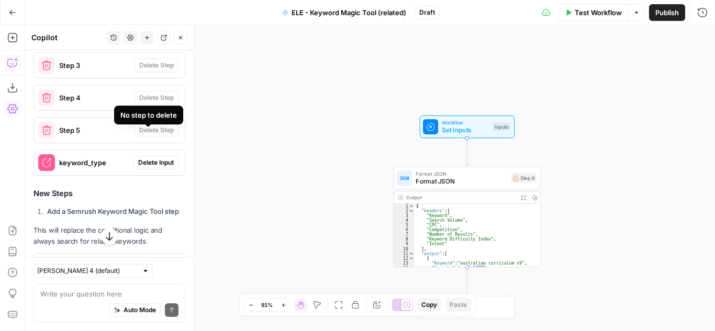
scroll to position [306, 0]
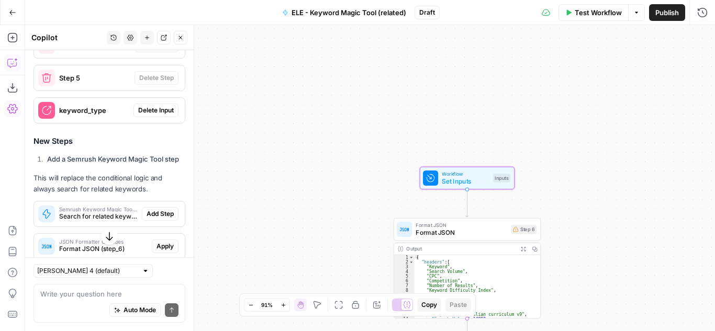
click at [144, 115] on span "Delete Input" at bounding box center [156, 110] width 36 height 9
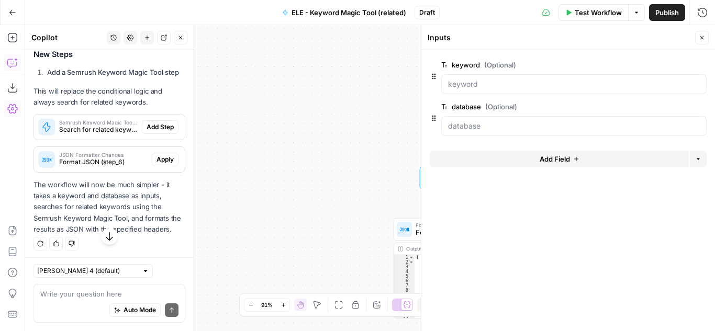
scroll to position [410, 0]
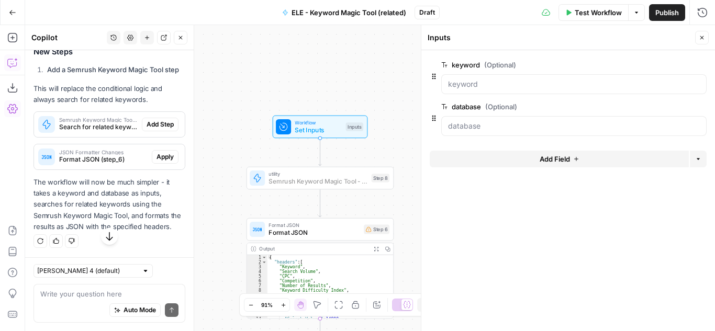
click at [150, 129] on span "Add Step" at bounding box center [159, 124] width 27 height 9
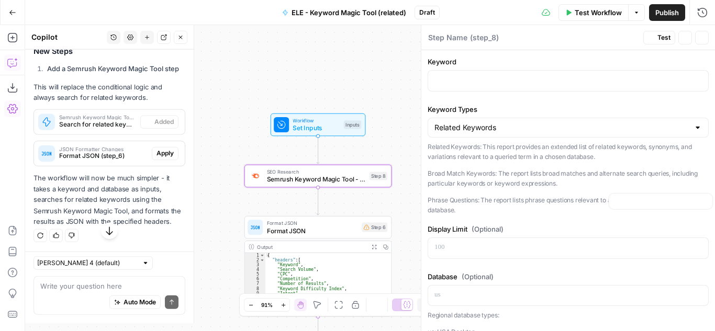
type textarea "Semrush Keyword Magic Tool - Related Keywords"
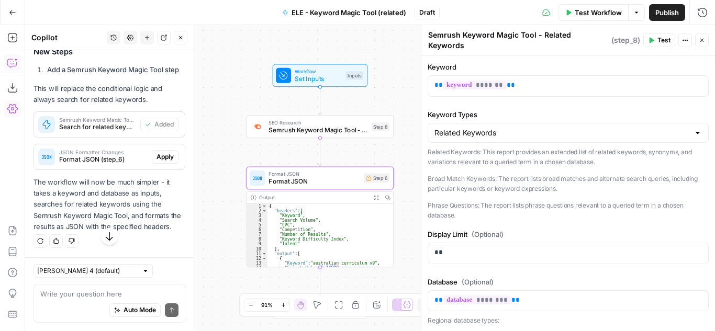
click at [159, 162] on span "Apply" at bounding box center [164, 156] width 17 height 9
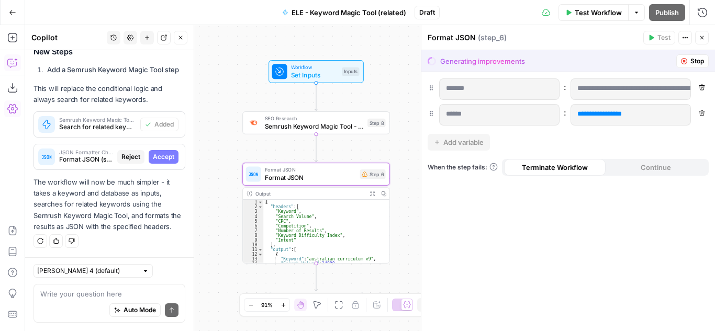
click at [159, 152] on span "Accept" at bounding box center [163, 156] width 21 height 9
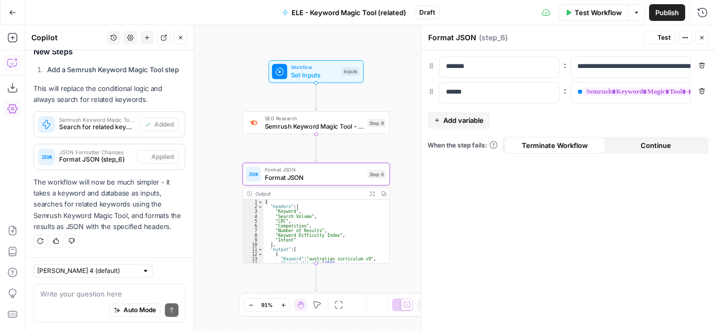
scroll to position [427, 0]
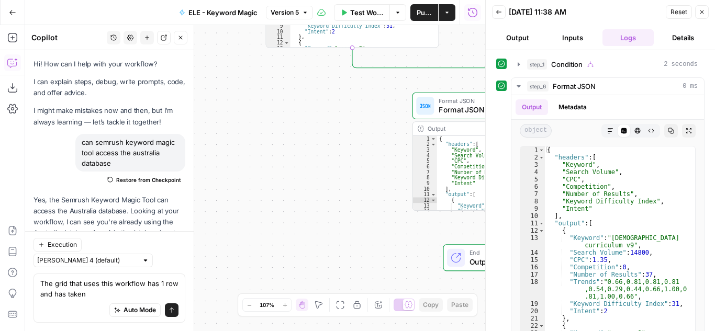
scroll to position [397, 0]
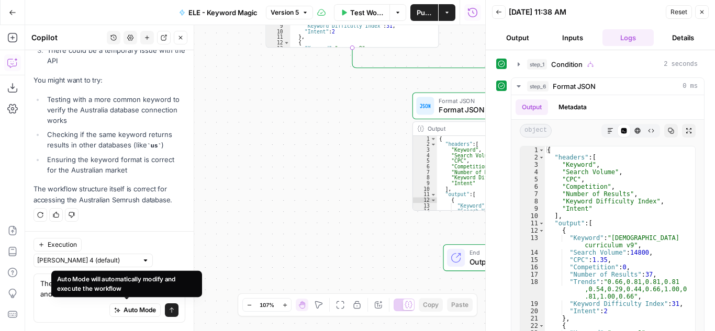
click at [91, 291] on div "Auto Mode will automatically modify and execute the workflow" at bounding box center [126, 284] width 139 height 19
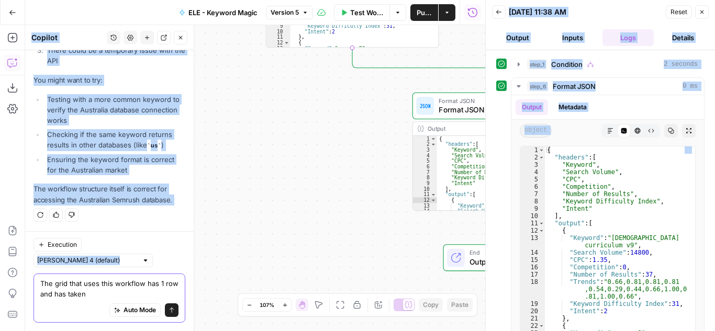
click at [114, 293] on textarea "The grid that uses this workflow has 1 row and has taken" at bounding box center [109, 288] width 138 height 21
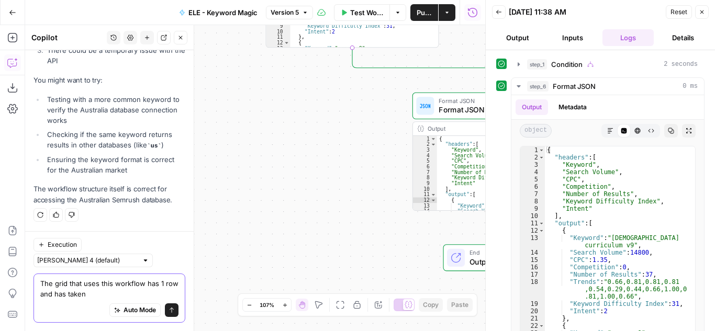
drag, startPoint x: 114, startPoint y: 295, endPoint x: 24, endPoint y: 277, distance: 92.1
click at [24, 277] on body "Cohort 5 New Home Browse Insights Opportunities Your Data Recent Grids H1 - HC …" at bounding box center [357, 165] width 715 height 331
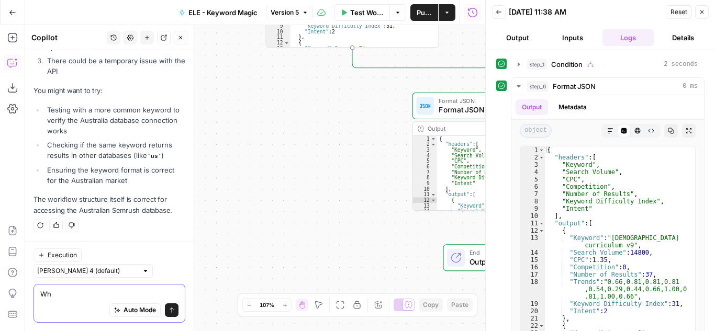
scroll to position [387, 0]
type textarea "What does this workflow do?"
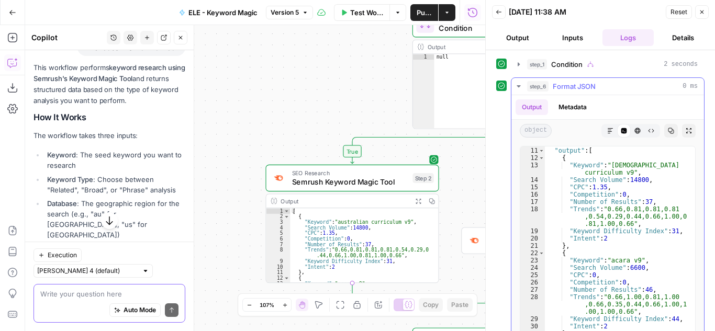
scroll to position [0, 0]
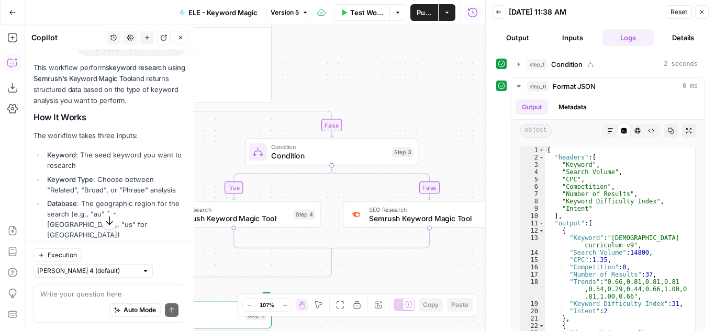
click at [419, 213] on span "Semrush Keyword Magic Tool" at bounding box center [427, 218] width 116 height 11
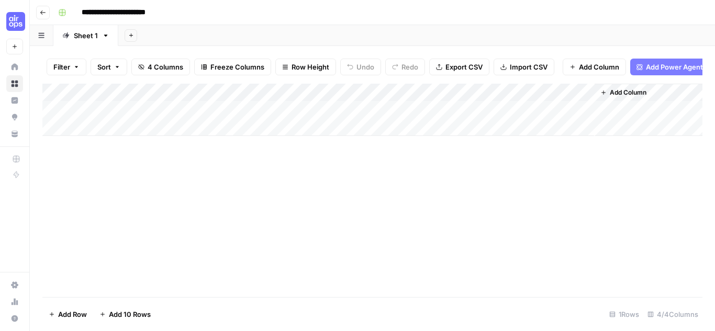
click at [507, 117] on div "Add Column" at bounding box center [372, 110] width 660 height 52
click at [583, 115] on div "Add Column" at bounding box center [372, 110] width 660 height 52
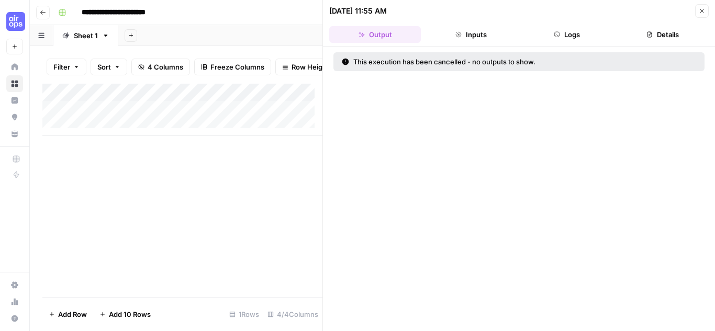
click at [470, 34] on button "Inputs" at bounding box center [471, 34] width 92 height 17
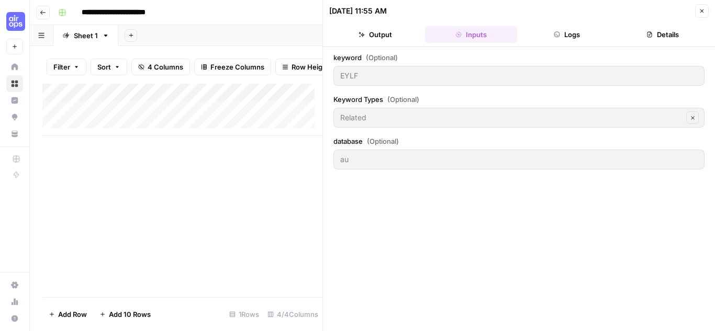
click at [566, 32] on button "Logs" at bounding box center [567, 34] width 92 height 17
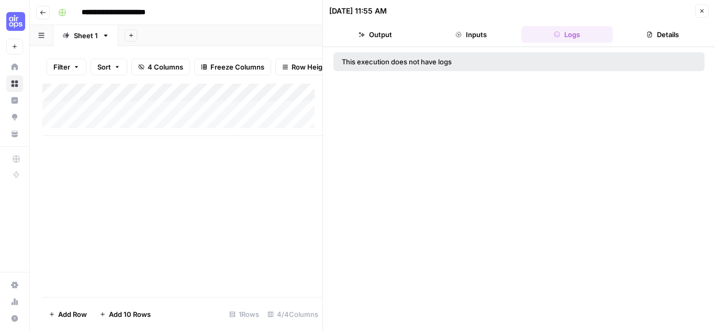
click at [649, 30] on button "Details" at bounding box center [663, 34] width 92 height 17
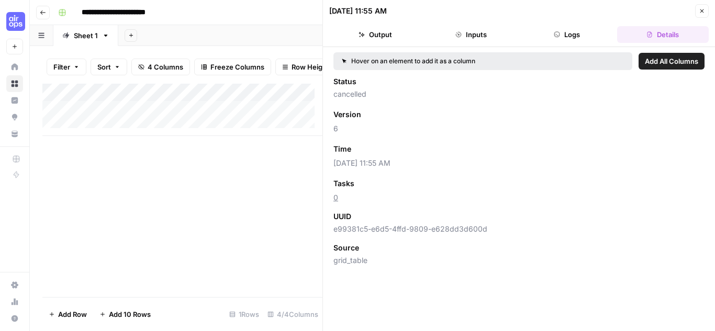
click at [701, 8] on icon "button" at bounding box center [701, 11] width 6 height 6
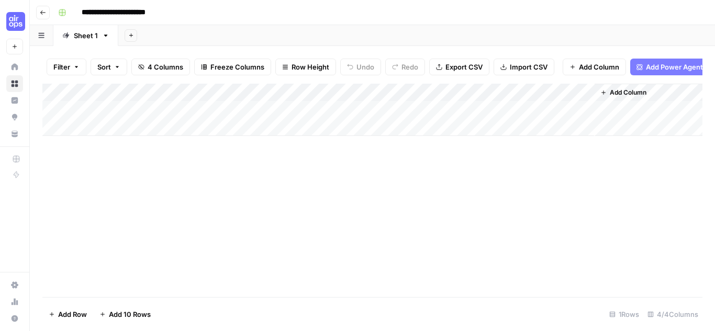
click at [523, 115] on div "Add Column" at bounding box center [372, 110] width 660 height 52
click at [523, 115] on body "**********" at bounding box center [357, 165] width 715 height 331
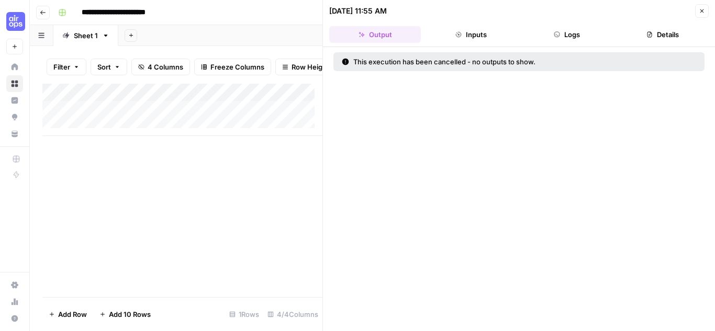
click at [701, 6] on button "Close" at bounding box center [702, 11] width 14 height 14
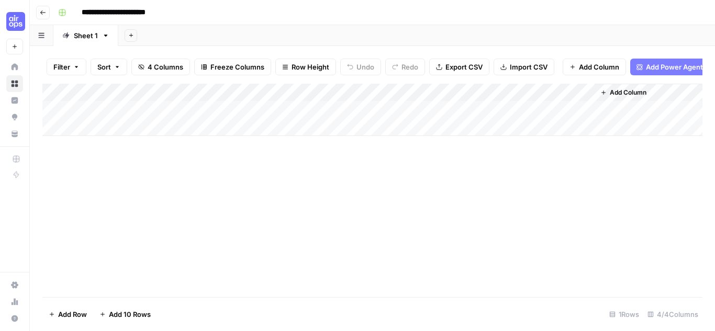
click at [341, 197] on div "Add Column" at bounding box center [372, 190] width 660 height 213
